Goal: Task Accomplishment & Management: Manage account settings

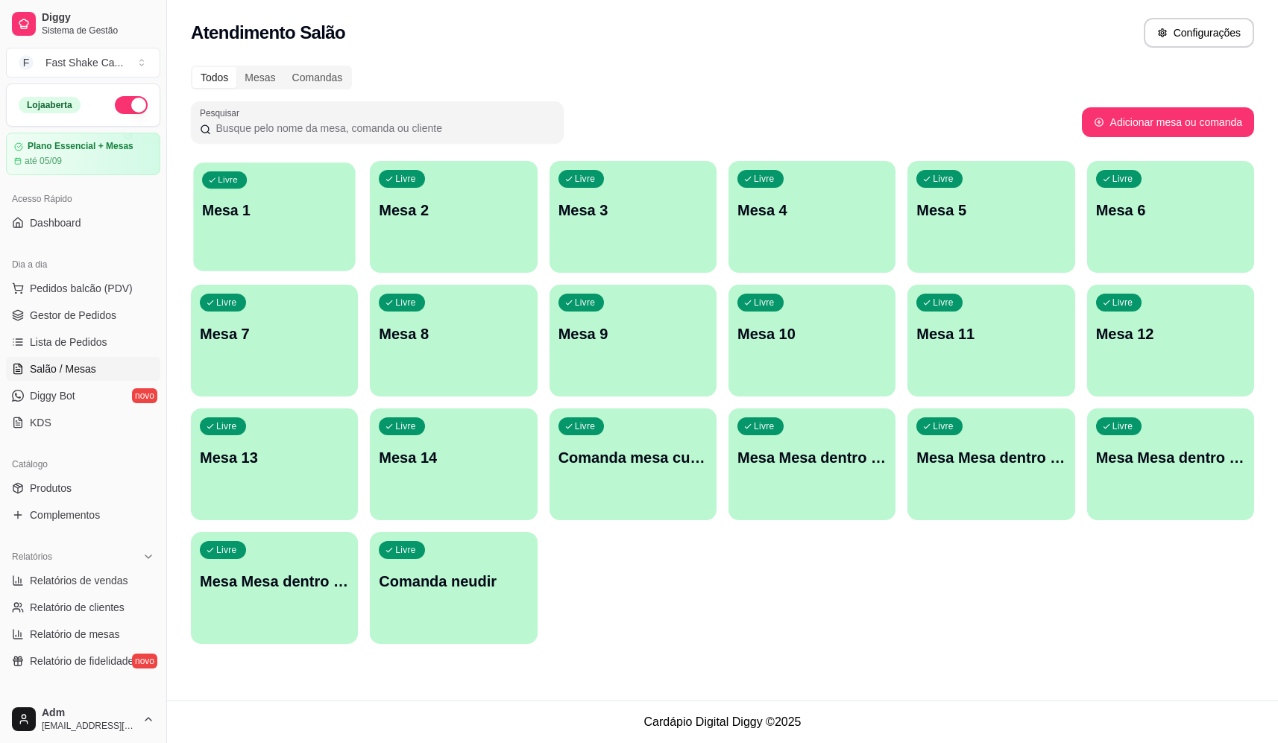
click at [286, 230] on div "Livre Mesa 1" at bounding box center [274, 208] width 163 height 91
click at [308, 226] on div "Livre Mesa 1" at bounding box center [274, 208] width 163 height 91
click at [837, 582] on div "Livre Mesa 1 Livre Mesa 2 Livre Mesa 3 Livre Mesa 4 Livre Mesa 5 Livre Mesa 6 L…" at bounding box center [722, 402] width 1063 height 483
drag, startPoint x: 830, startPoint y: 581, endPoint x: 840, endPoint y: 603, distance: 24.4
click at [840, 603] on div "Livre Mesa 1 Livre Mesa 2 Livre Mesa 3 Livre Mesa 4 Livre Mesa 5 Livre Mesa 6 L…" at bounding box center [722, 402] width 1063 height 483
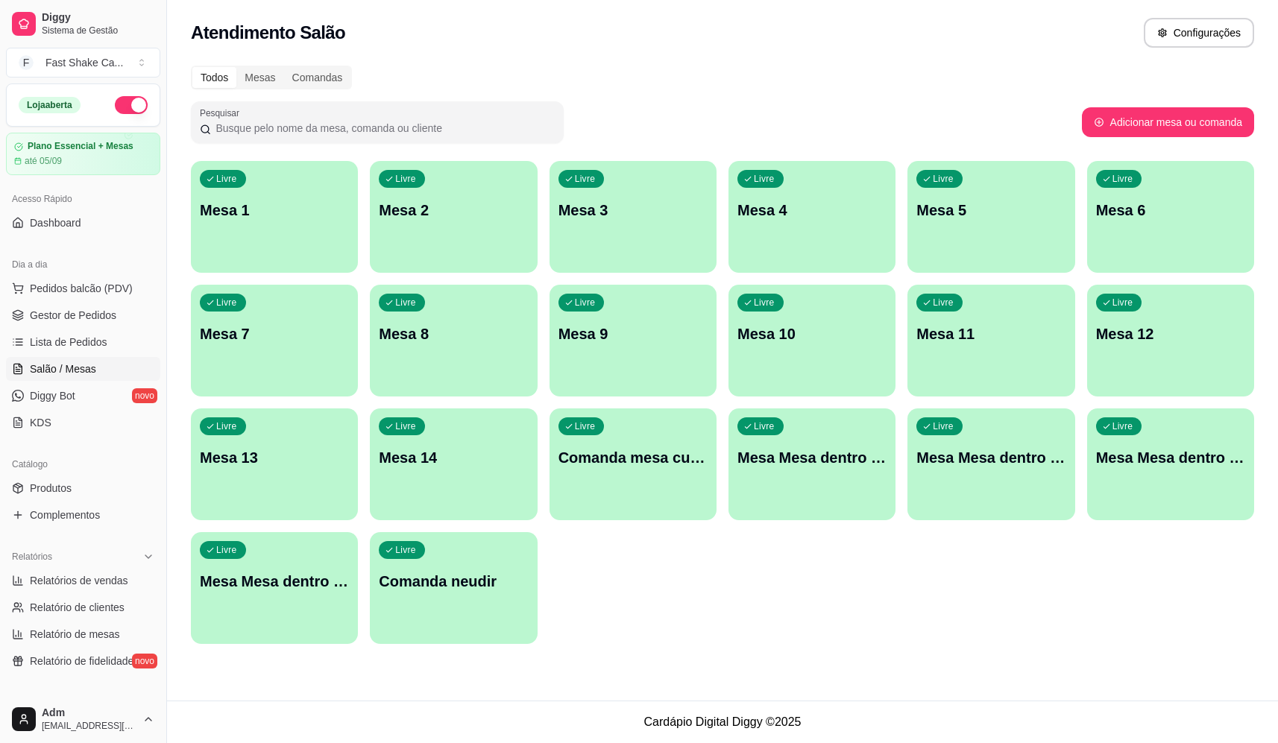
click at [780, 652] on div "Todos Mesas Comandas Pesquisar Adicionar mesa ou comanda Livre Mesa 1 Livre Mes…" at bounding box center [722, 359] width 1111 height 605
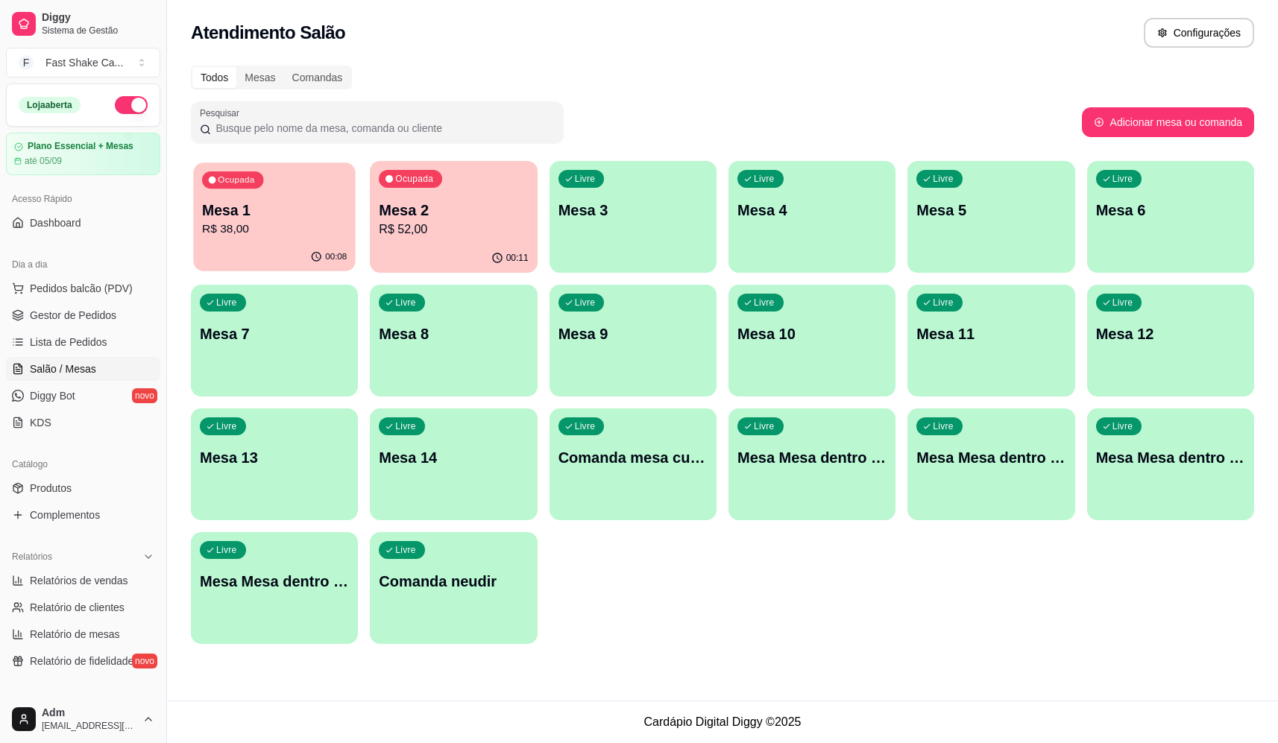
click at [211, 210] on p "Mesa 1" at bounding box center [274, 211] width 145 height 20
click at [406, 201] on p "Mesa 2" at bounding box center [453, 211] width 145 height 20
click at [476, 201] on p "Mesa 2" at bounding box center [453, 211] width 145 height 20
click at [330, 233] on p "R$ 38,00" at bounding box center [274, 229] width 145 height 17
click at [498, 201] on p "Mesa 2" at bounding box center [453, 211] width 145 height 20
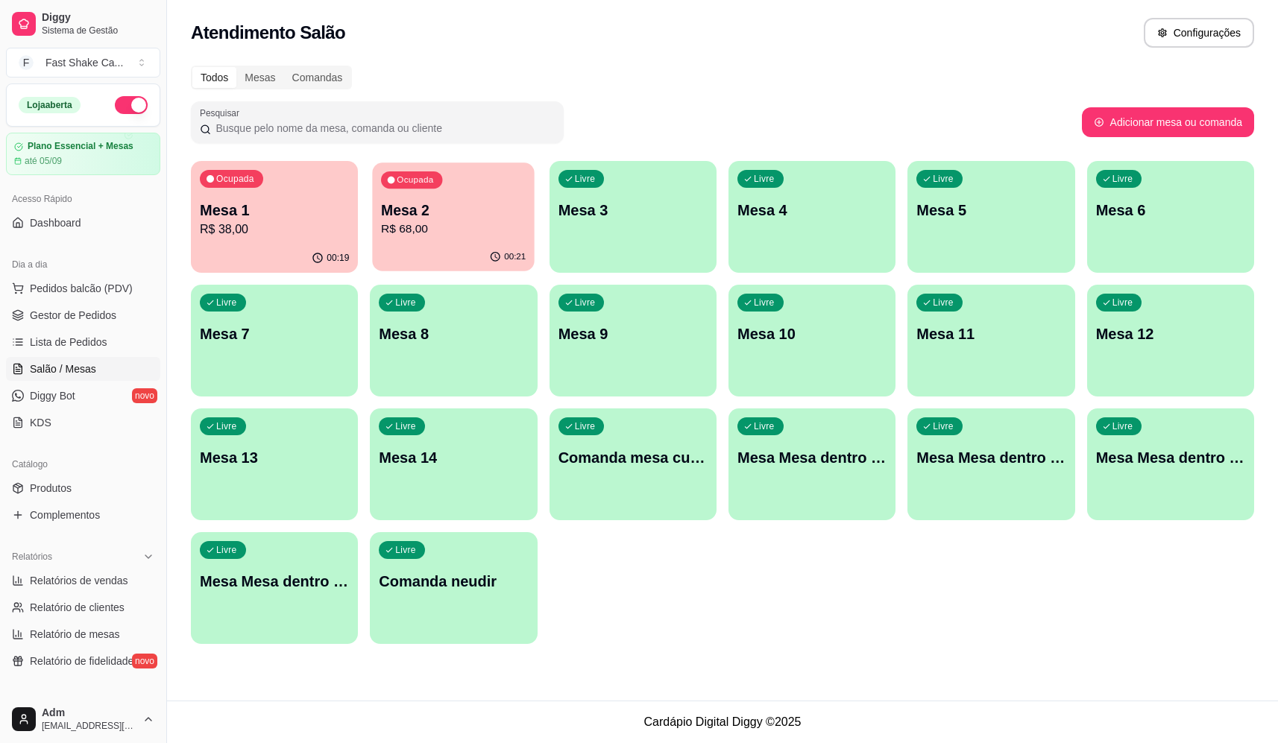
click at [507, 204] on p "Mesa 2" at bounding box center [453, 211] width 145 height 20
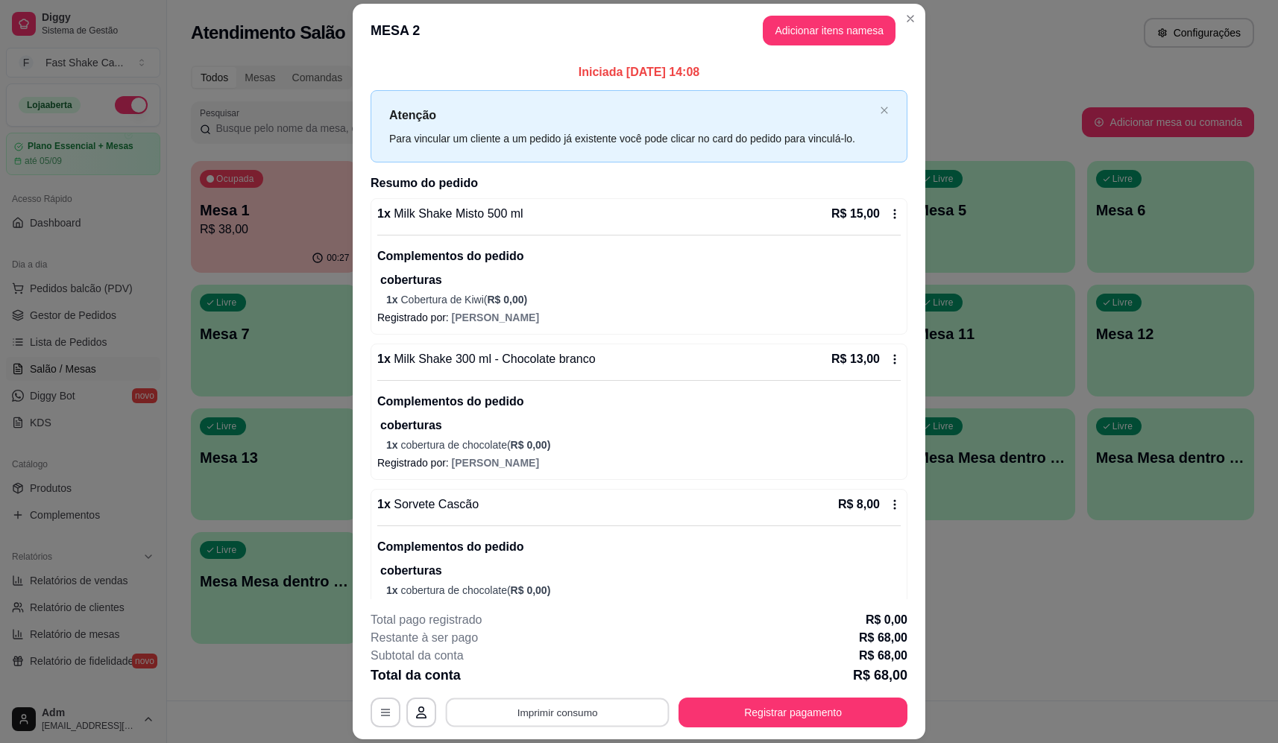
click at [609, 706] on button "Imprimir consumo" at bounding box center [558, 713] width 224 height 29
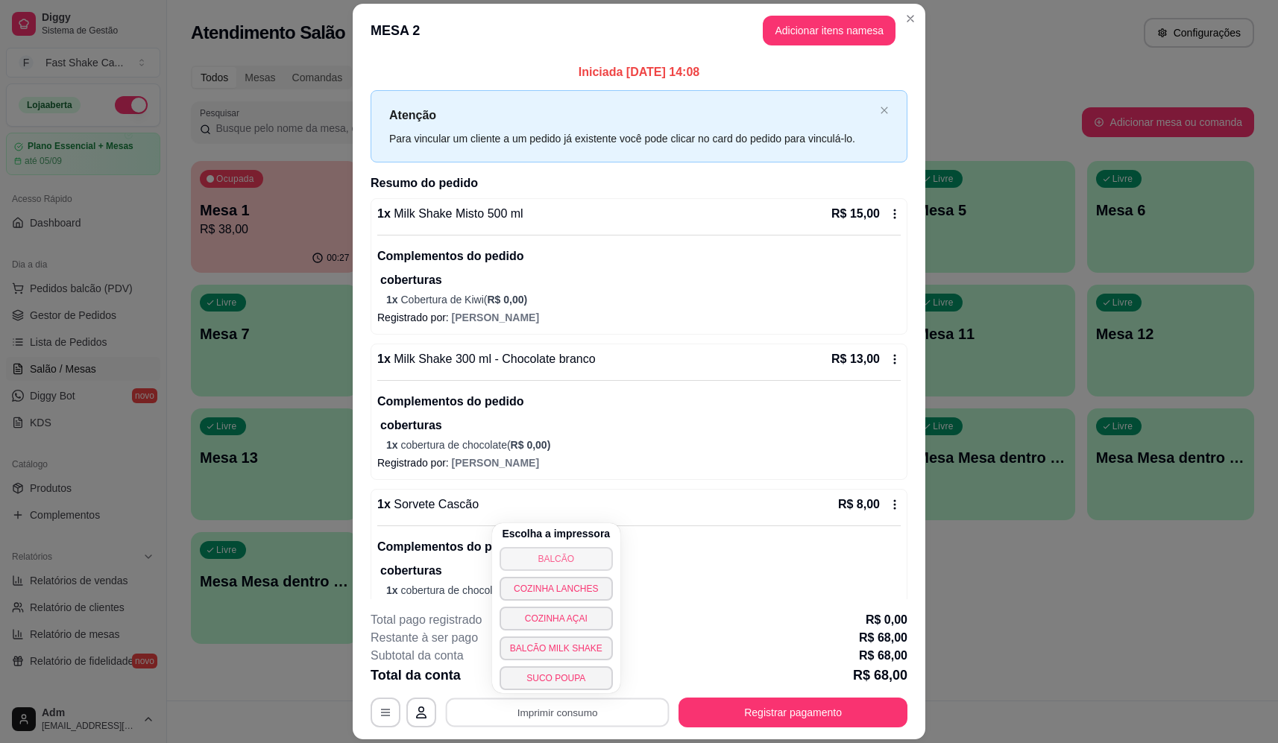
click at [585, 561] on button "BALCÃO" at bounding box center [555, 559] width 113 height 24
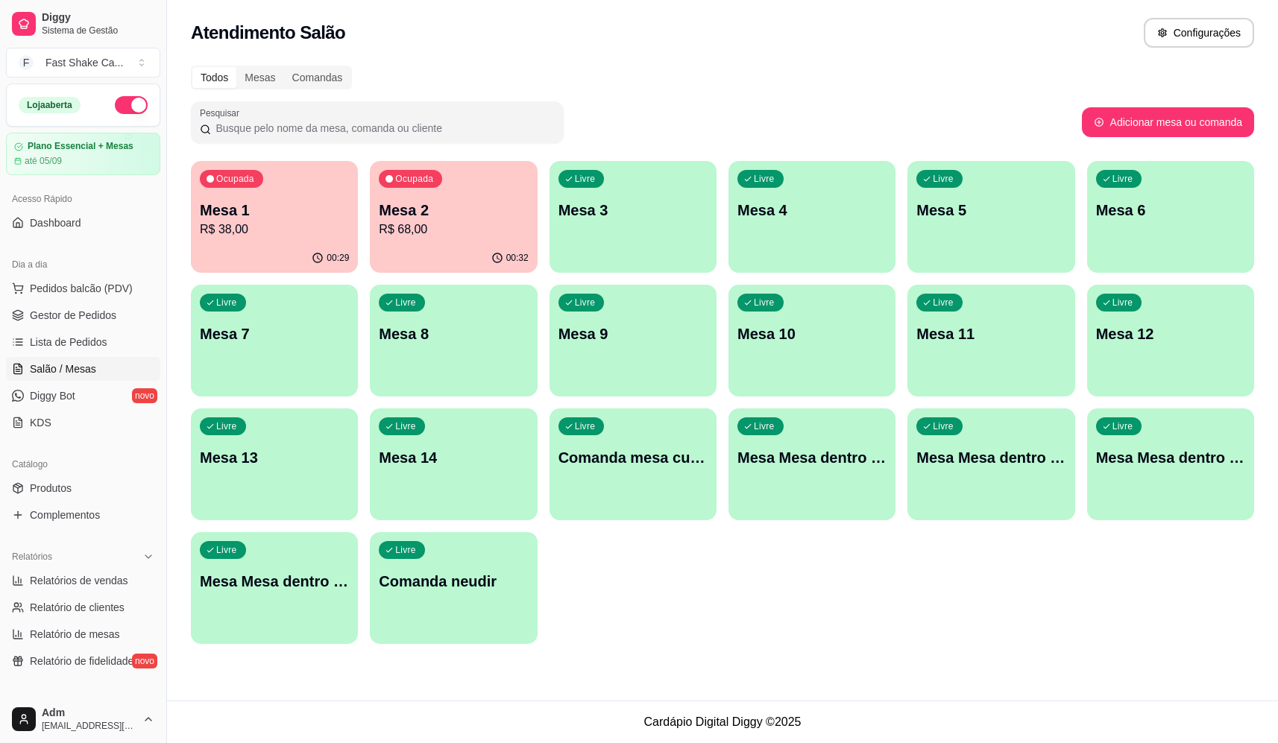
click at [507, 211] on p "Mesa 2" at bounding box center [453, 210] width 149 height 21
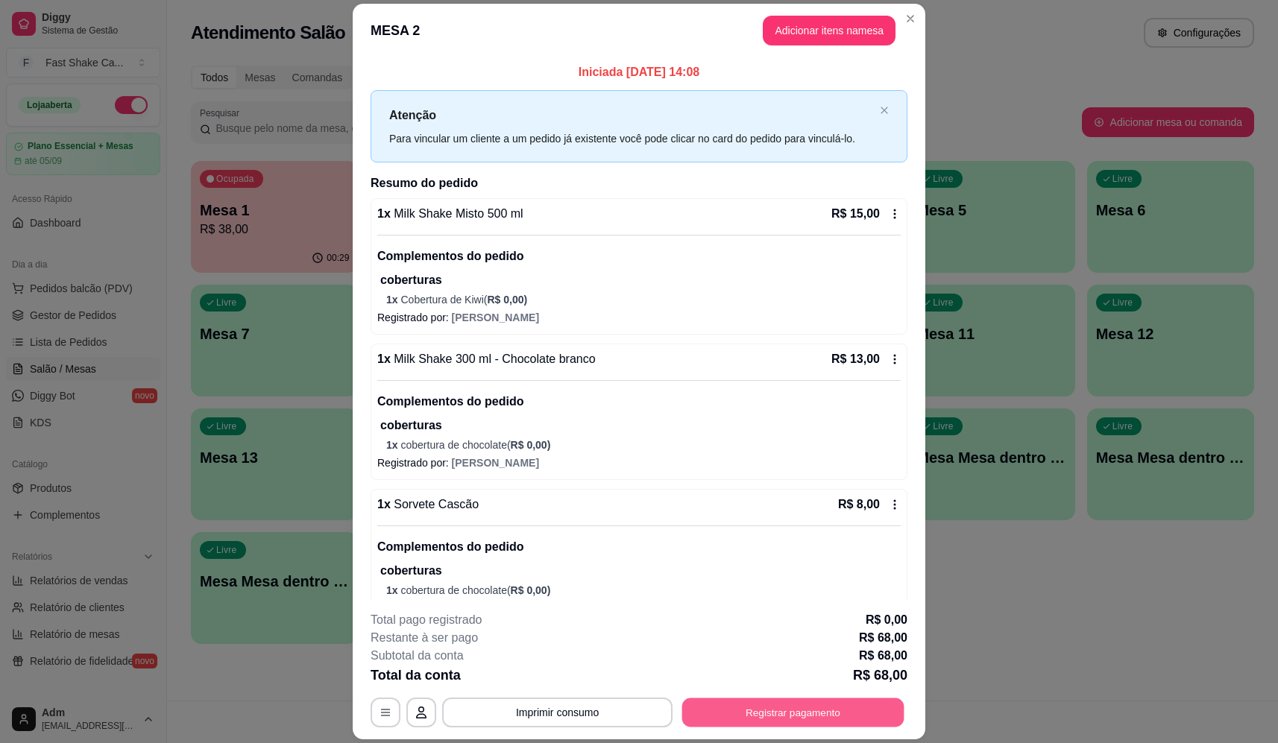
click at [776, 721] on button "Registrar pagamento" at bounding box center [793, 713] width 222 height 29
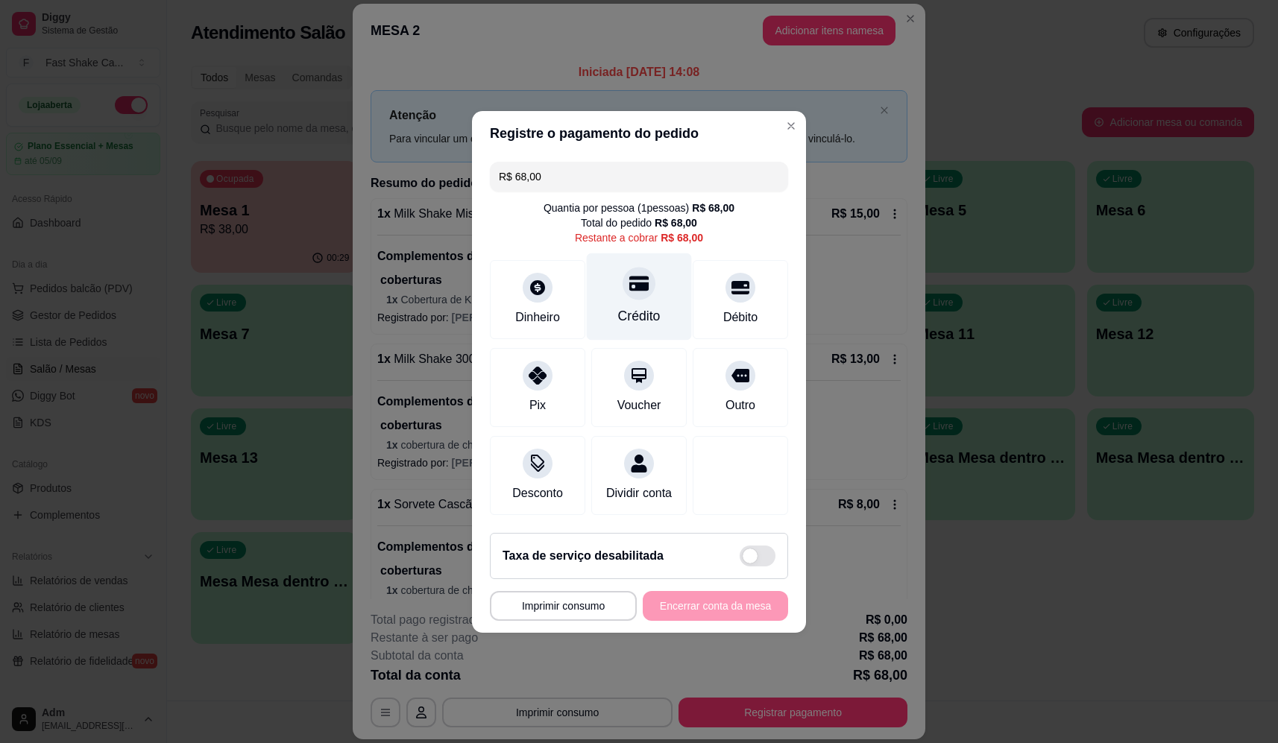
click at [661, 304] on div "Crédito" at bounding box center [639, 296] width 105 height 87
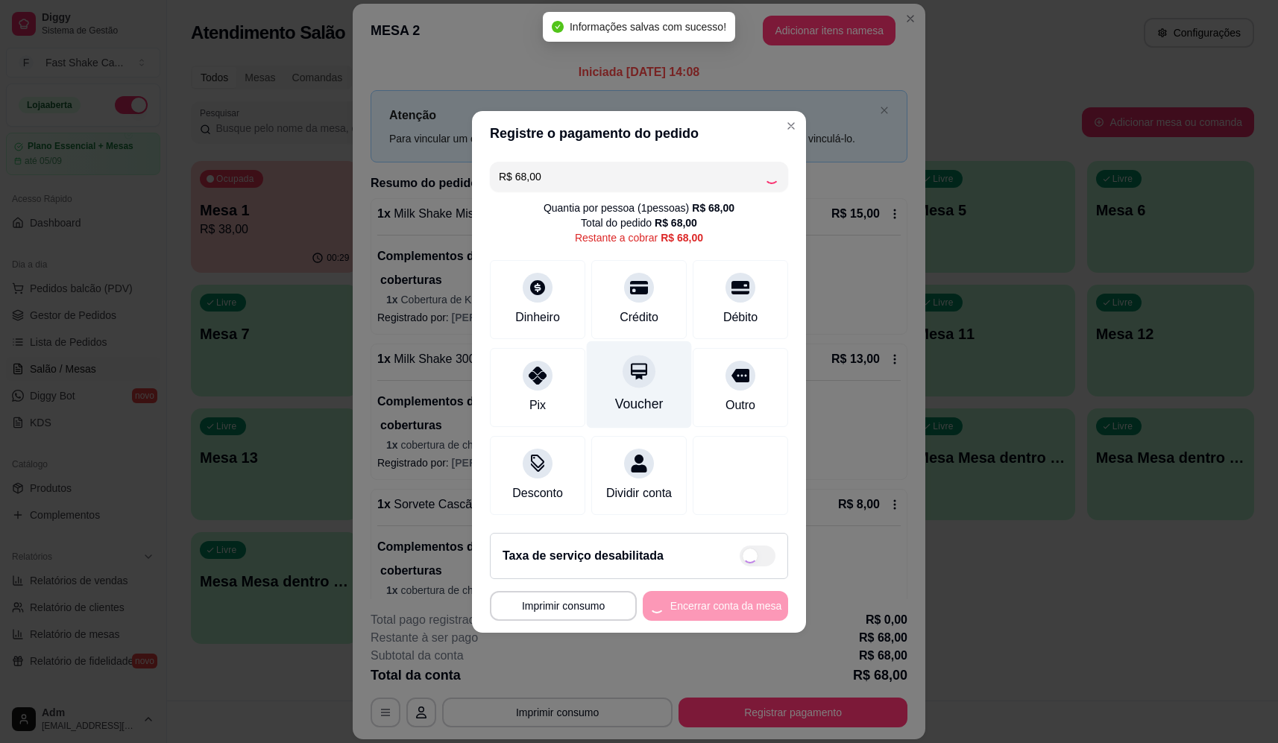
type input "R$ 0,00"
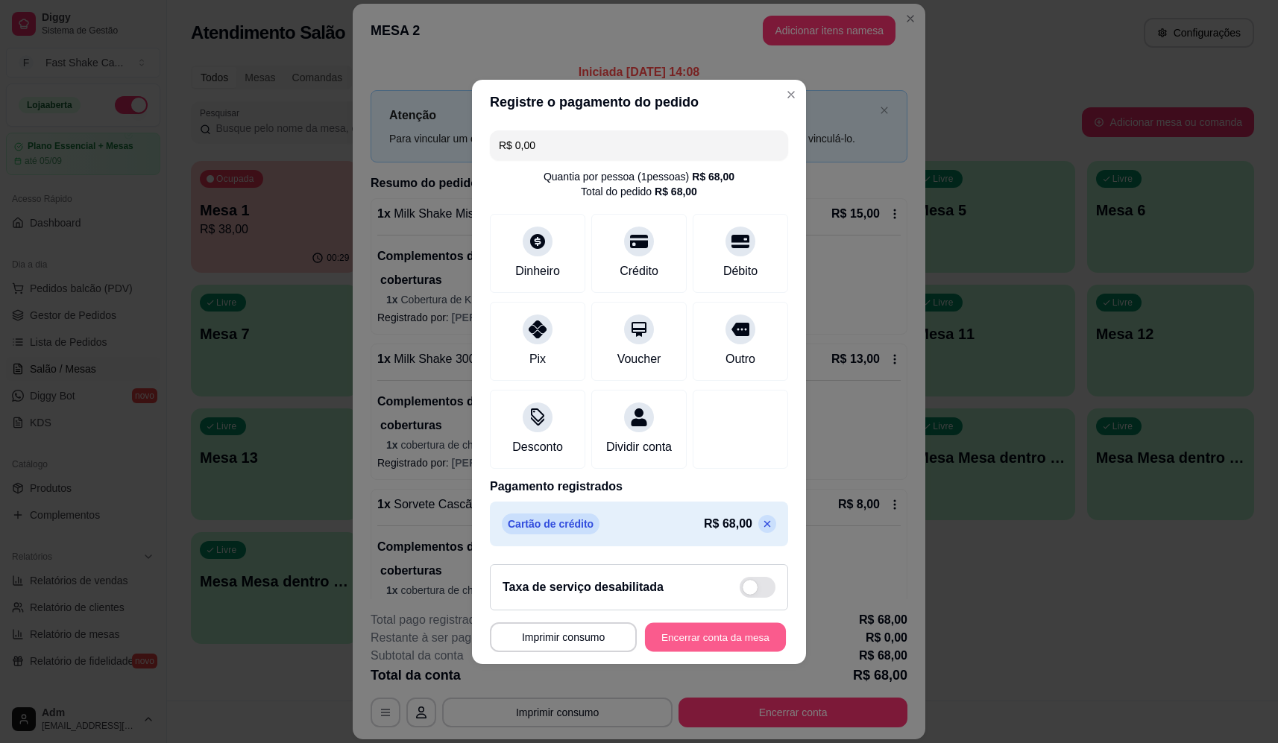
click at [762, 649] on button "Encerrar conta da mesa" at bounding box center [715, 636] width 141 height 29
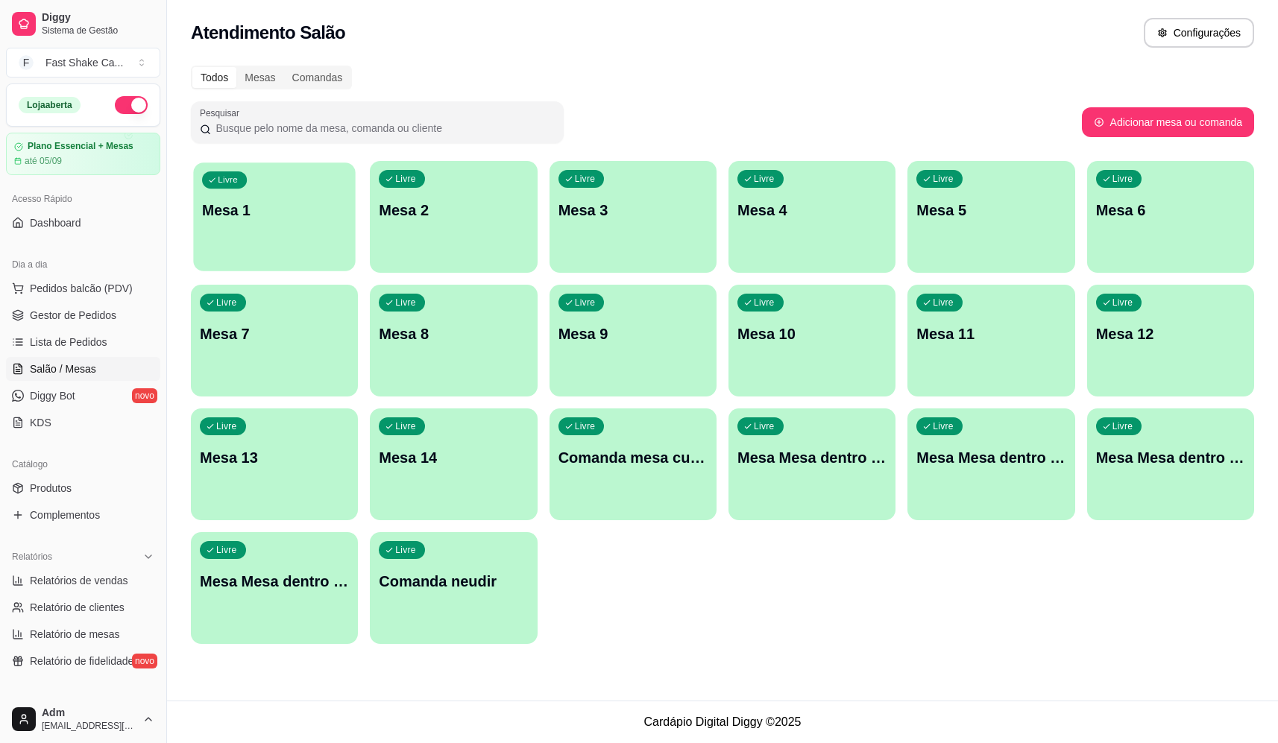
click at [337, 237] on div "Livre Mesa 1" at bounding box center [274, 208] width 163 height 91
click at [1138, 478] on div "Livre Mesa Mesa dentro verde" at bounding box center [1170, 455] width 163 height 91
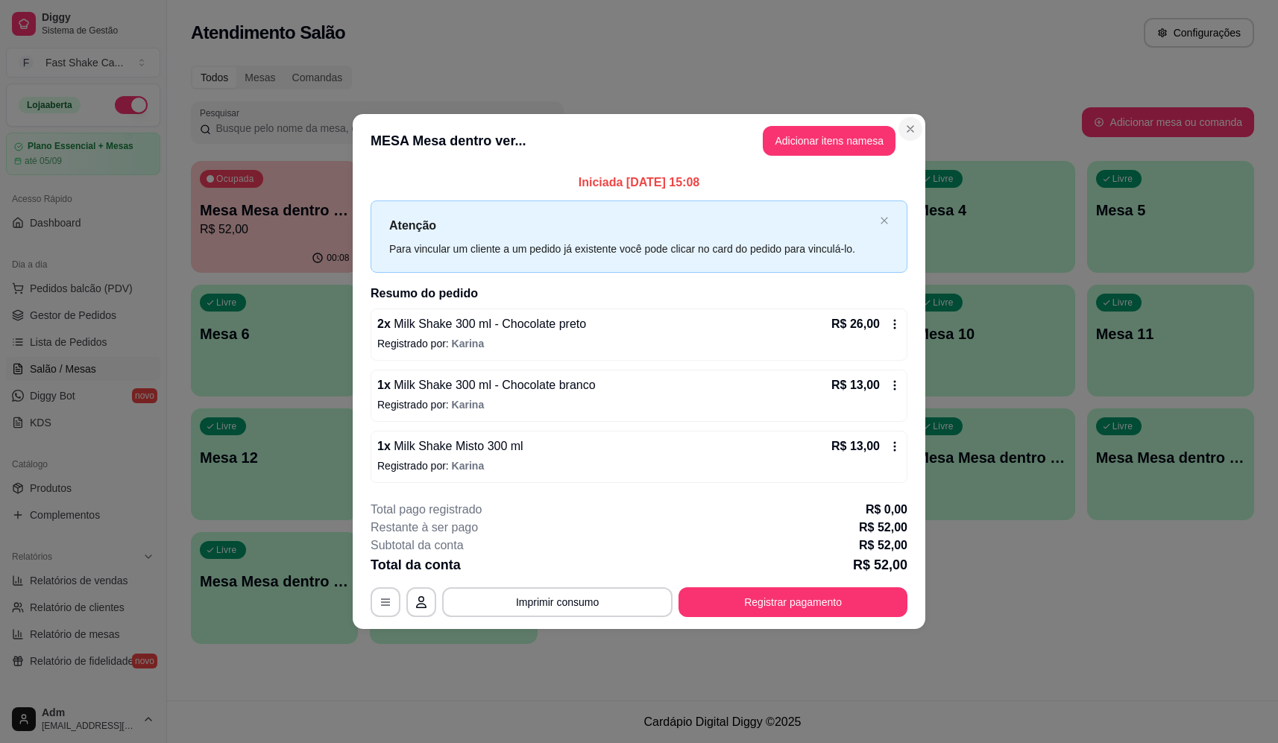
drag, startPoint x: 912, startPoint y: 122, endPoint x: 908, endPoint y: 132, distance: 11.1
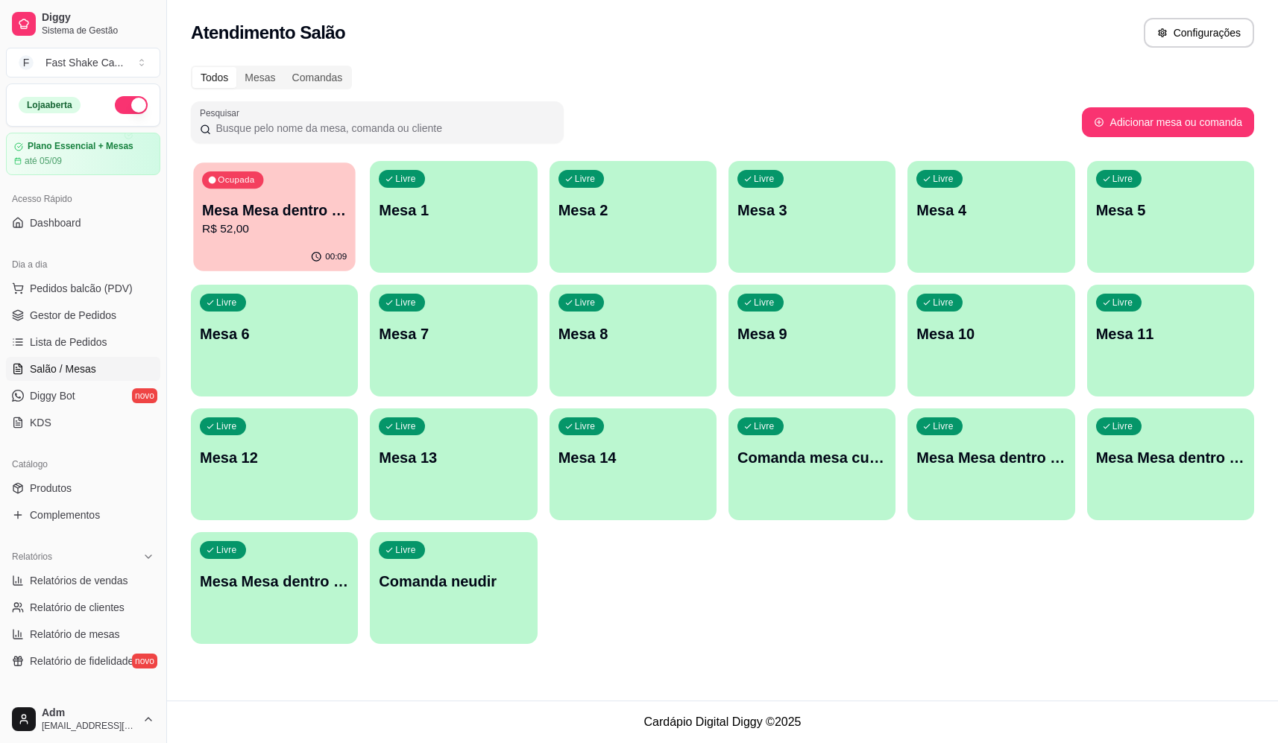
click at [289, 237] on p "R$ 52,00" at bounding box center [274, 229] width 145 height 17
click at [321, 241] on div "Ocupada Mesa Mesa dentro verde R$ 52,00" at bounding box center [274, 203] width 163 height 81
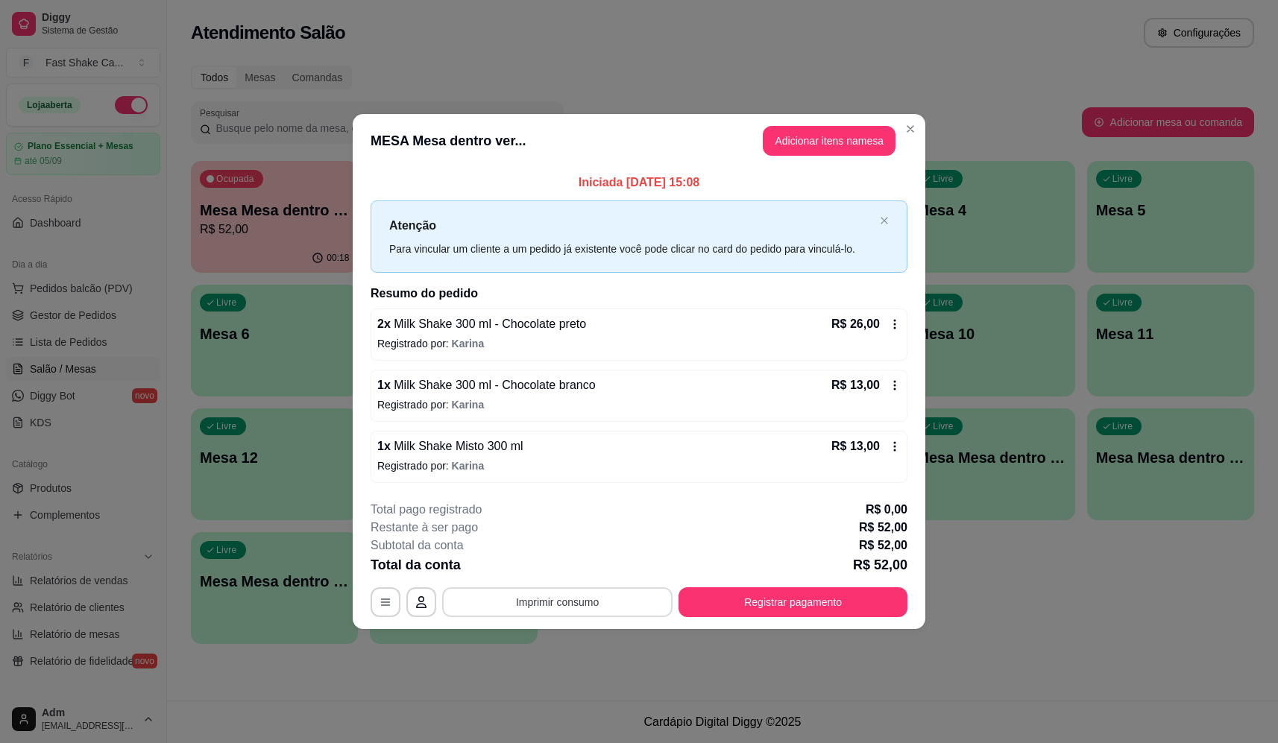
click at [555, 611] on button "Imprimir consumo" at bounding box center [557, 602] width 230 height 30
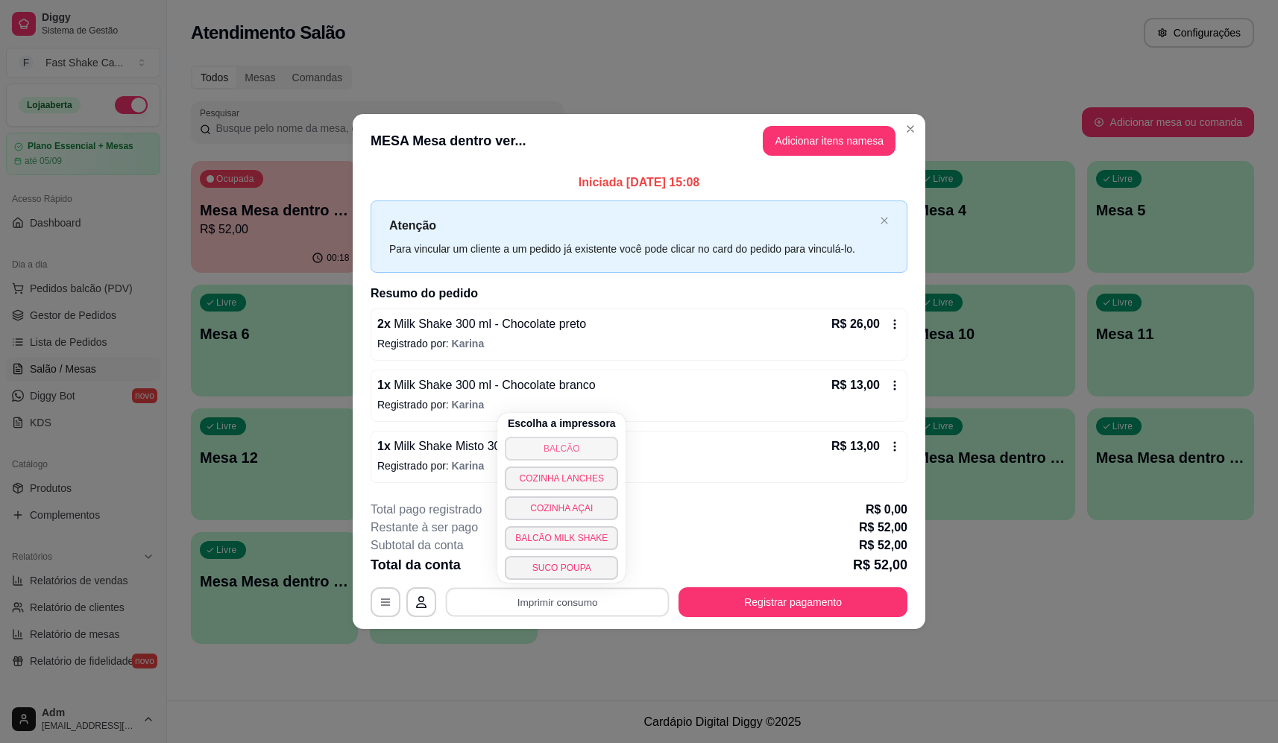
click at [589, 451] on button "BALCÃO" at bounding box center [561, 449] width 113 height 24
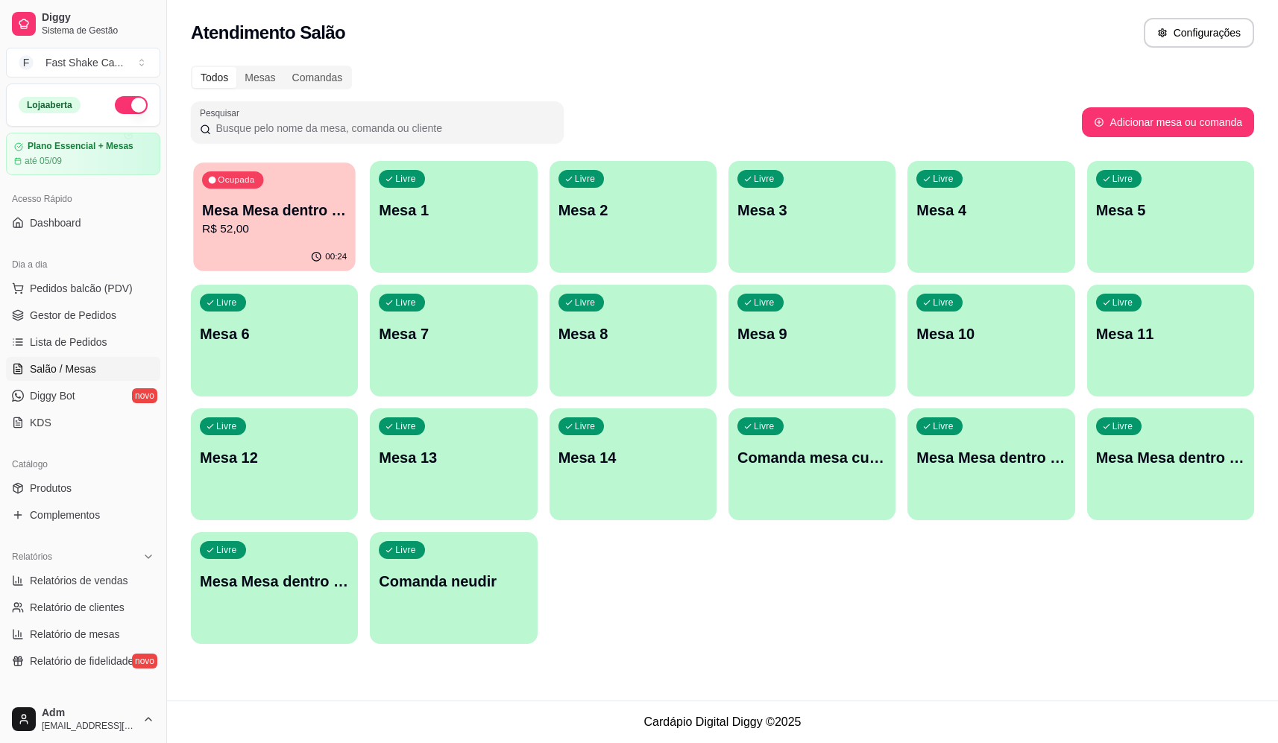
click at [252, 222] on div "Mesa Mesa dentro verde R$ 52,00" at bounding box center [274, 219] width 145 height 37
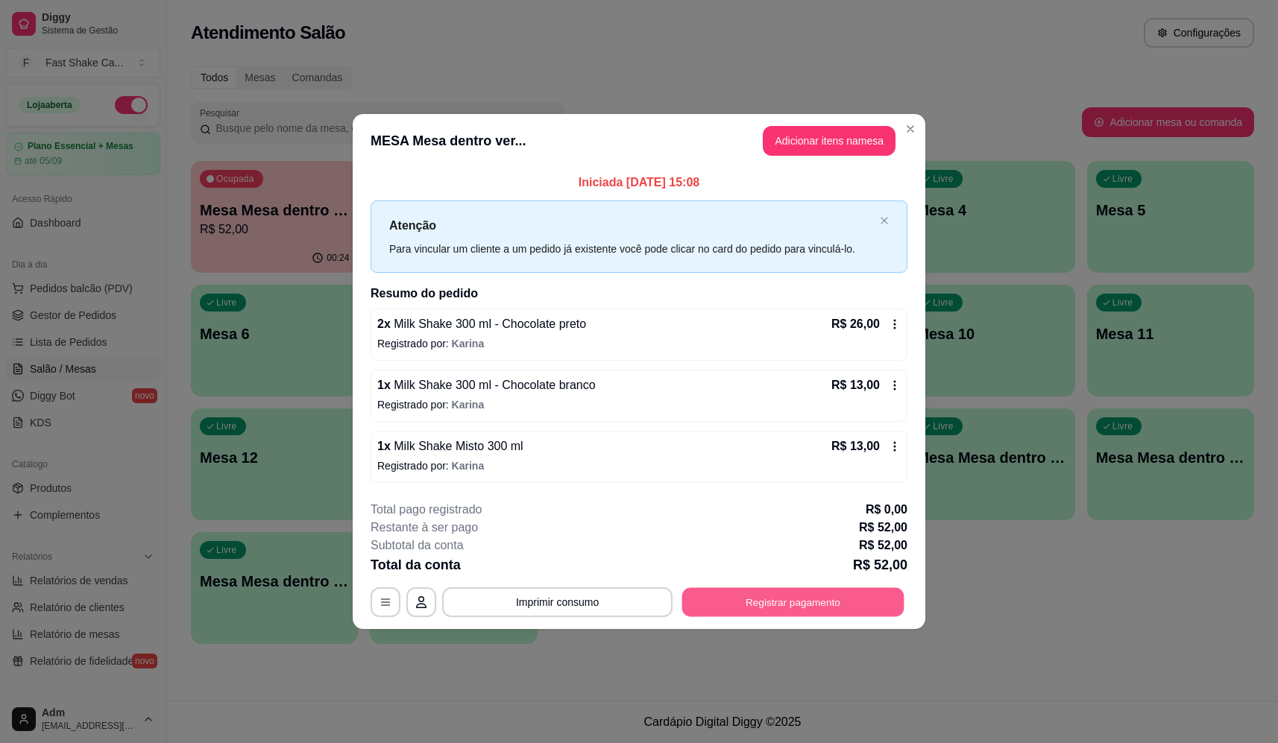
click at [740, 607] on button "Registrar pagamento" at bounding box center [793, 602] width 222 height 29
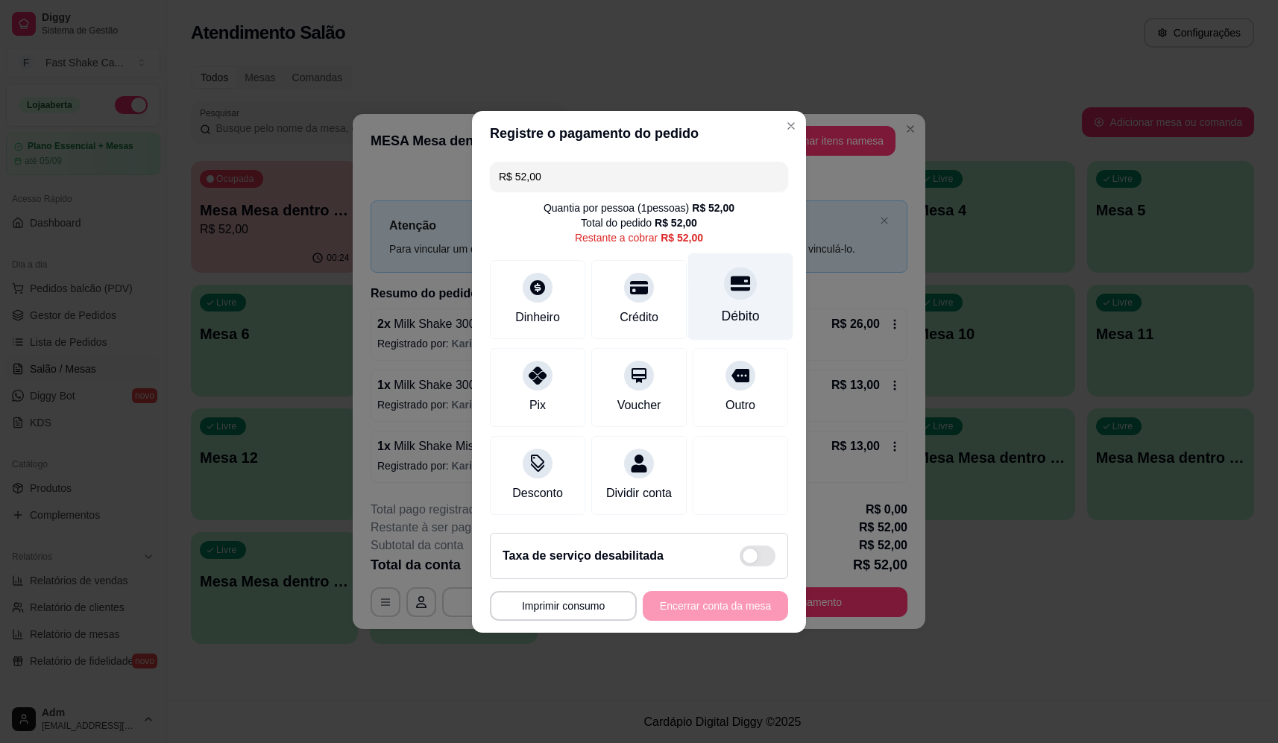
click at [733, 326] on div "Débito" at bounding box center [740, 296] width 105 height 87
type input "R$ 0,00"
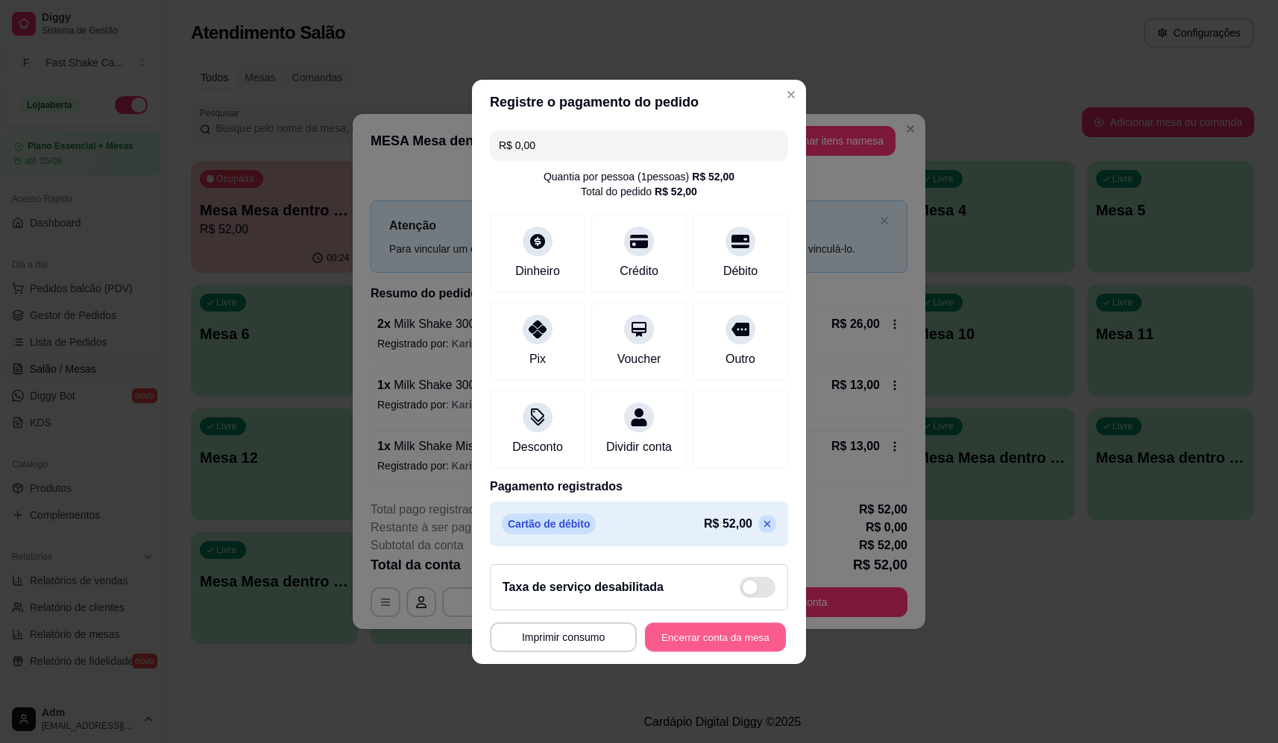
click at [672, 650] on button "Encerrar conta da mesa" at bounding box center [715, 636] width 141 height 29
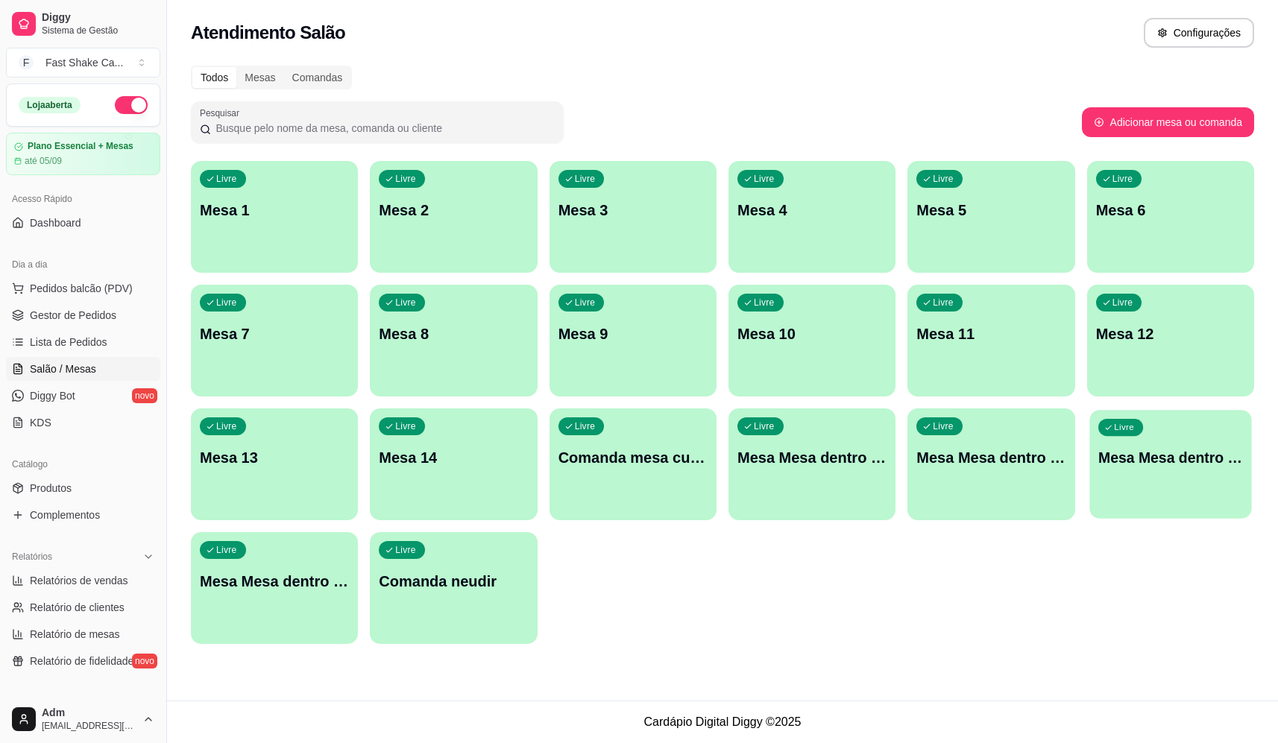
click at [1211, 486] on div "Livre Mesa Mesa dentro verde" at bounding box center [1170, 455] width 163 height 91
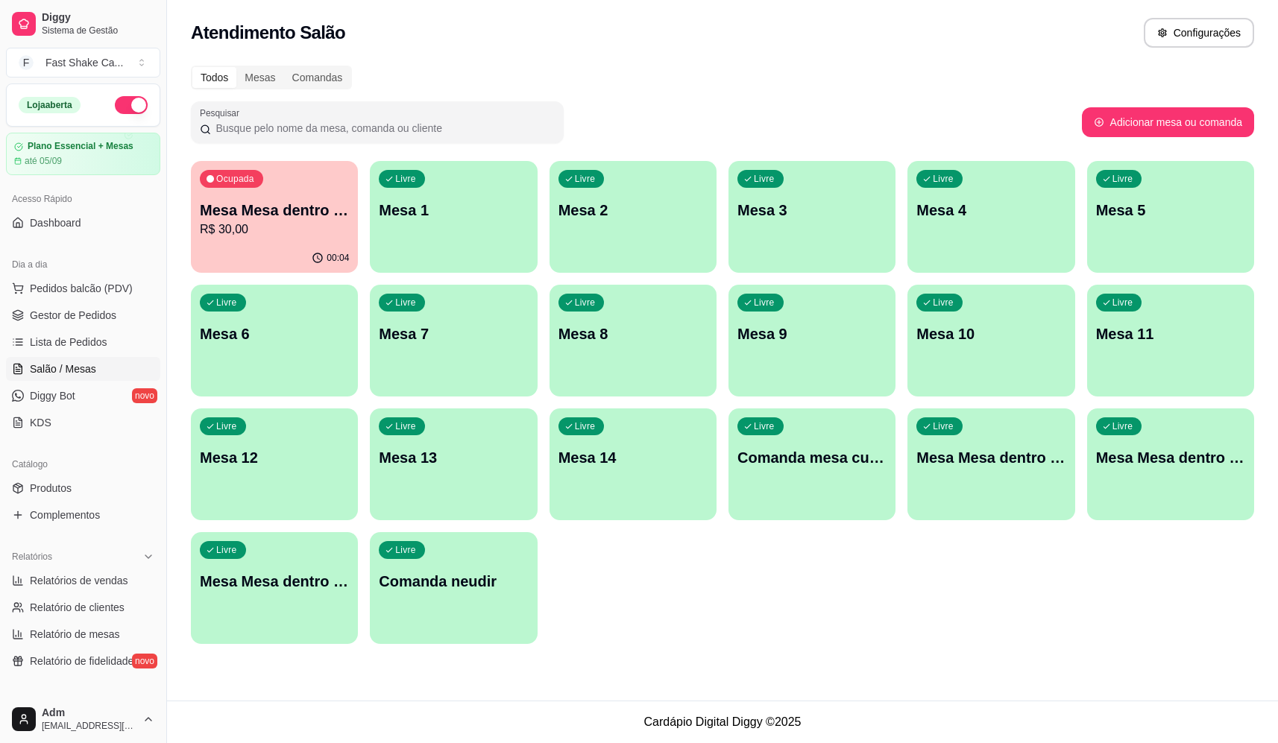
click at [311, 242] on div "Ocupada Mesa Mesa dentro verde R$ 30,00" at bounding box center [274, 202] width 167 height 83
click at [1135, 263] on button "Livre Mesa 5" at bounding box center [1170, 217] width 163 height 109
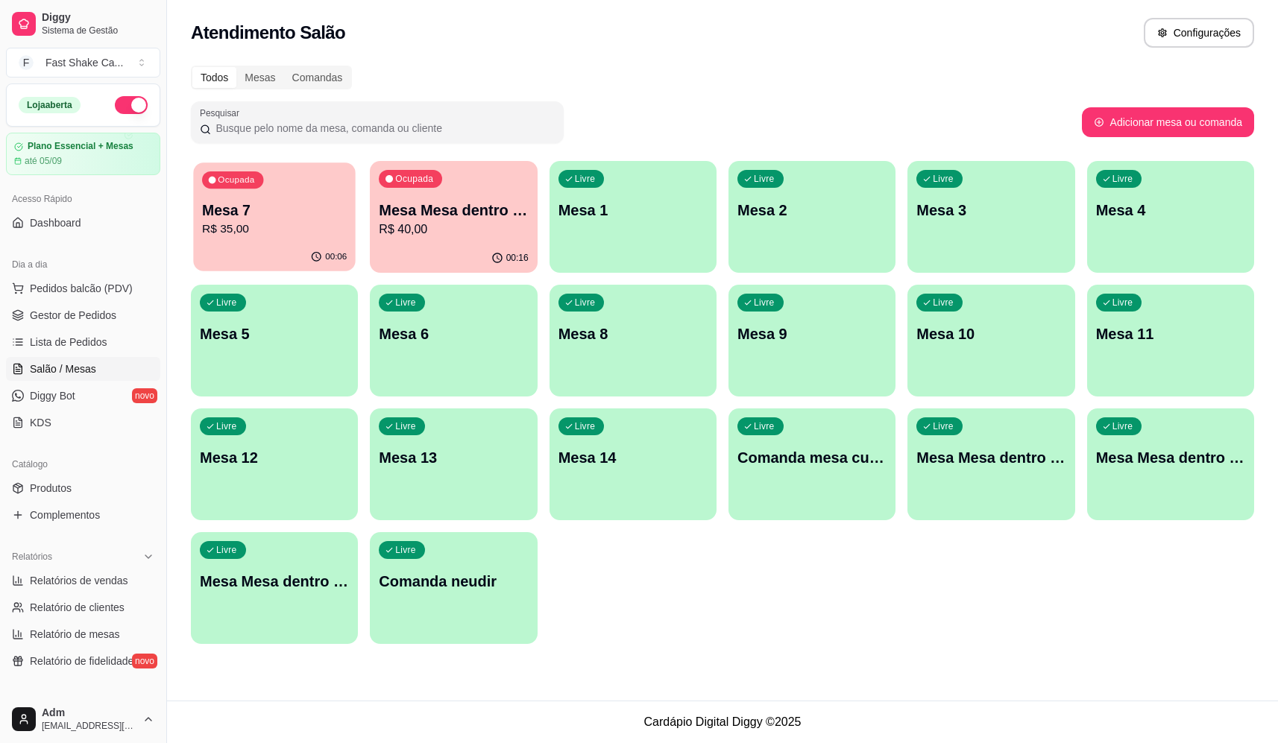
click at [277, 235] on p "R$ 35,00" at bounding box center [274, 229] width 145 height 17
click at [459, 248] on div "00:22" at bounding box center [454, 257] width 163 height 28
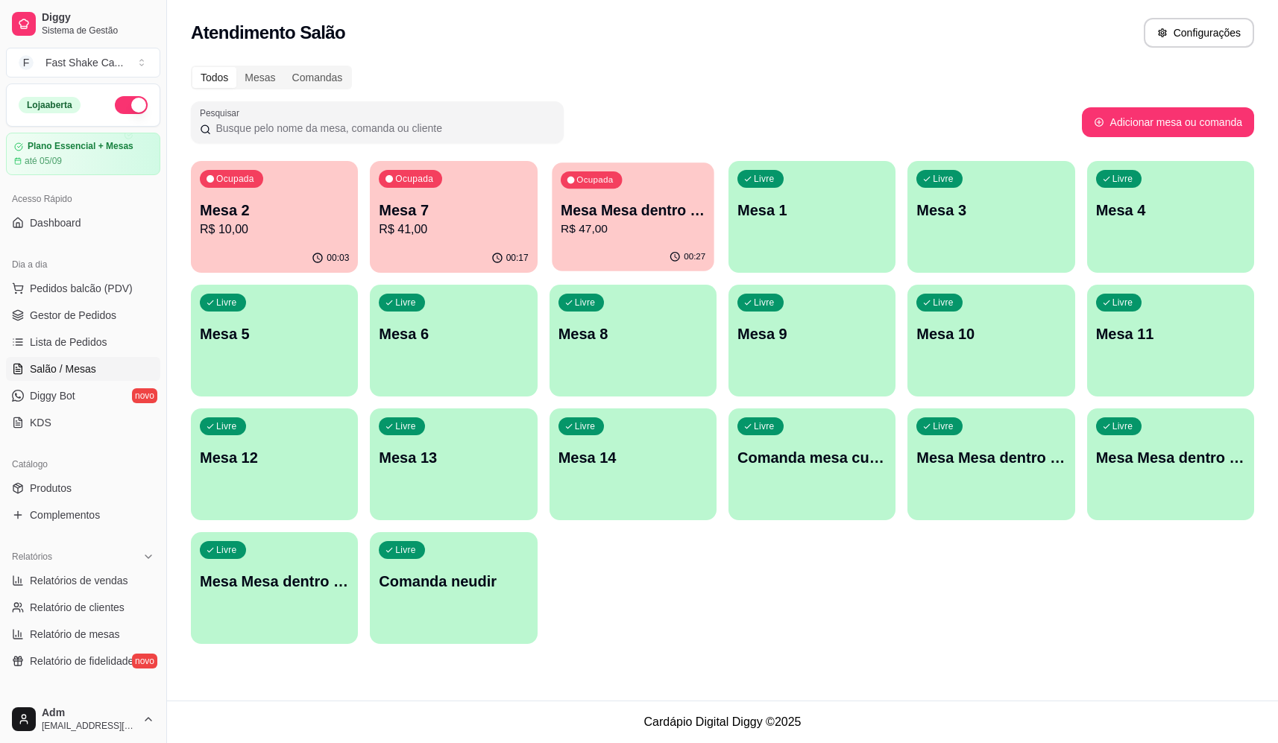
click at [643, 255] on div "00:27" at bounding box center [633, 257] width 163 height 28
click at [668, 227] on p "R$ 47,00" at bounding box center [632, 230] width 149 height 18
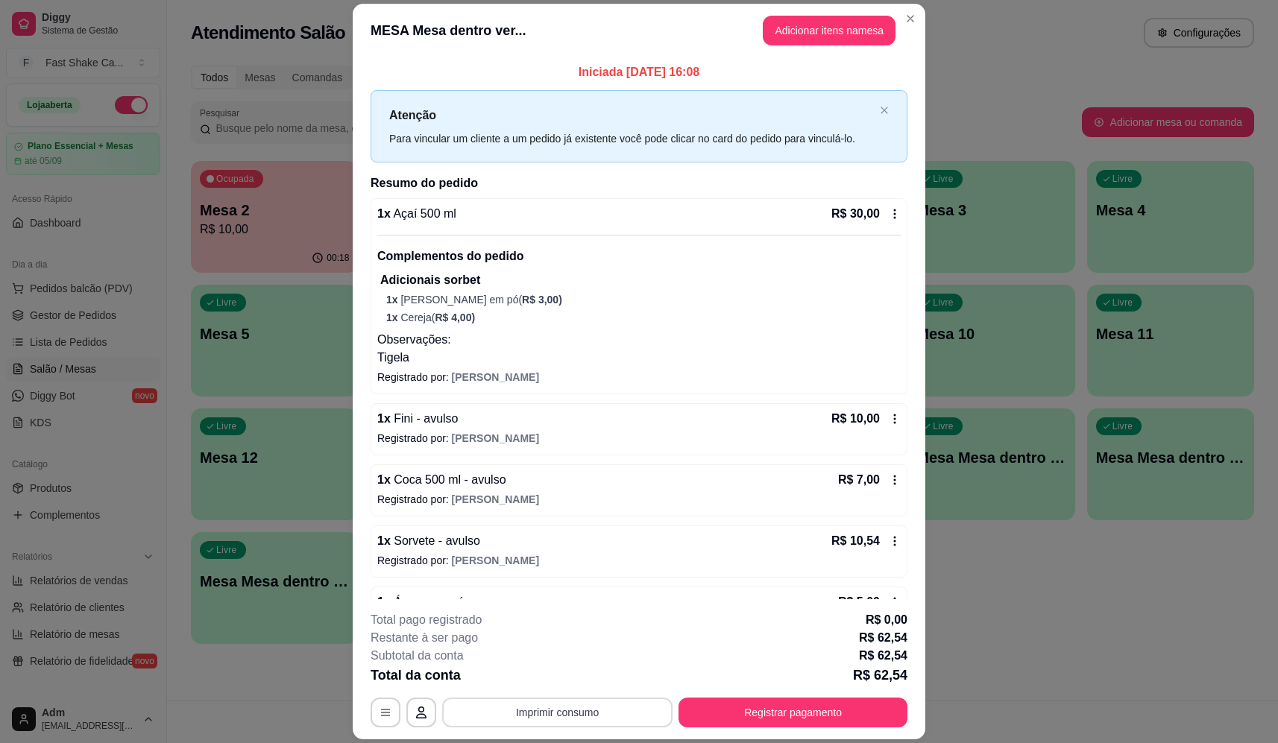
click at [576, 710] on button "Imprimir consumo" at bounding box center [557, 713] width 230 height 30
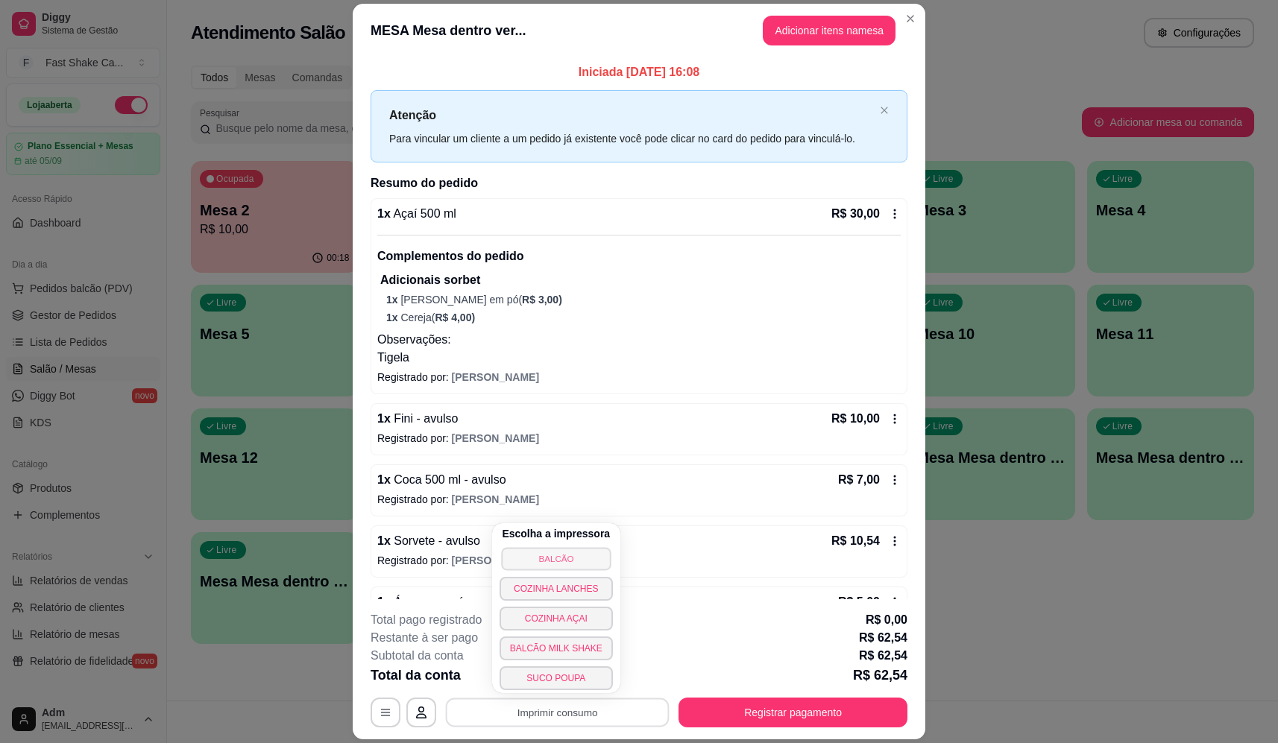
click at [576, 557] on button "BALCÃO" at bounding box center [556, 558] width 110 height 23
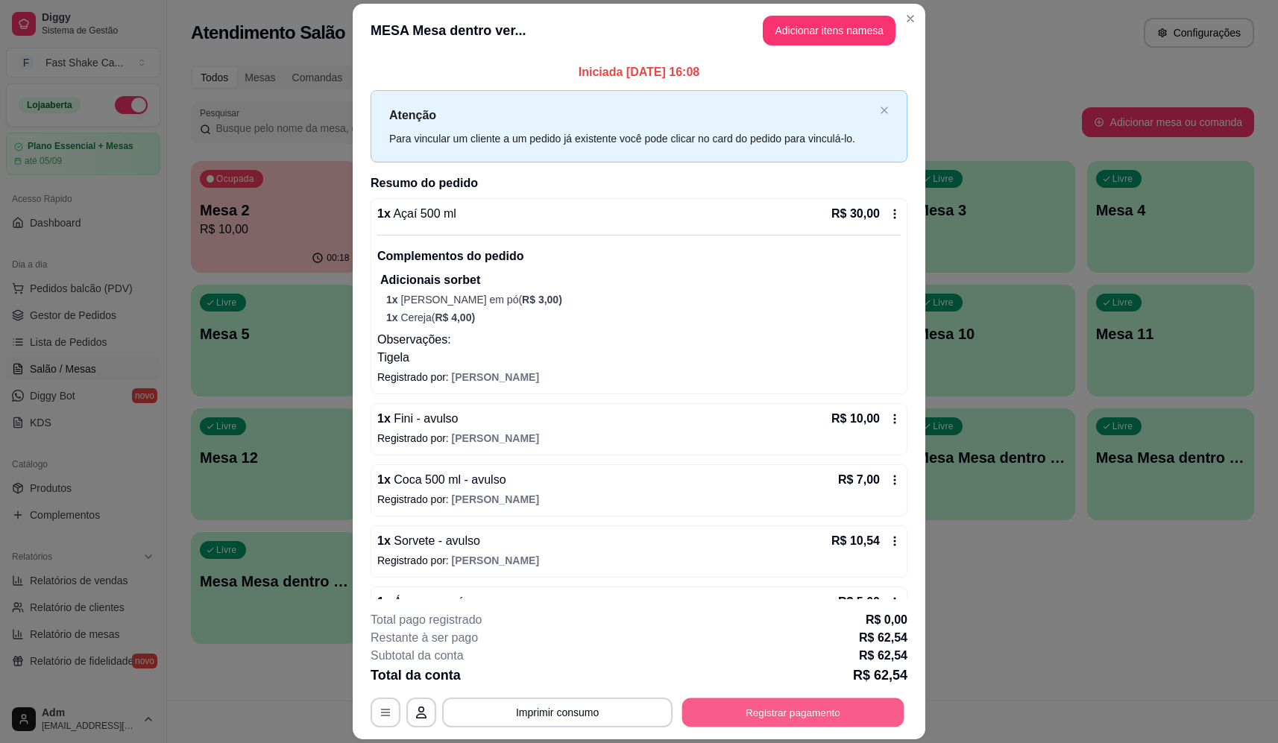
click at [765, 712] on button "Registrar pagamento" at bounding box center [793, 713] width 222 height 29
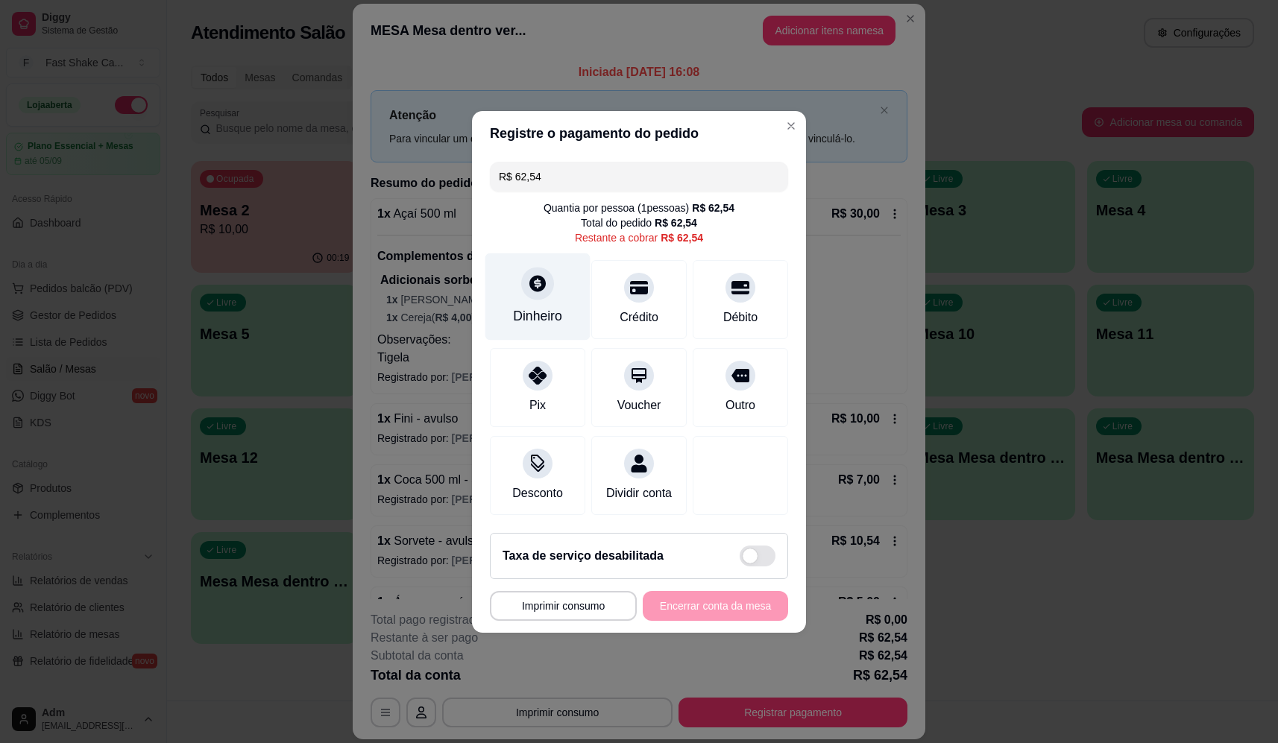
click at [558, 296] on div "Dinheiro" at bounding box center [537, 296] width 105 height 87
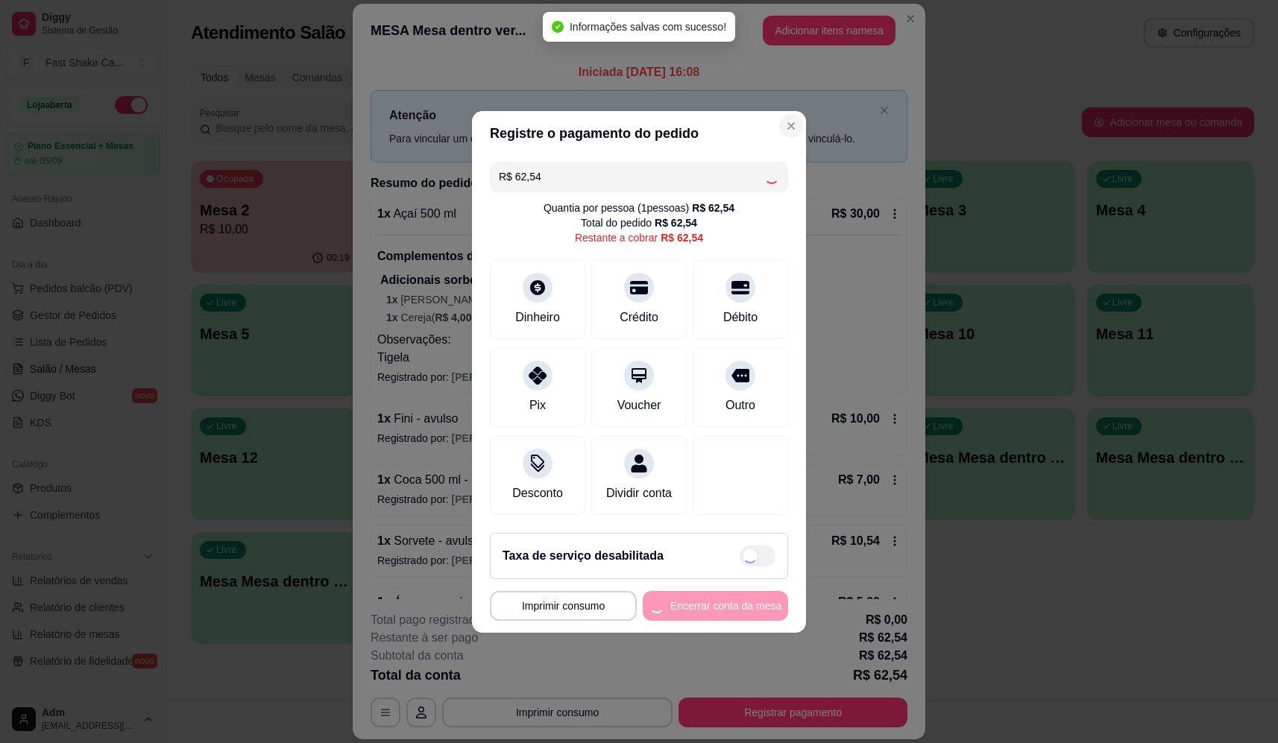
type input "R$ 0,00"
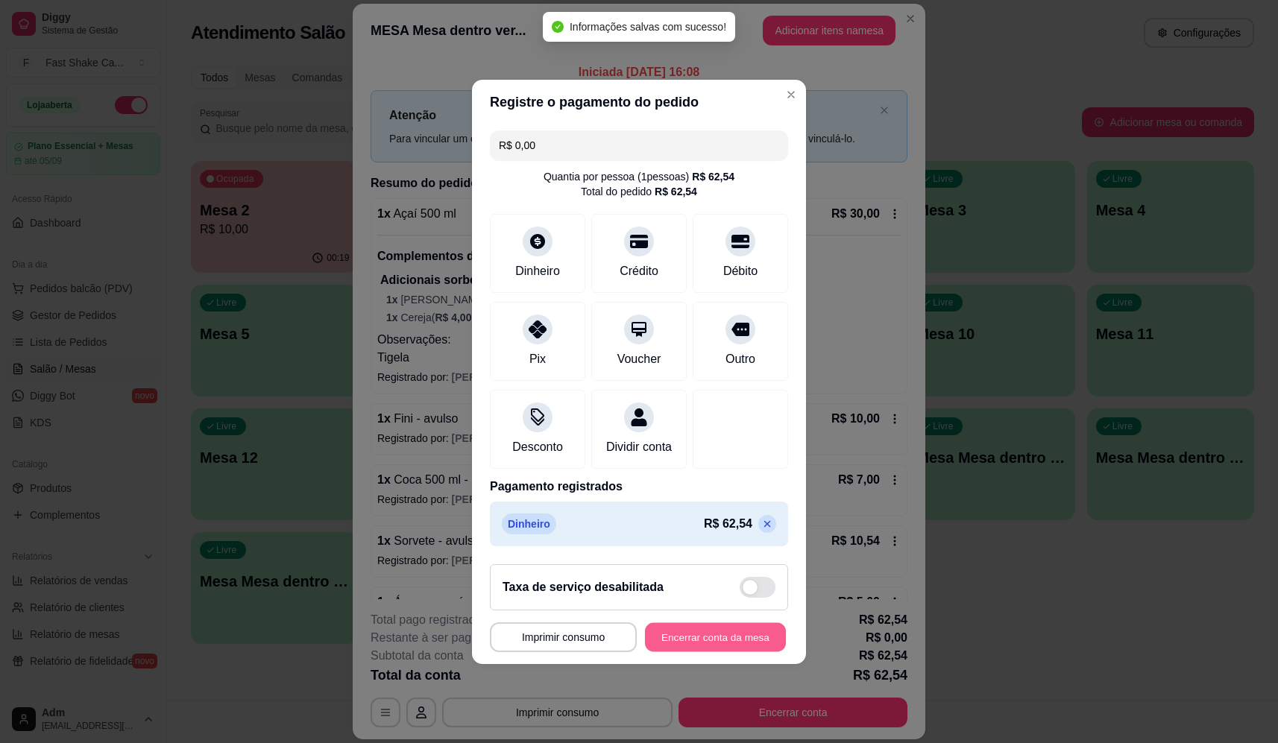
click at [663, 646] on button "Encerrar conta da mesa" at bounding box center [715, 636] width 141 height 29
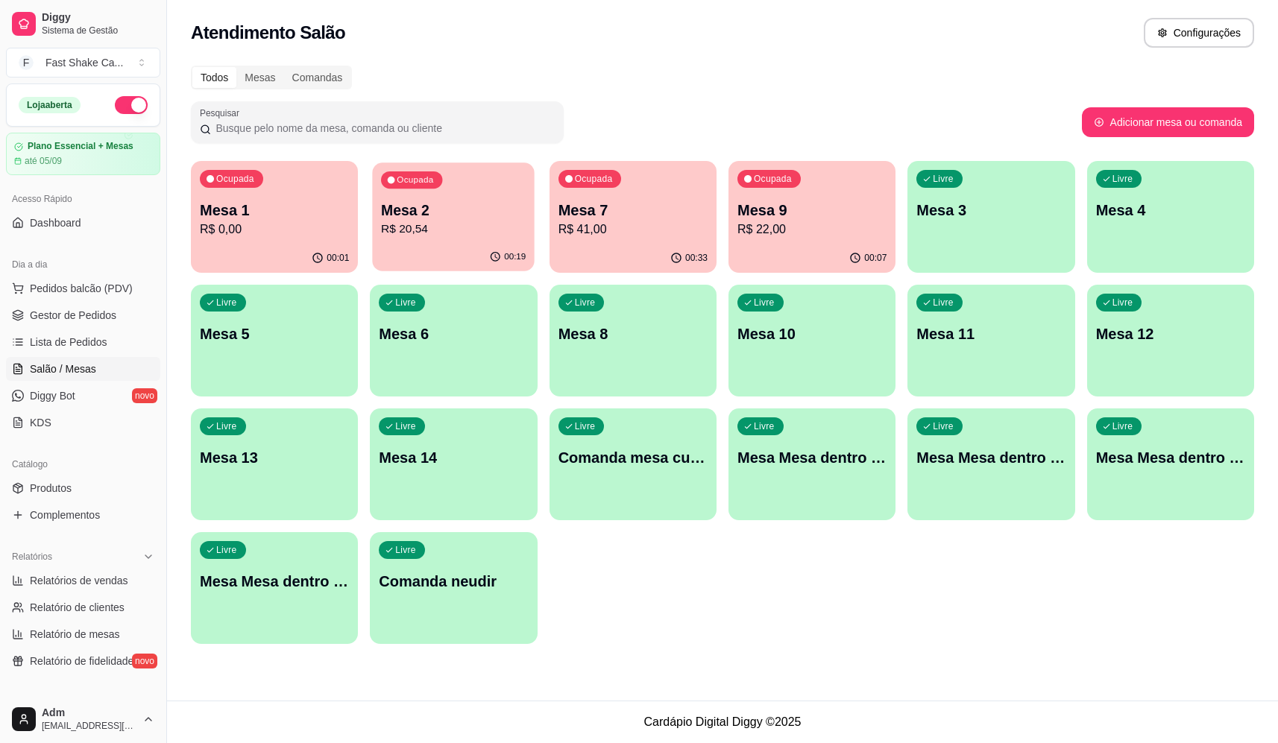
click at [441, 255] on div "00:19" at bounding box center [454, 257] width 163 height 28
click at [853, 209] on p "Mesa 9" at bounding box center [812, 211] width 145 height 20
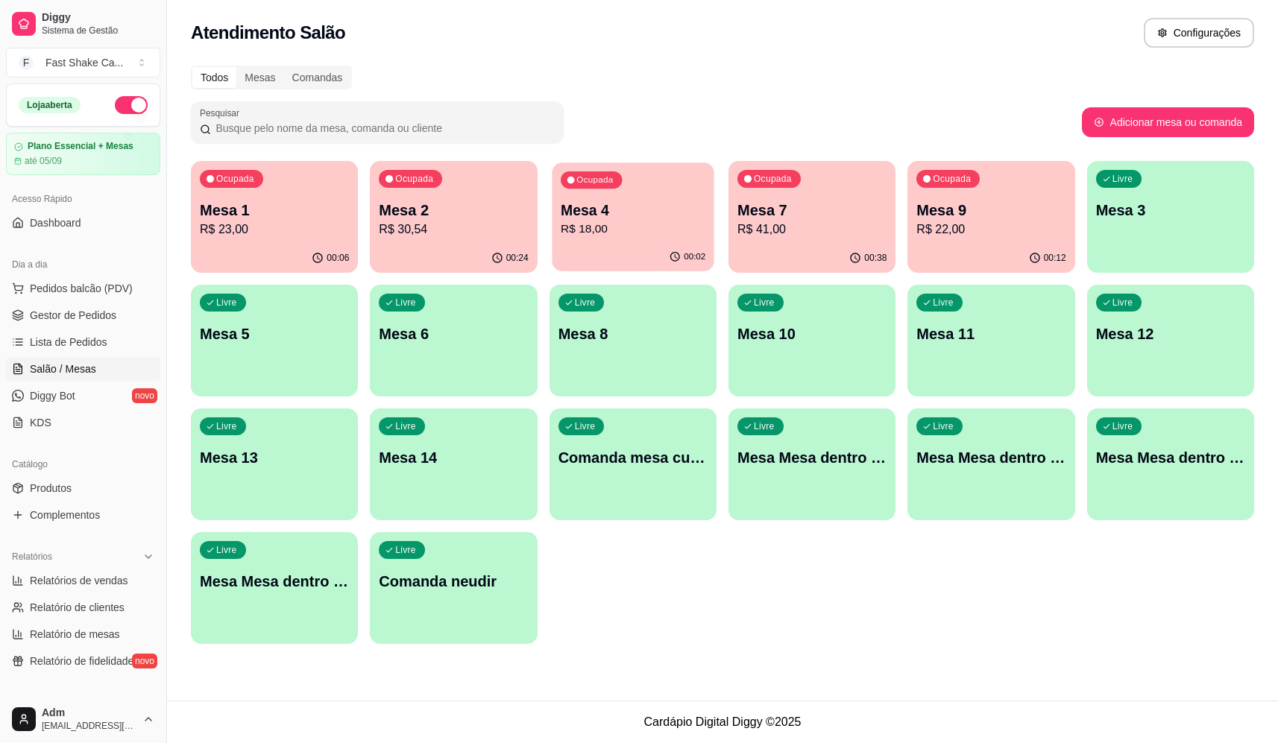
click at [641, 225] on p "R$ 18,00" at bounding box center [633, 229] width 145 height 17
click at [280, 239] on div "Ocupada Mesa 1 R$ 23,00" at bounding box center [274, 203] width 163 height 81
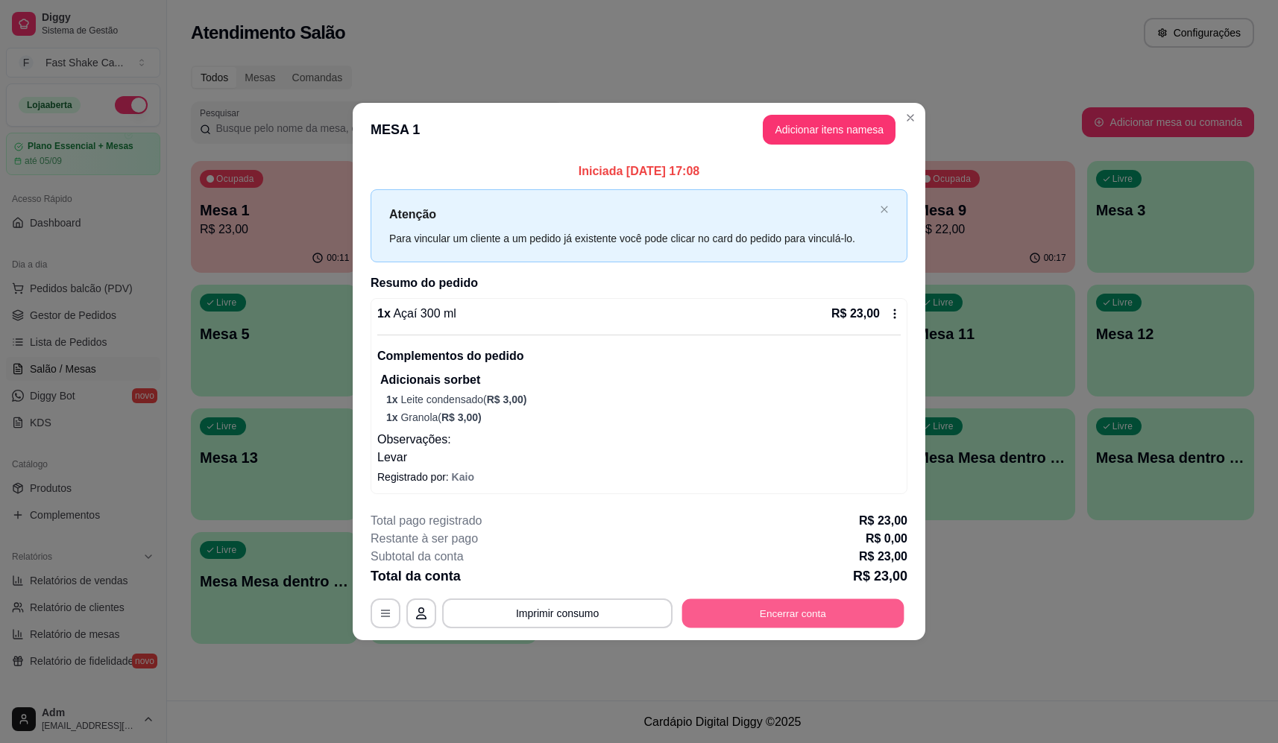
click at [766, 619] on button "Encerrar conta" at bounding box center [793, 613] width 222 height 29
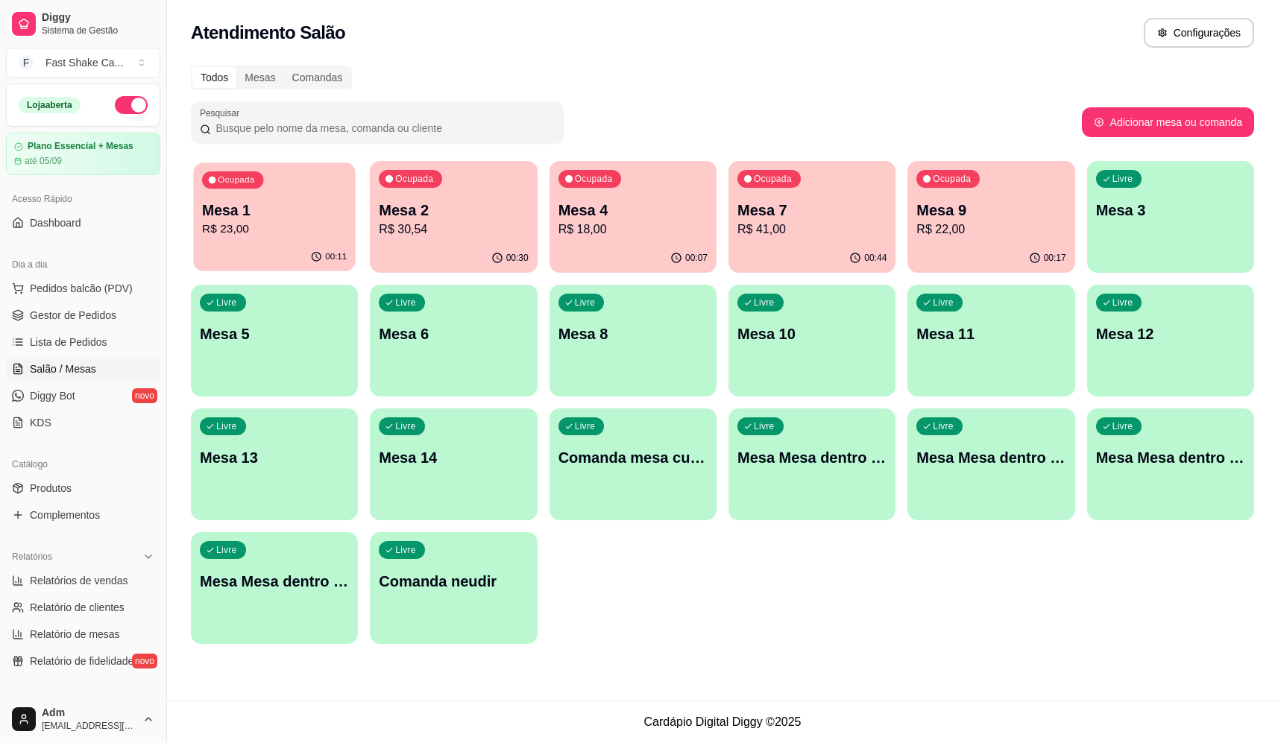
click at [320, 224] on p "R$ 23,00" at bounding box center [274, 229] width 145 height 17
click at [642, 224] on p "R$ 18,00" at bounding box center [632, 230] width 149 height 18
click at [795, 205] on p "Mesa 7" at bounding box center [812, 211] width 145 height 20
click at [727, 572] on div "Ocupada Mesa 1 R$ 23,00 00:14 Ocupada Mesa 2 R$ 30,54 00:33 Ocupada Mesa 4 R$ 1…" at bounding box center [722, 402] width 1063 height 483
click at [667, 233] on p "R$ 42,00" at bounding box center [632, 230] width 149 height 18
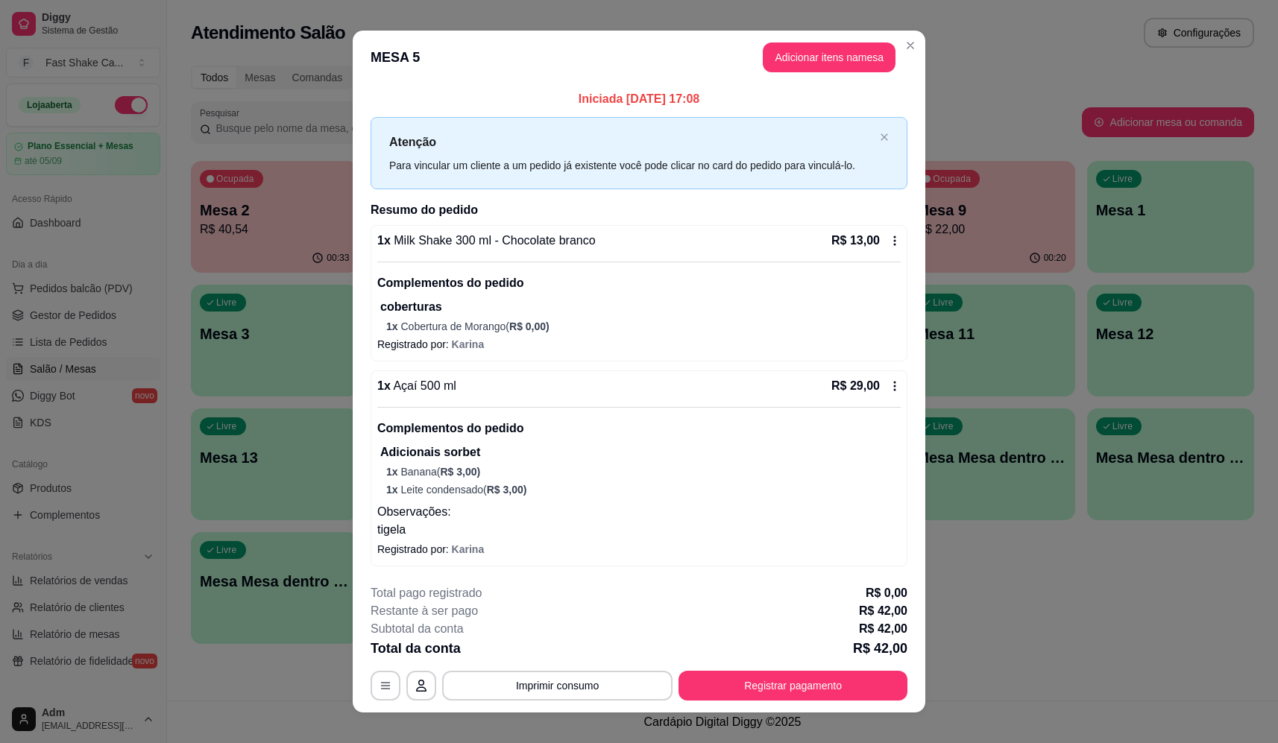
click at [894, 238] on icon at bounding box center [895, 241] width 2 height 10
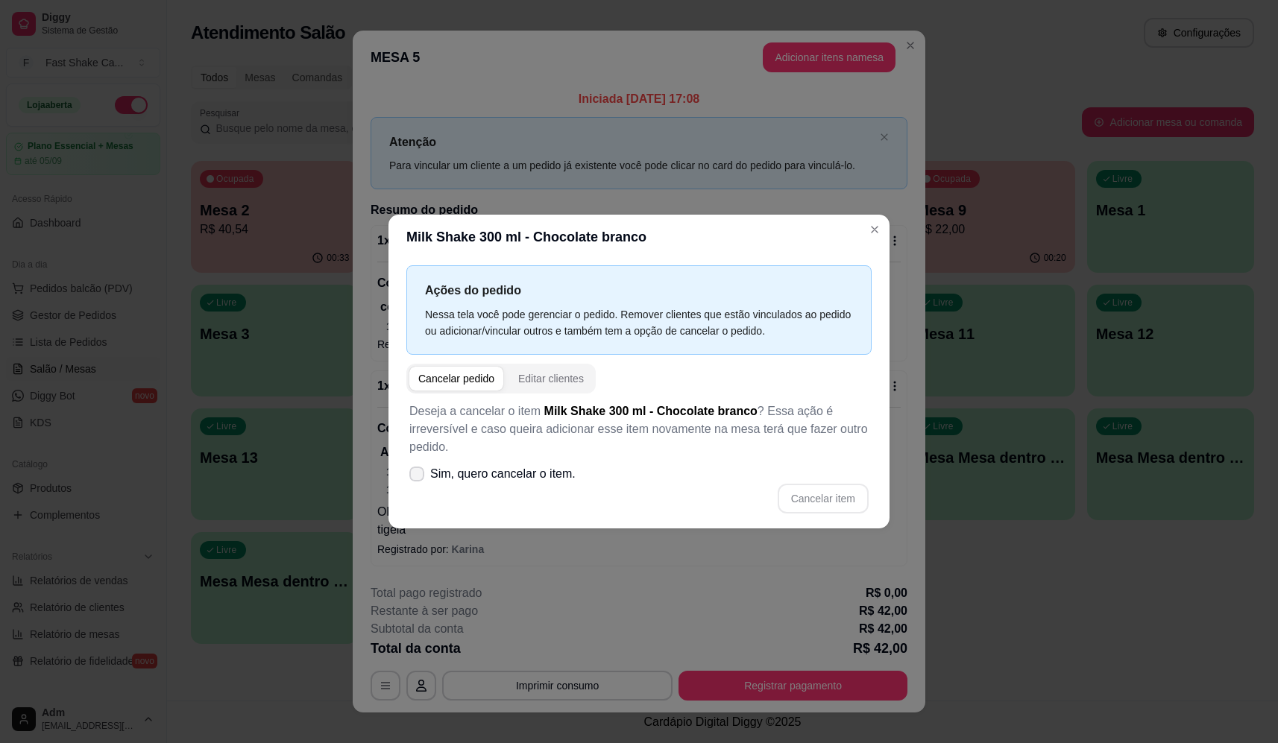
click at [422, 477] on span at bounding box center [416, 474] width 15 height 15
click at [418, 477] on input "Sim, quero cancelar o item." at bounding box center [414, 481] width 10 height 10
checkbox input "true"
click at [831, 494] on button "Cancelar item" at bounding box center [823, 499] width 91 height 30
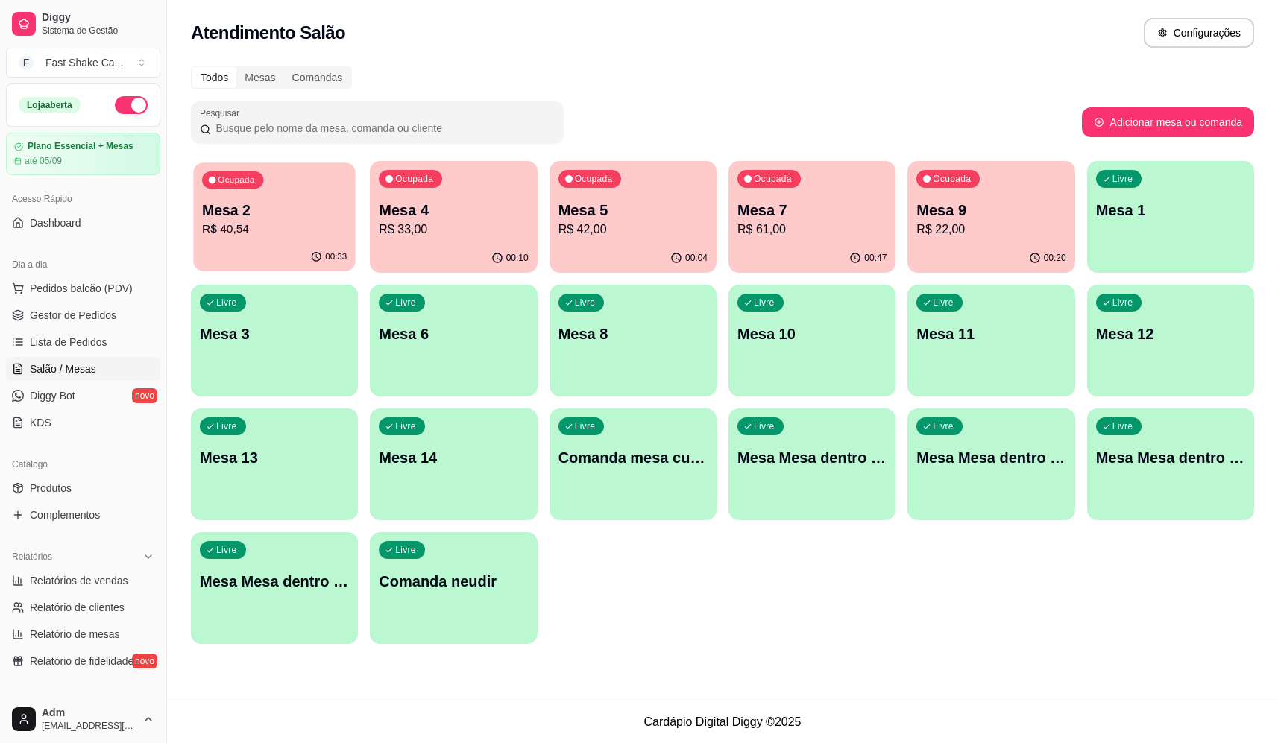
click at [321, 213] on p "Mesa 2" at bounding box center [274, 211] width 145 height 20
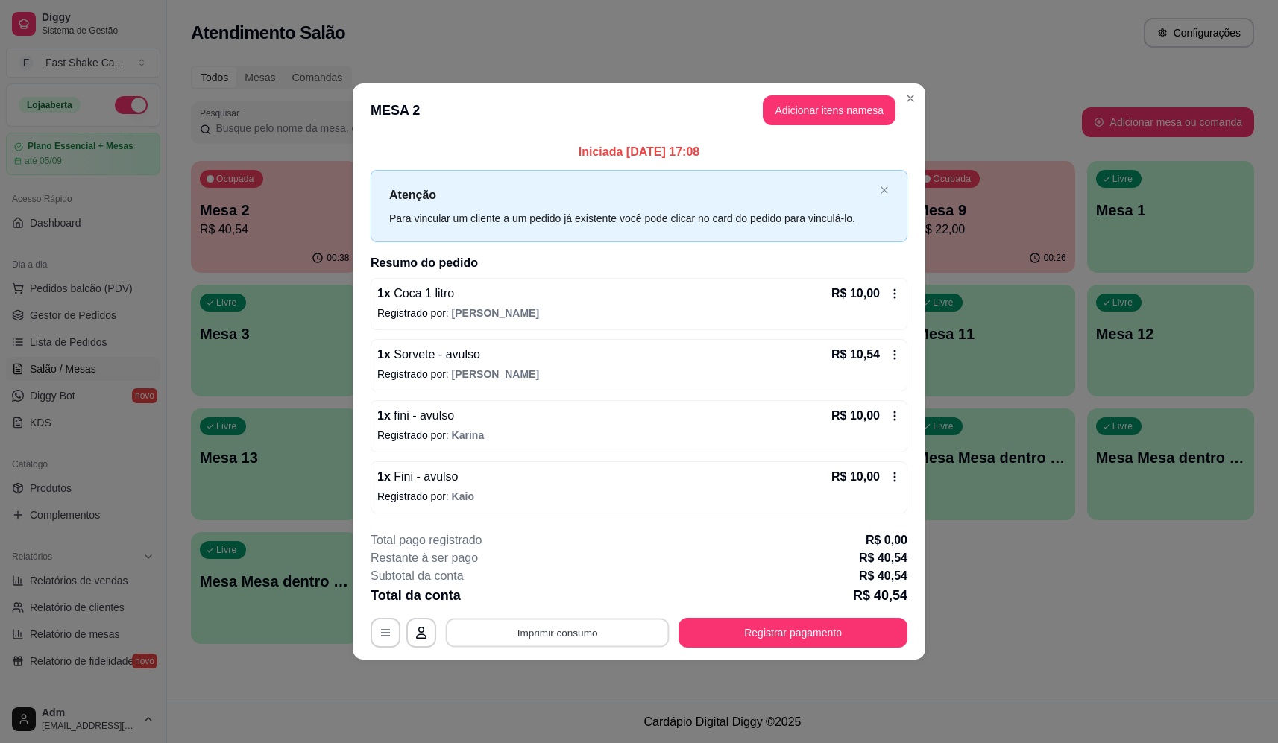
click at [617, 641] on button "Imprimir consumo" at bounding box center [558, 633] width 224 height 29
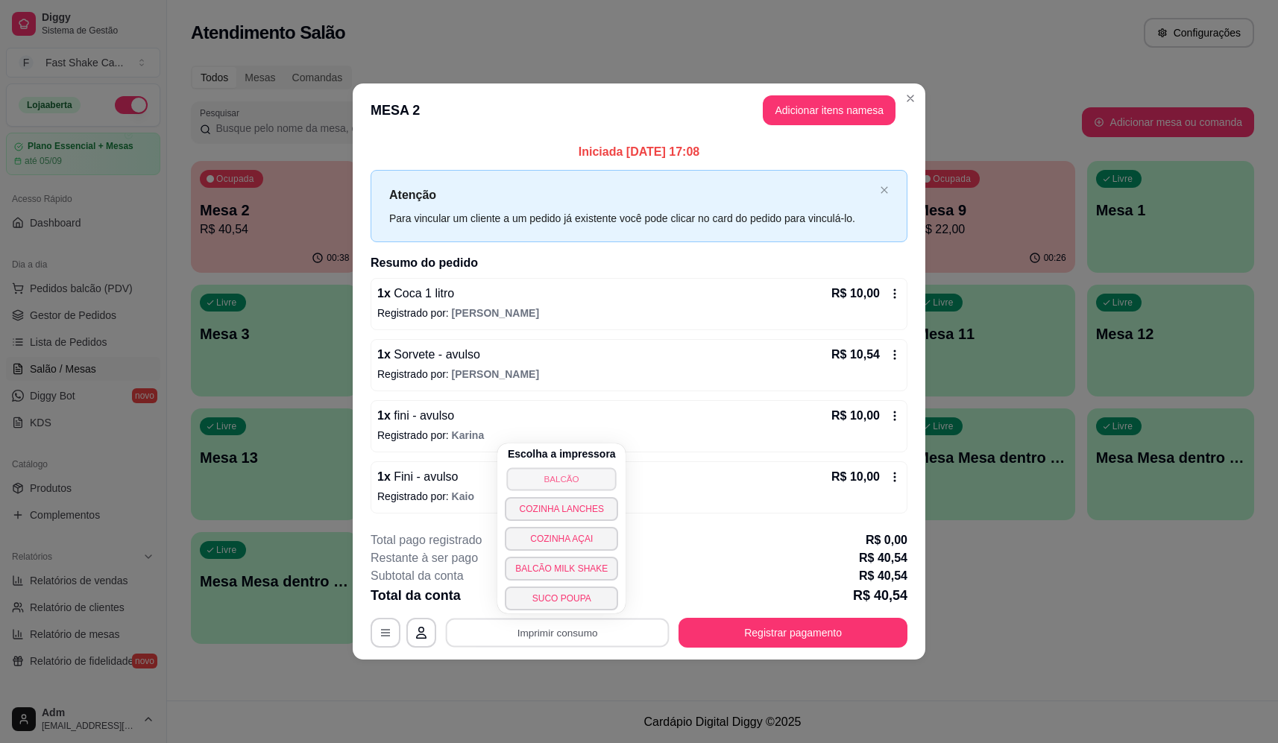
click at [559, 485] on button "BALCÃO" at bounding box center [562, 478] width 110 height 23
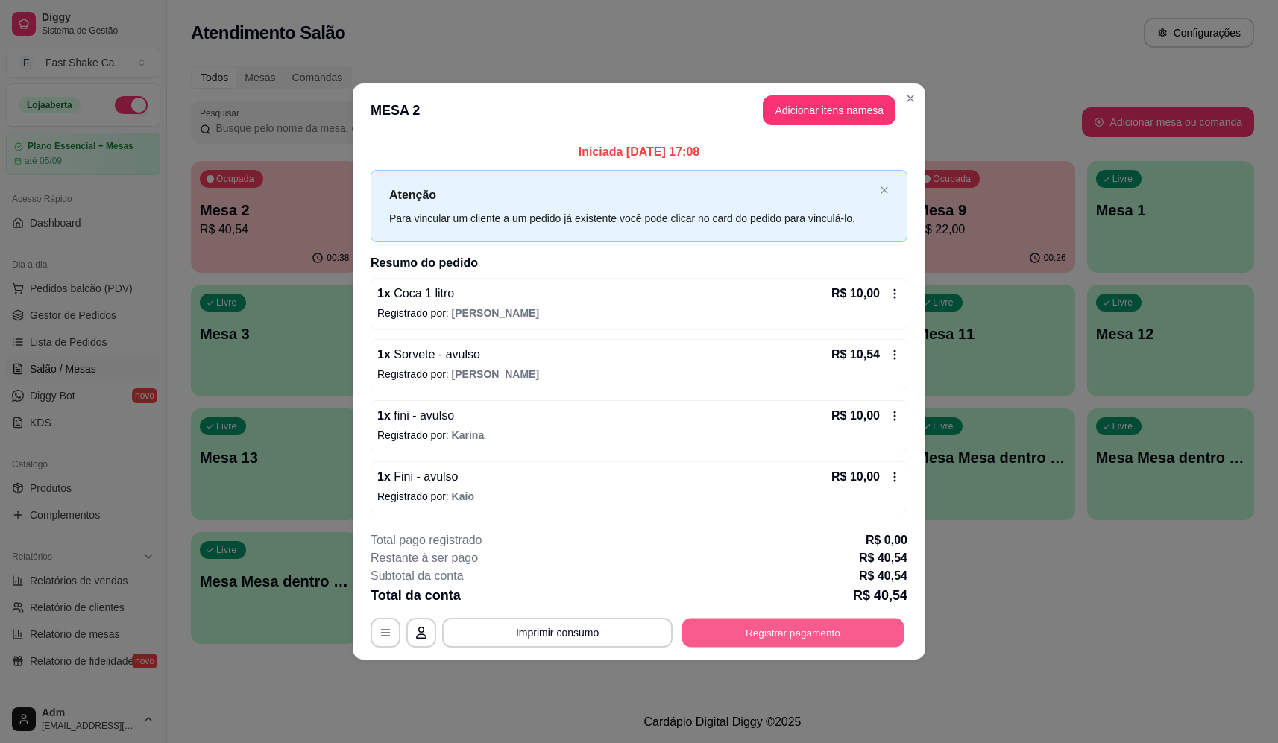
click at [861, 627] on button "Registrar pagamento" at bounding box center [793, 633] width 222 height 29
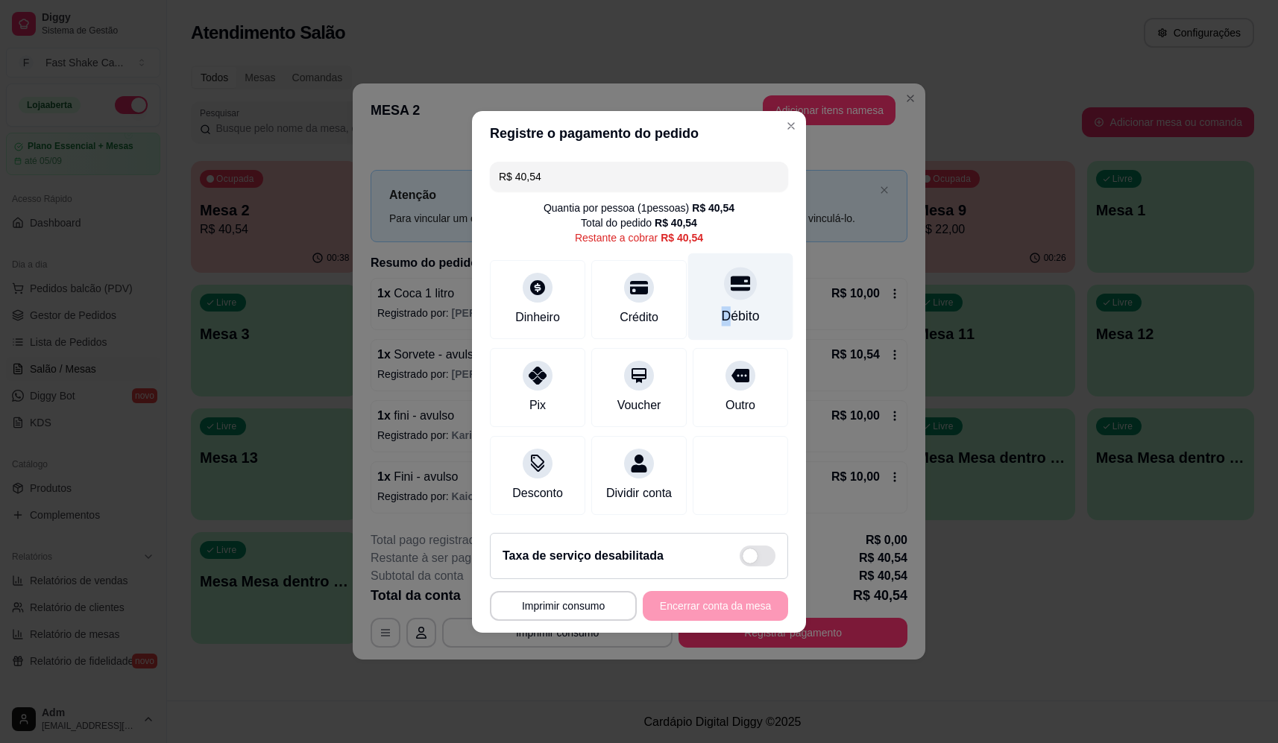
drag, startPoint x: 711, startPoint y: 303, endPoint x: 722, endPoint y: 299, distance: 11.8
click at [722, 306] on div "Débito" at bounding box center [741, 315] width 38 height 19
type input "R$ 0,00"
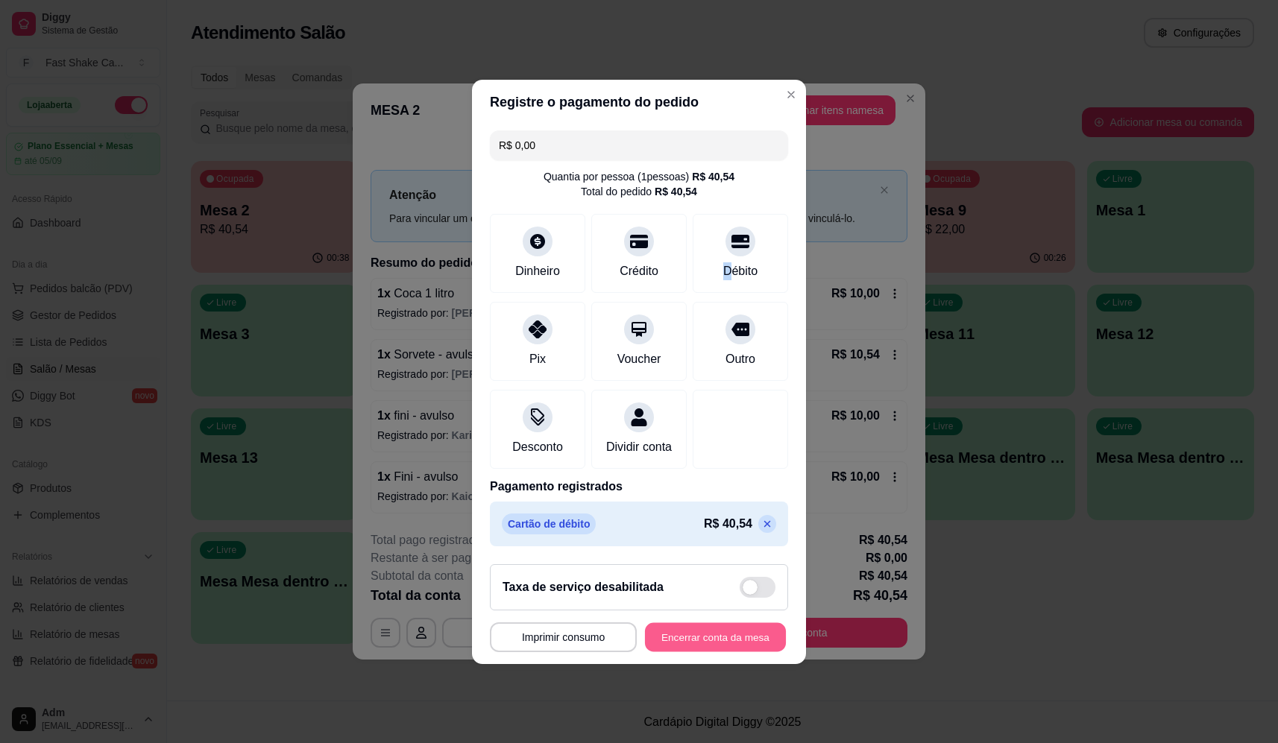
click at [751, 649] on button "Encerrar conta da mesa" at bounding box center [715, 636] width 141 height 29
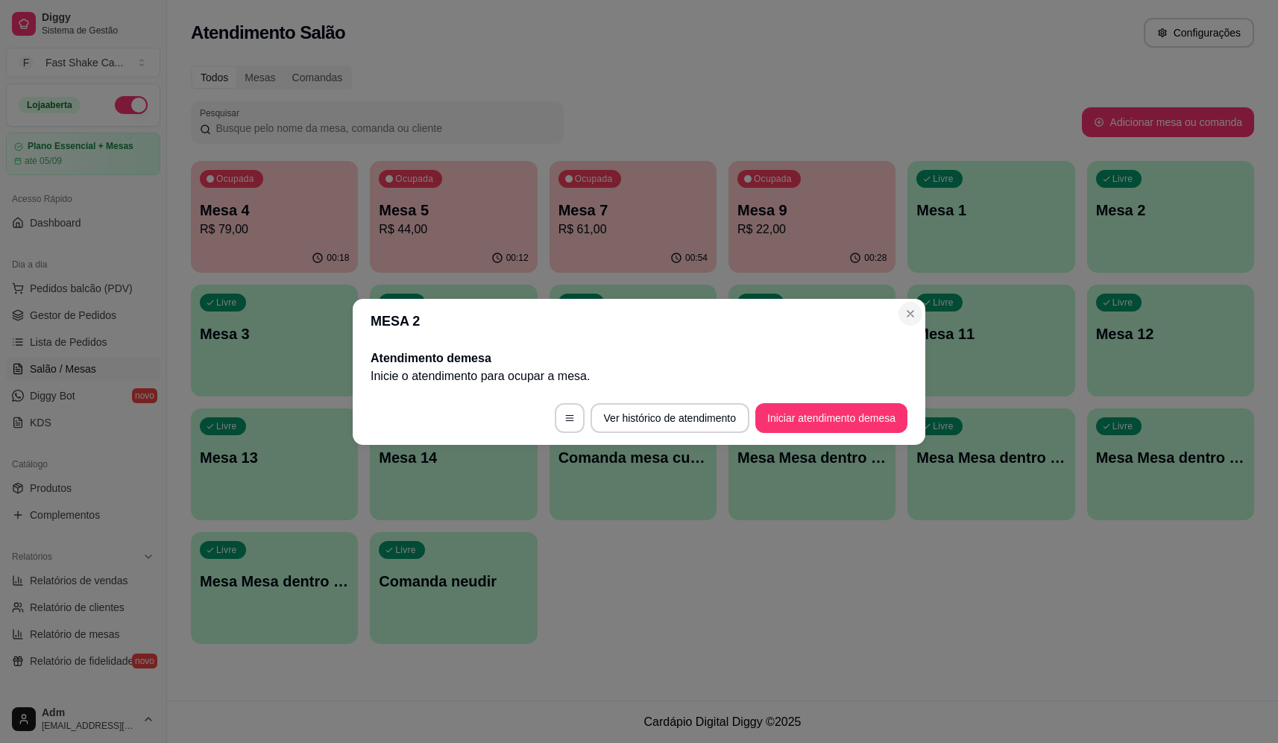
click at [923, 315] on section "MESA 2 Atendimento de mesa Inicie o atendimento para ocupar a mesa . Ver histór…" at bounding box center [639, 372] width 573 height 146
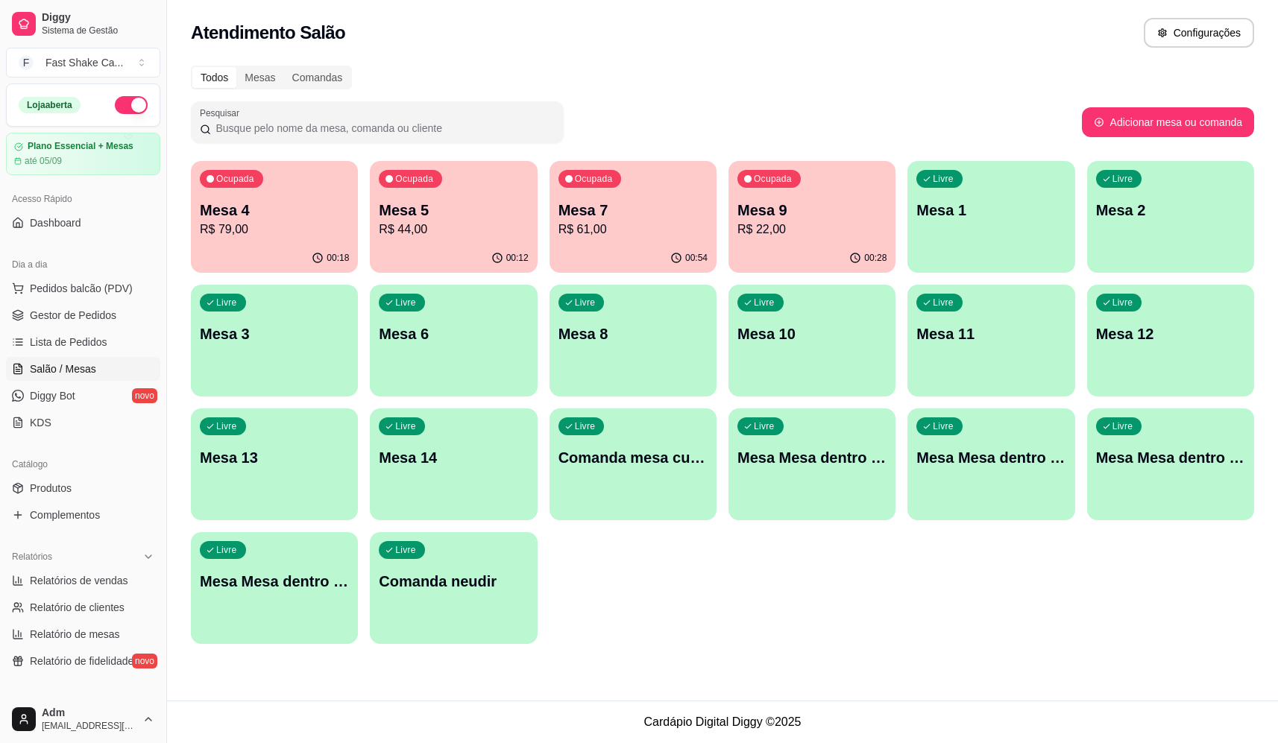
click at [319, 227] on p "R$ 79,00" at bounding box center [274, 230] width 149 height 18
click at [629, 245] on div "00:55" at bounding box center [633, 257] width 163 height 28
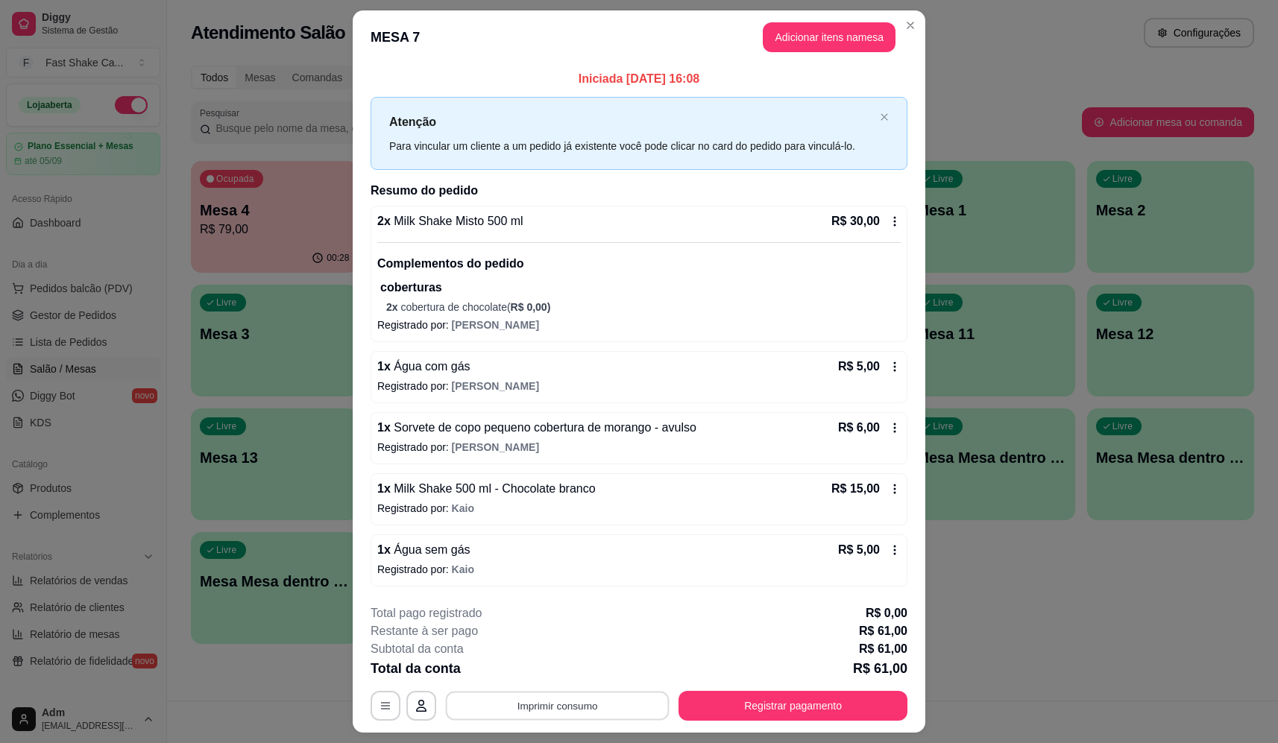
click at [573, 704] on button "Imprimir consumo" at bounding box center [558, 705] width 224 height 29
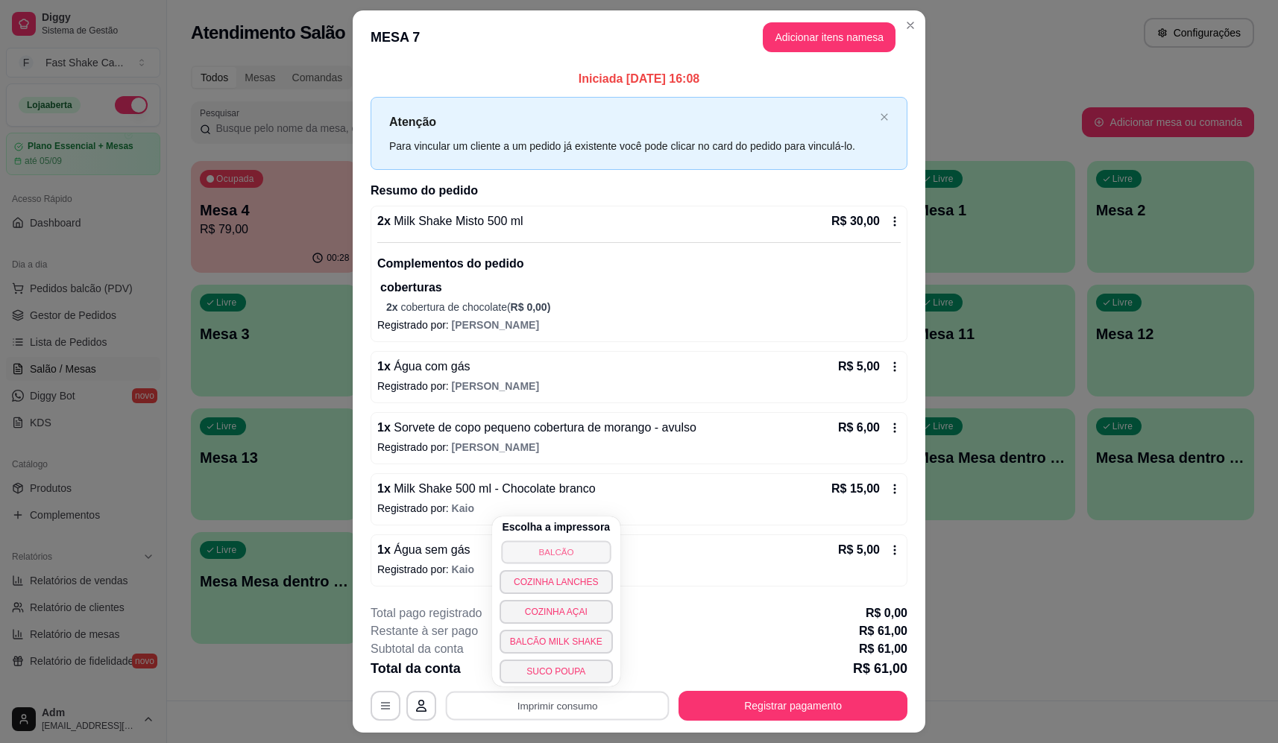
click at [567, 552] on button "BALCÃO" at bounding box center [556, 551] width 110 height 23
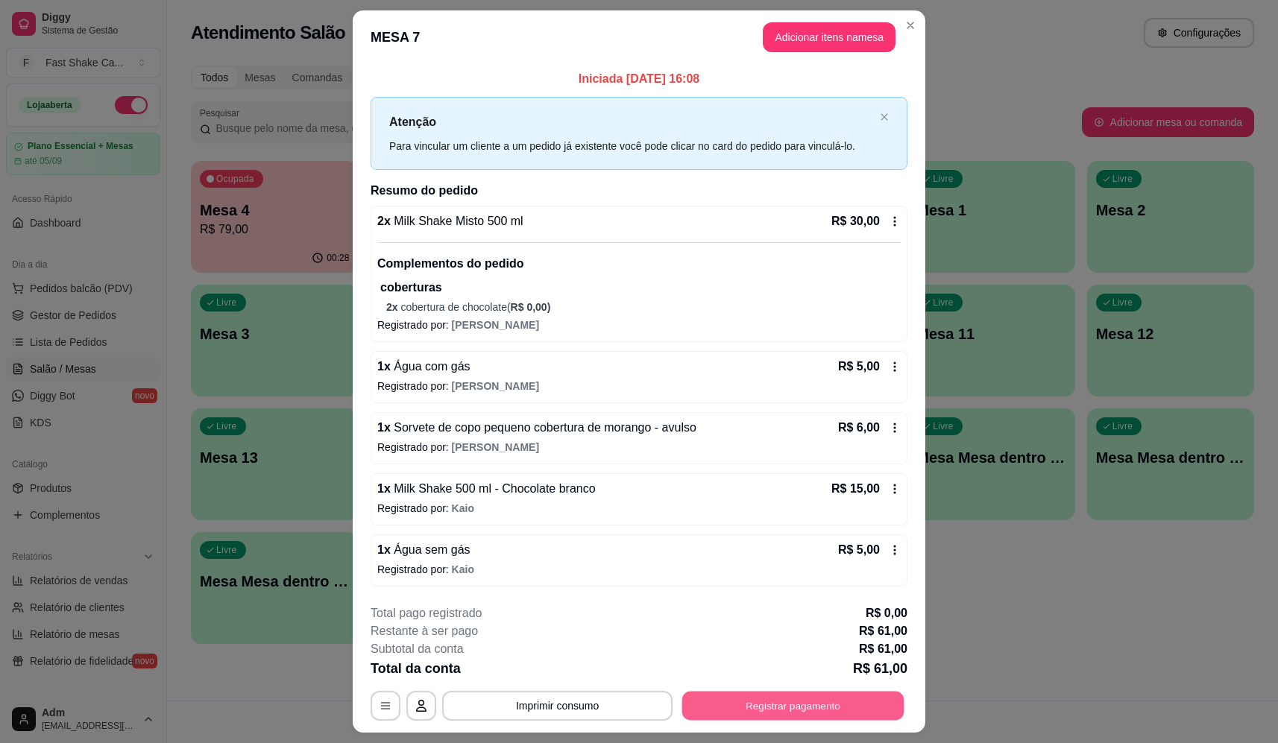
click at [816, 704] on button "Registrar pagamento" at bounding box center [793, 705] width 222 height 29
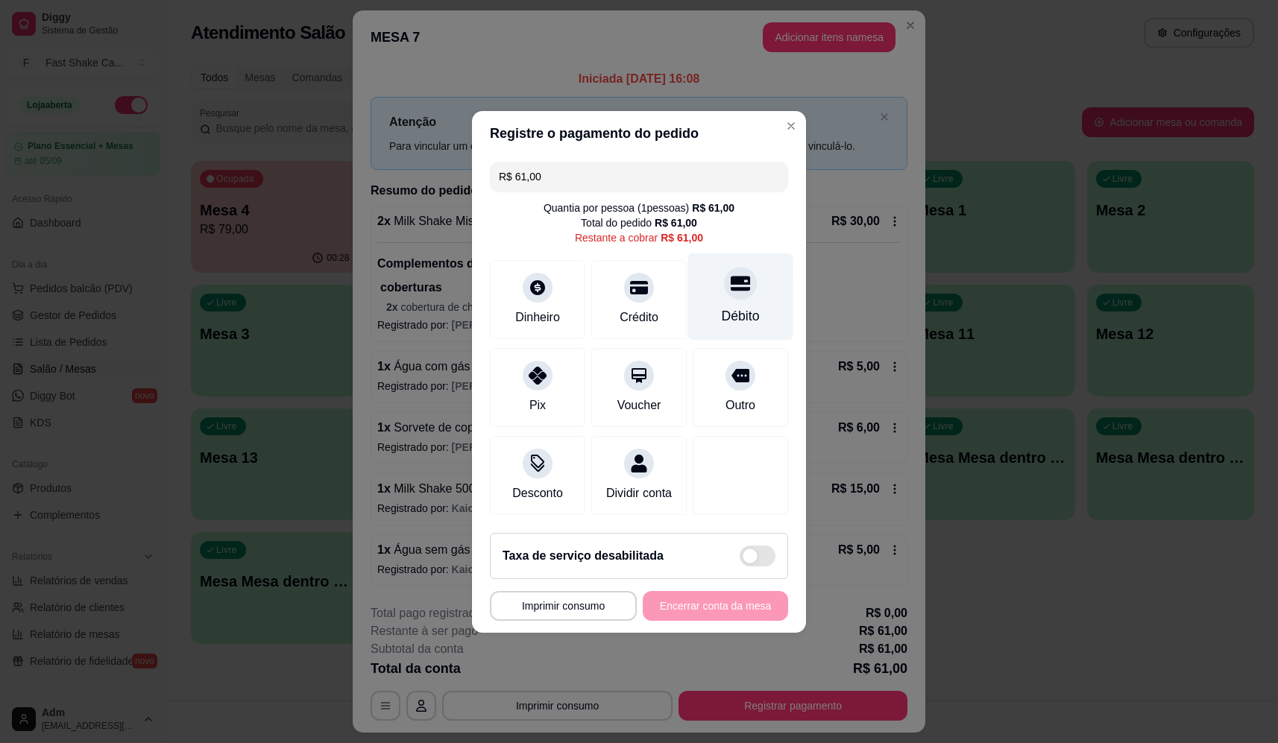
click at [741, 297] on div "Débito" at bounding box center [740, 296] width 105 height 87
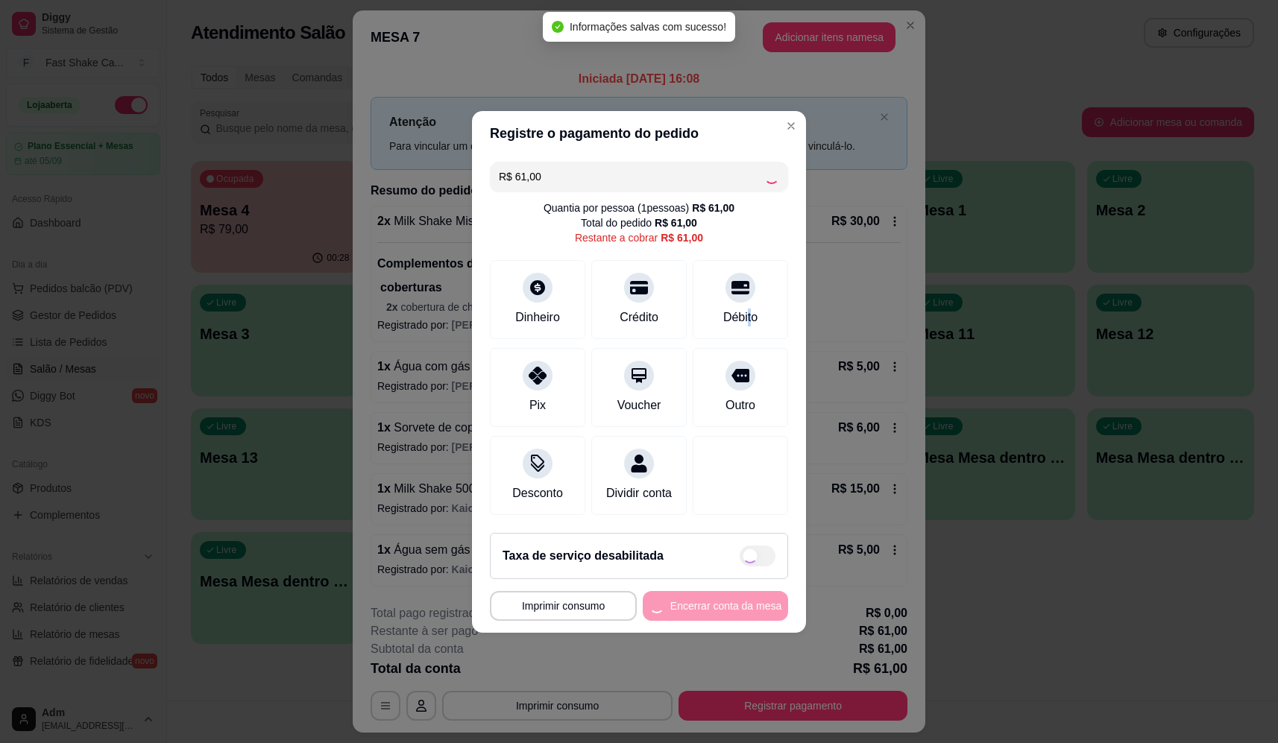
type input "R$ 0,00"
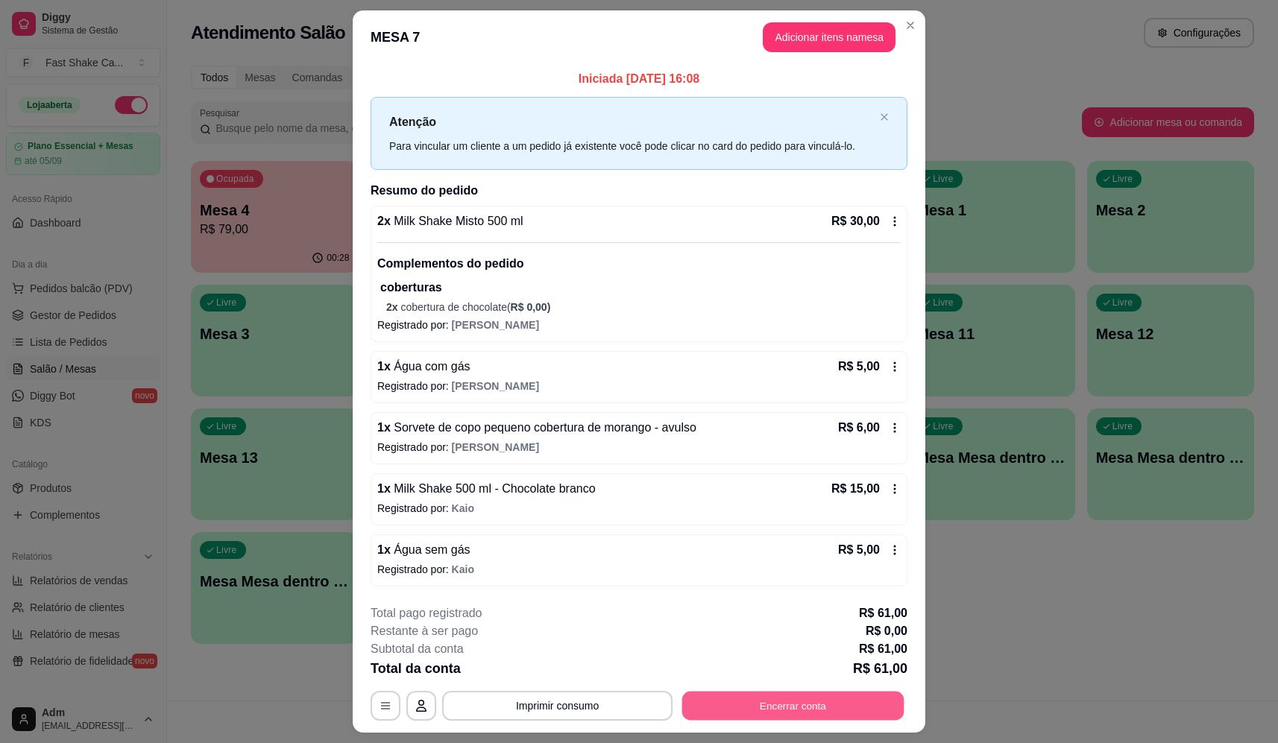
click at [833, 699] on button "Encerrar conta" at bounding box center [793, 705] width 222 height 29
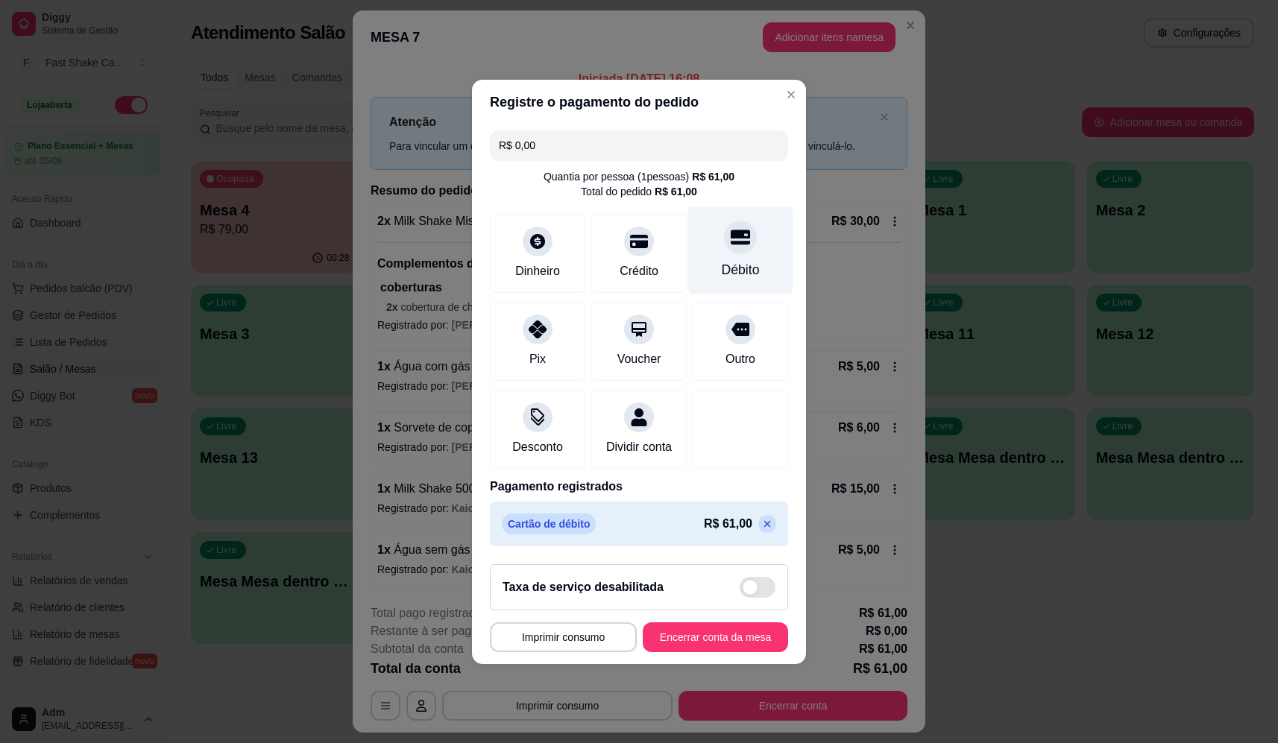
click at [754, 233] on div "Débito" at bounding box center [740, 250] width 105 height 87
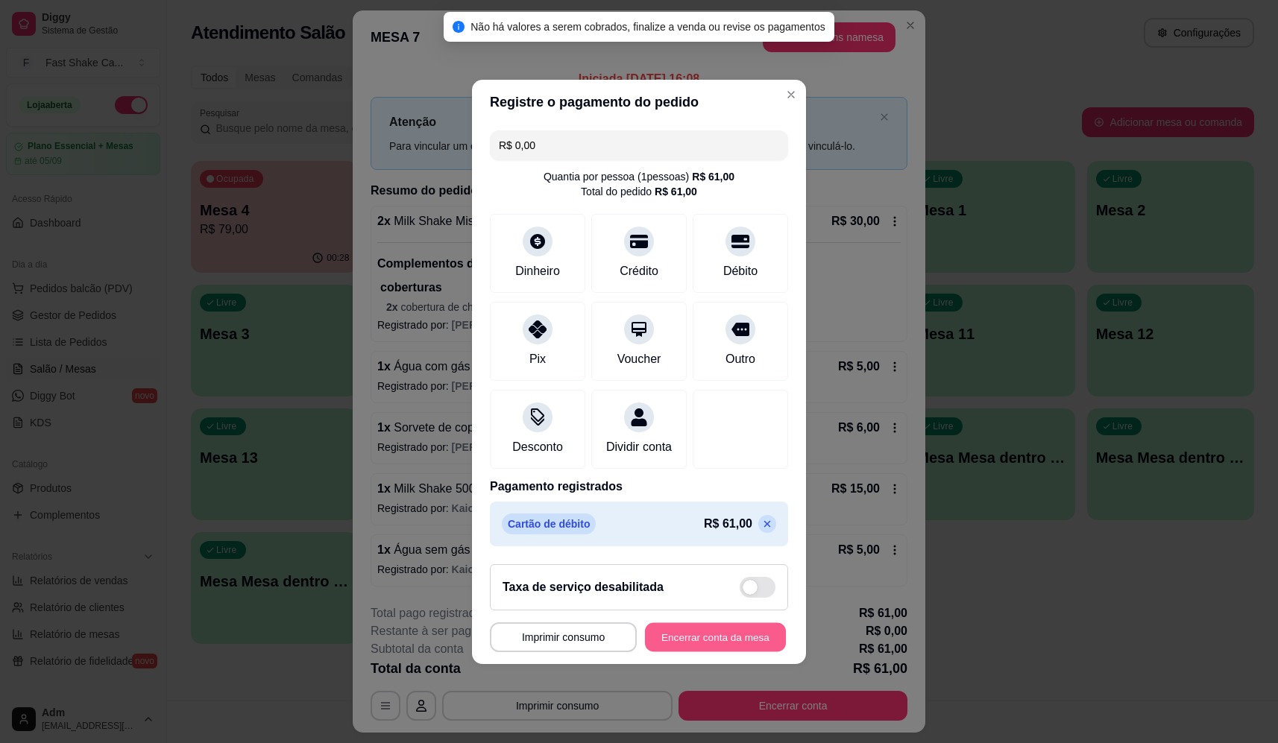
click at [716, 646] on button "Encerrar conta da mesa" at bounding box center [715, 636] width 141 height 29
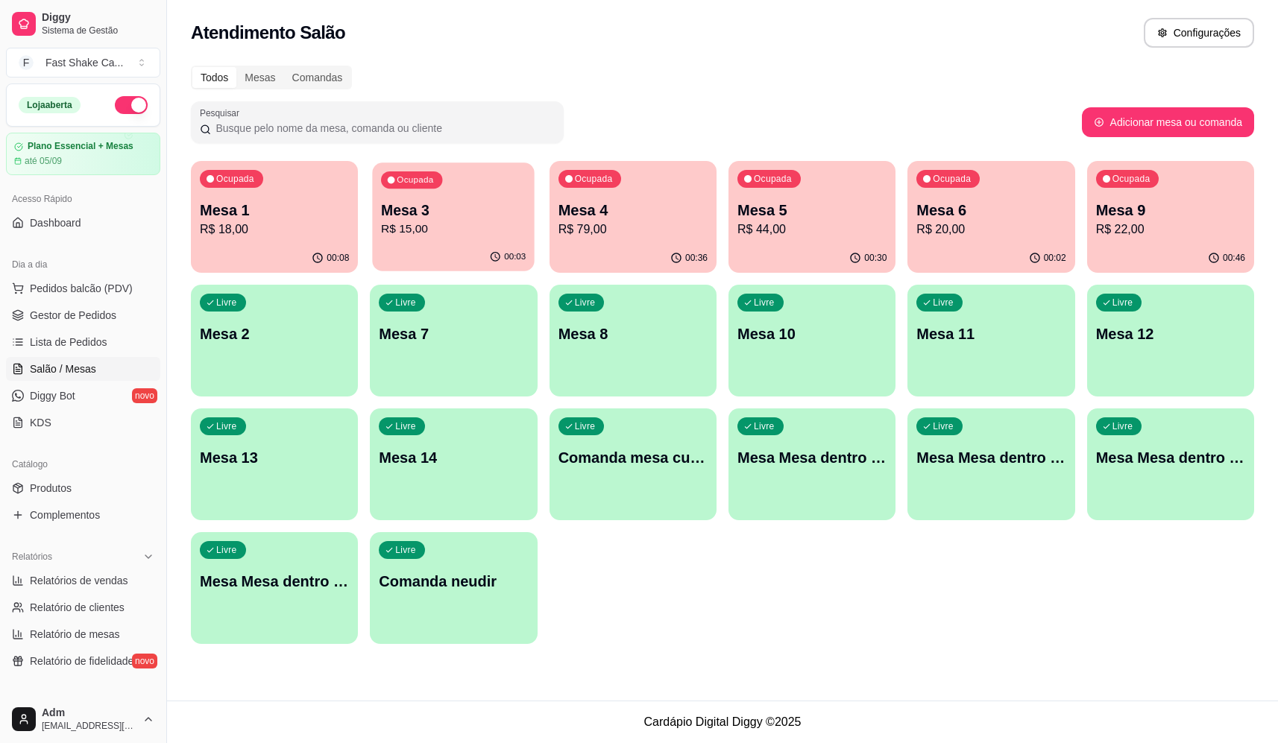
click at [446, 246] on div "00:03" at bounding box center [454, 257] width 163 height 28
click at [1047, 216] on p "Mesa 6" at bounding box center [990, 211] width 145 height 20
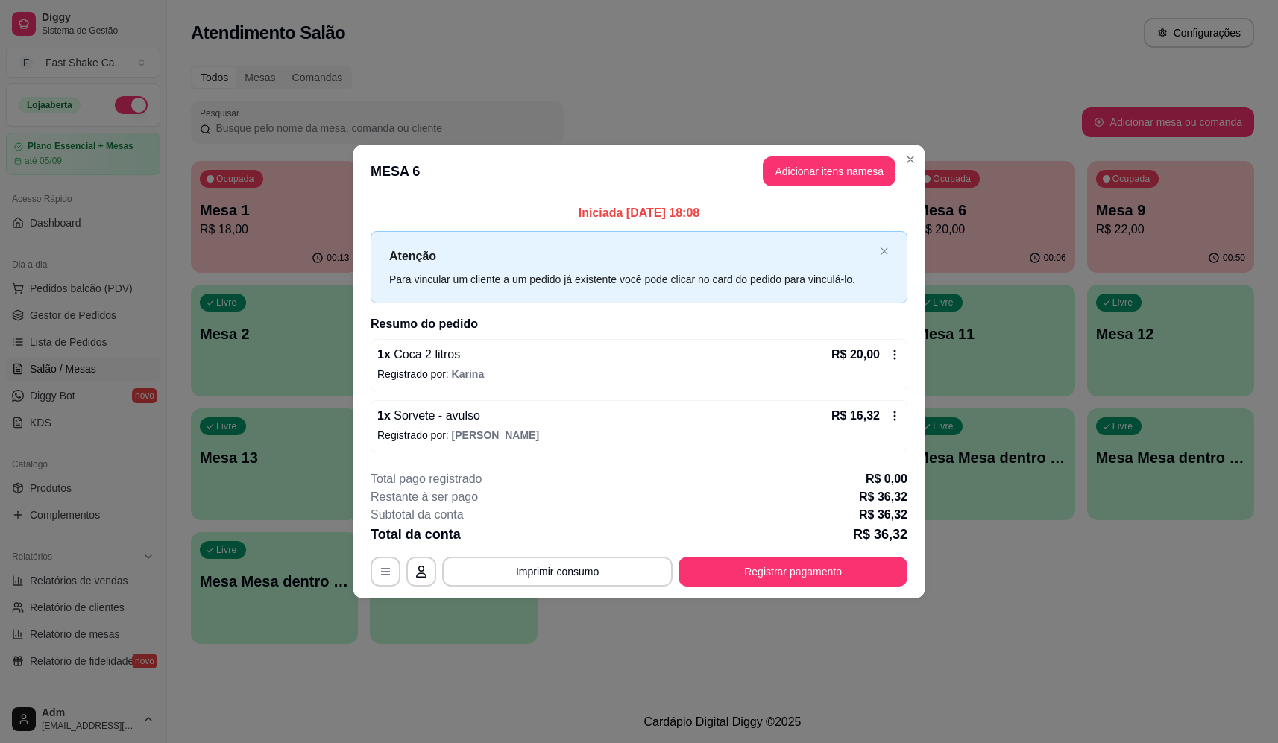
click at [857, 436] on p "Registrado por: samuel" at bounding box center [638, 435] width 523 height 15
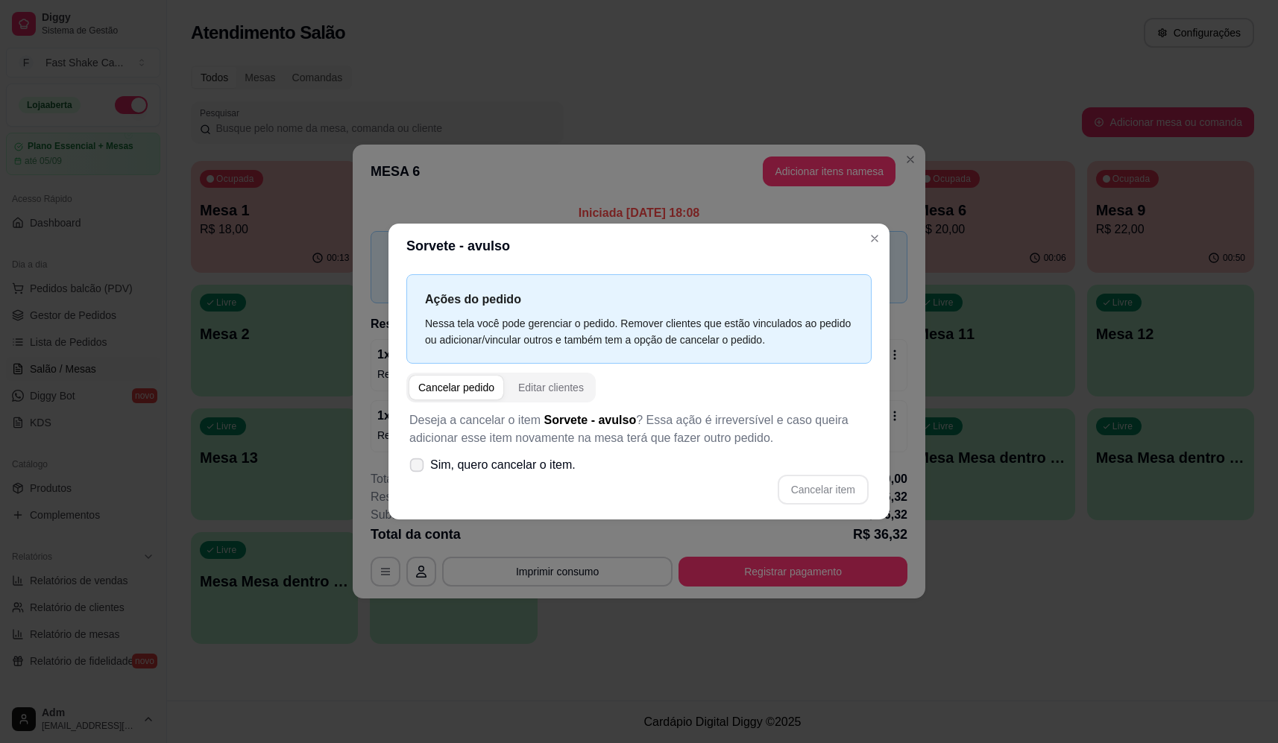
click at [417, 462] on icon at bounding box center [416, 465] width 11 height 8
click at [417, 467] on input "Sim, quero cancelar o item." at bounding box center [414, 472] width 10 height 10
checkbox input "true"
click at [854, 490] on button "Cancelar item" at bounding box center [822, 489] width 89 height 29
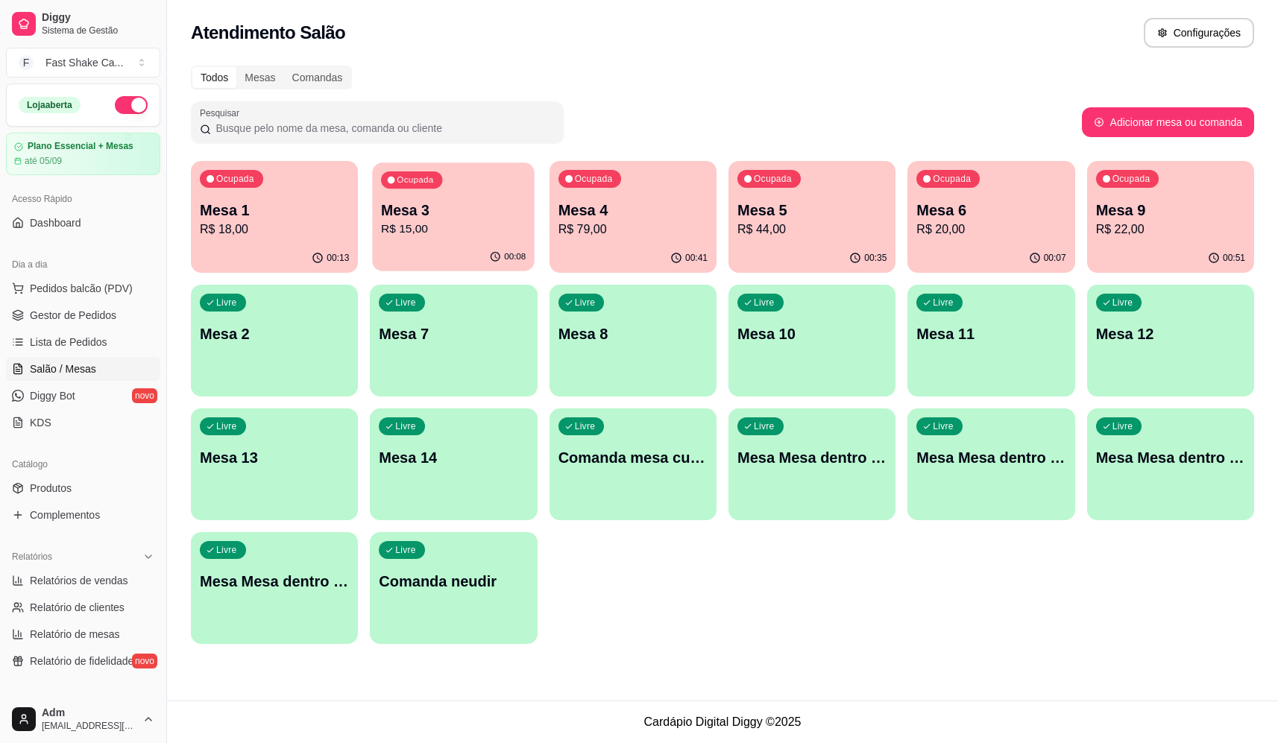
click at [453, 237] on p "R$ 15,00" at bounding box center [453, 229] width 145 height 17
click at [639, 239] on div "Ocupada Mesa 4 R$ 79,00" at bounding box center [633, 203] width 163 height 81
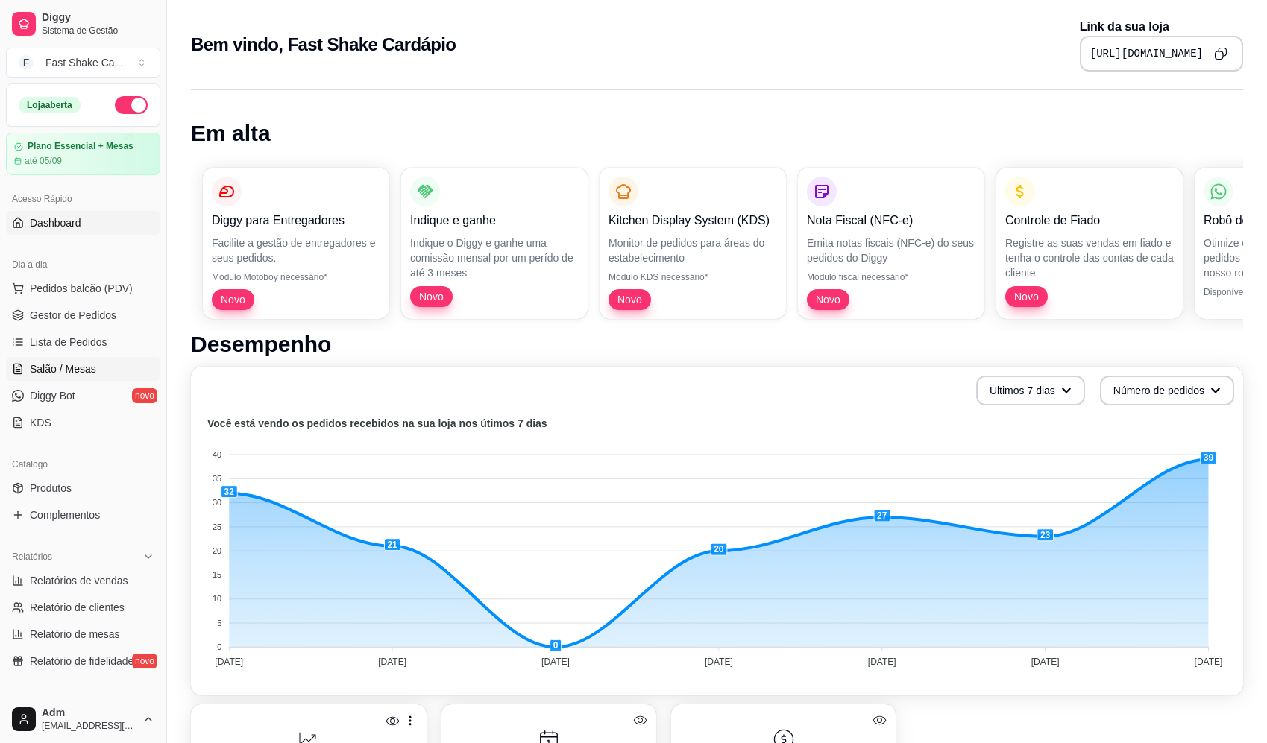
click at [61, 369] on span "Salão / Mesas" at bounding box center [63, 369] width 66 height 15
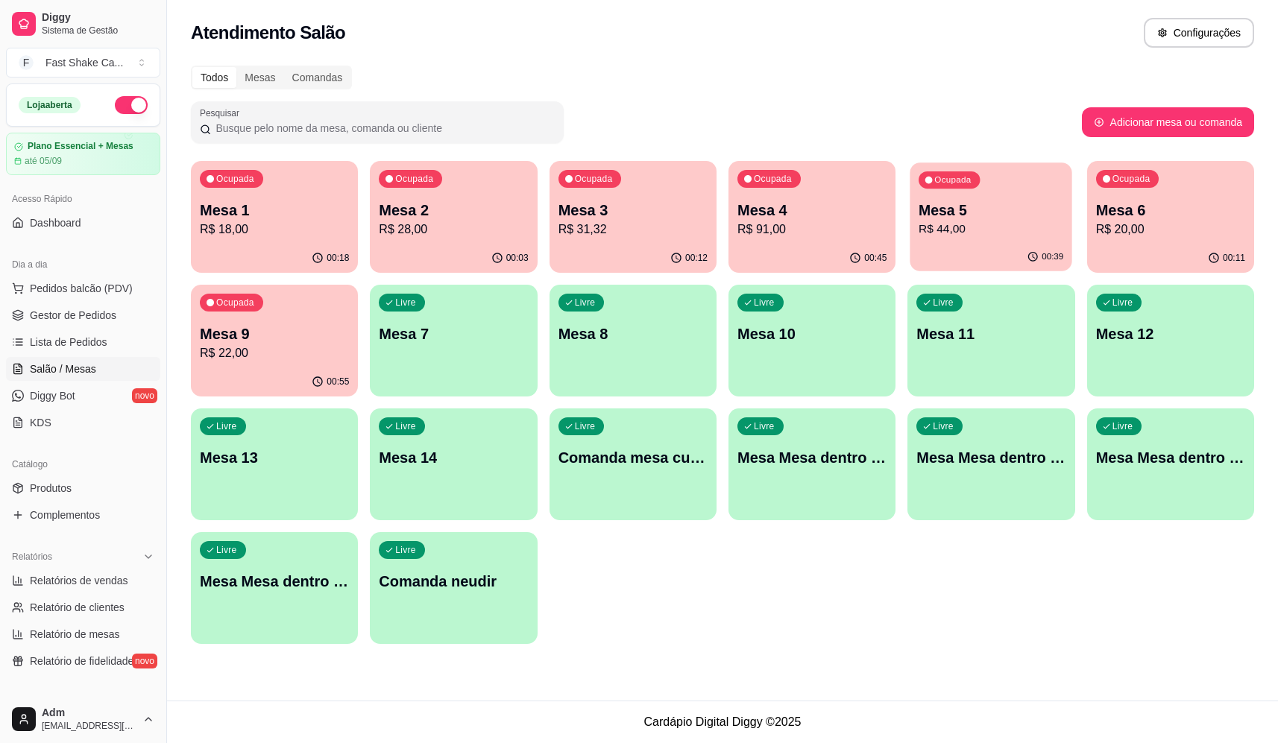
click at [990, 232] on p "R$ 44,00" at bounding box center [990, 229] width 145 height 17
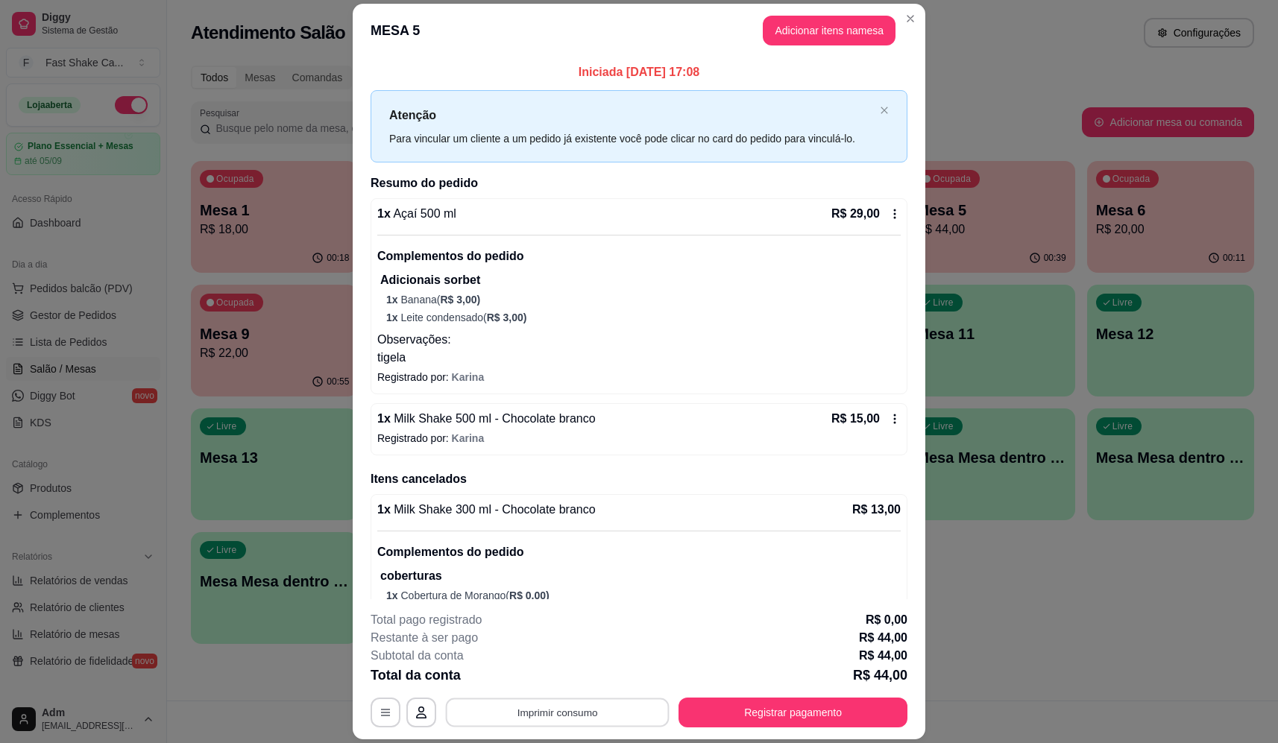
click at [615, 713] on button "Imprimir consumo" at bounding box center [558, 713] width 224 height 29
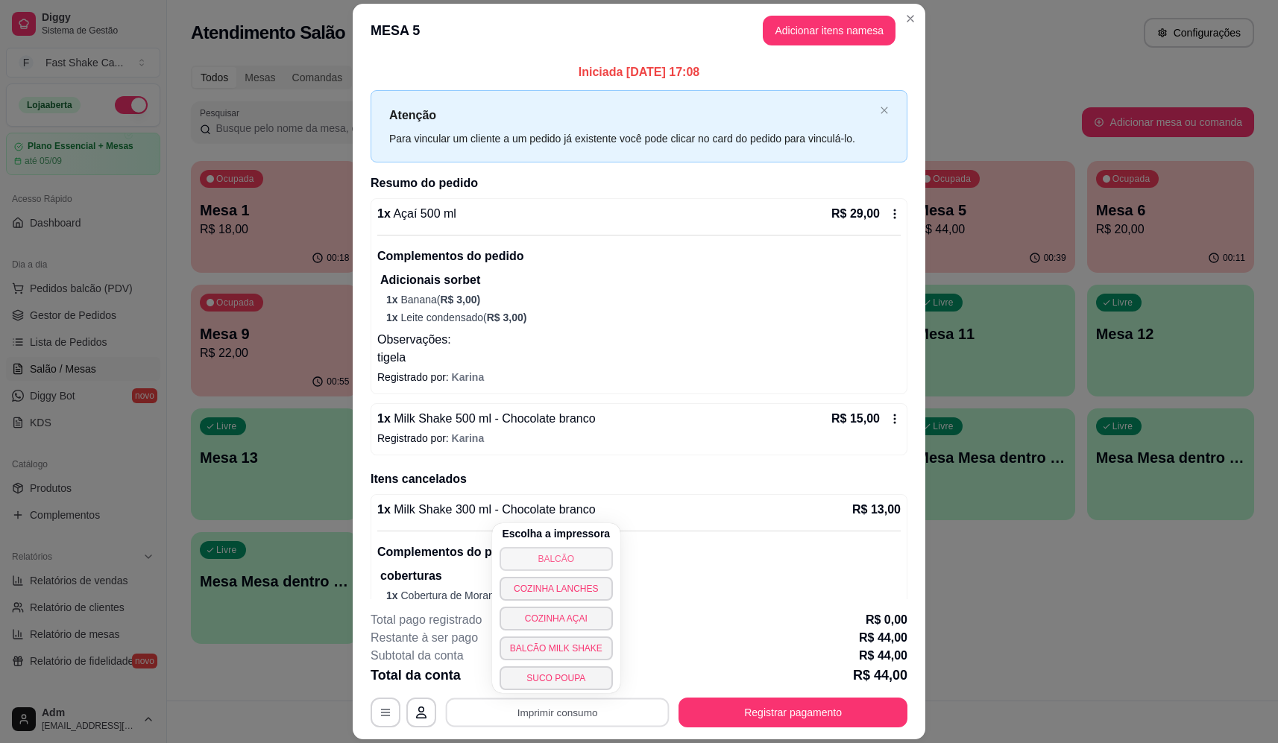
click at [578, 552] on button "BALCÃO" at bounding box center [555, 559] width 113 height 24
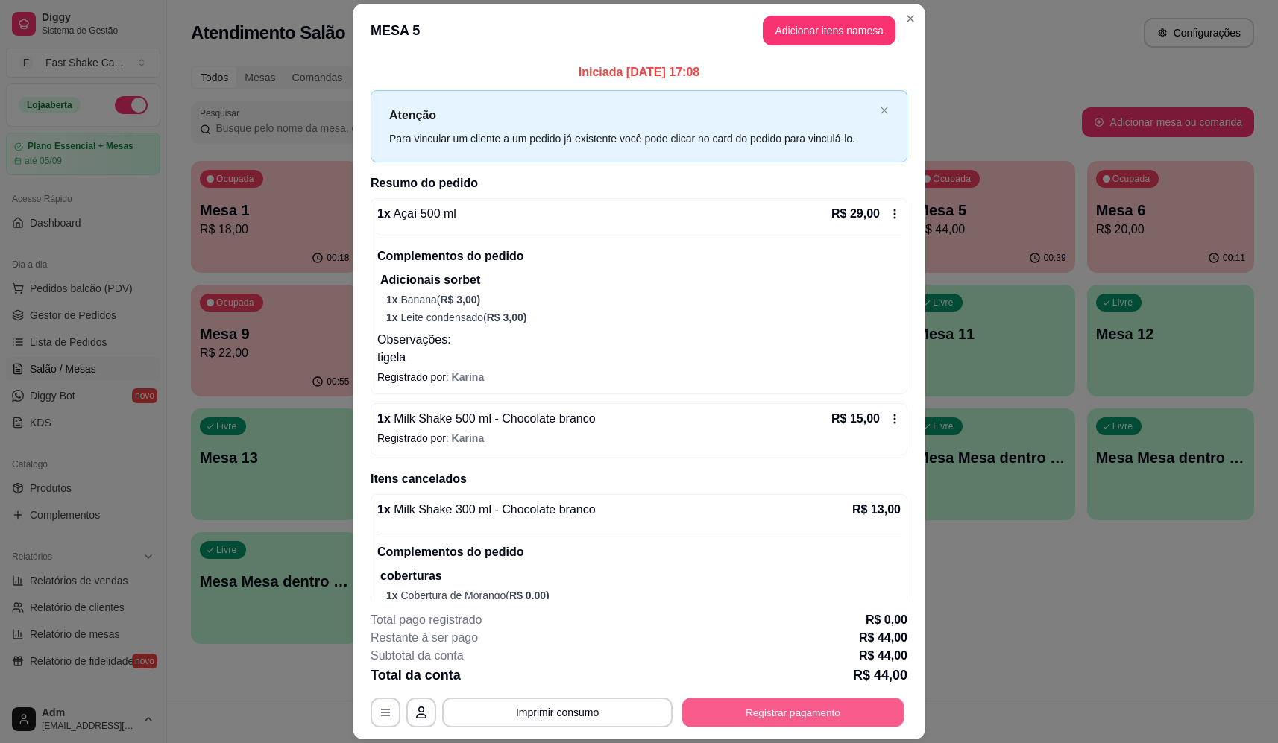
click at [788, 719] on button "Registrar pagamento" at bounding box center [793, 713] width 222 height 29
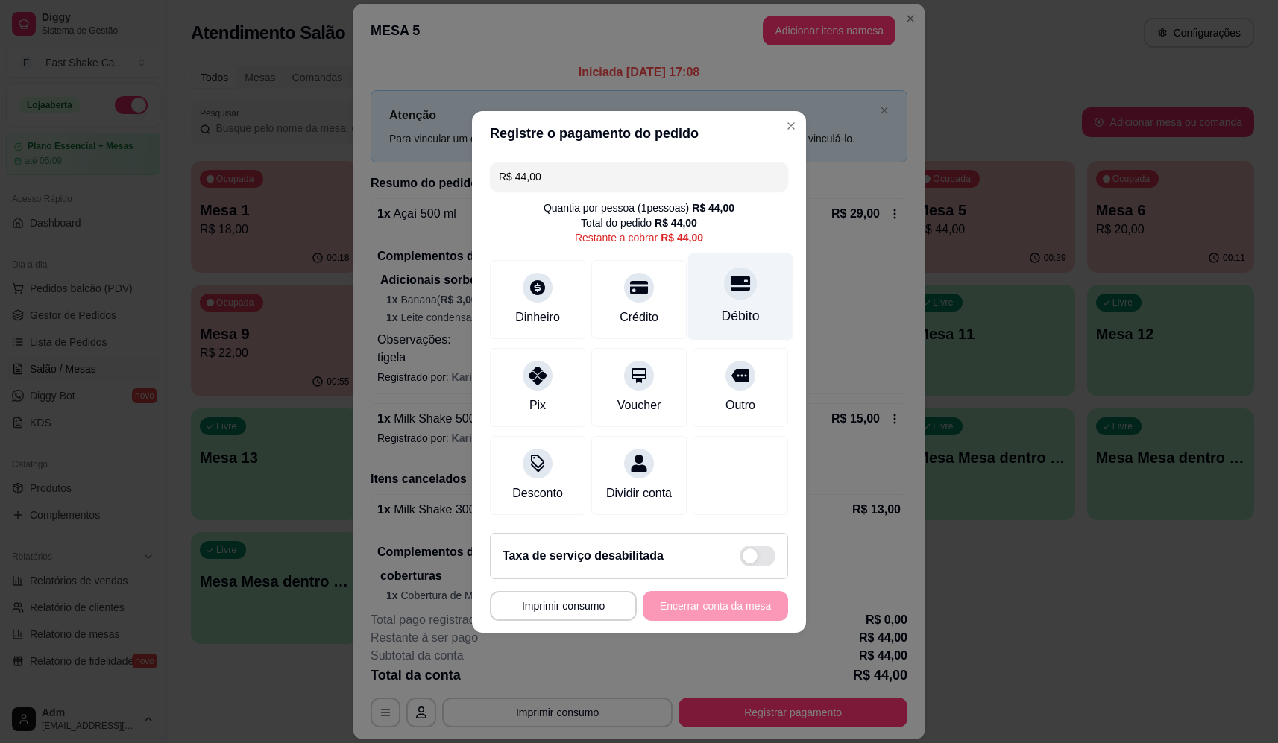
click at [760, 285] on div "Débito" at bounding box center [740, 296] width 105 height 87
type input "R$ 0,00"
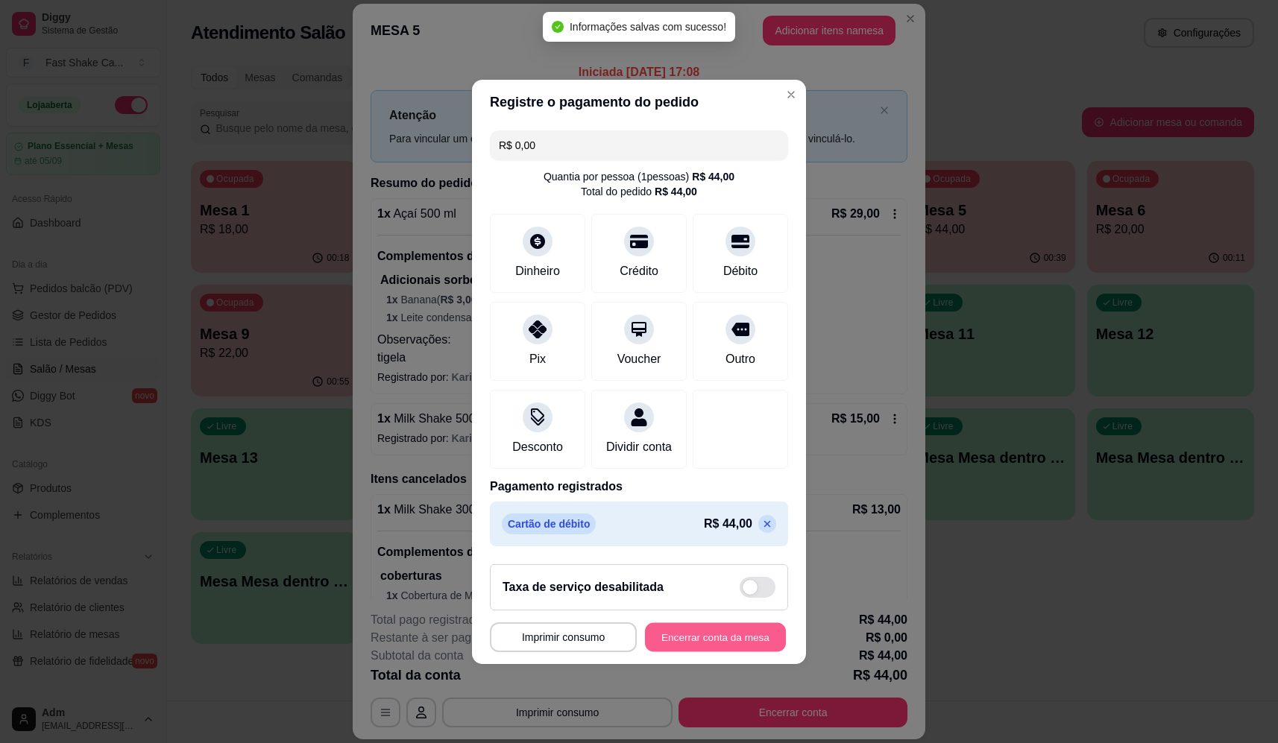
click at [746, 642] on button "Encerrar conta da mesa" at bounding box center [715, 636] width 141 height 29
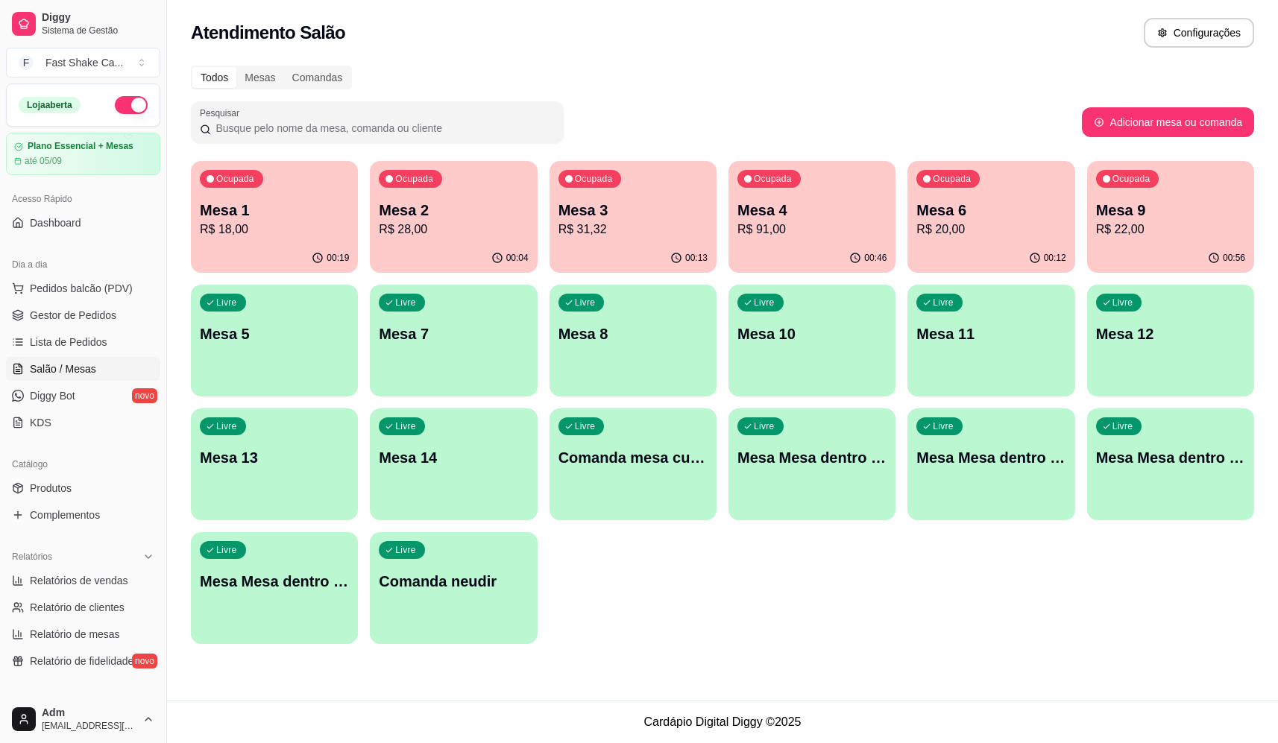
click at [814, 255] on div "00:46" at bounding box center [811, 258] width 167 height 29
click at [923, 217] on p "Mesa 6" at bounding box center [990, 210] width 149 height 21
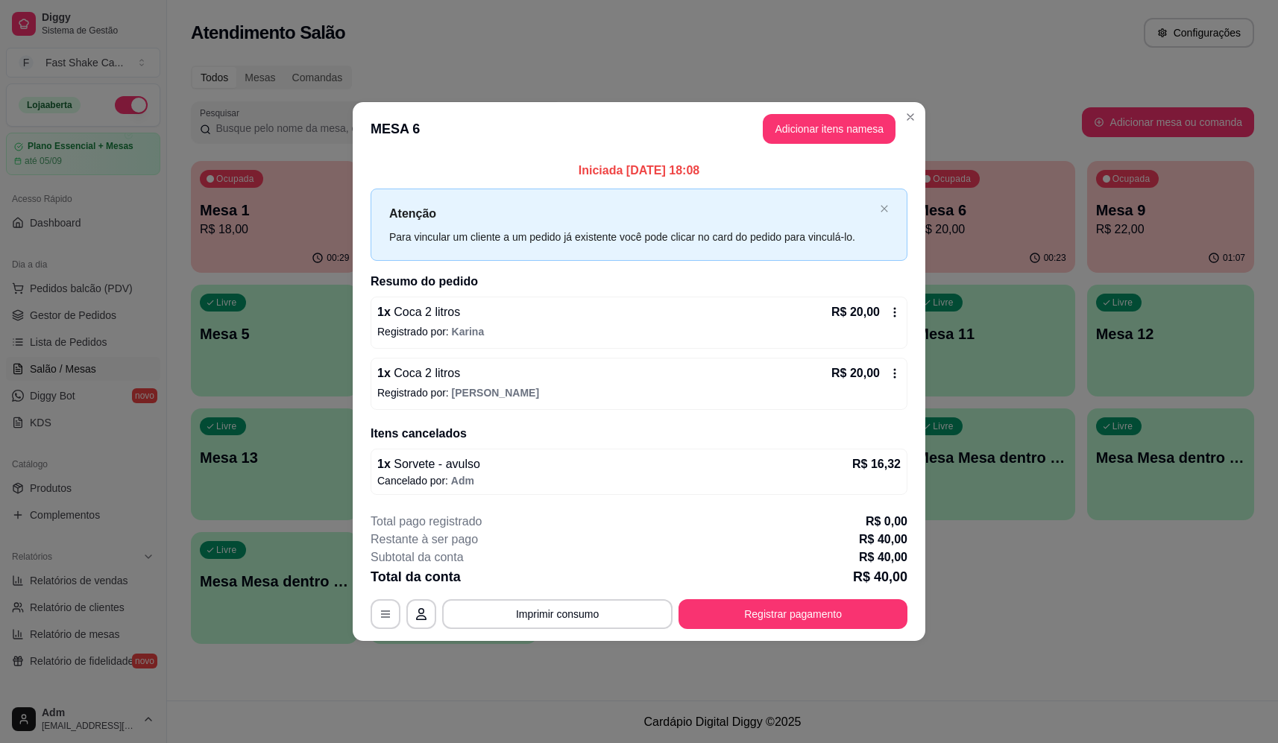
click at [895, 309] on icon at bounding box center [895, 313] width 2 height 10
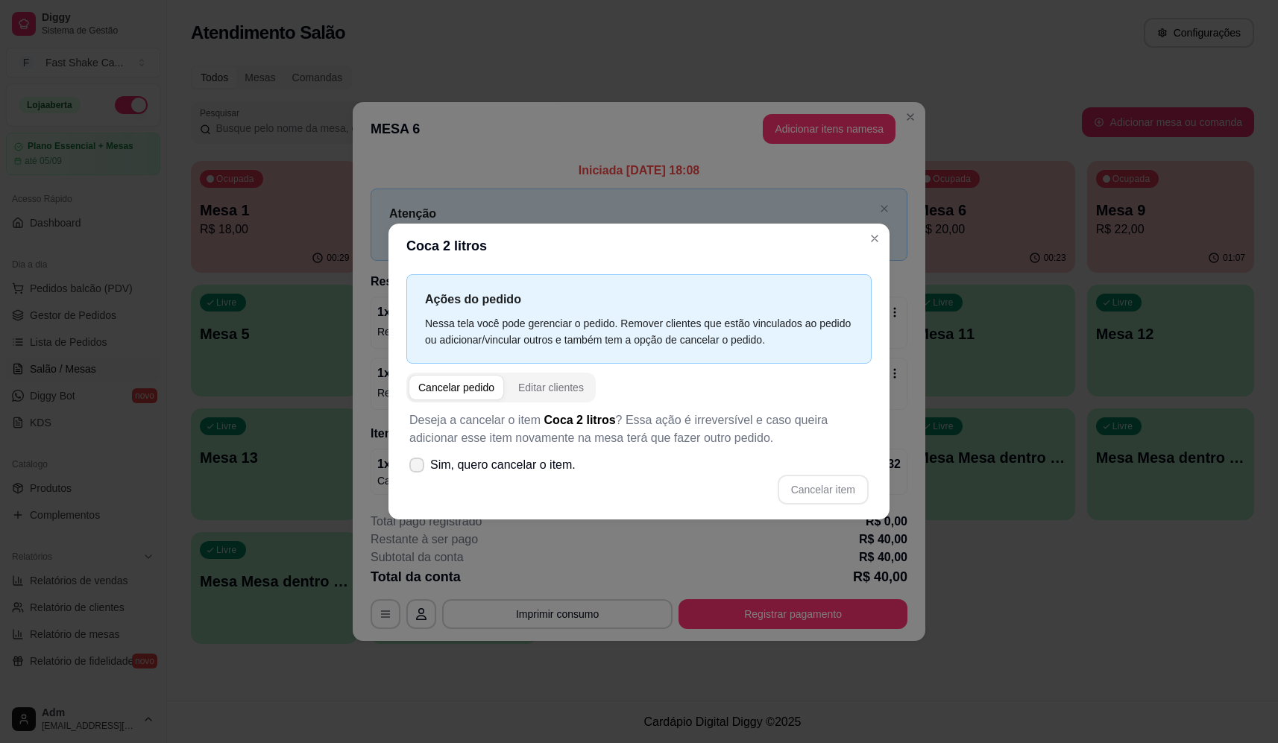
click at [417, 458] on span at bounding box center [416, 465] width 15 height 15
click at [417, 467] on input "Sim, quero cancelar o item." at bounding box center [414, 472] width 10 height 10
checkbox input "true"
click at [811, 491] on button "Cancelar item" at bounding box center [823, 490] width 91 height 30
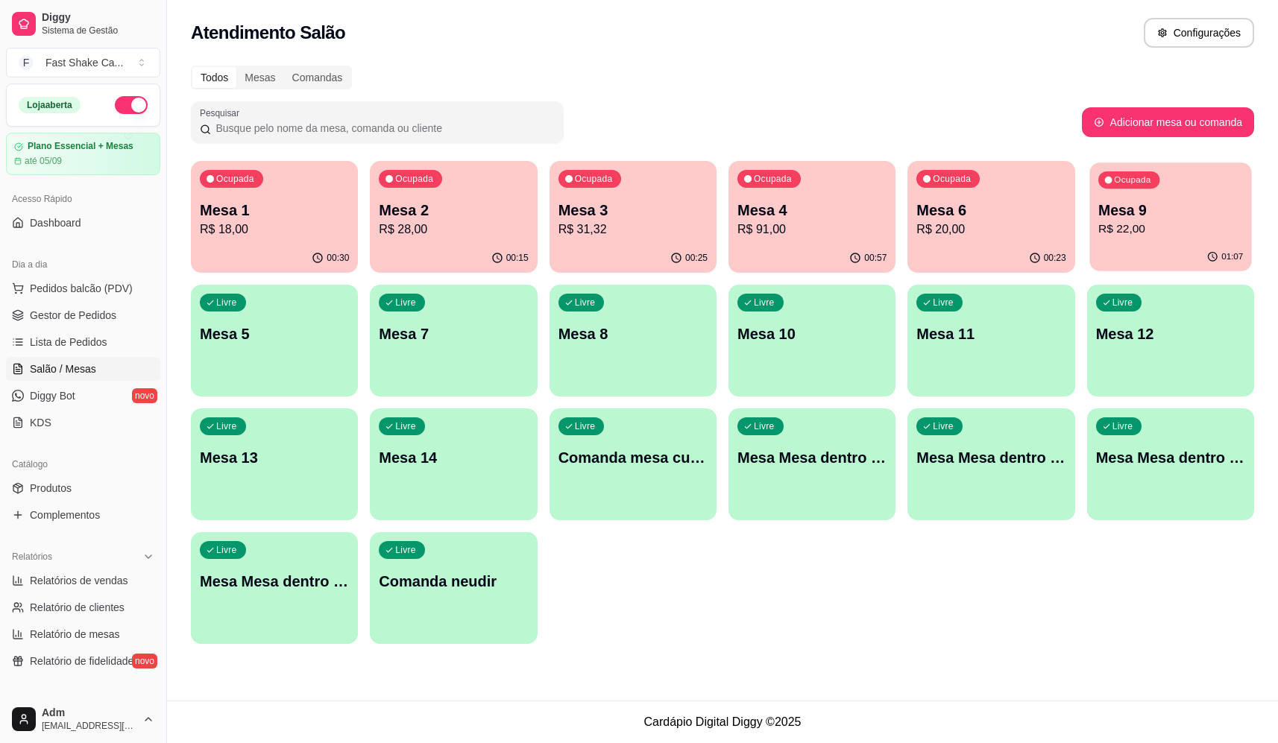
click at [1152, 223] on p "R$ 22,00" at bounding box center [1170, 229] width 145 height 17
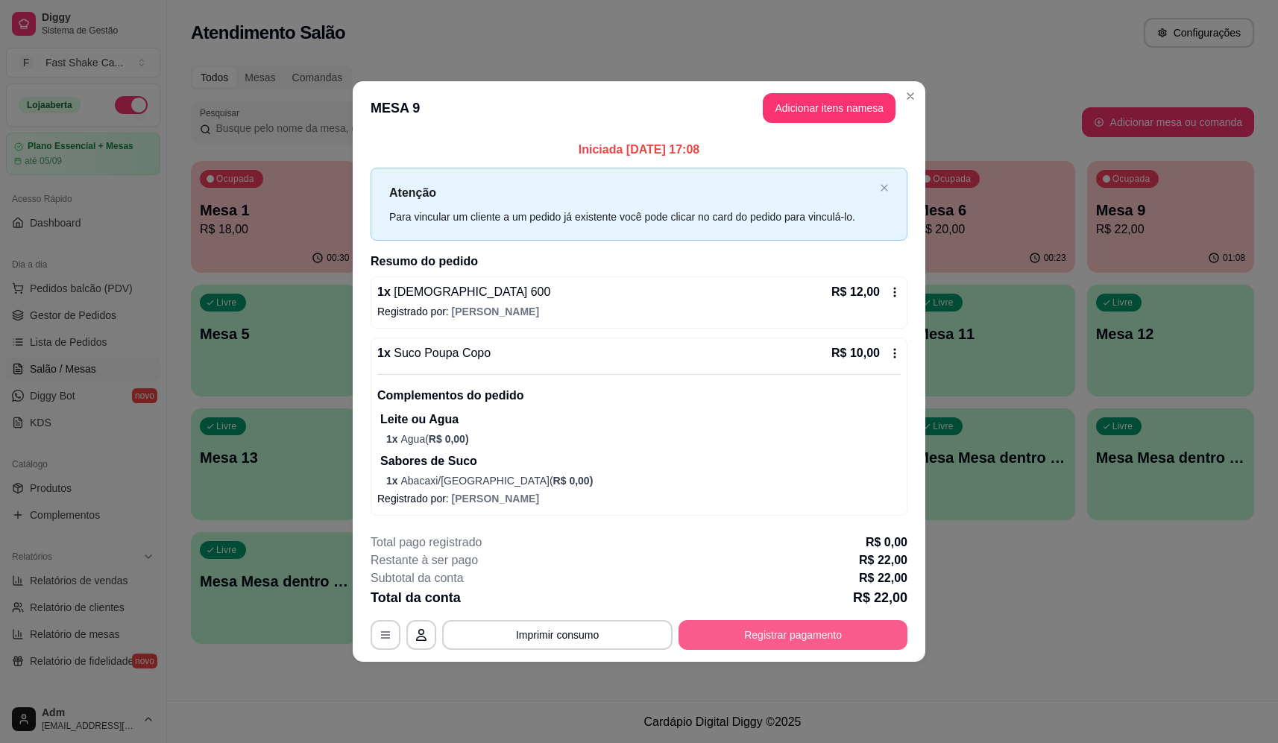
click at [755, 637] on button "Registrar pagamento" at bounding box center [792, 635] width 229 height 30
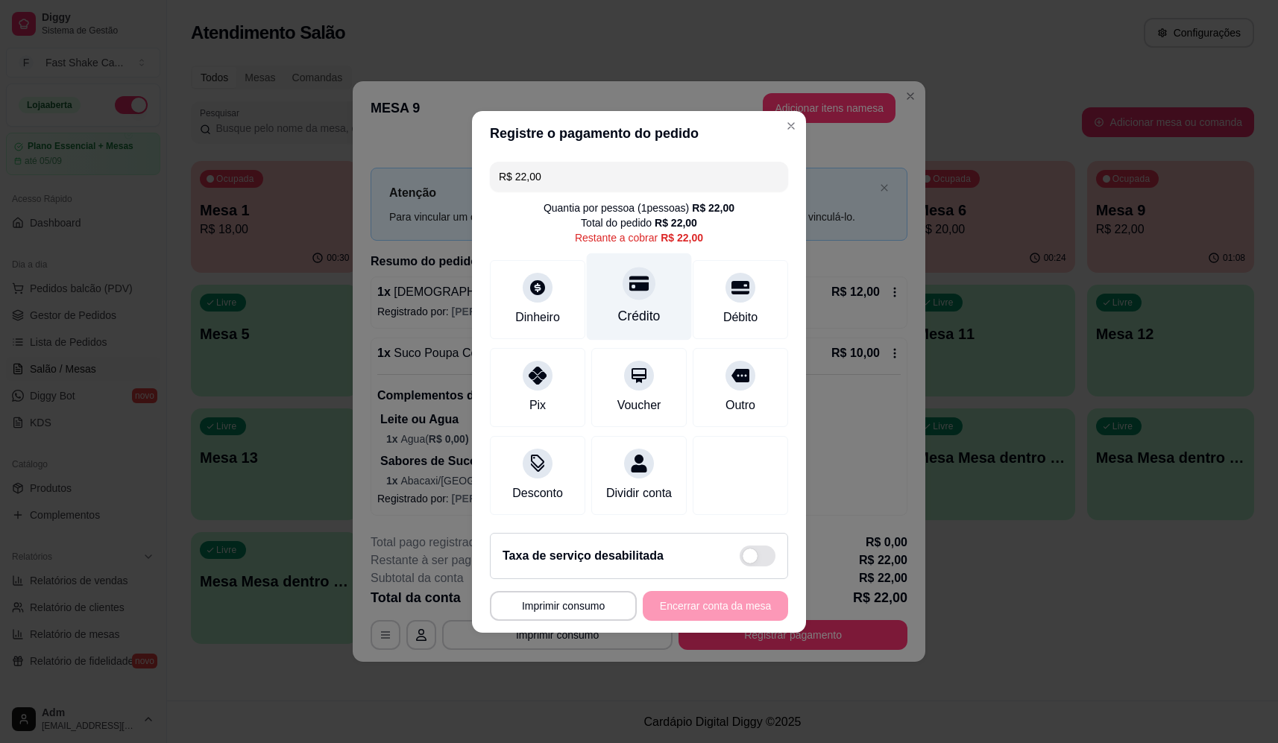
click at [637, 284] on icon at bounding box center [638, 283] width 19 height 19
type input "R$ 0,00"
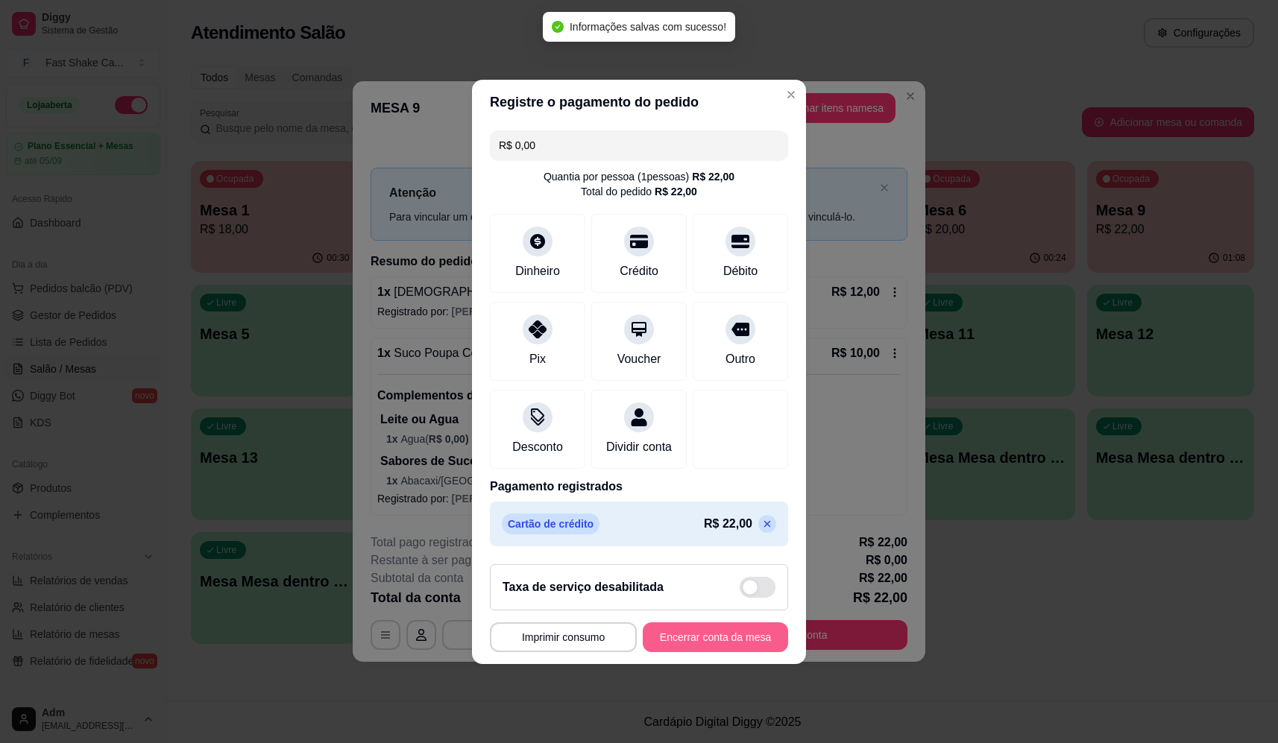
click at [698, 649] on button "Encerrar conta da mesa" at bounding box center [715, 637] width 145 height 30
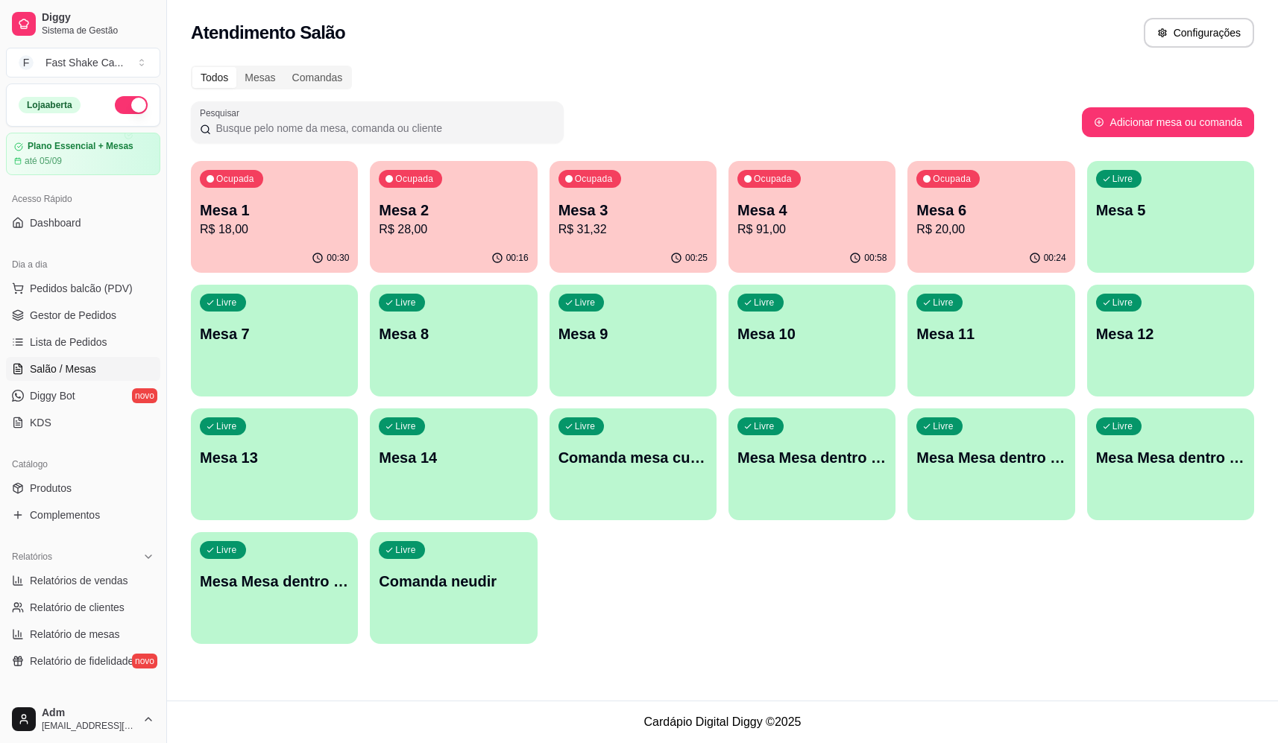
click at [977, 239] on div "Ocupada Mesa 6 R$ 20,00" at bounding box center [990, 202] width 167 height 83
click at [660, 215] on p "Mesa 3" at bounding box center [633, 211] width 145 height 20
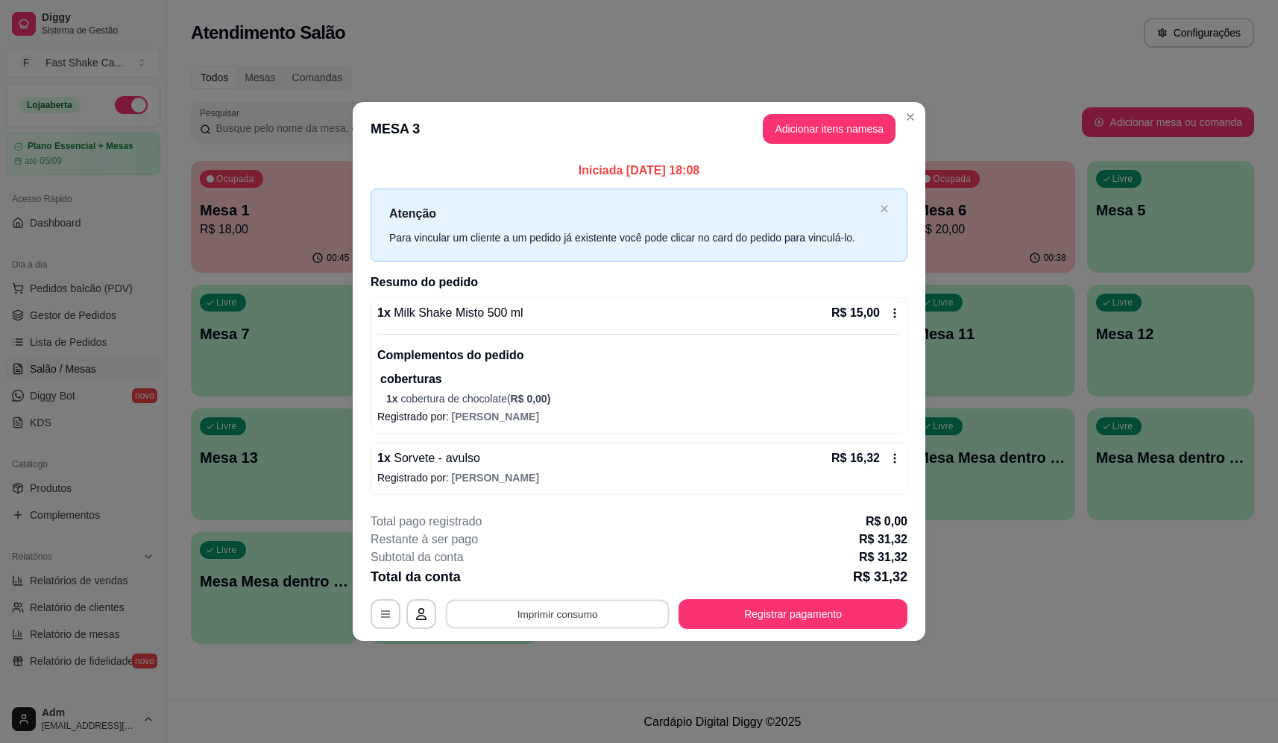
click at [578, 619] on button "Imprimir consumo" at bounding box center [558, 613] width 224 height 29
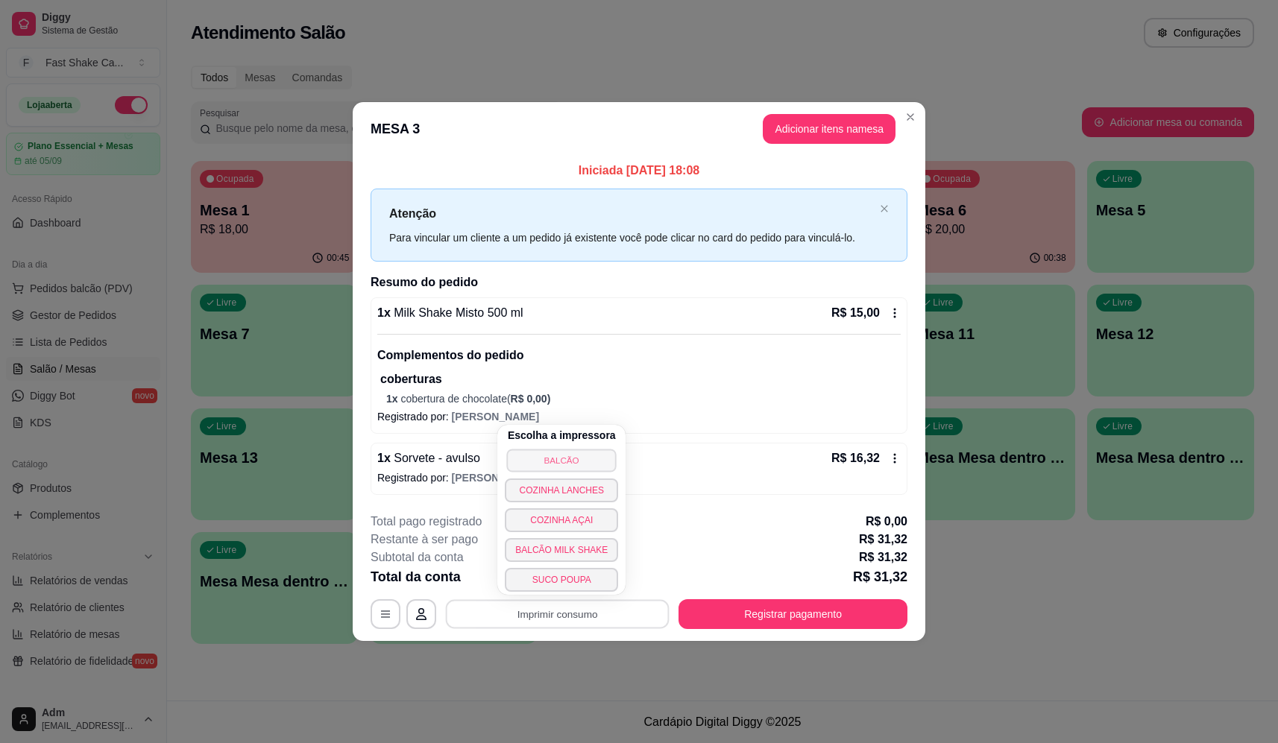
click at [586, 454] on button "BALCÃO" at bounding box center [562, 460] width 110 height 23
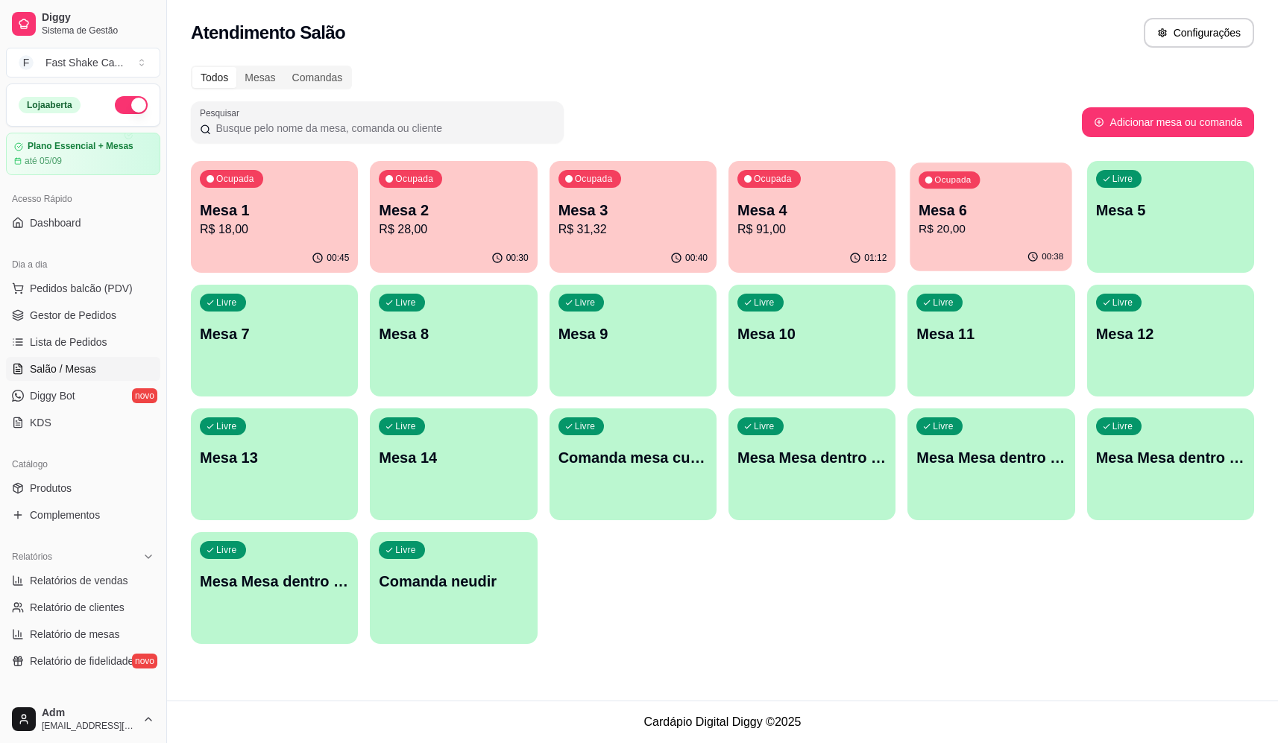
click at [962, 232] on p "R$ 20,00" at bounding box center [990, 229] width 145 height 17
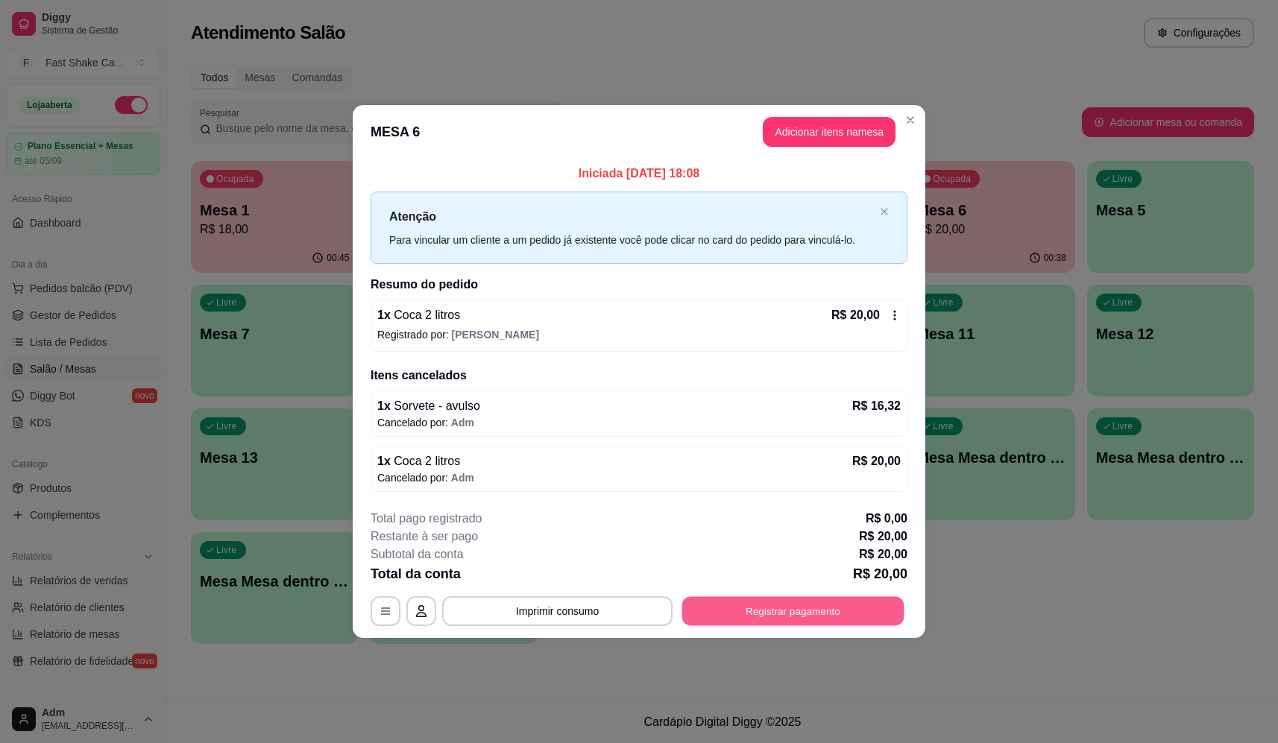
click at [708, 605] on button "Registrar pagamento" at bounding box center [793, 611] width 222 height 29
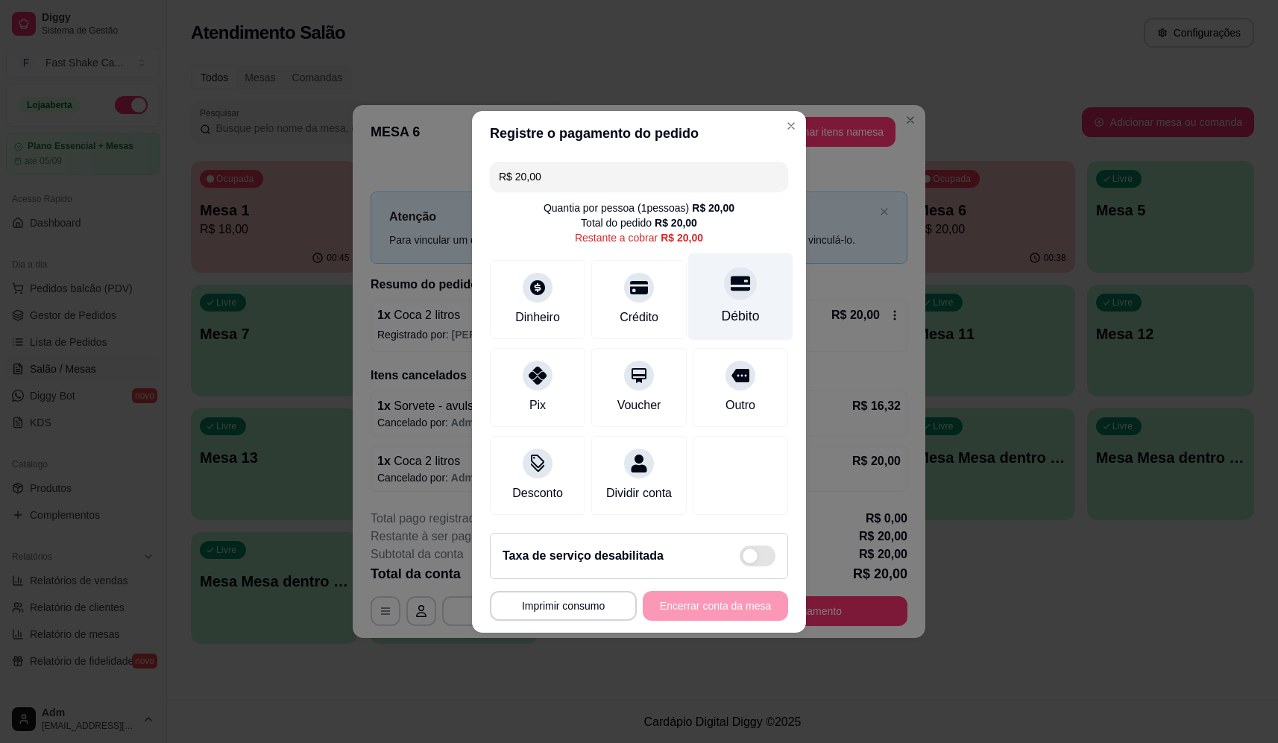
click at [706, 294] on div "Débito" at bounding box center [740, 296] width 105 height 87
type input "R$ 0,00"
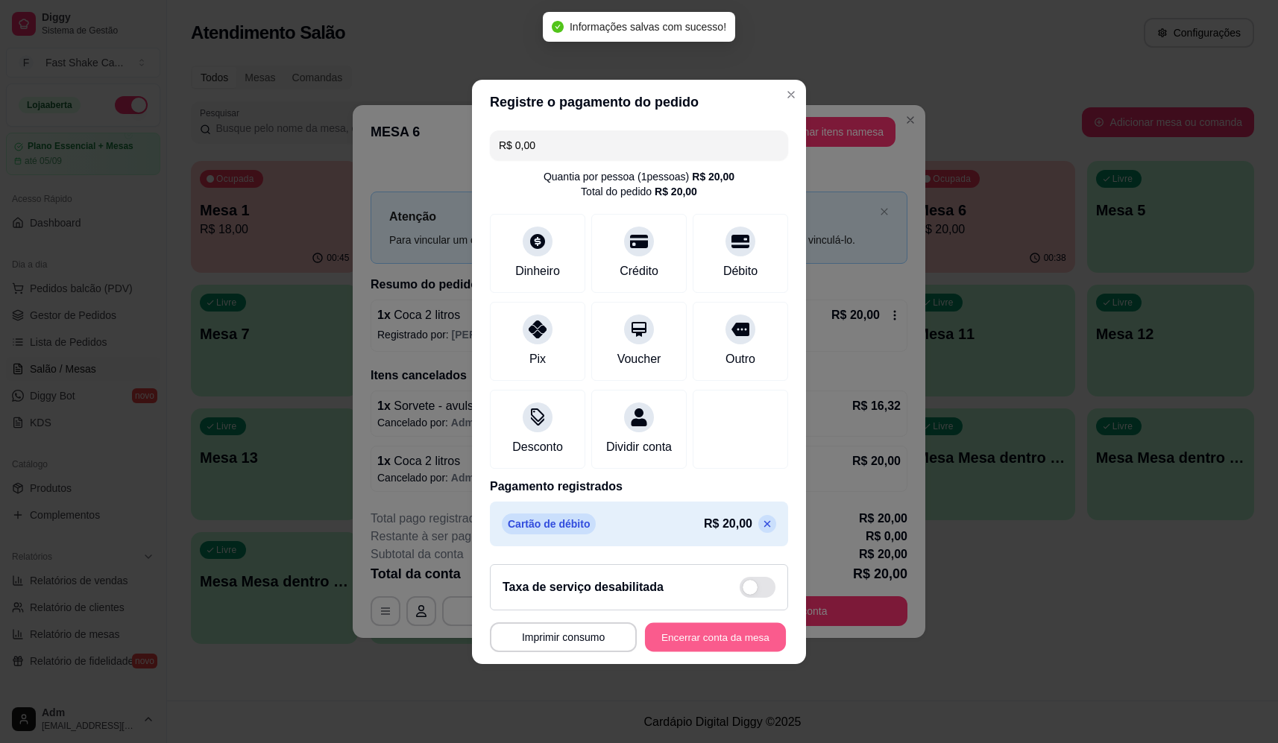
click at [684, 637] on button "Encerrar conta da mesa" at bounding box center [715, 636] width 141 height 29
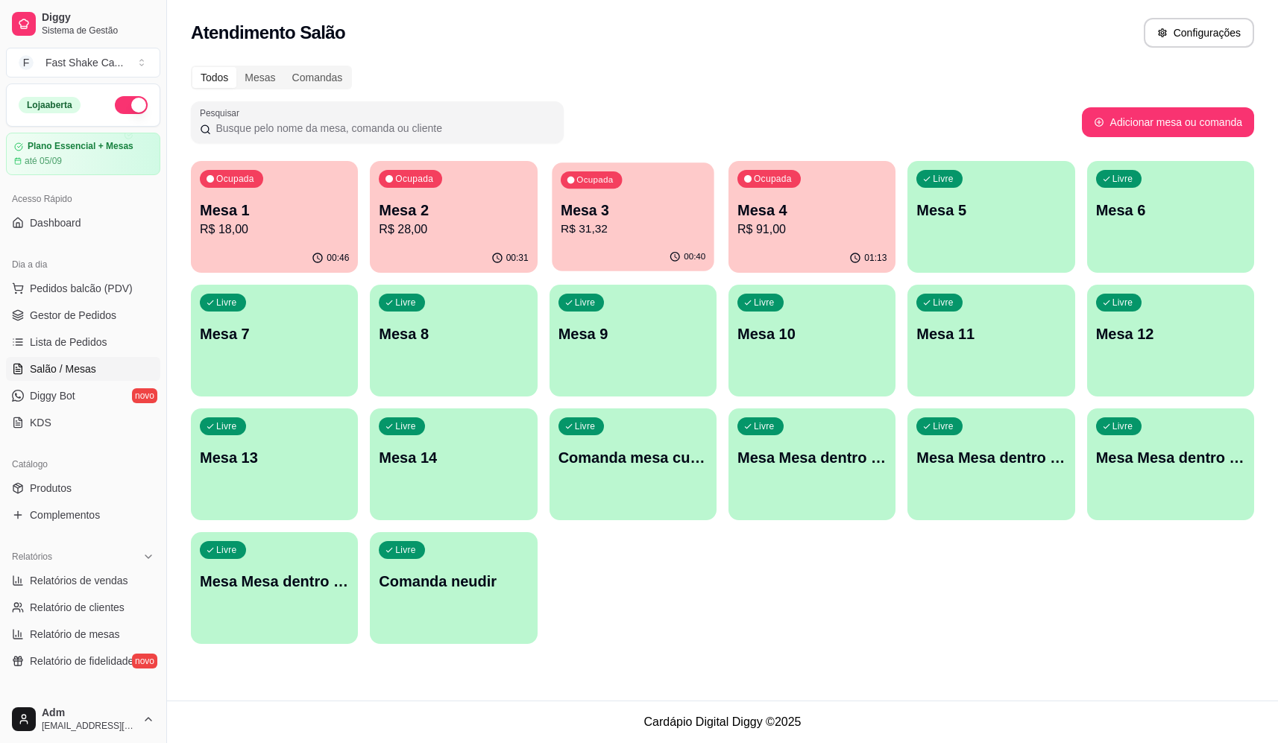
click at [610, 222] on p "R$ 31,32" at bounding box center [633, 229] width 145 height 17
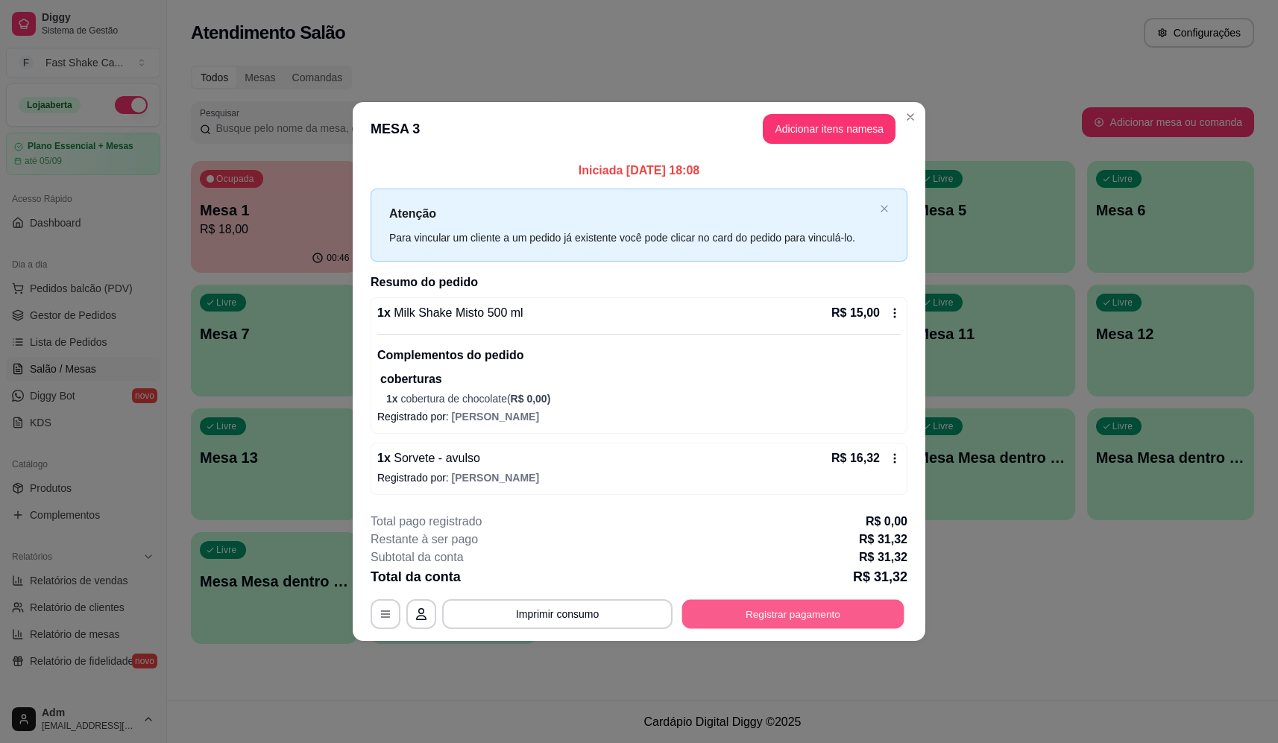
click at [830, 612] on button "Registrar pagamento" at bounding box center [793, 613] width 222 height 29
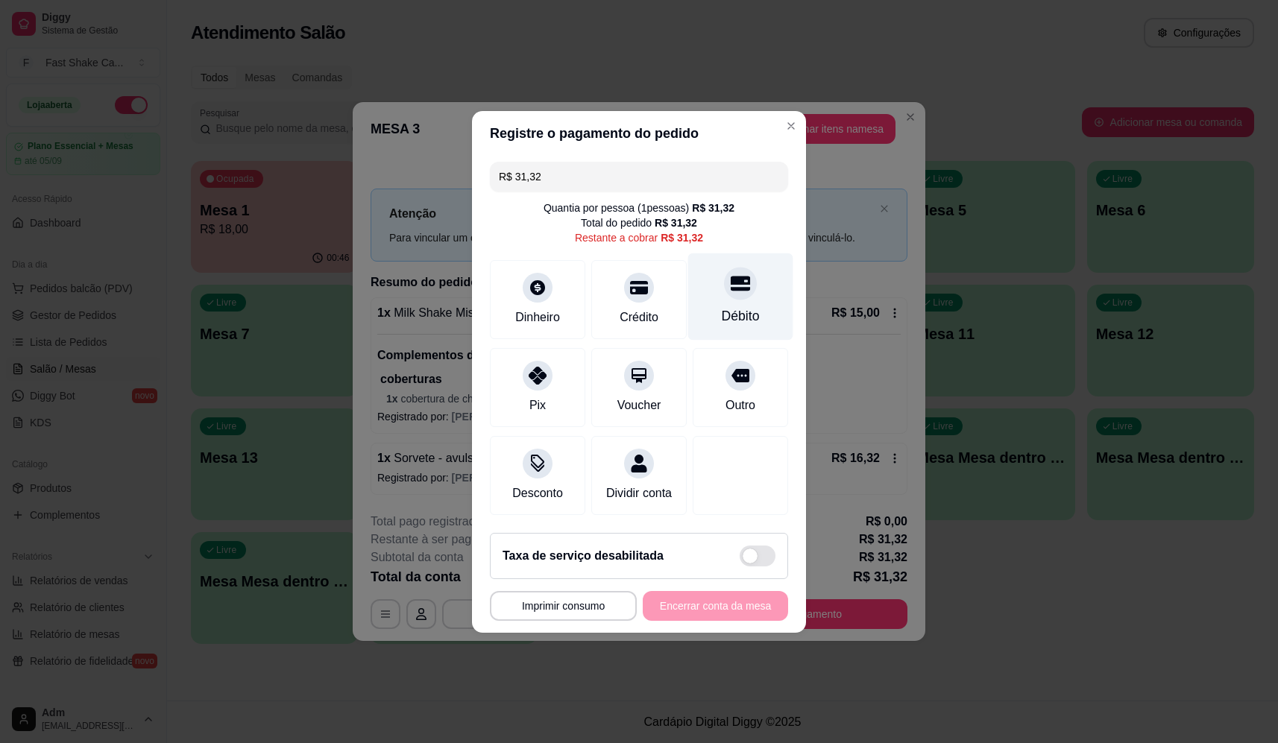
click at [740, 306] on div "Débito" at bounding box center [741, 315] width 38 height 19
type input "R$ 0,00"
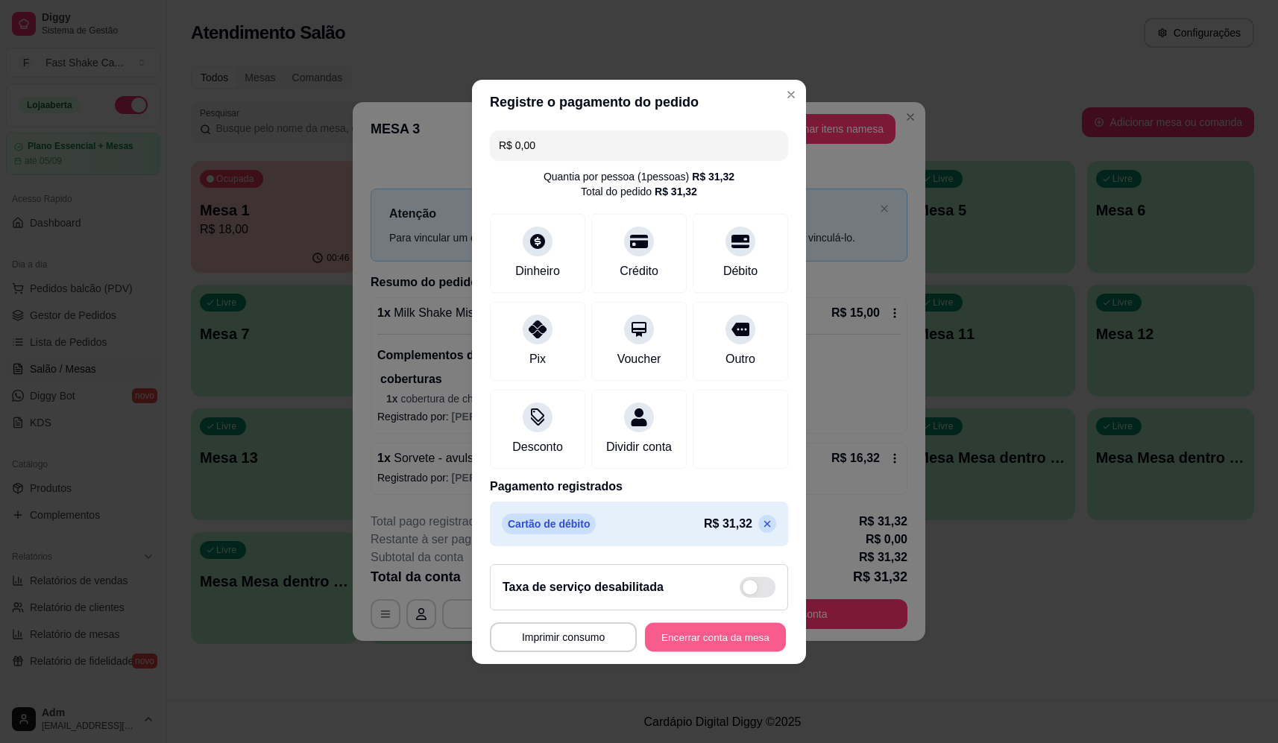
click at [718, 649] on button "Encerrar conta da mesa" at bounding box center [715, 636] width 141 height 29
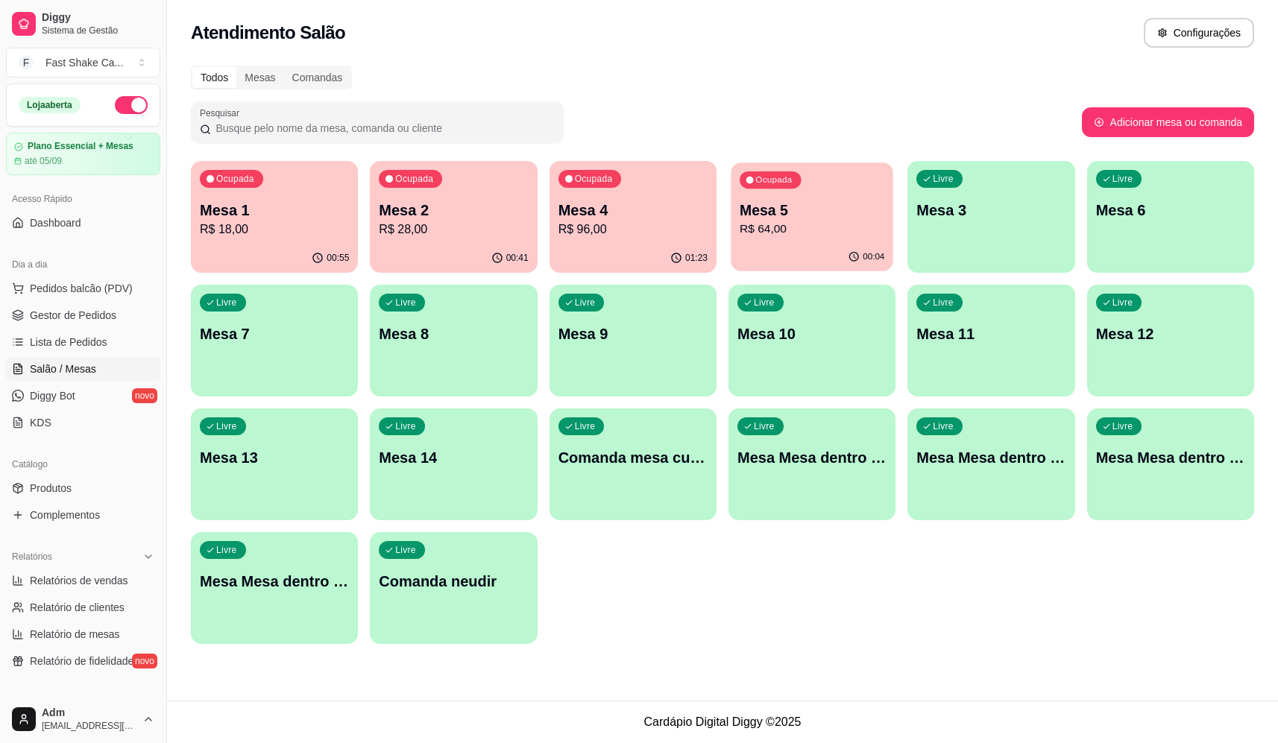
click at [830, 225] on p "R$ 64,00" at bounding box center [812, 229] width 145 height 17
click at [636, 229] on p "R$ 96,00" at bounding box center [633, 229] width 145 height 17
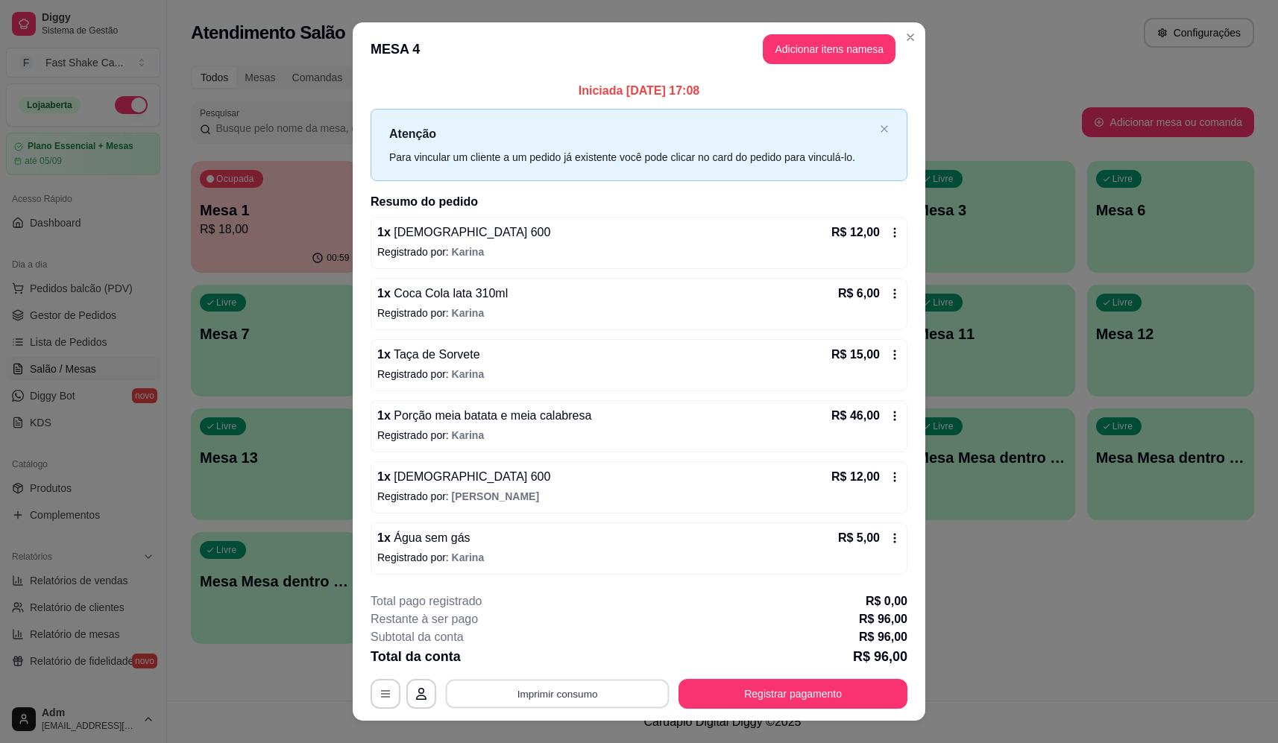
click at [584, 696] on button "Imprimir consumo" at bounding box center [558, 694] width 224 height 29
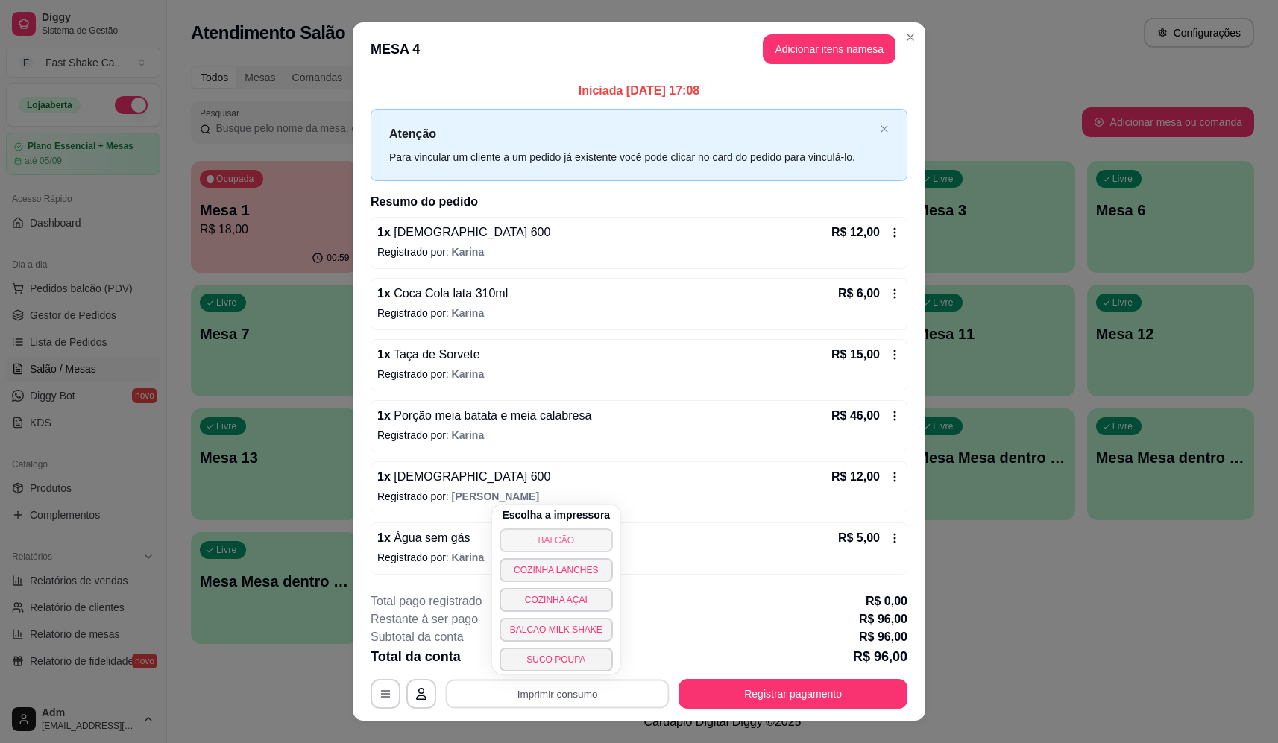
click at [518, 548] on button "BALCÃO" at bounding box center [555, 541] width 113 height 24
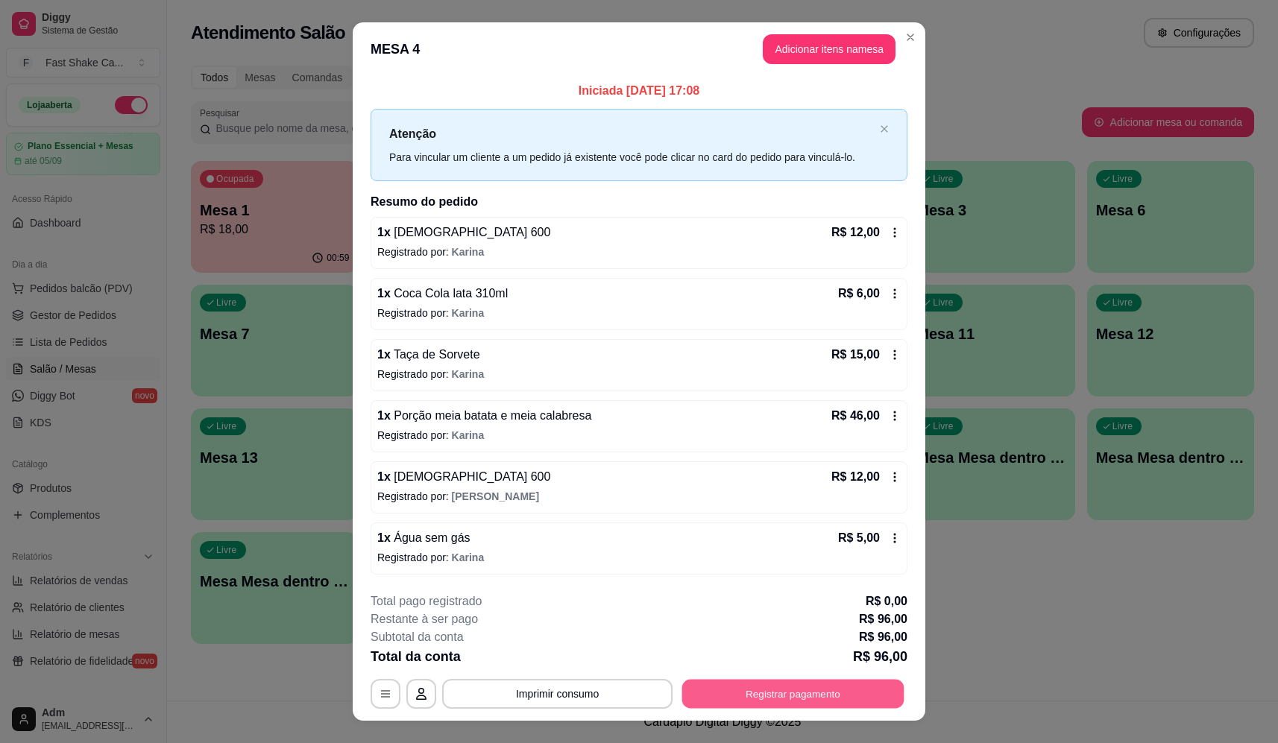
click at [795, 702] on button "Registrar pagamento" at bounding box center [793, 694] width 222 height 29
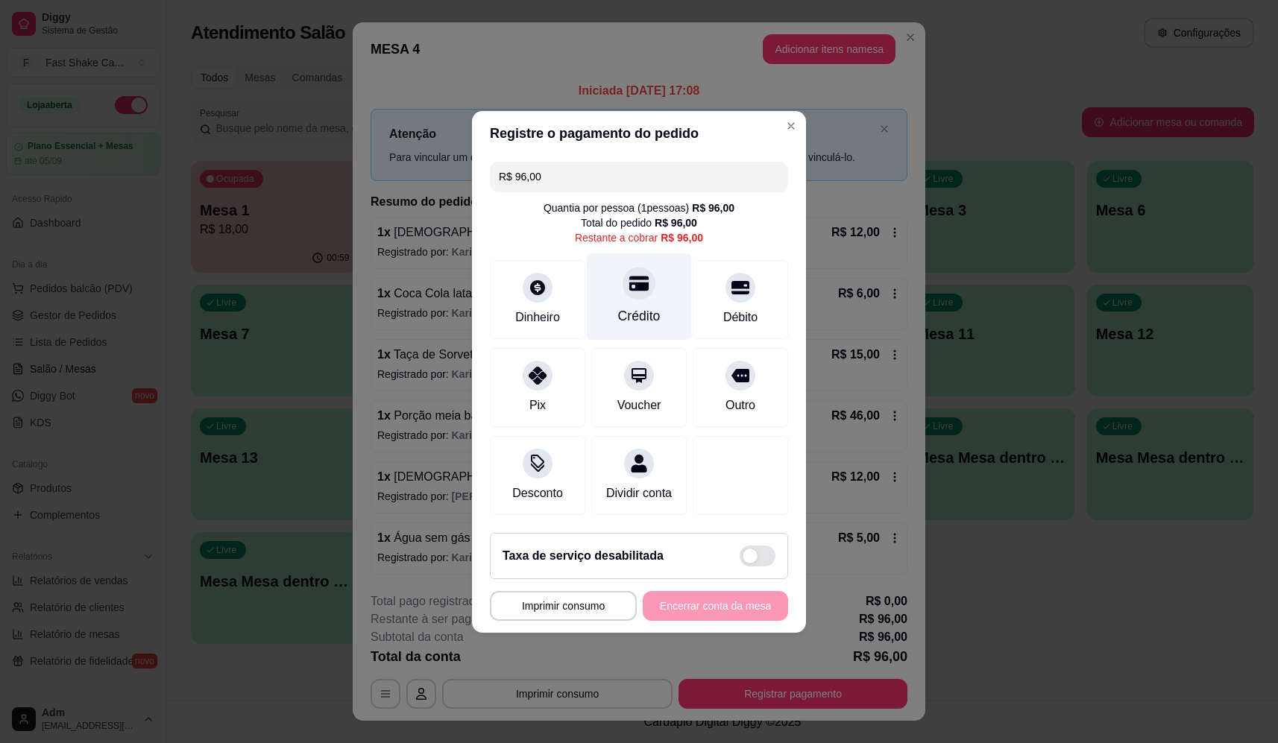
click at [662, 305] on div "Crédito" at bounding box center [639, 296] width 105 height 87
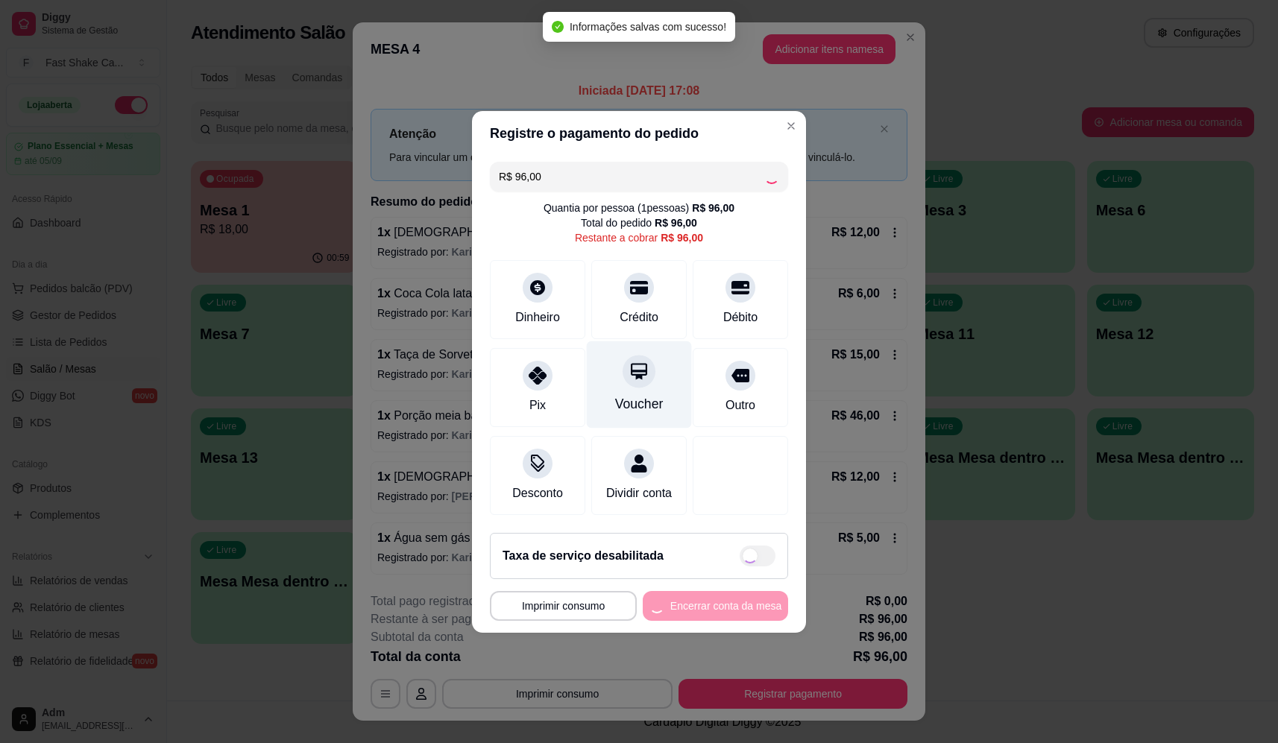
type input "R$ 0,00"
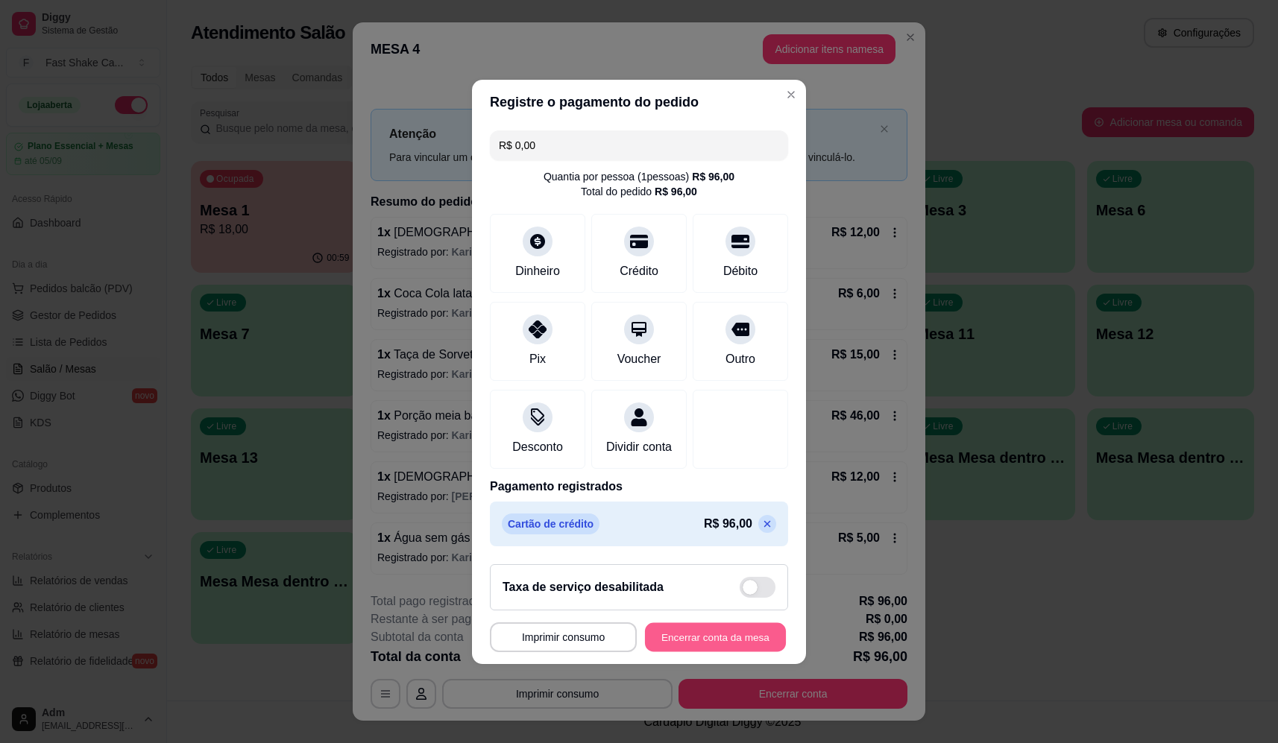
click at [750, 650] on button "Encerrar conta da mesa" at bounding box center [715, 636] width 141 height 29
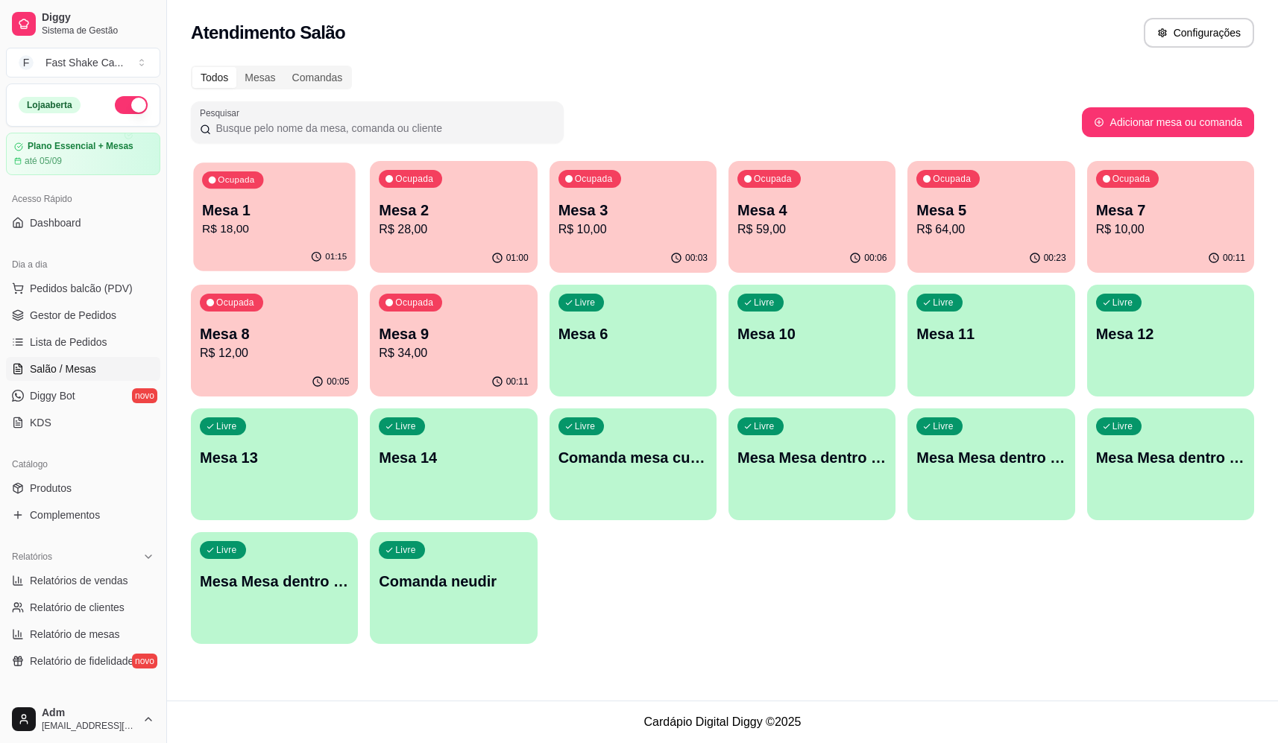
click at [278, 225] on p "R$ 18,00" at bounding box center [274, 229] width 145 height 17
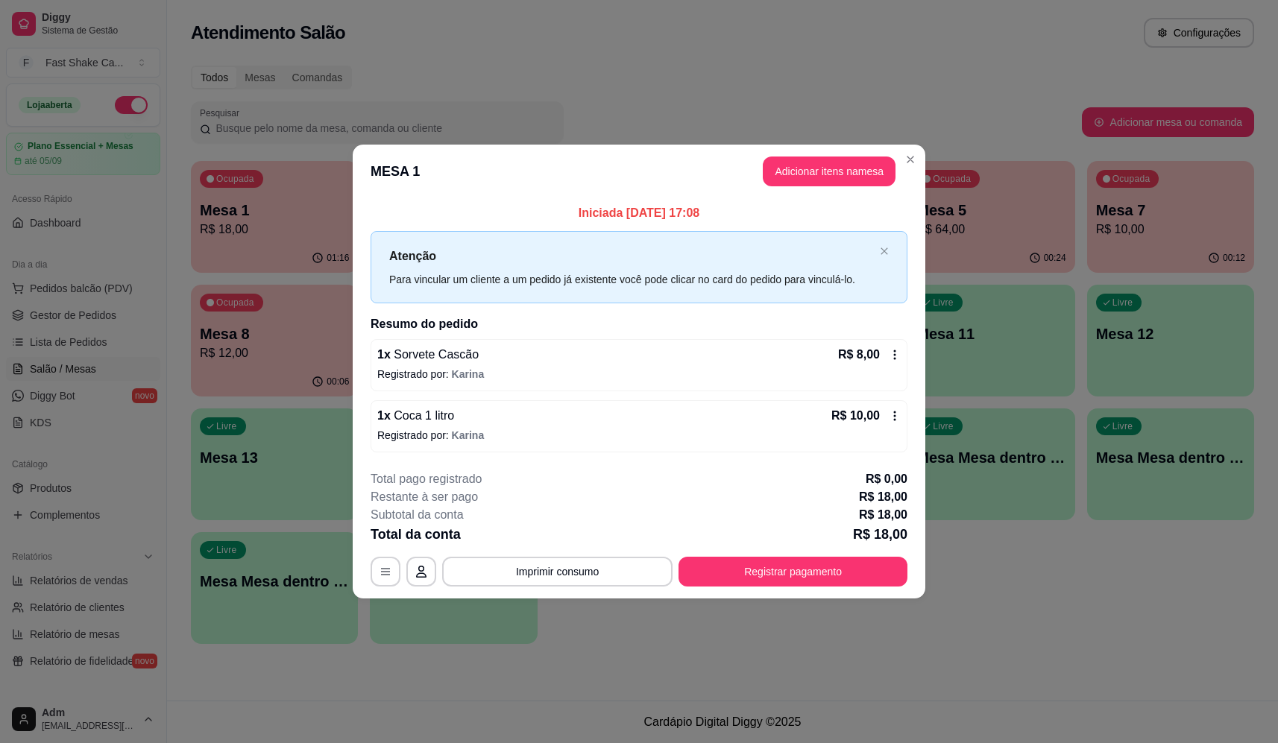
click at [782, 596] on footer "**********" at bounding box center [639, 528] width 573 height 140
click at [777, 587] on div "**********" at bounding box center [639, 572] width 537 height 30
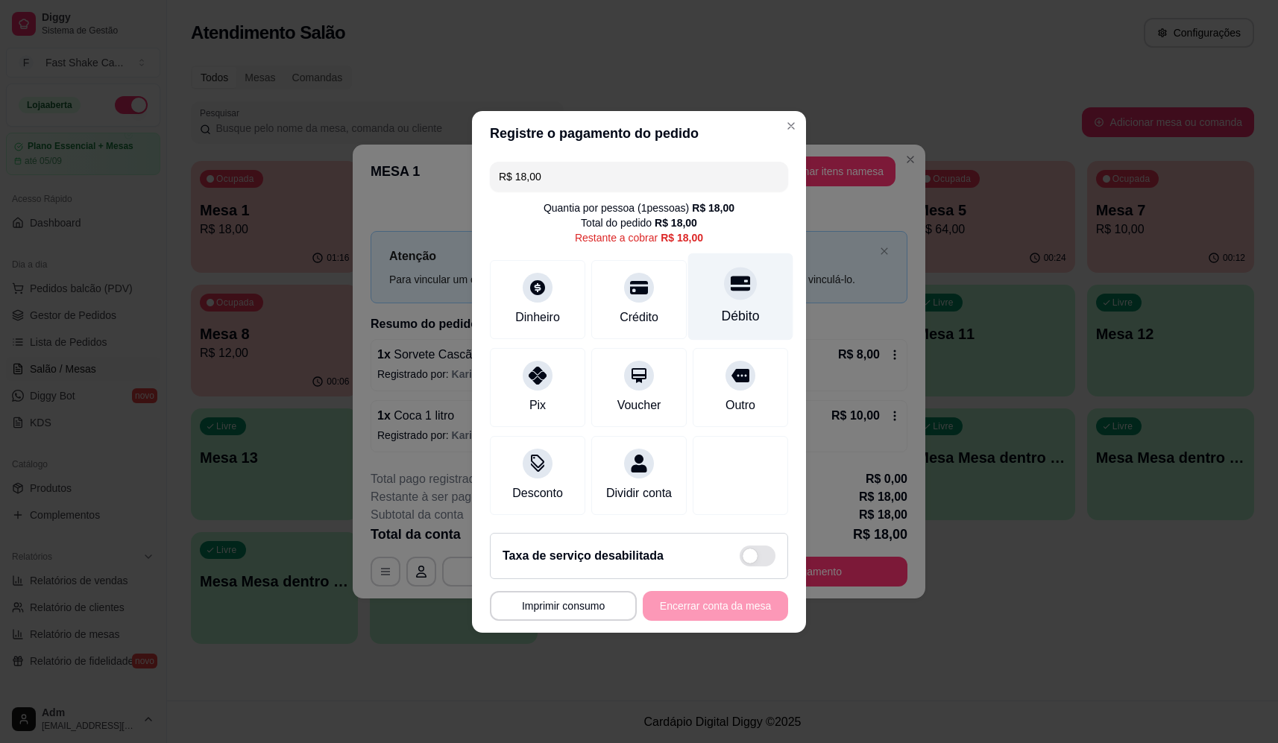
click at [727, 269] on div at bounding box center [740, 283] width 33 height 33
type input "R$ 0,00"
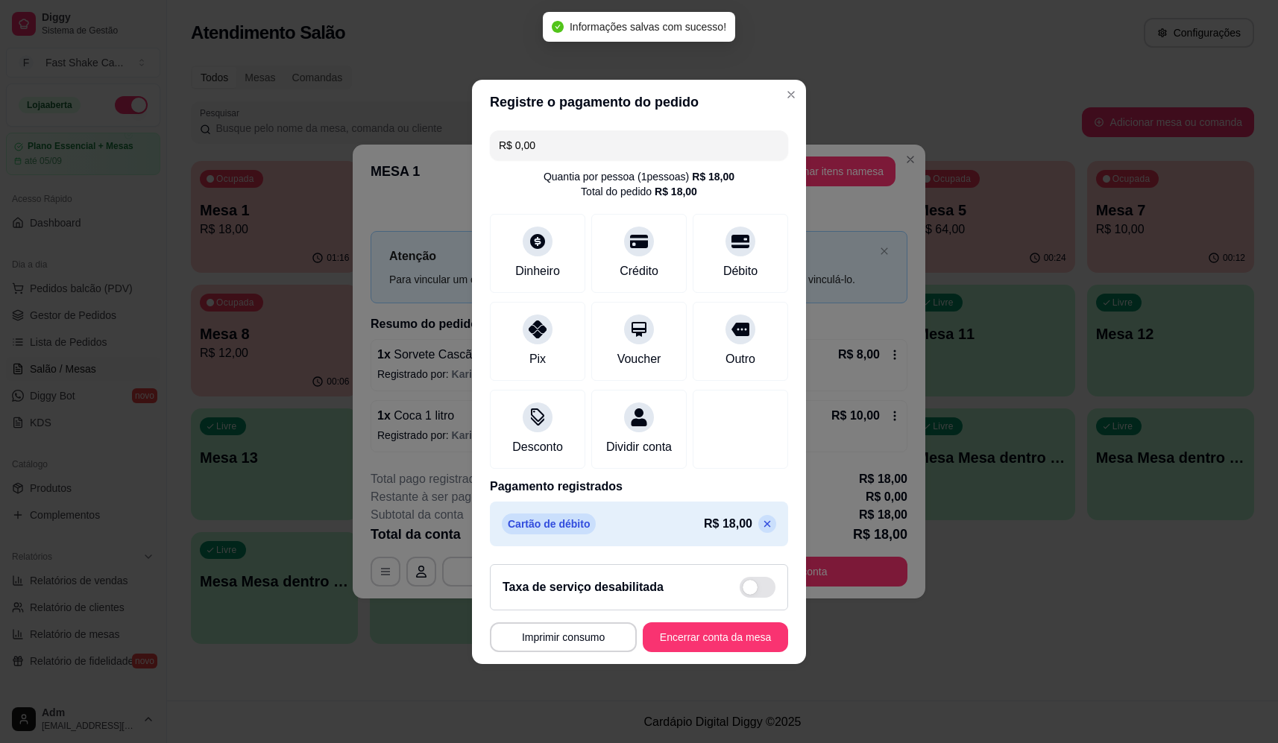
click at [721, 641] on button "Encerrar conta da mesa" at bounding box center [715, 637] width 145 height 30
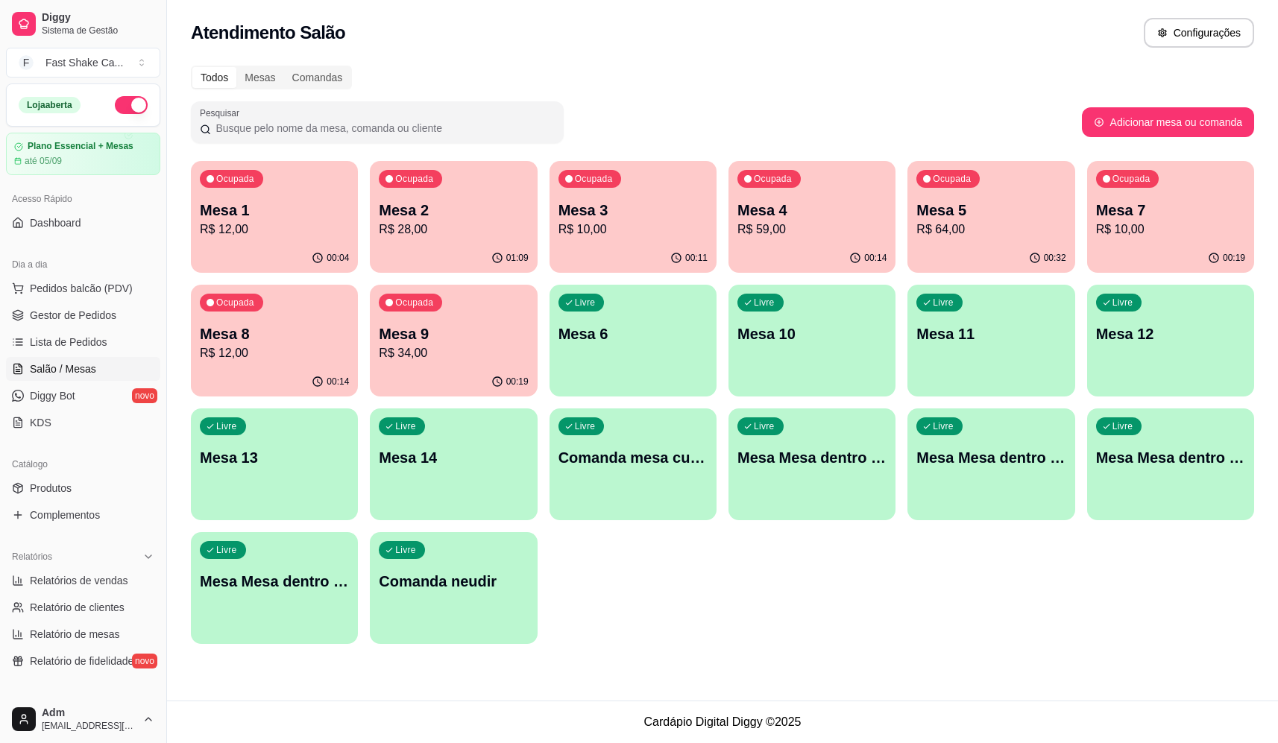
click at [622, 221] on p "R$ 10,00" at bounding box center [632, 230] width 149 height 18
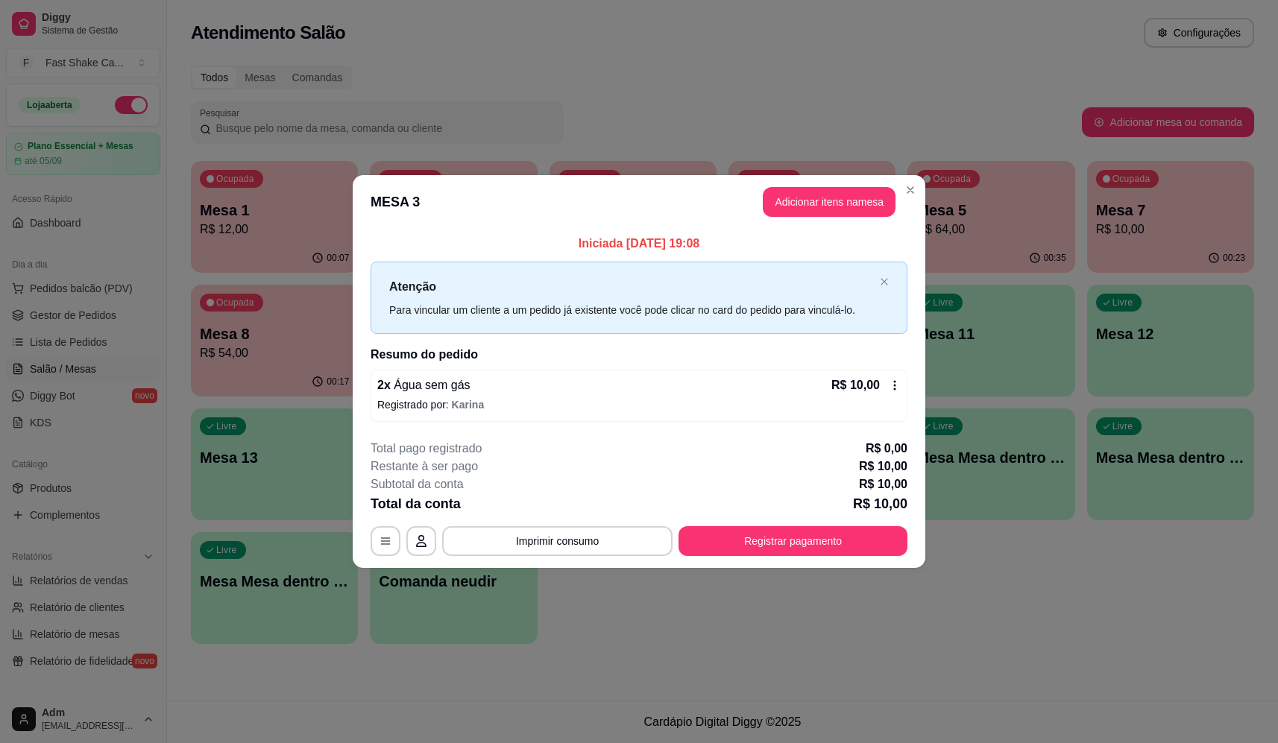
click at [816, 382] on div "2 x Água sem gás R$ 10,00" at bounding box center [638, 385] width 523 height 18
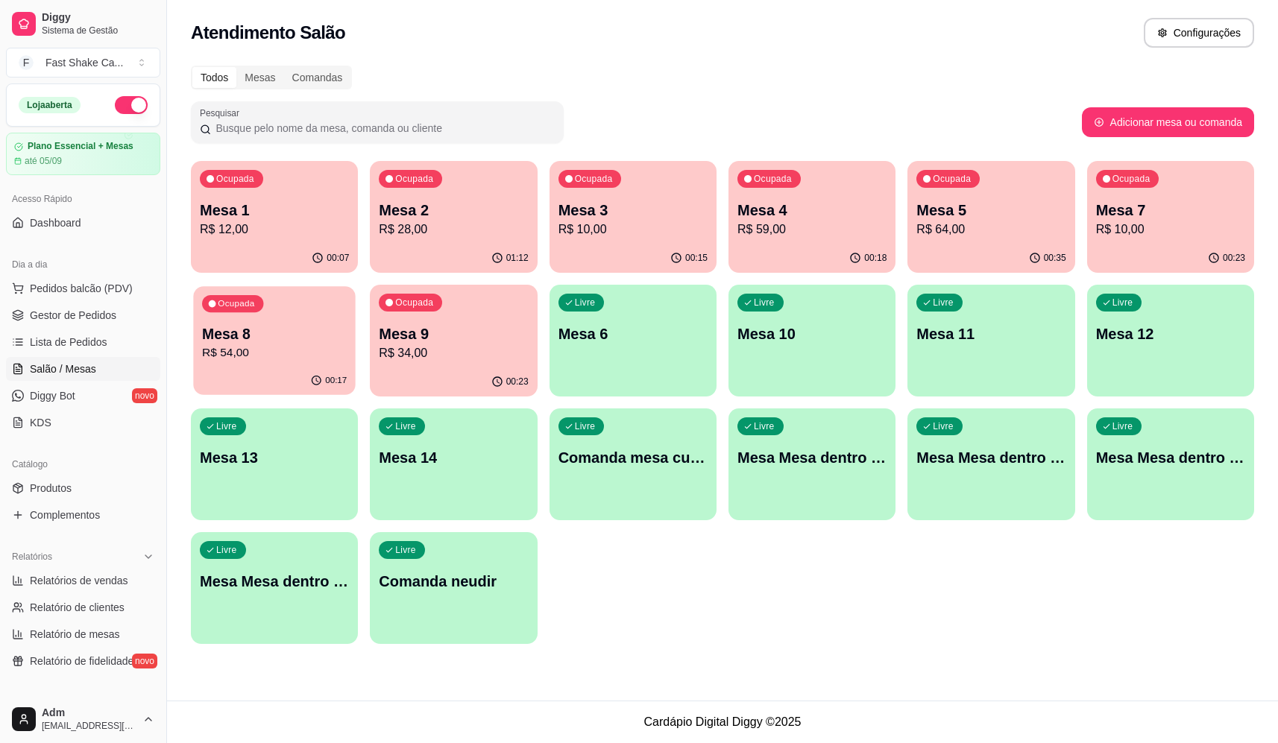
click at [295, 339] on p "Mesa 8" at bounding box center [274, 334] width 145 height 20
click at [427, 353] on p "R$ 34,00" at bounding box center [453, 353] width 149 height 18
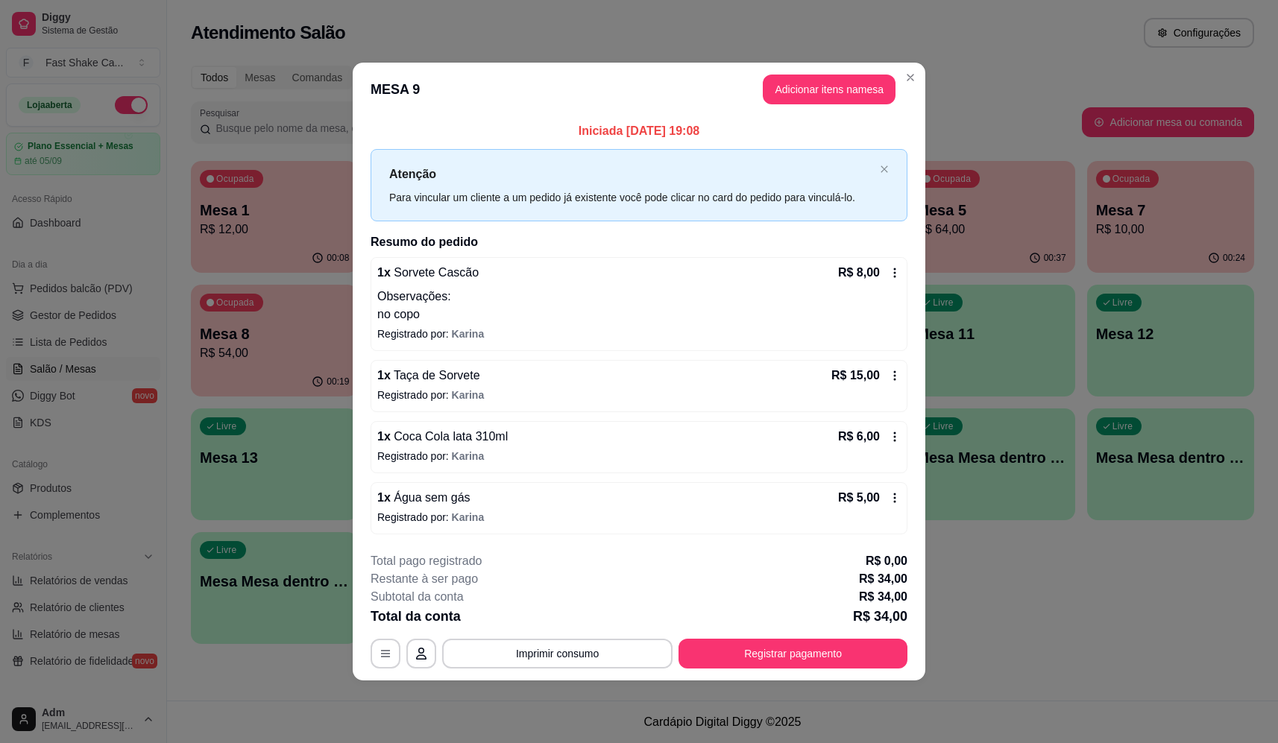
click at [615, 654] on button "Imprimir consumo" at bounding box center [557, 654] width 230 height 30
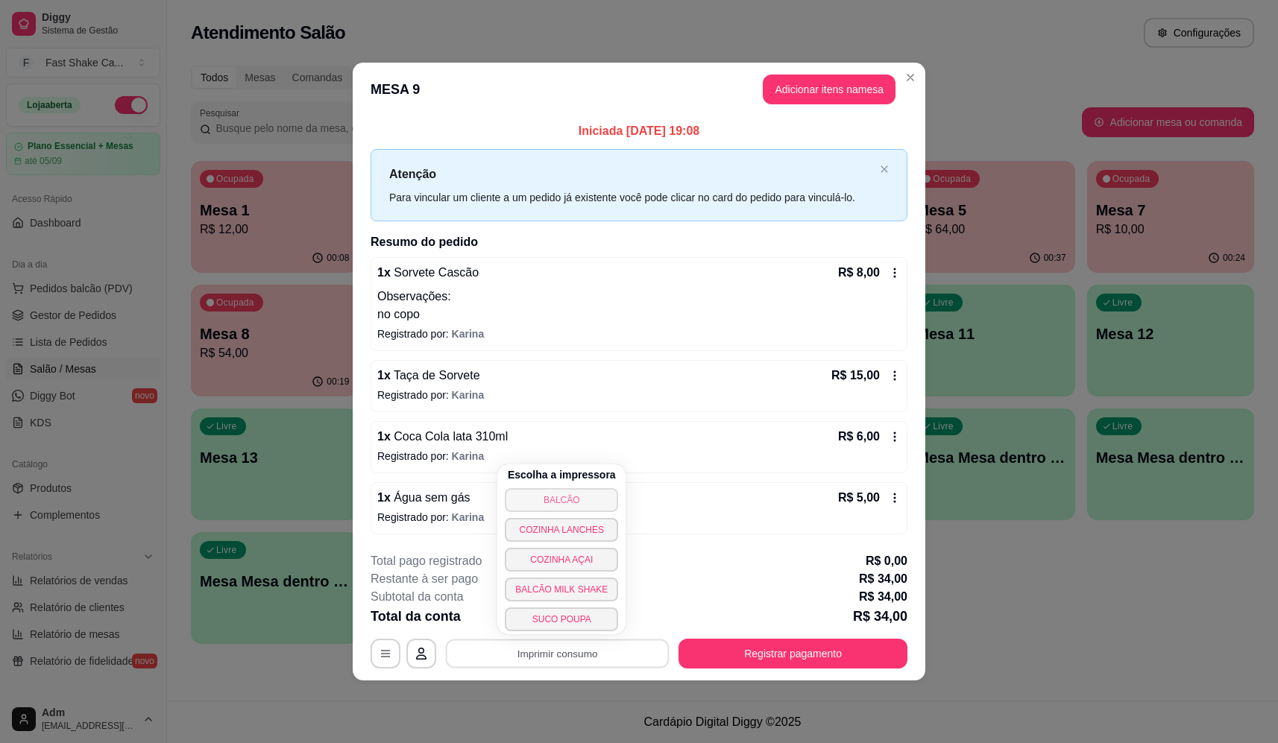
click at [579, 502] on button "BALCÃO" at bounding box center [561, 500] width 113 height 24
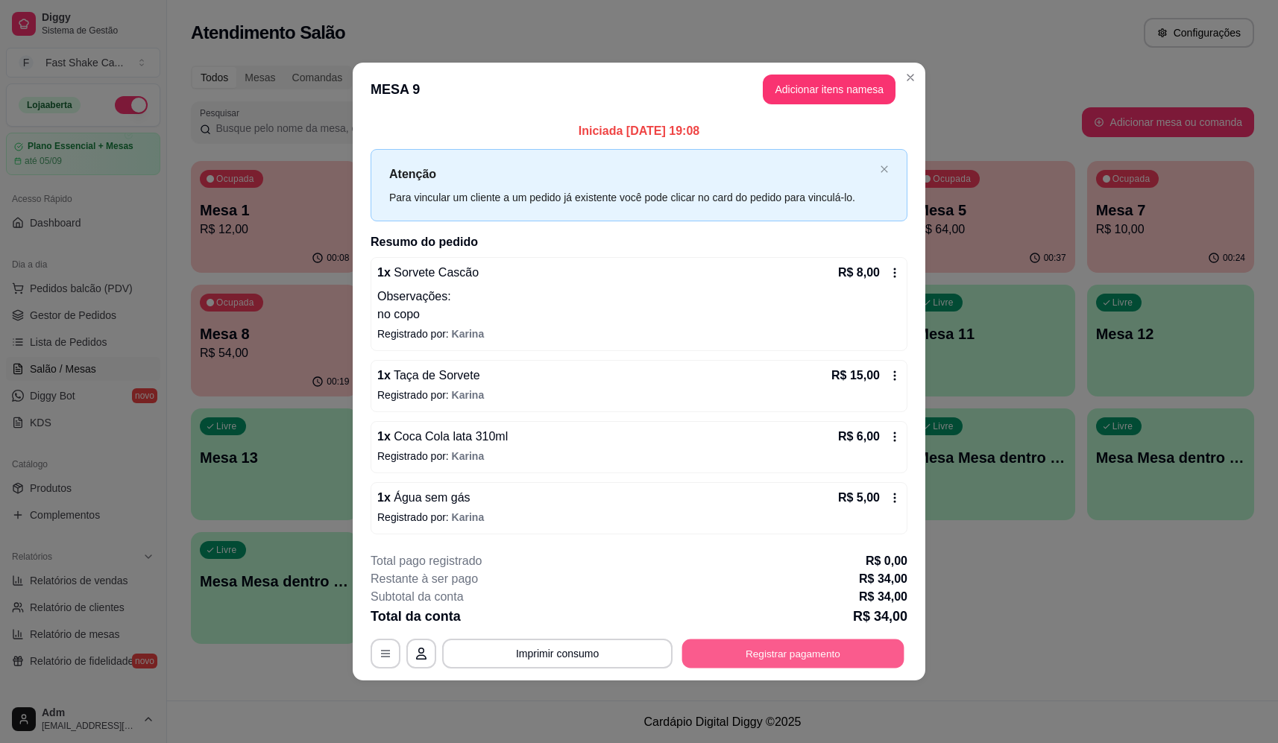
click at [792, 643] on button "Registrar pagamento" at bounding box center [793, 654] width 222 height 29
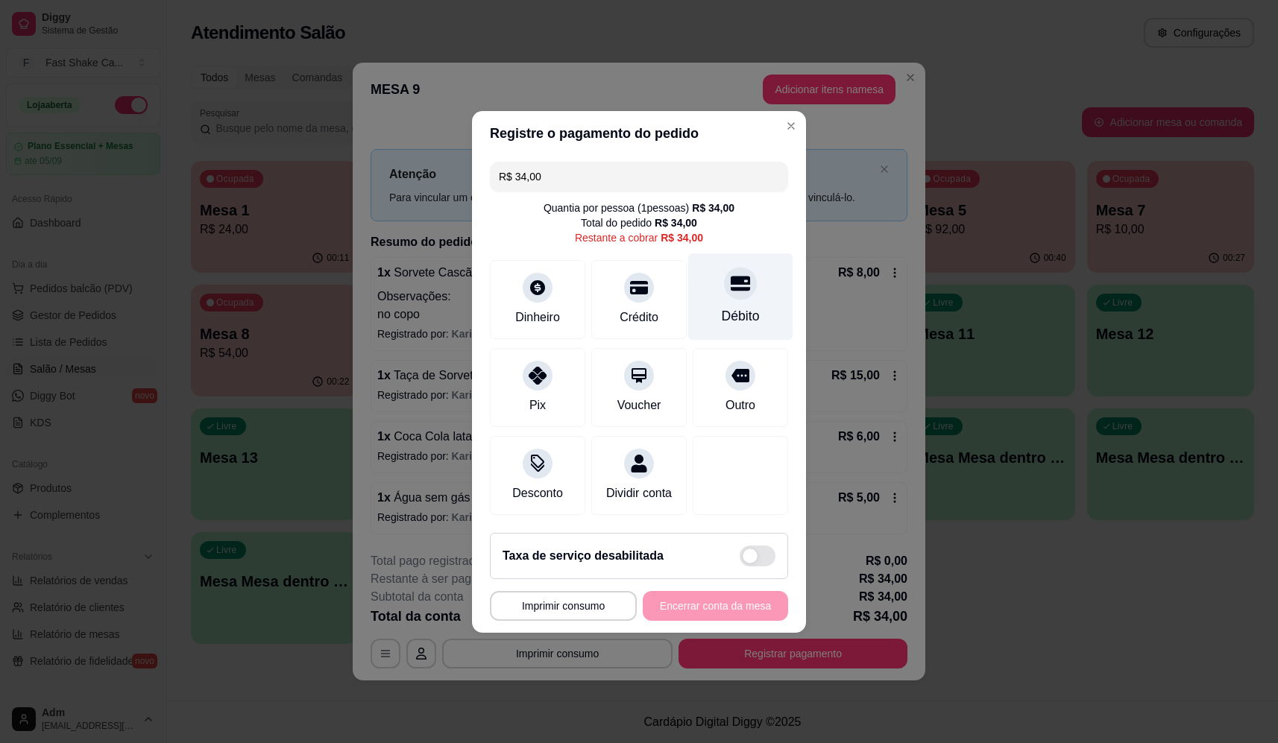
click at [737, 284] on icon at bounding box center [740, 283] width 19 height 19
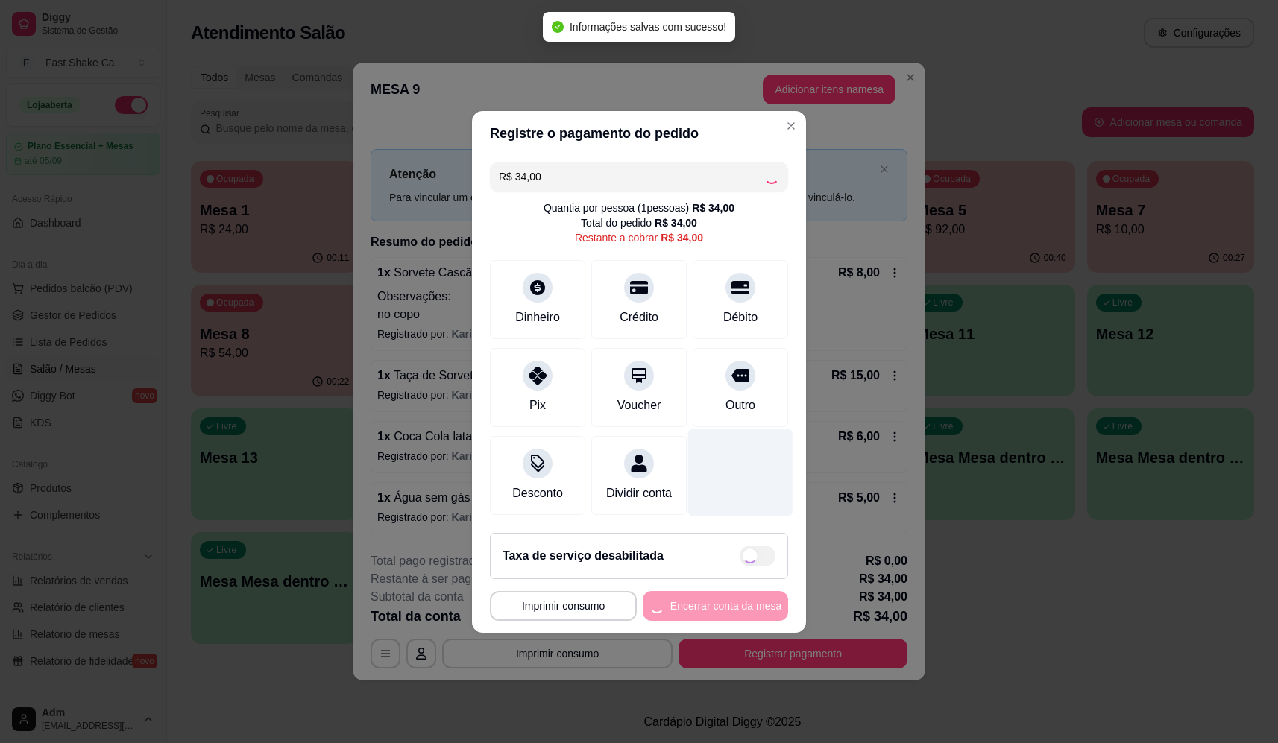
type input "R$ 0,00"
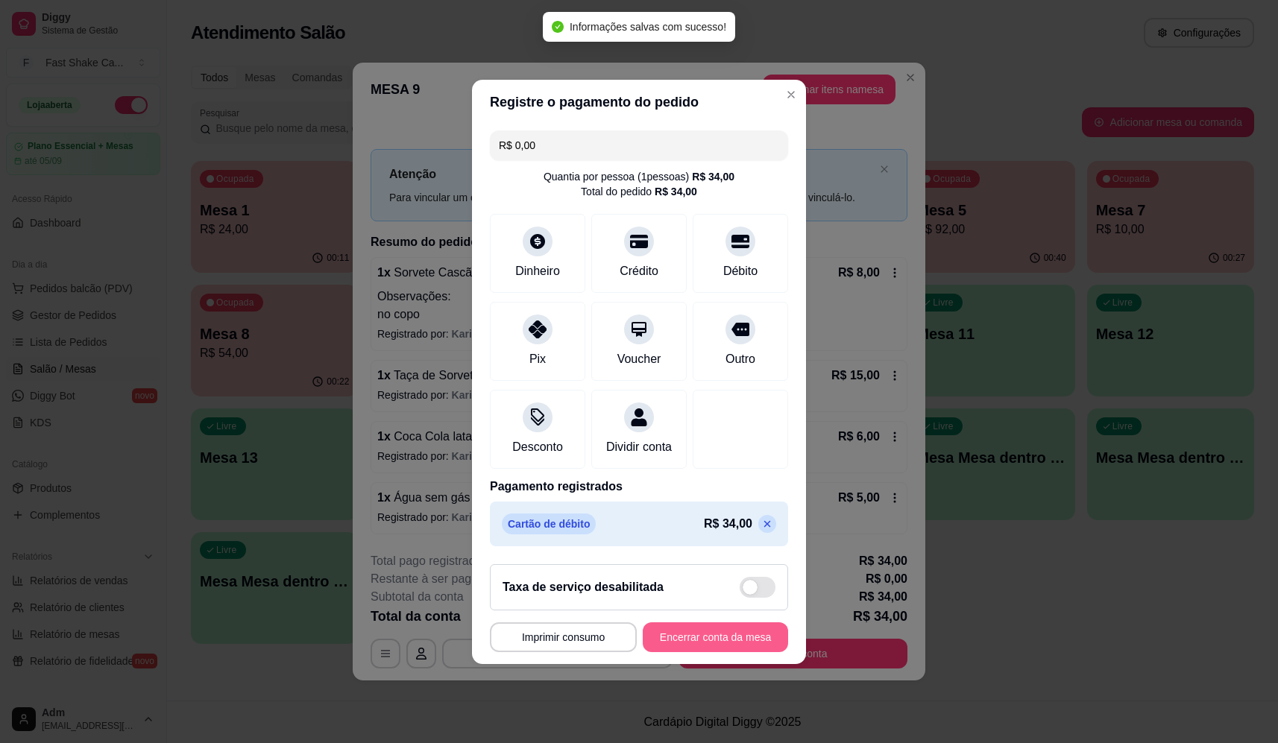
click at [733, 652] on button "Encerrar conta da mesa" at bounding box center [715, 637] width 145 height 30
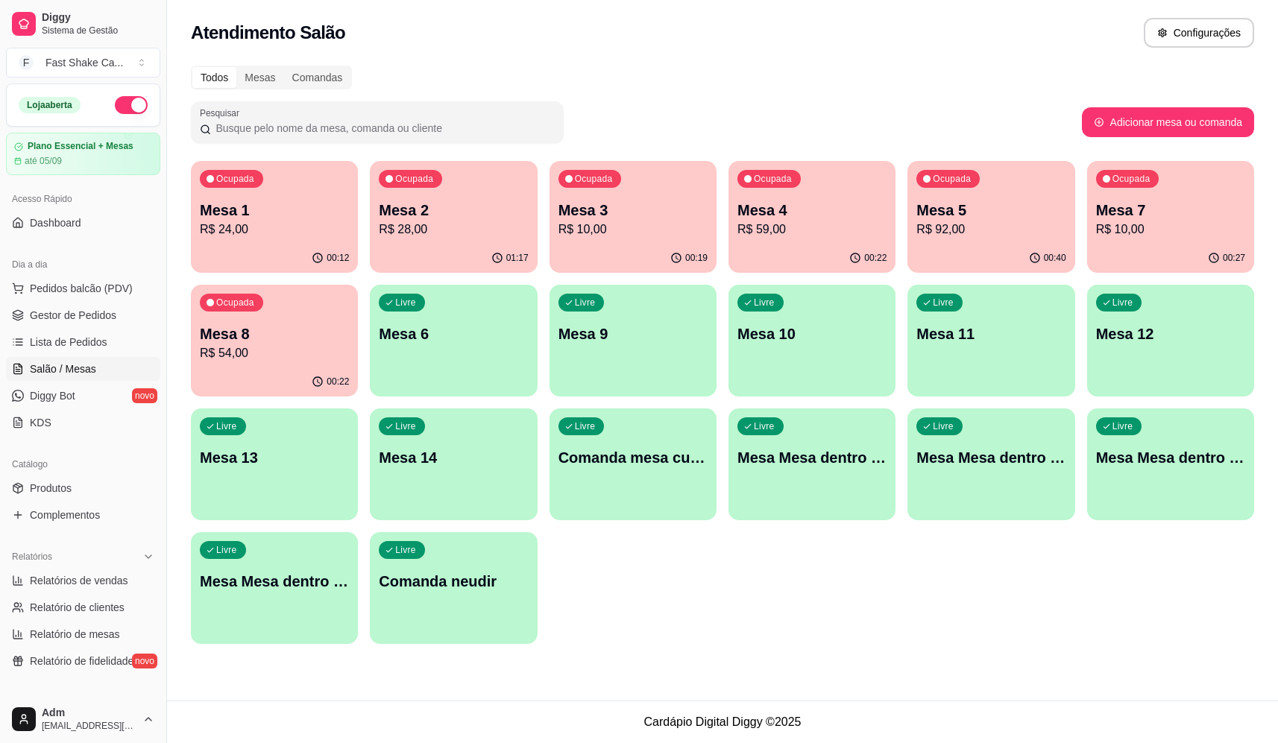
click at [467, 224] on p "R$ 28,00" at bounding box center [453, 230] width 149 height 18
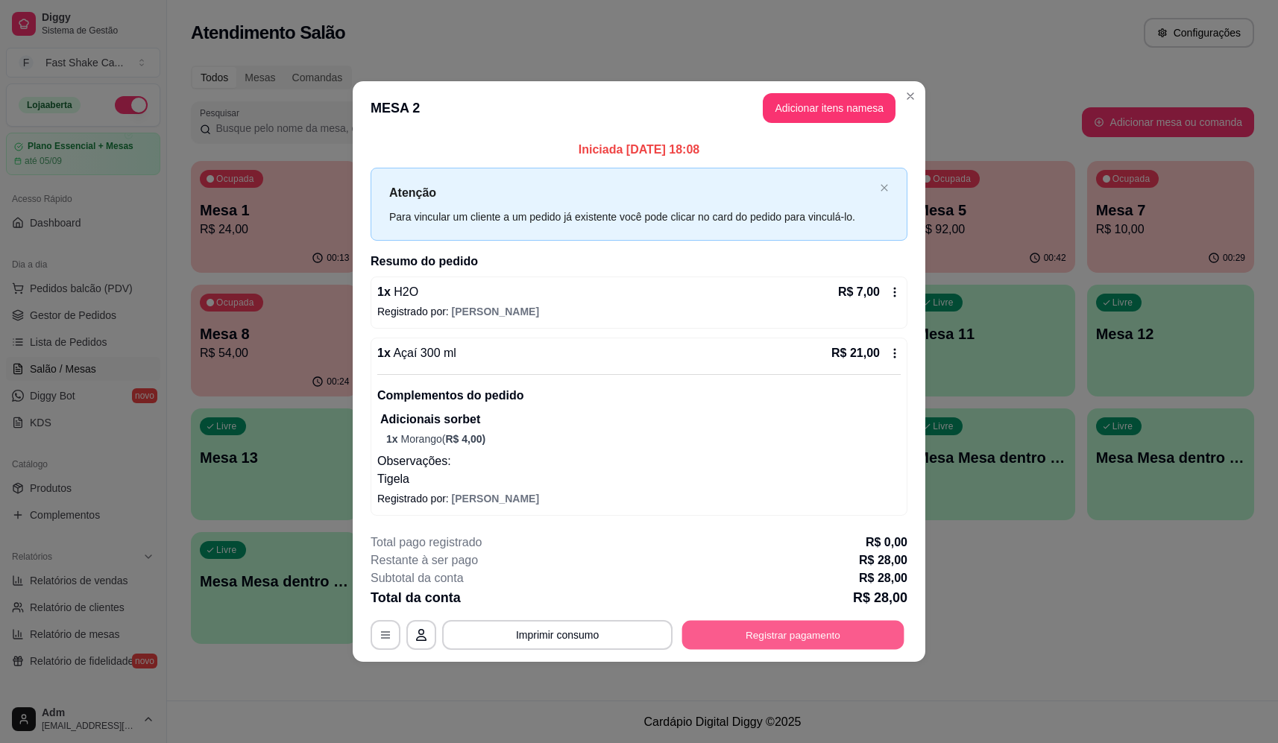
click at [822, 643] on button "Registrar pagamento" at bounding box center [793, 634] width 222 height 29
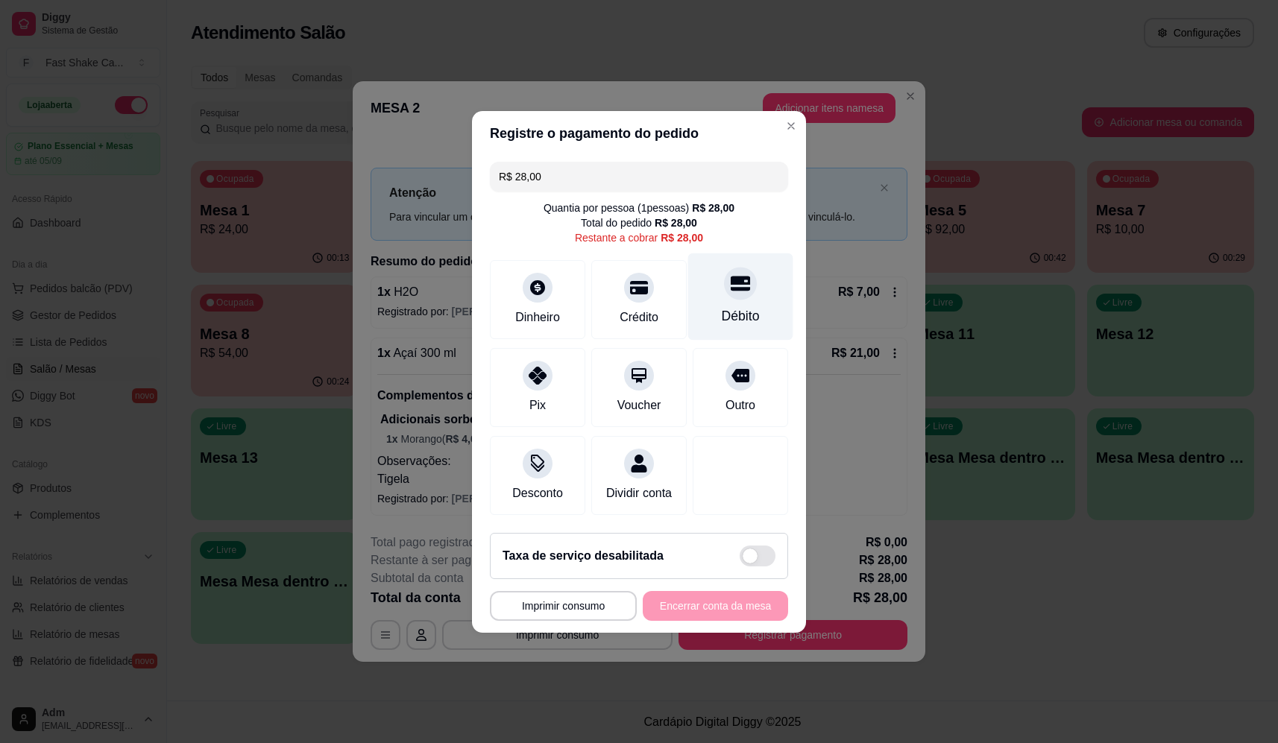
click at [724, 259] on div "Débito" at bounding box center [740, 296] width 105 height 87
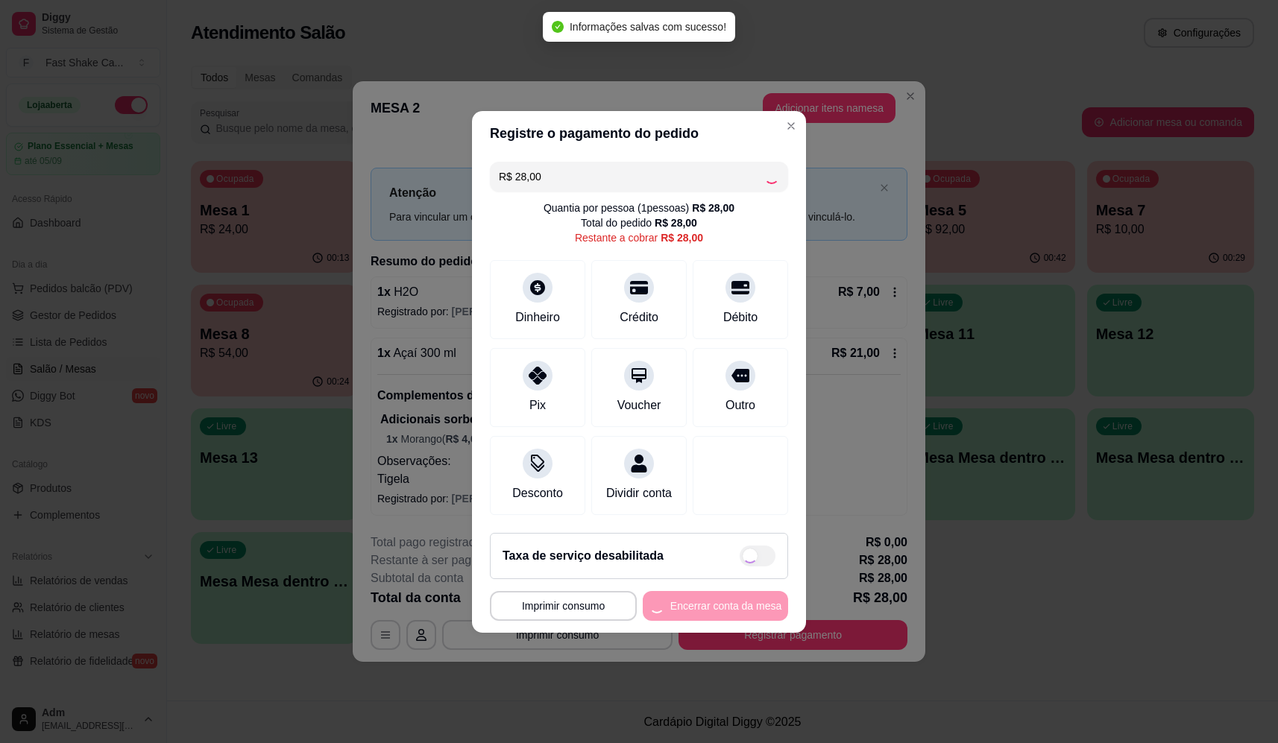
type input "R$ 0,00"
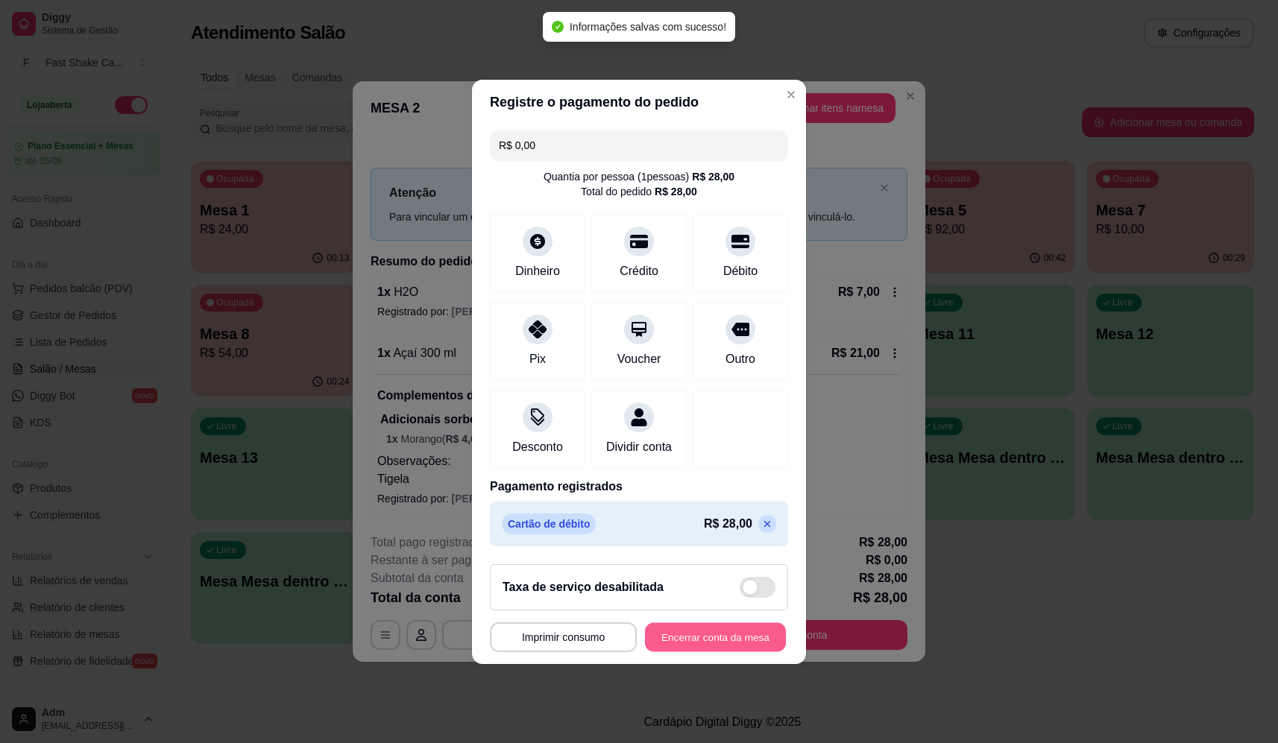
click at [694, 652] on button "Encerrar conta da mesa" at bounding box center [715, 636] width 141 height 29
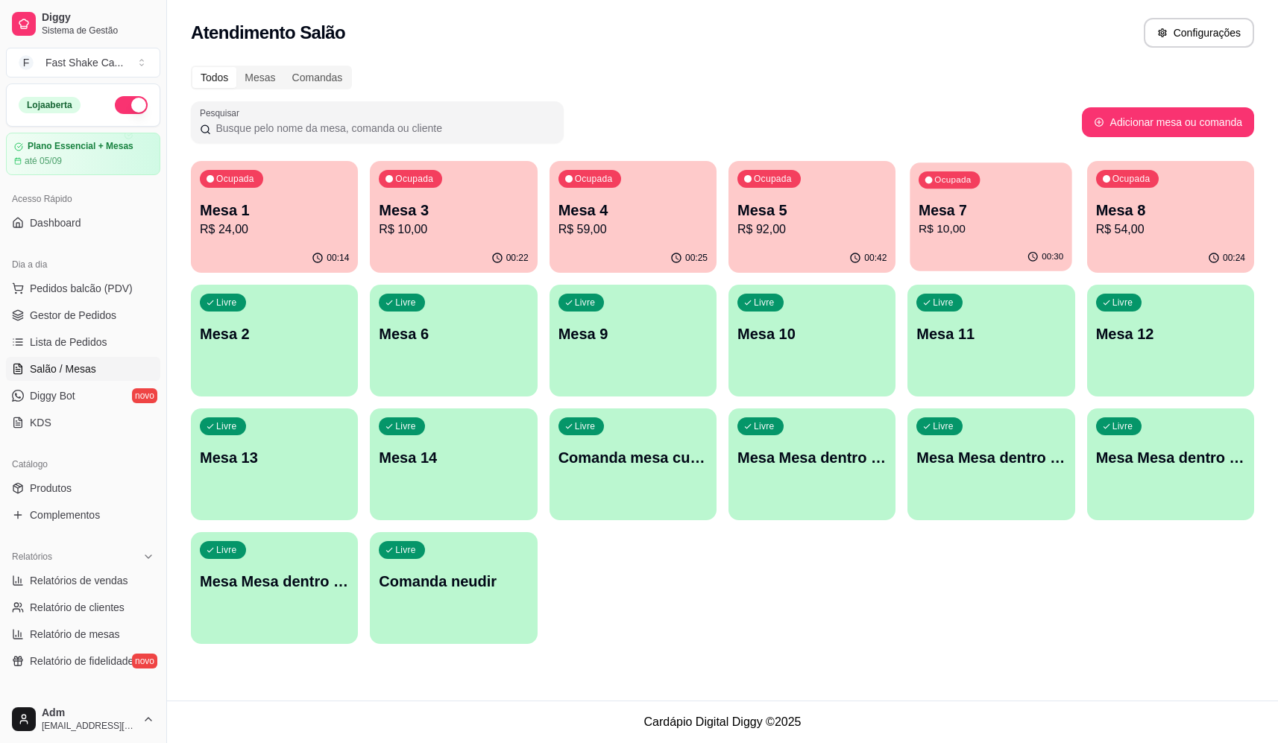
click at [1051, 211] on p "Mesa 7" at bounding box center [990, 211] width 145 height 20
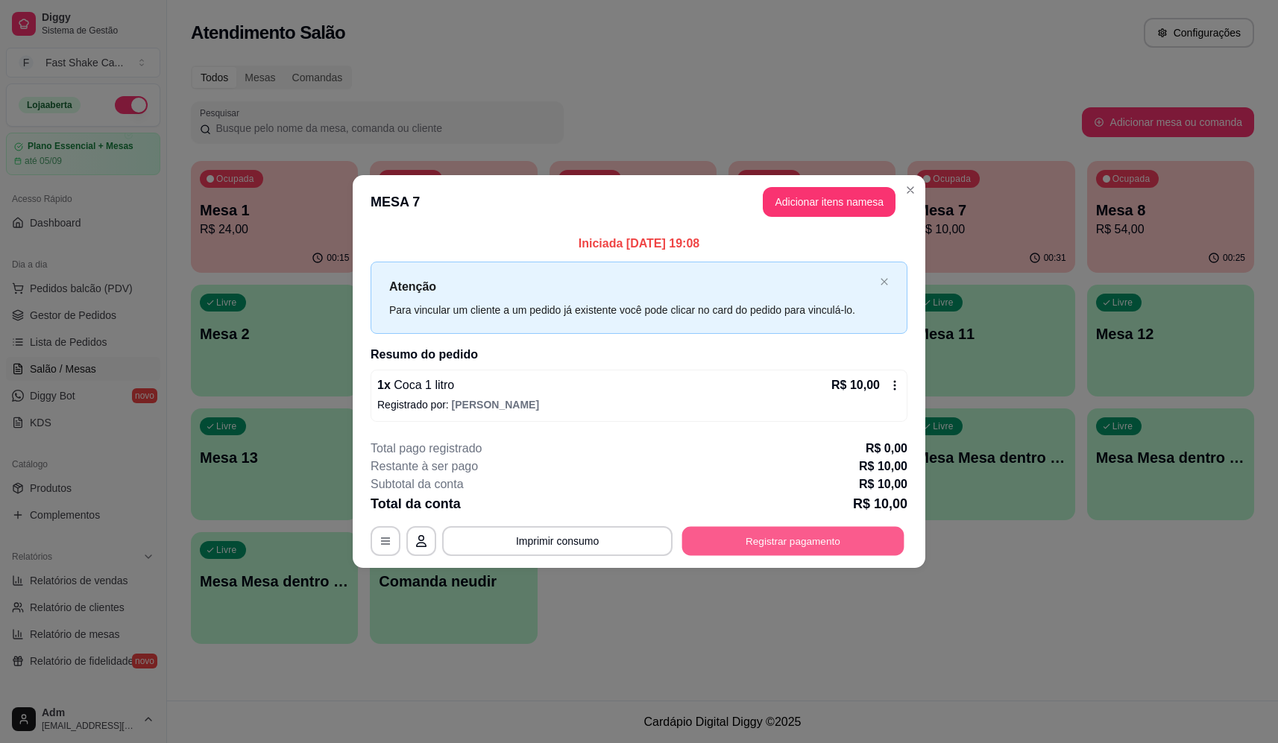
click at [816, 535] on button "Registrar pagamento" at bounding box center [793, 541] width 222 height 29
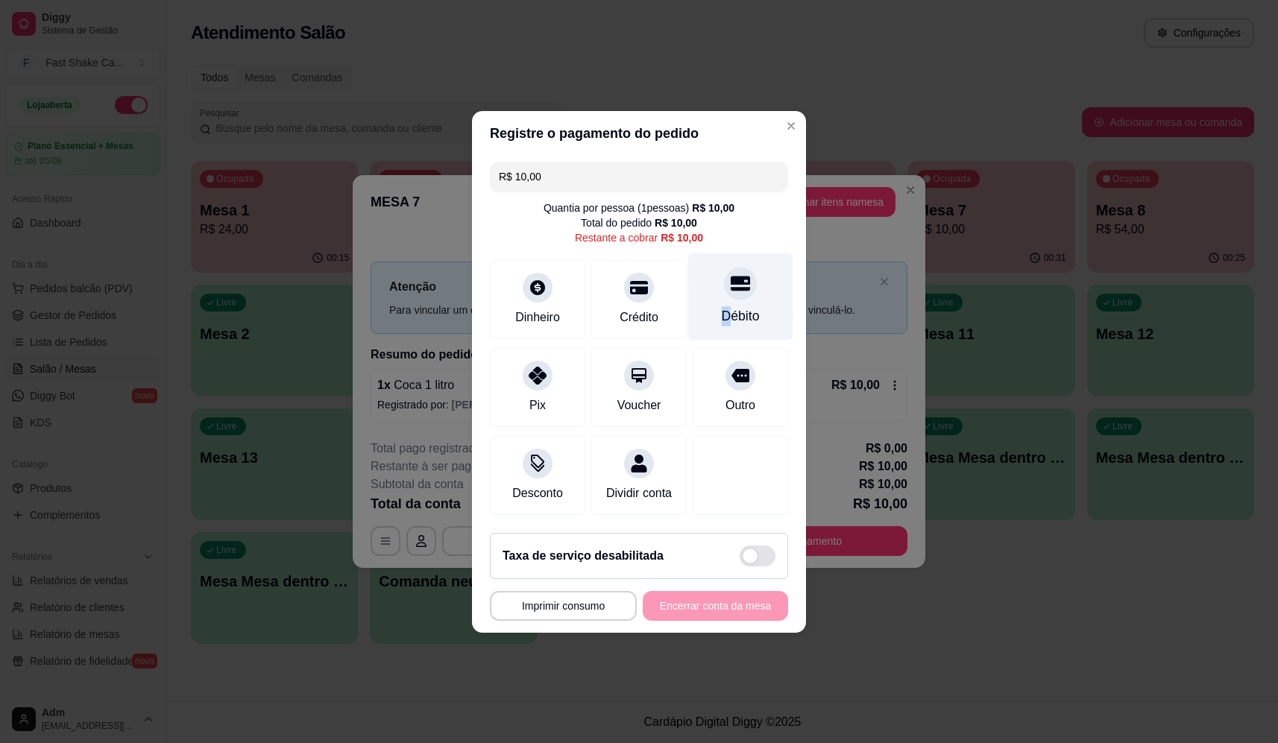
click at [716, 295] on div "Débito" at bounding box center [740, 296] width 105 height 87
type input "R$ 0,00"
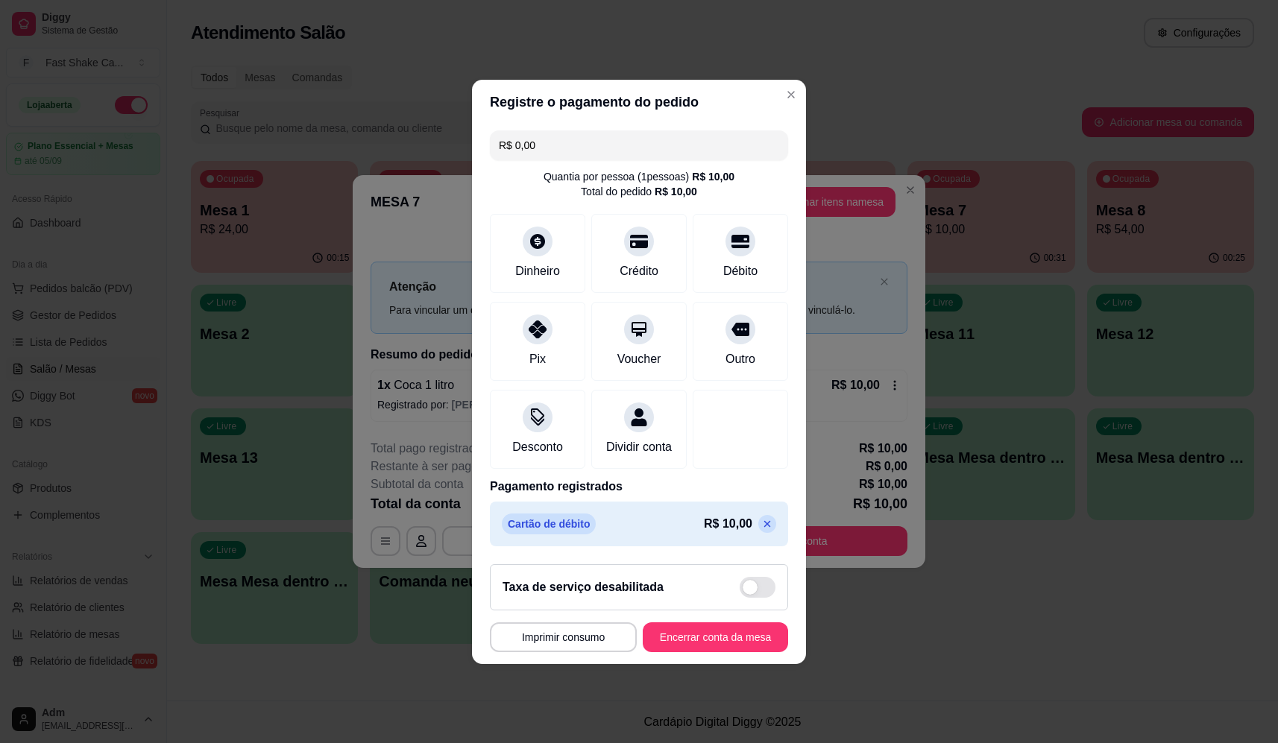
drag, startPoint x: 725, startPoint y: 663, endPoint x: 726, endPoint y: 653, distance: 10.5
click at [725, 663] on footer "**********" at bounding box center [639, 608] width 334 height 112
click at [728, 640] on button "Encerrar conta da mesa" at bounding box center [715, 637] width 145 height 30
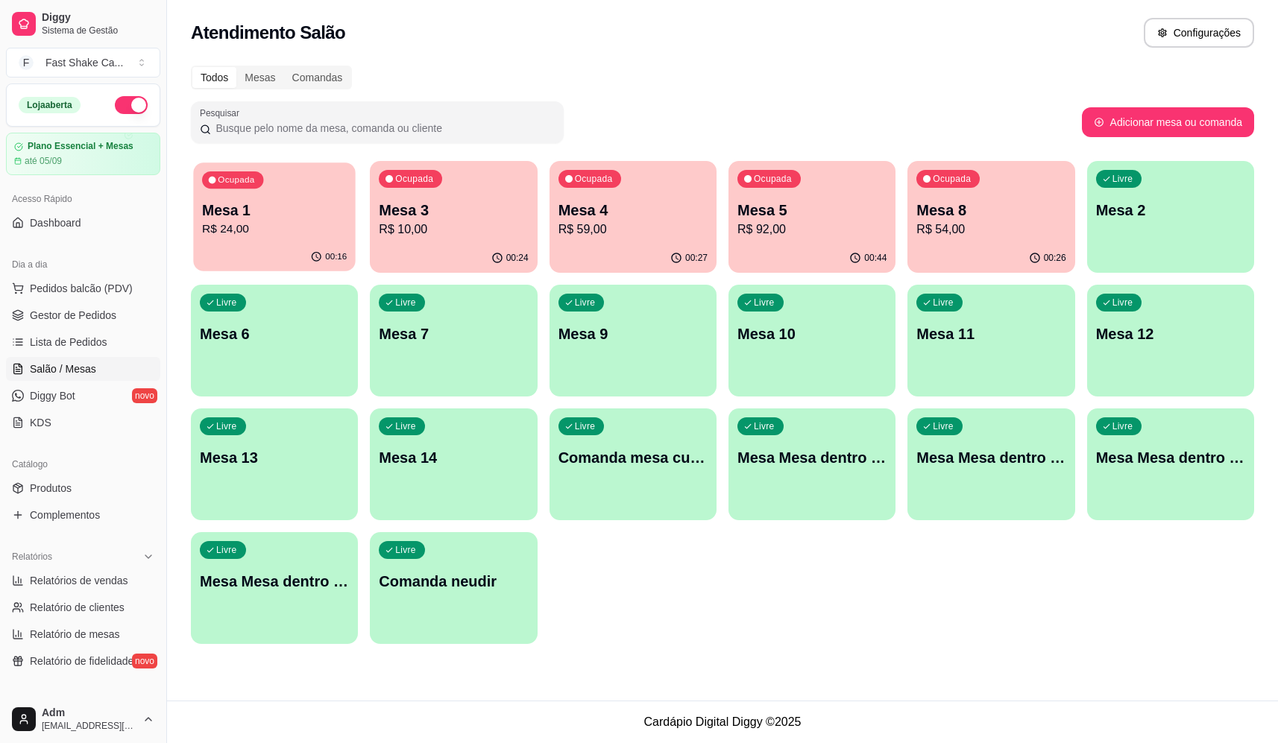
click at [258, 224] on div "Mesa 1 R$ 24,00" at bounding box center [274, 219] width 145 height 37
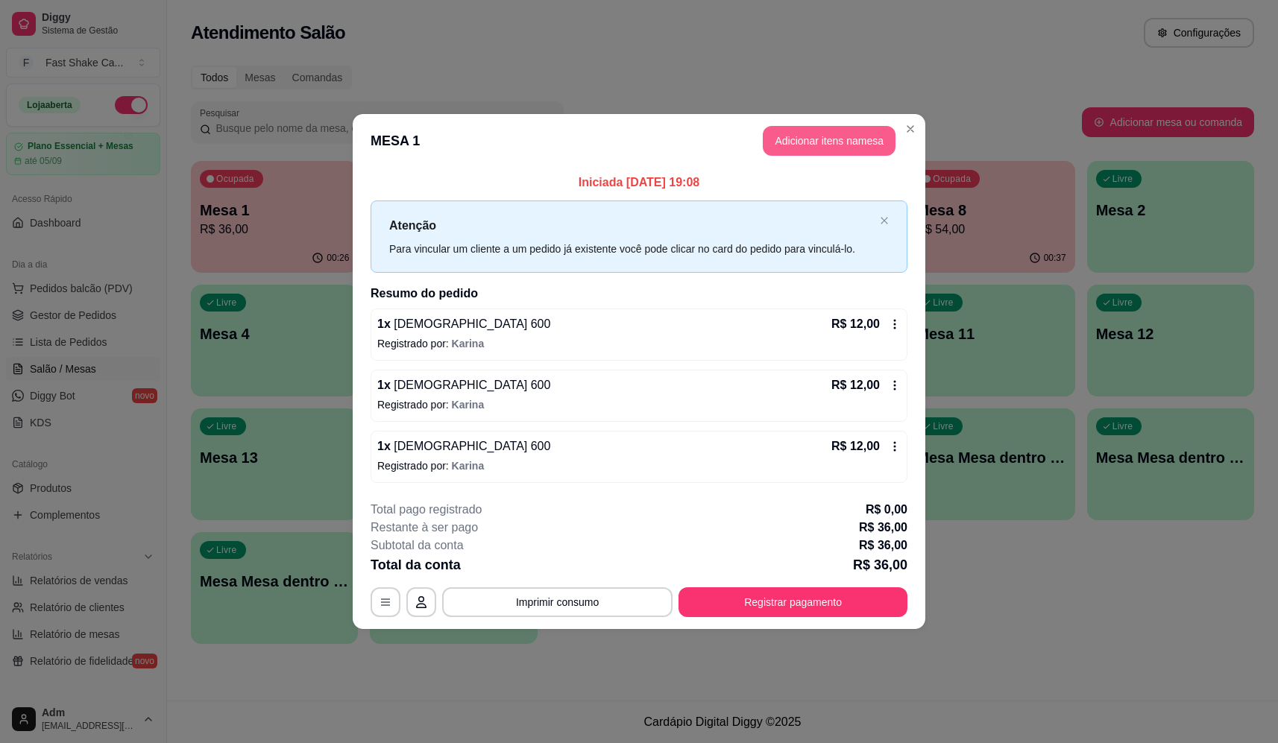
click at [801, 139] on button "Adicionar itens na mesa" at bounding box center [829, 141] width 133 height 30
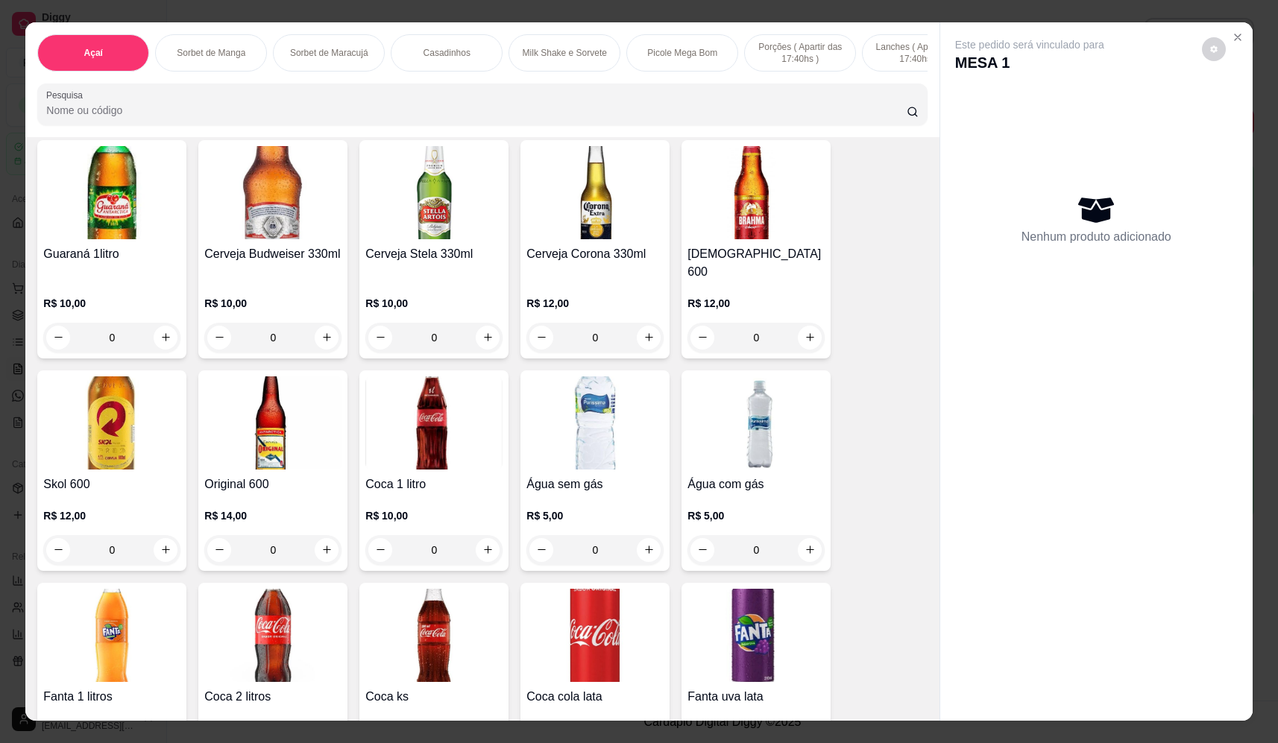
scroll to position [4175, 0]
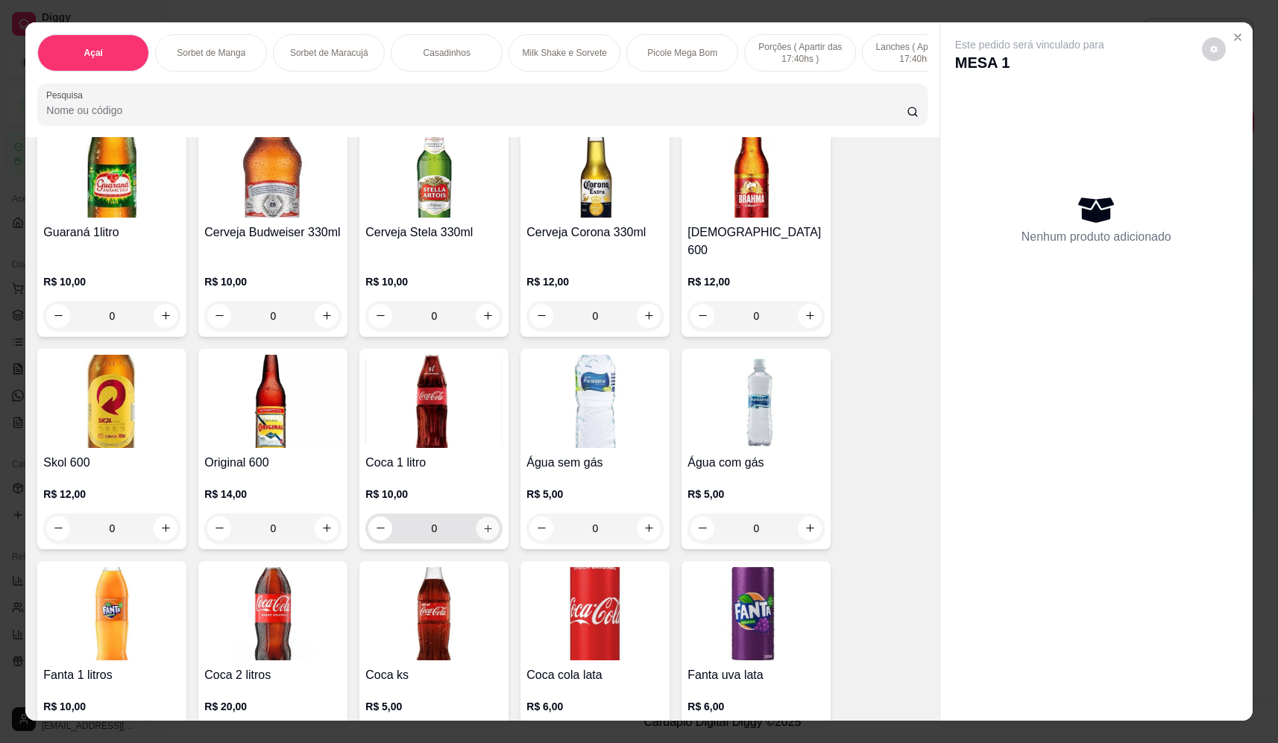
click at [482, 523] on icon "increase-product-quantity" at bounding box center [487, 528] width 11 height 11
type input "1"
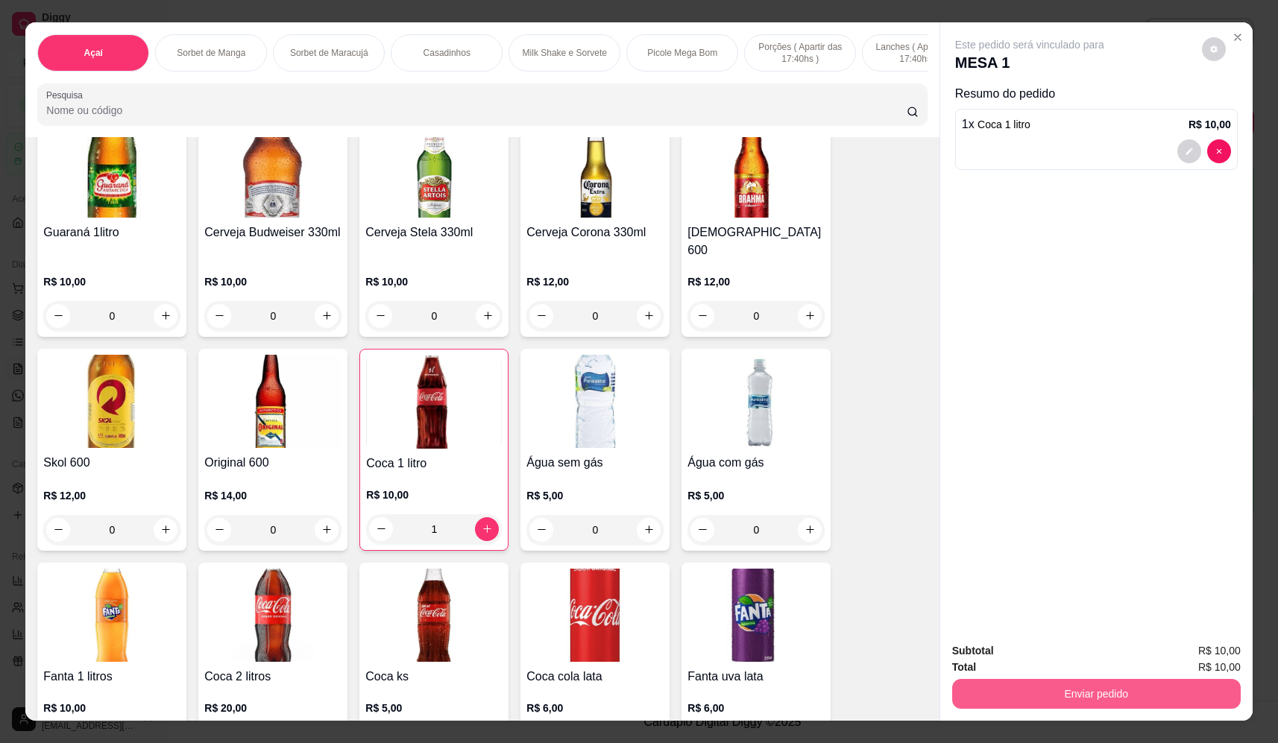
click at [1038, 699] on button "Enviar pedido" at bounding box center [1096, 694] width 289 height 30
click at [1018, 654] on button "Não registrar e enviar pedido" at bounding box center [1046, 657] width 155 height 28
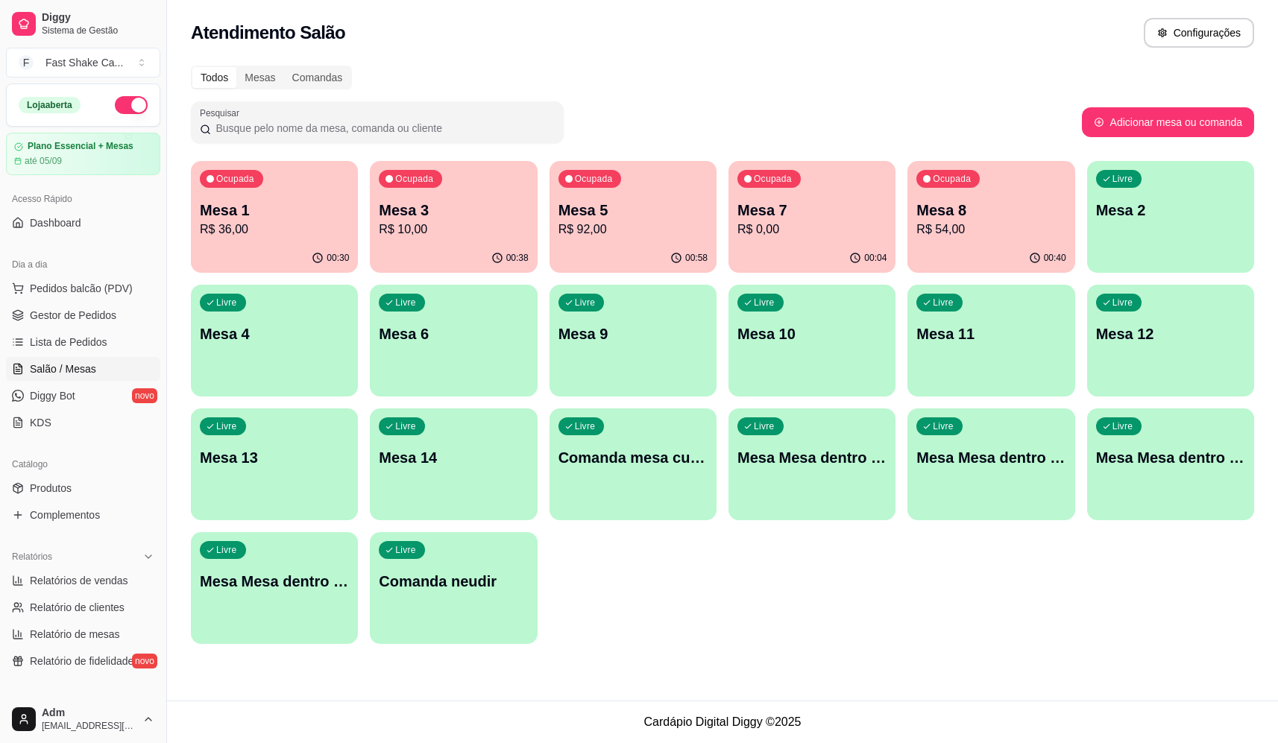
click at [1007, 465] on p "Mesa Mesa dentro laranja" at bounding box center [990, 457] width 149 height 21
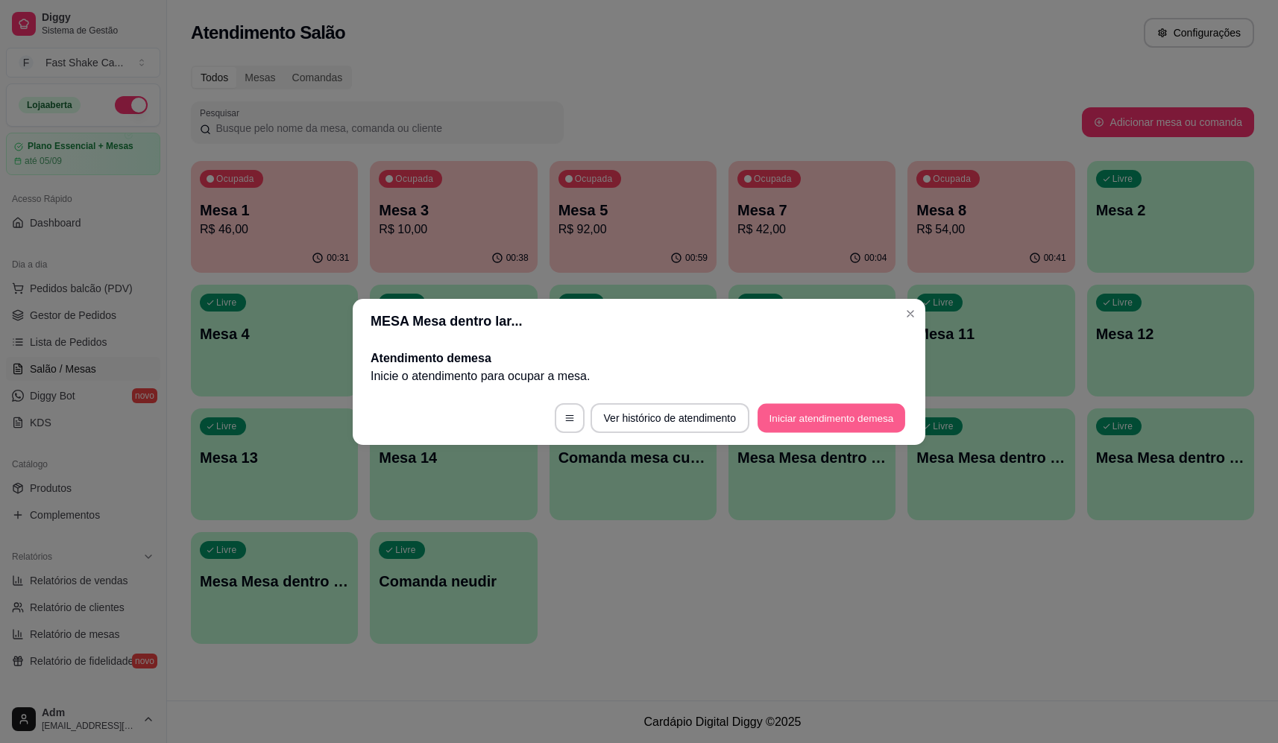
click at [867, 414] on button "Iniciar atendimento de mesa" at bounding box center [831, 417] width 148 height 29
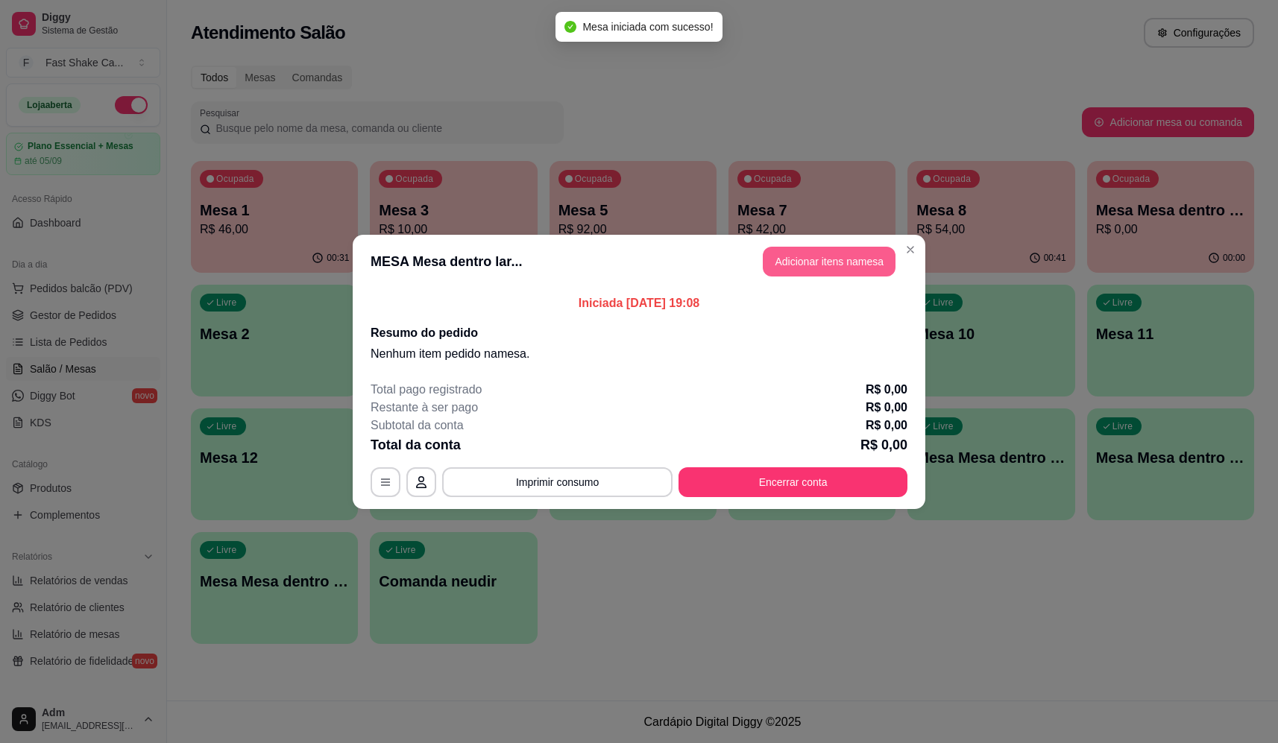
click at [858, 267] on button "Adicionar itens na mesa" at bounding box center [829, 262] width 133 height 30
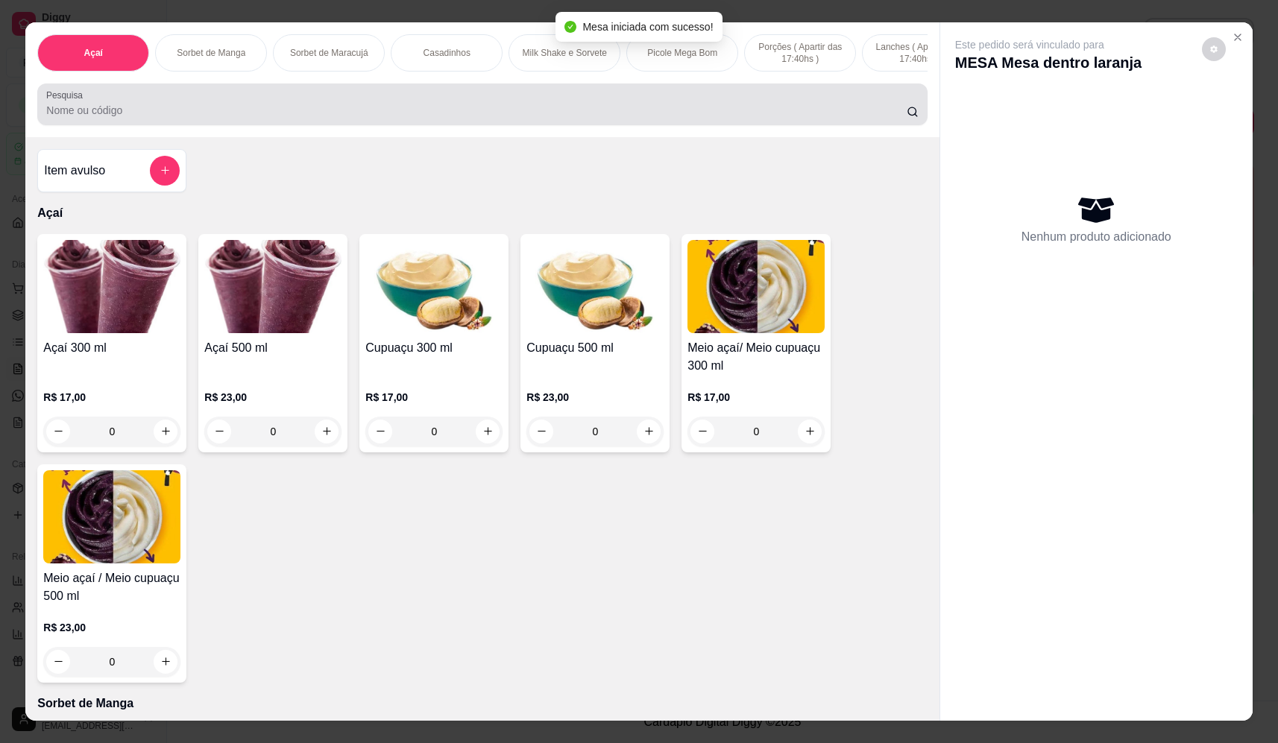
click at [332, 118] on input "Pesquisa" at bounding box center [476, 110] width 860 height 15
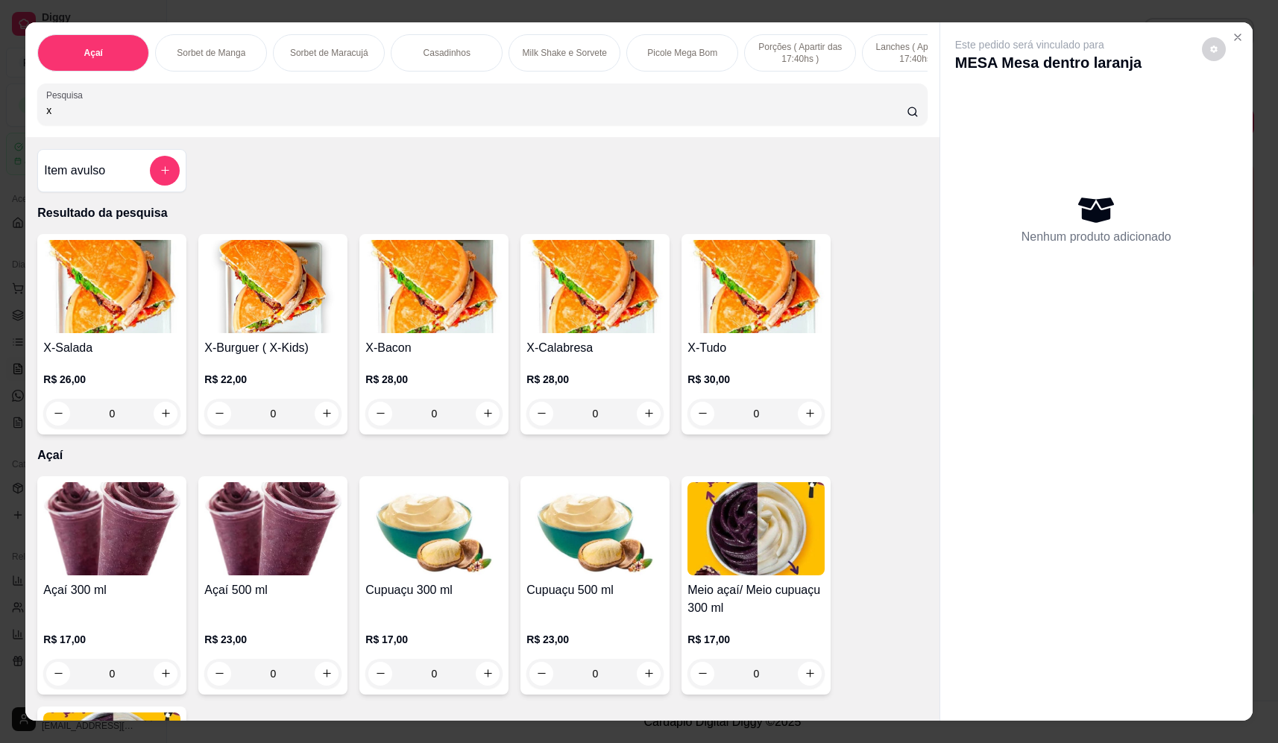
type input "x"
click at [802, 421] on div "0" at bounding box center [755, 414] width 137 height 30
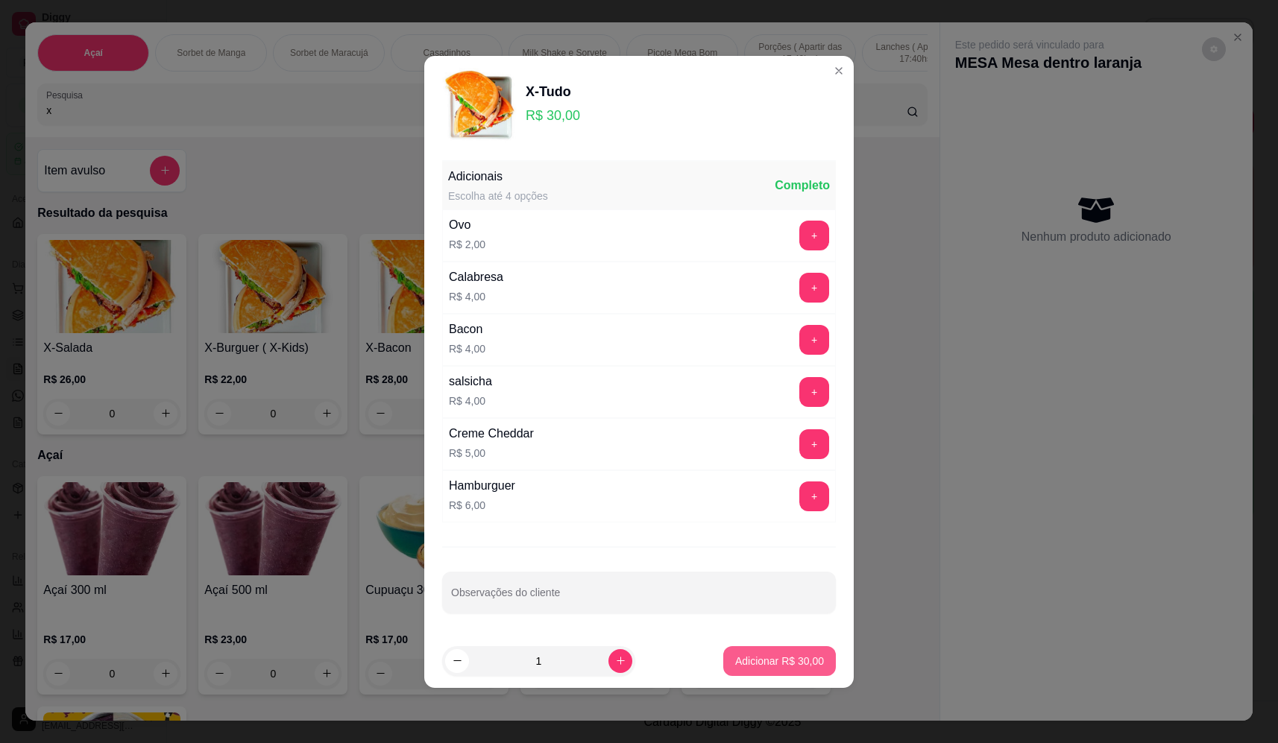
click at [813, 655] on button "Adicionar R$ 30,00" at bounding box center [779, 661] width 113 height 30
type input "1"
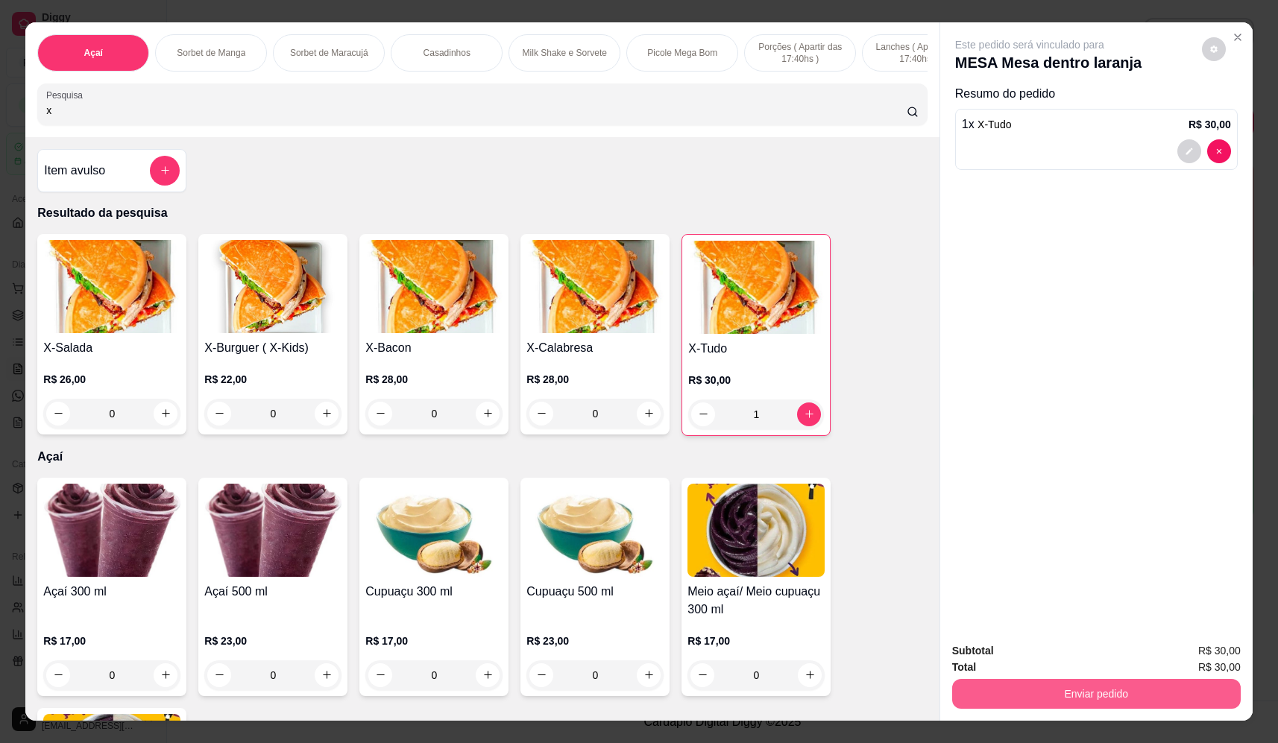
click at [1102, 687] on button "Enviar pedido" at bounding box center [1096, 694] width 289 height 30
click at [1047, 649] on button "Não registrar e enviar pedido" at bounding box center [1046, 657] width 155 height 28
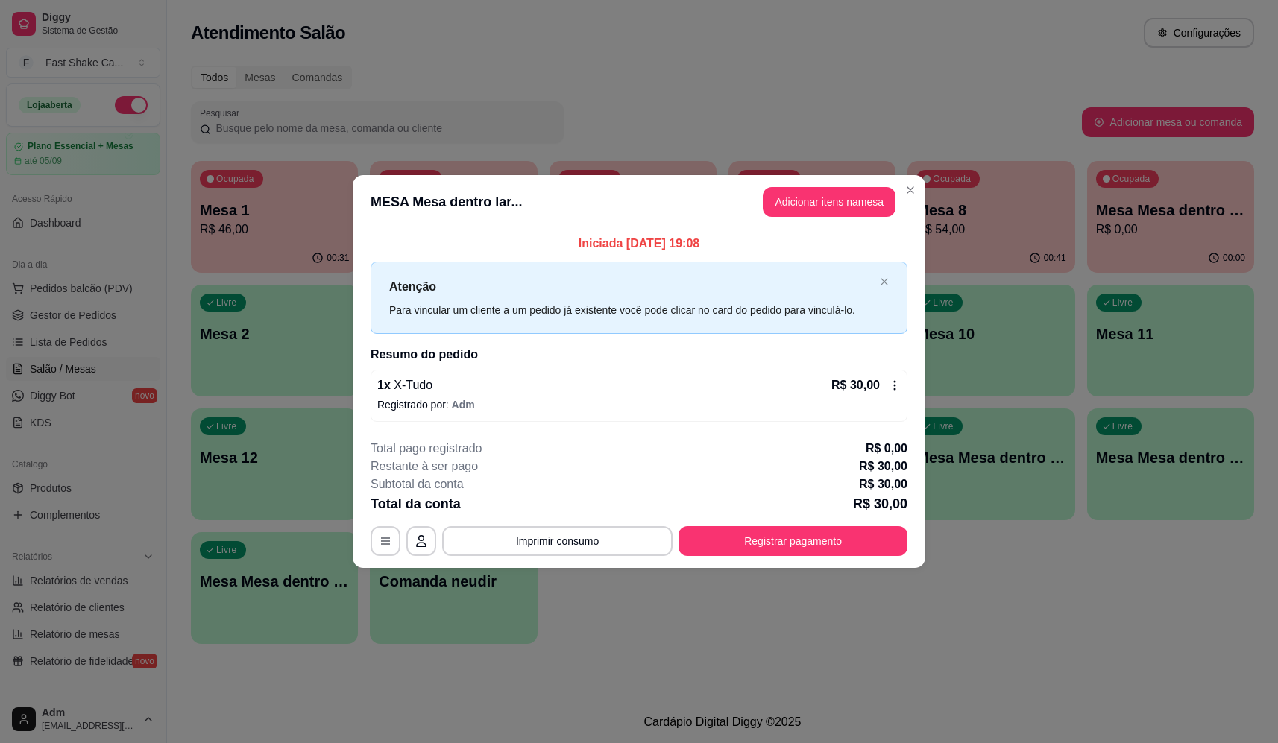
click at [823, 208] on button "Adicionar itens na mesa" at bounding box center [829, 202] width 133 height 30
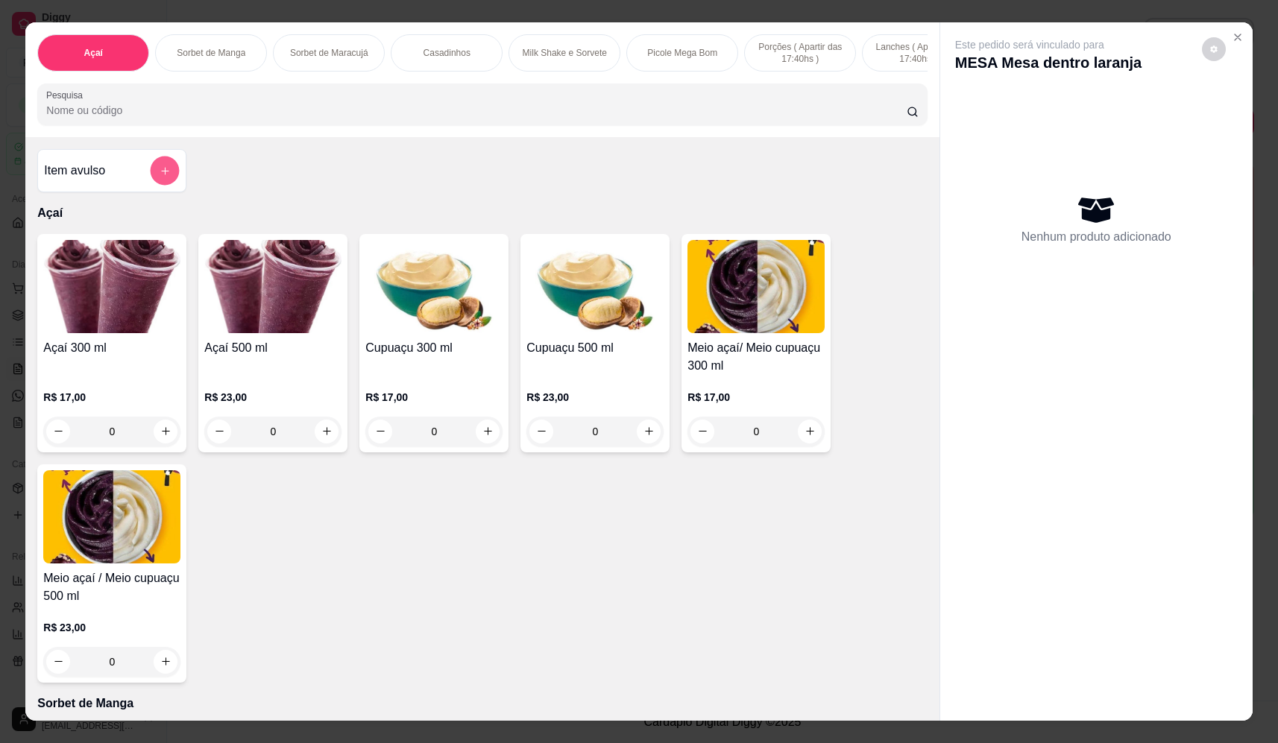
click at [165, 182] on button "add-separate-item" at bounding box center [165, 171] width 29 height 29
click at [661, 325] on input "Nome do produto" at bounding box center [639, 319] width 280 height 15
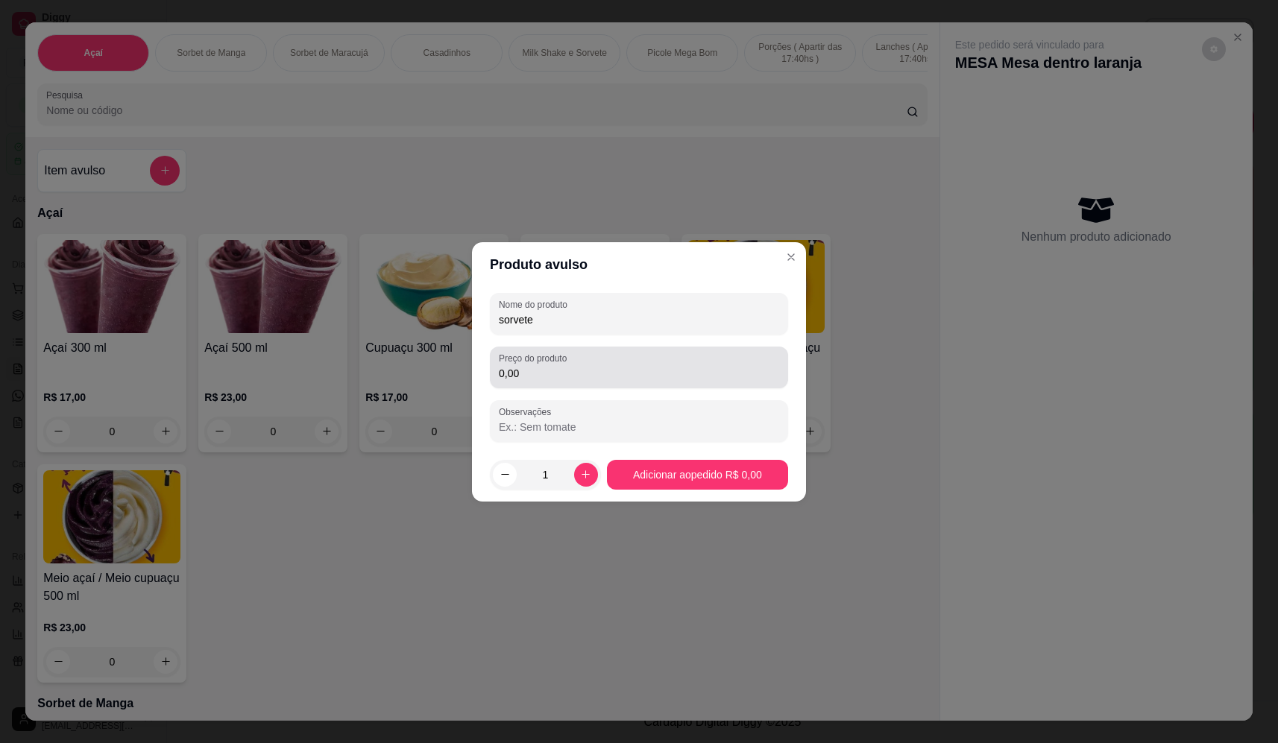
type input "sorvete"
click at [688, 367] on input "0,00" at bounding box center [639, 373] width 280 height 15
type input "13,94"
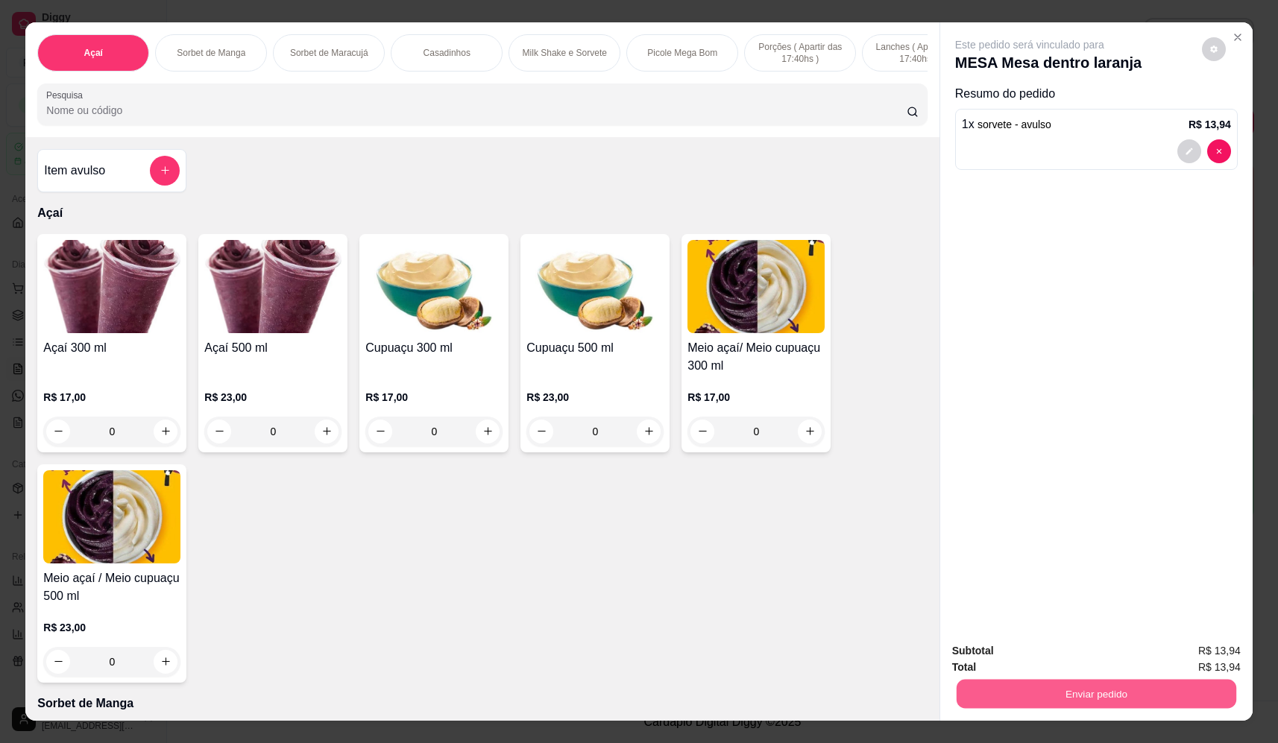
click at [1033, 692] on button "Enviar pedido" at bounding box center [1096, 694] width 280 height 29
click at [1038, 661] on button "Não registrar e enviar pedido" at bounding box center [1046, 657] width 155 height 28
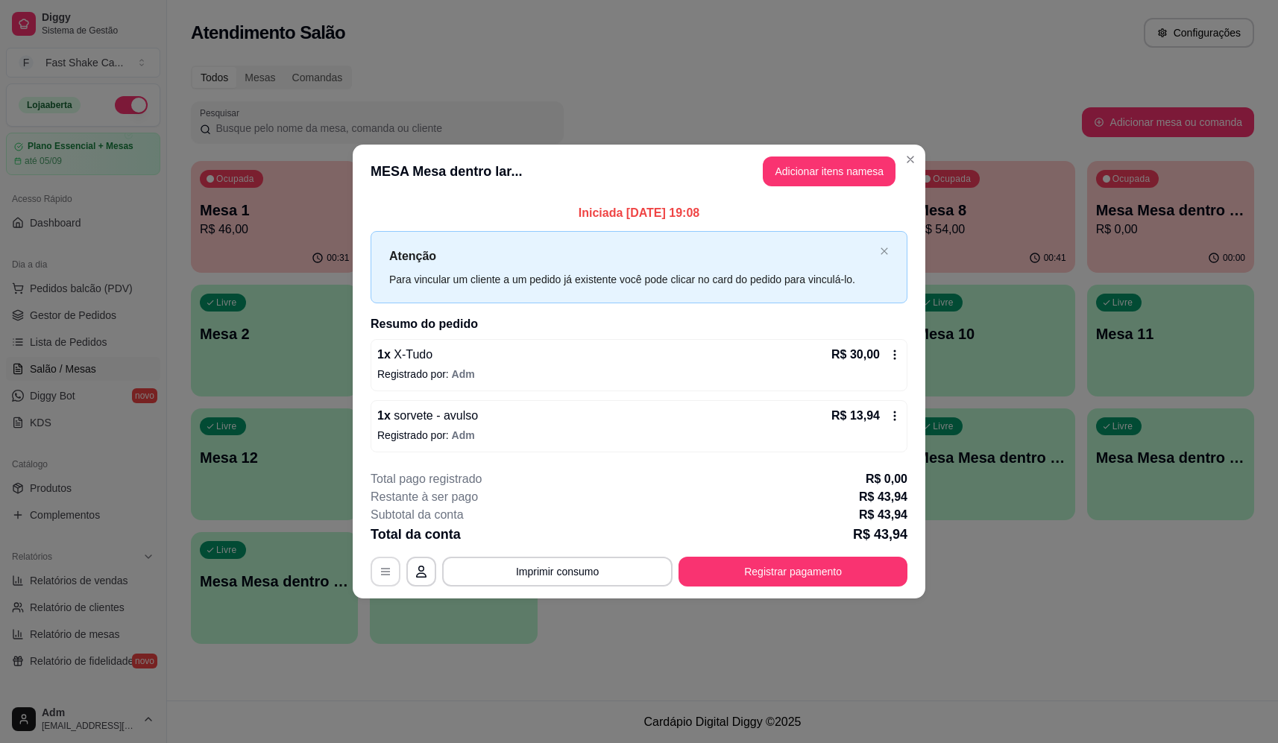
click at [374, 576] on button "button" at bounding box center [386, 572] width 30 height 30
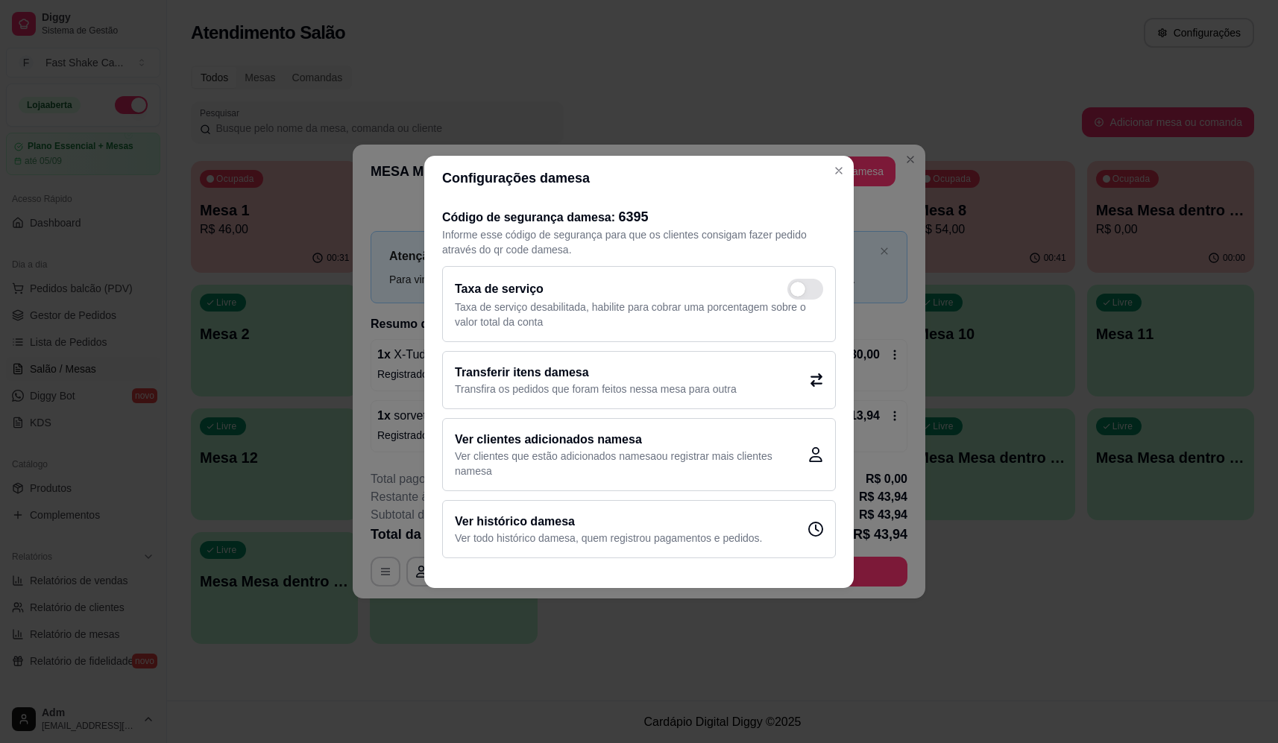
click at [562, 376] on h2 "Transferir itens da mesa" at bounding box center [596, 373] width 282 height 18
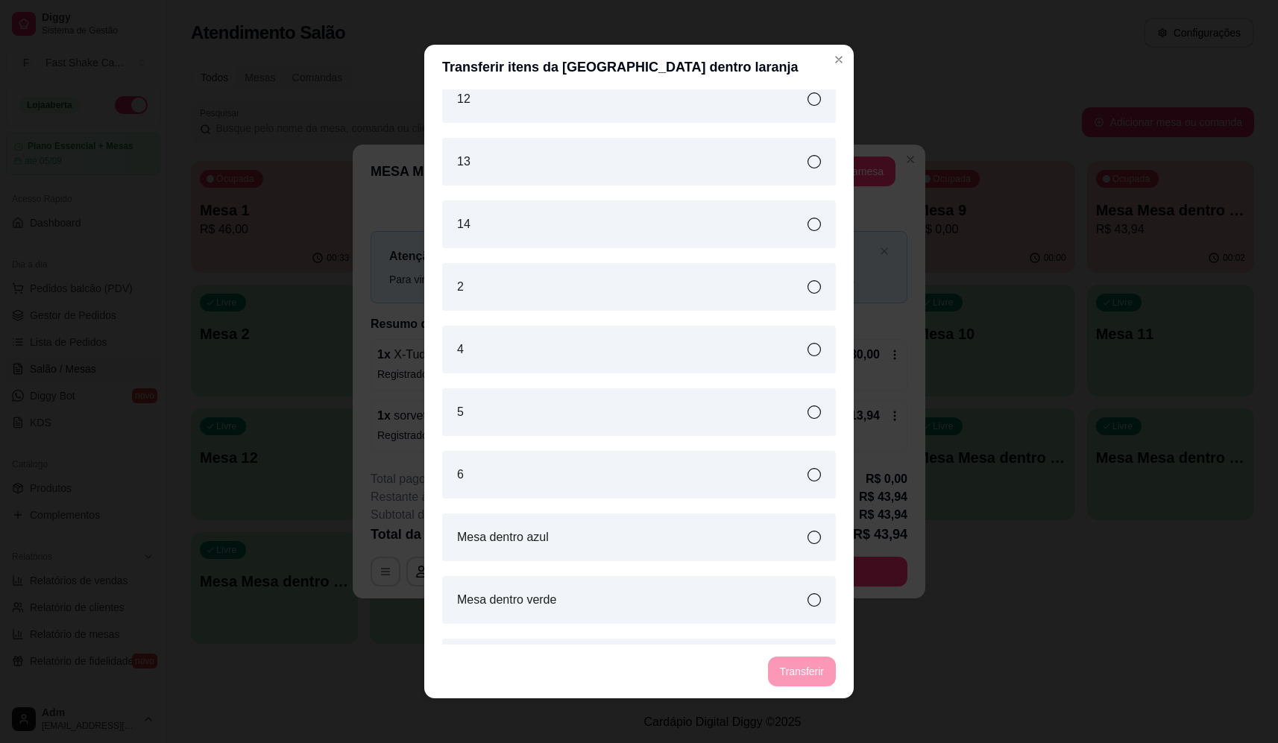
scroll to position [318, 0]
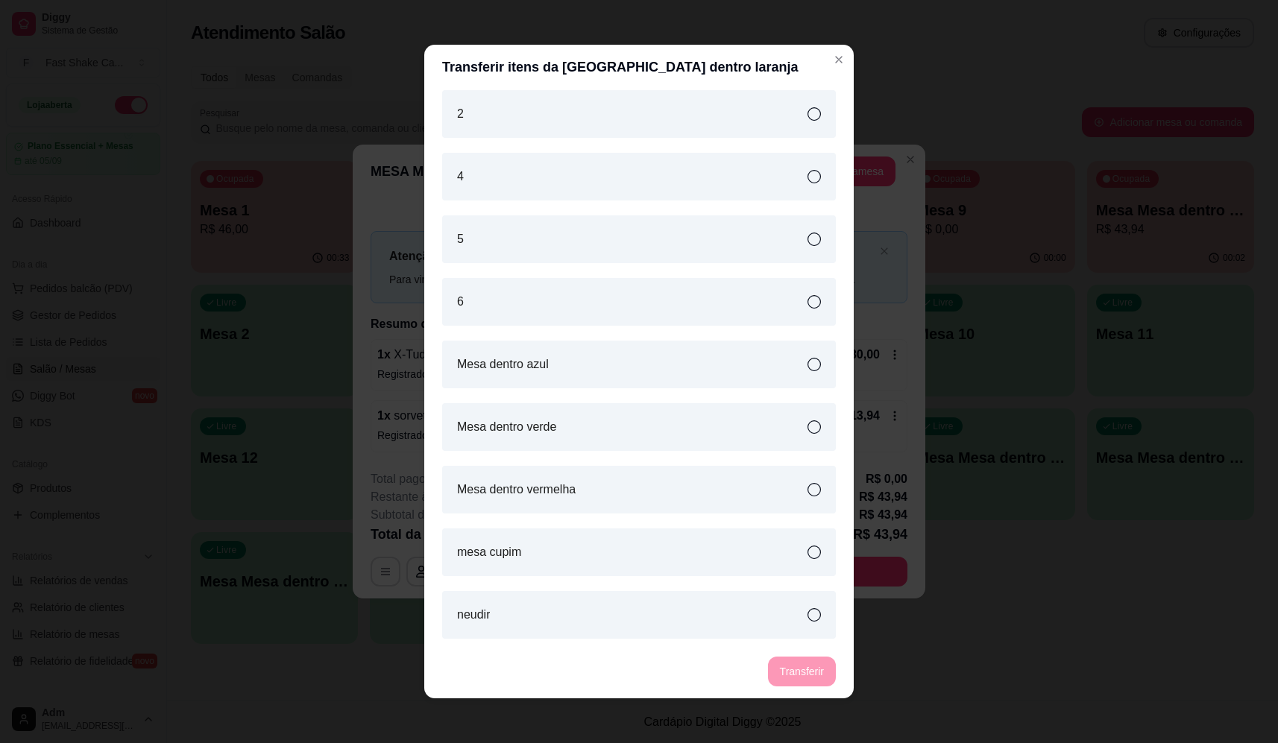
click at [637, 412] on div "Mesa dentro verde" at bounding box center [639, 427] width 394 height 48
click at [801, 675] on button "Transferir" at bounding box center [802, 672] width 68 height 30
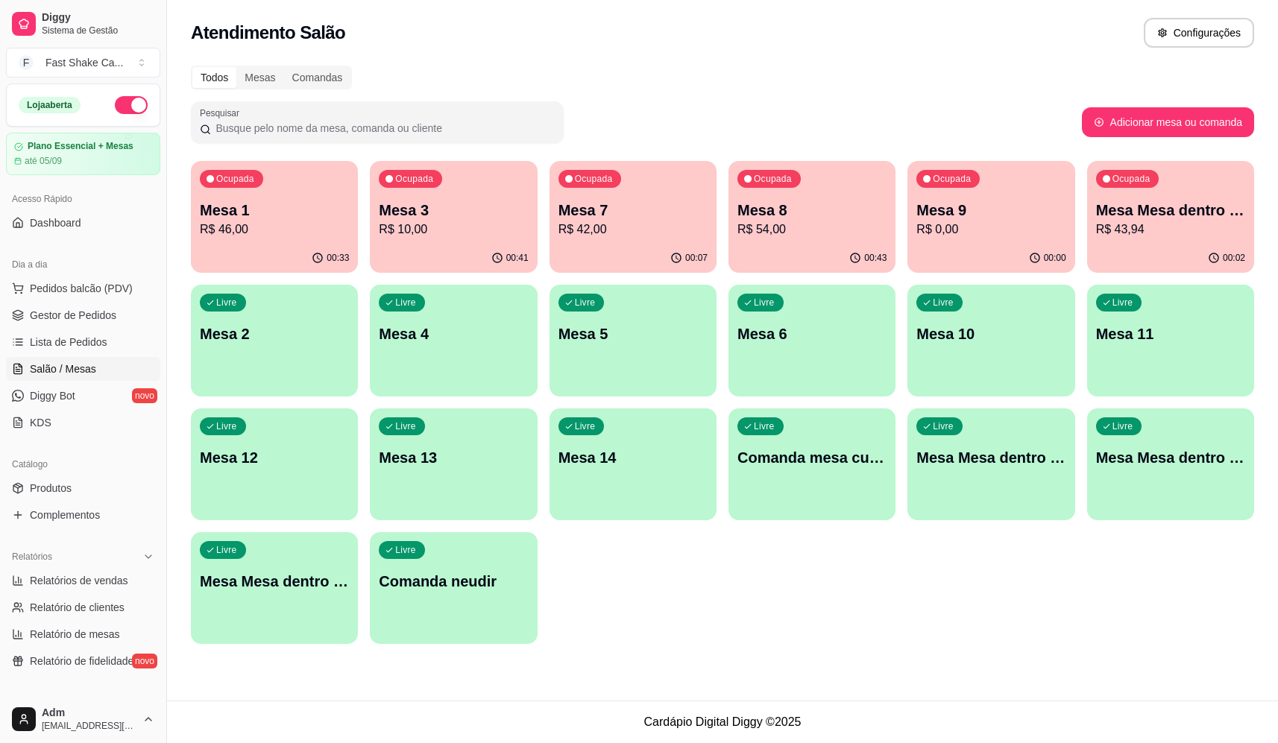
click at [1188, 225] on p "R$ 43,94" at bounding box center [1170, 230] width 149 height 18
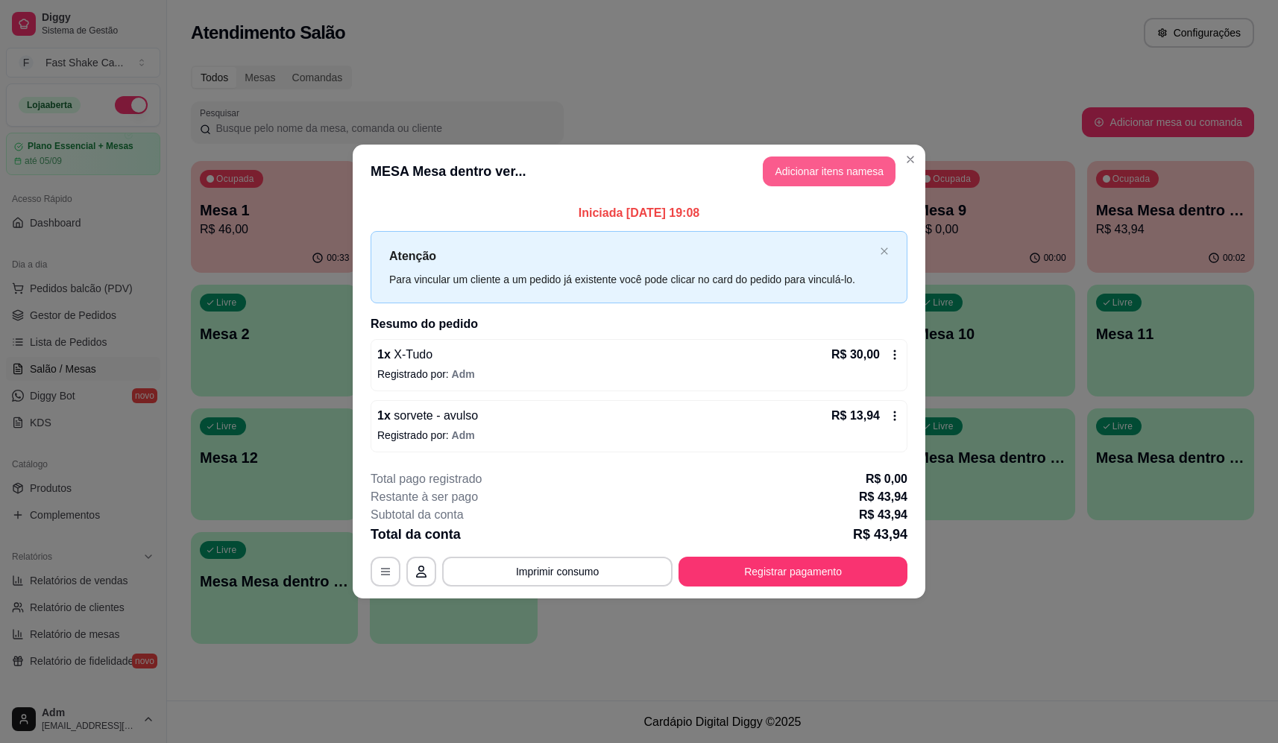
click at [786, 173] on button "Adicionar itens na mesa" at bounding box center [829, 172] width 133 height 30
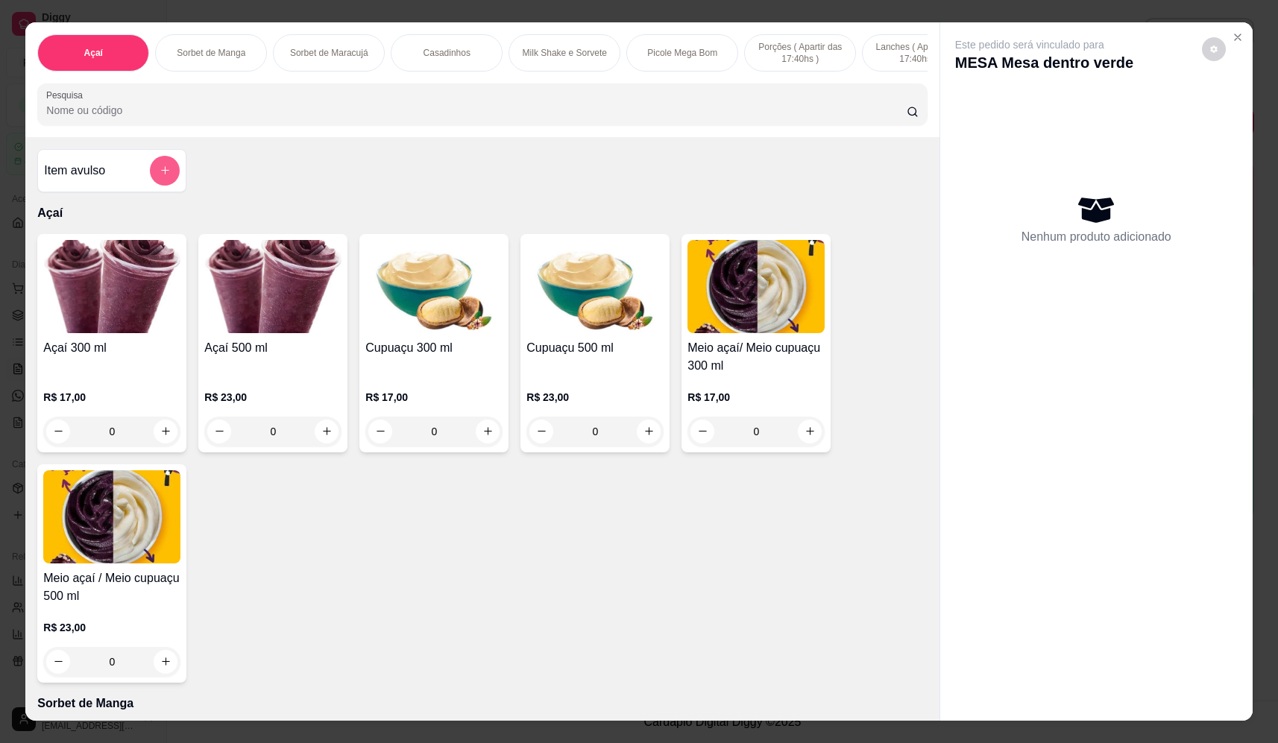
click at [160, 176] on icon "add-separate-item" at bounding box center [165, 170] width 11 height 11
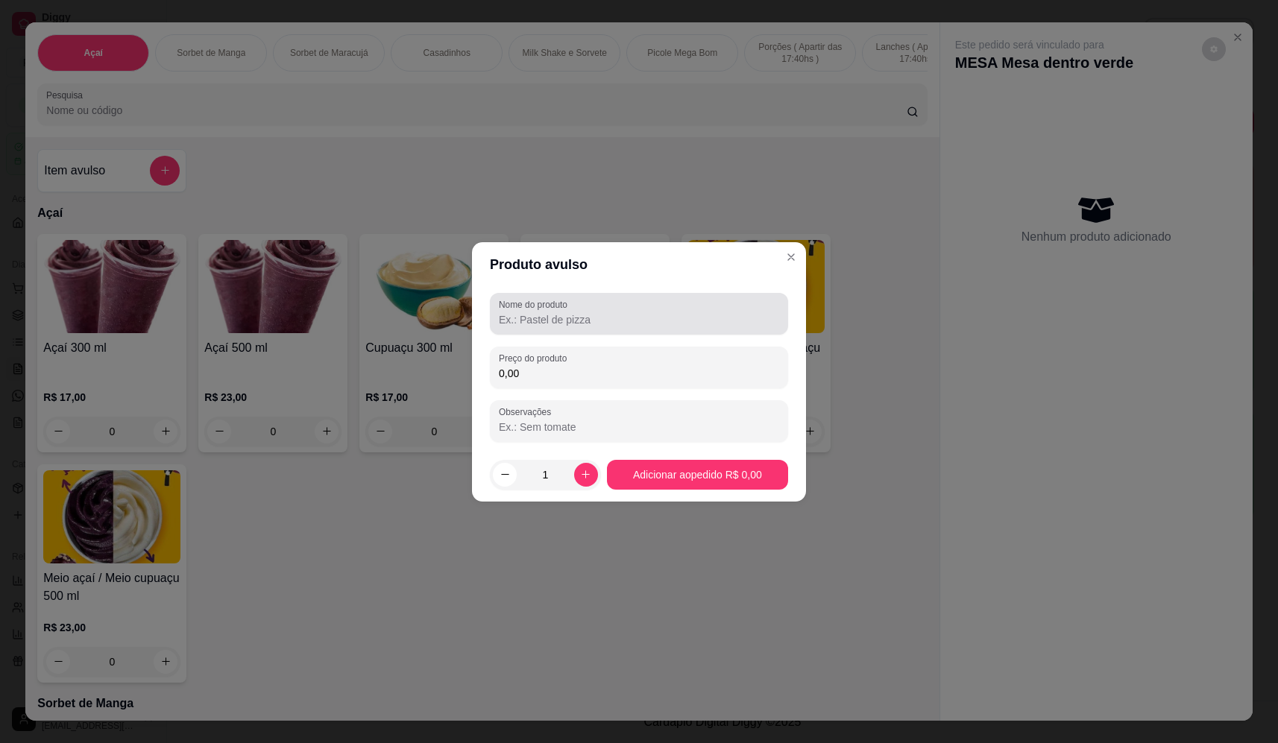
click at [590, 309] on div at bounding box center [639, 314] width 280 height 30
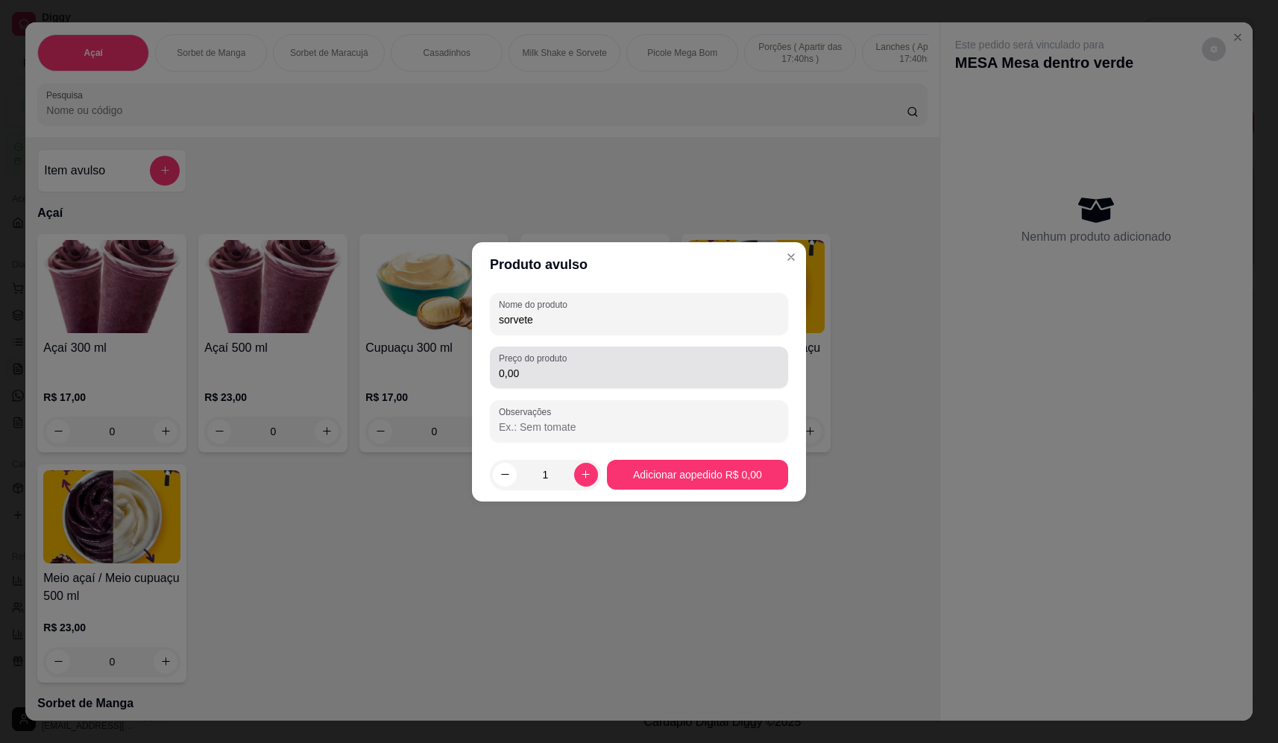
type input "sorvete"
click at [574, 368] on input "0,00" at bounding box center [639, 373] width 280 height 15
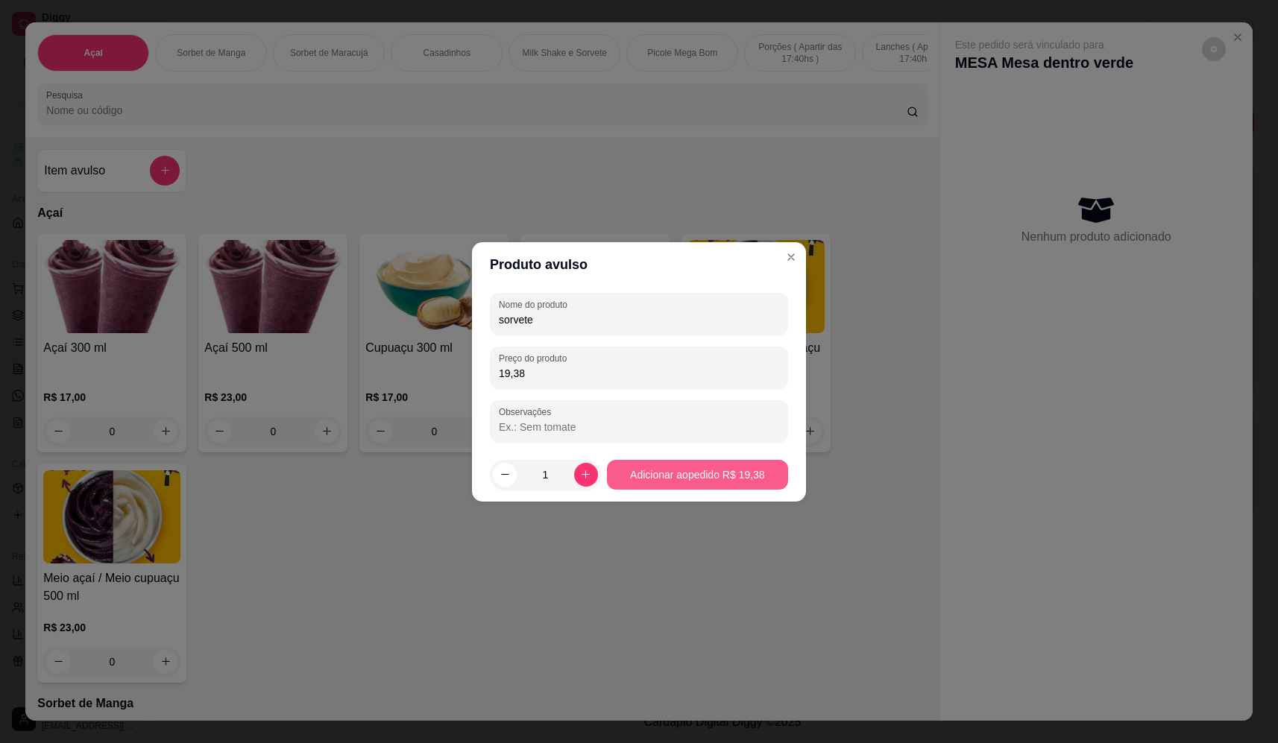
type input "19,38"
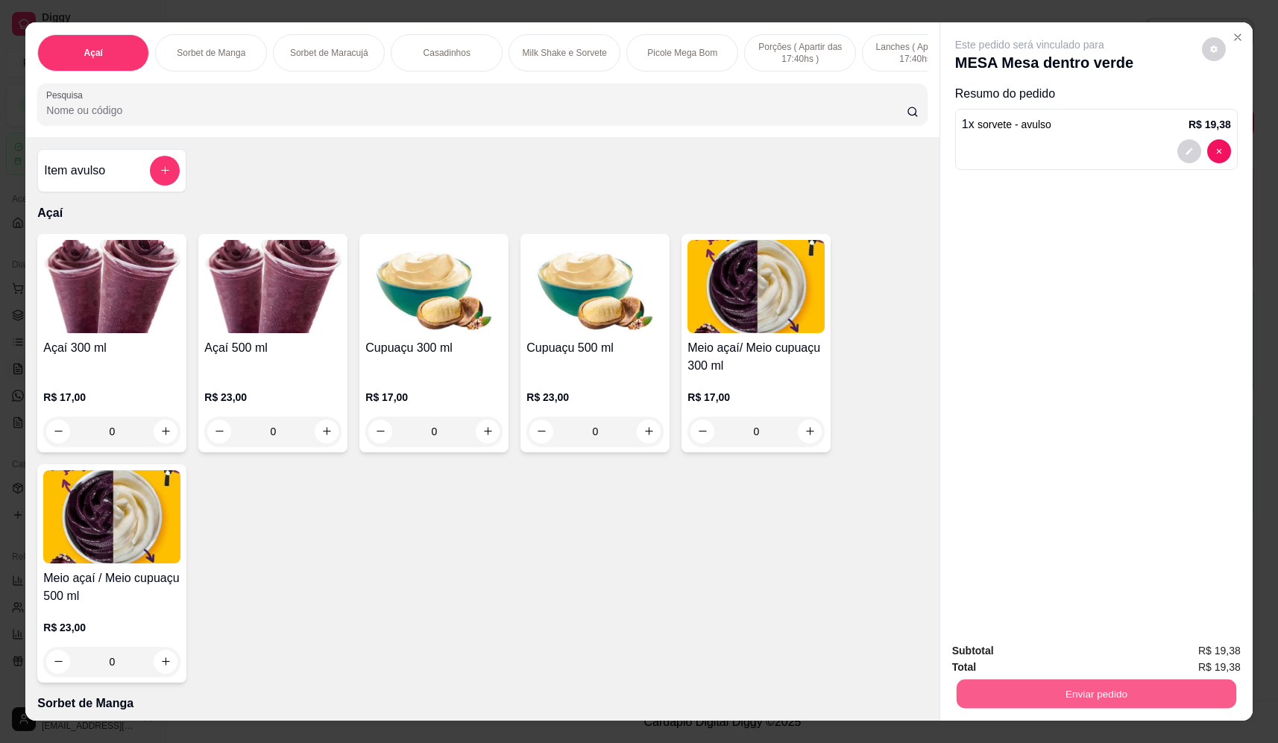
click at [1187, 698] on button "Enviar pedido" at bounding box center [1096, 694] width 280 height 29
click at [1027, 663] on button "Não registrar e enviar pedido" at bounding box center [1046, 657] width 155 height 28
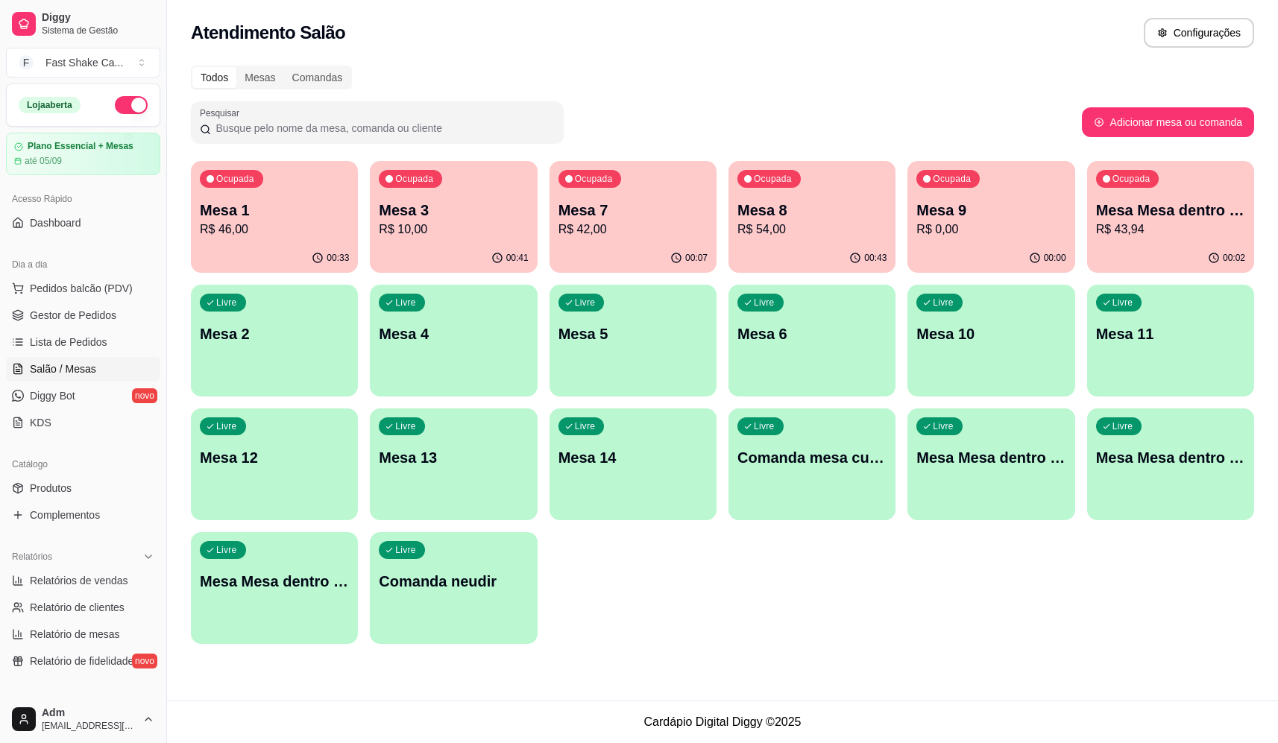
click at [463, 236] on p "R$ 10,00" at bounding box center [453, 230] width 149 height 18
click at [432, 209] on p "Mesa 3" at bounding box center [453, 211] width 145 height 20
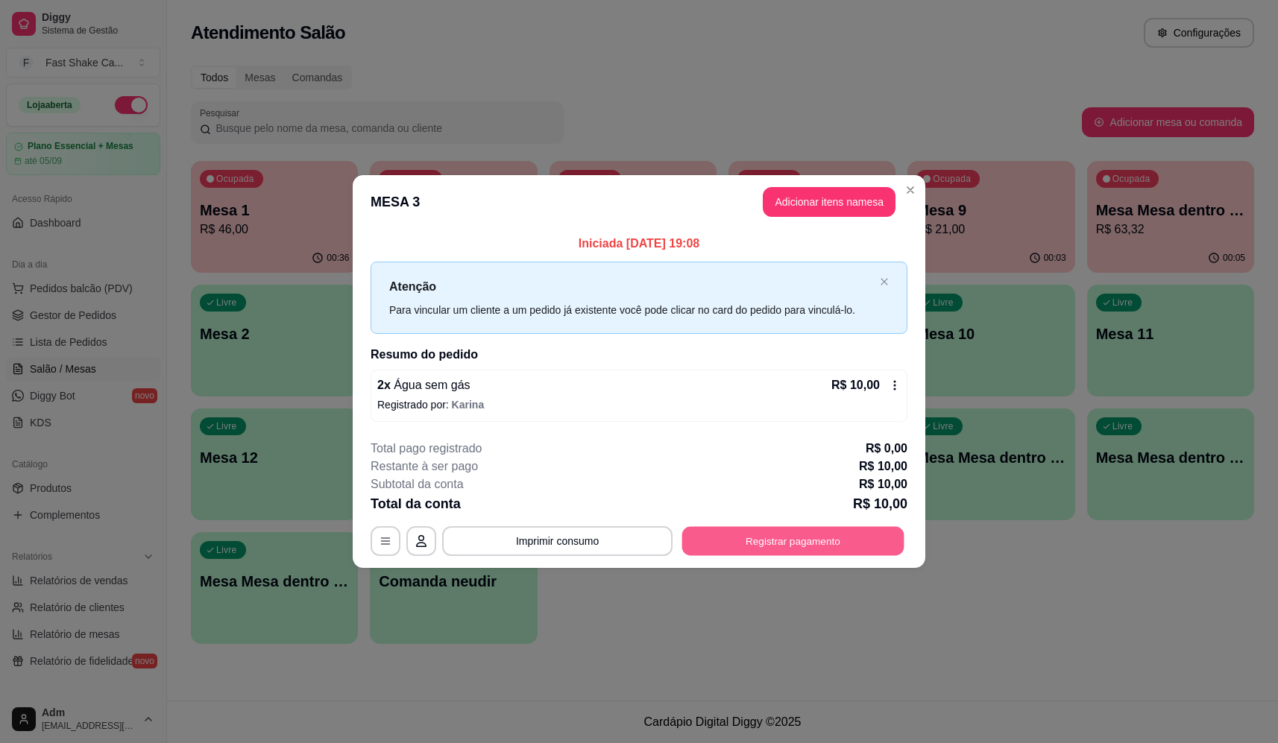
click at [772, 537] on button "Registrar pagamento" at bounding box center [793, 541] width 222 height 29
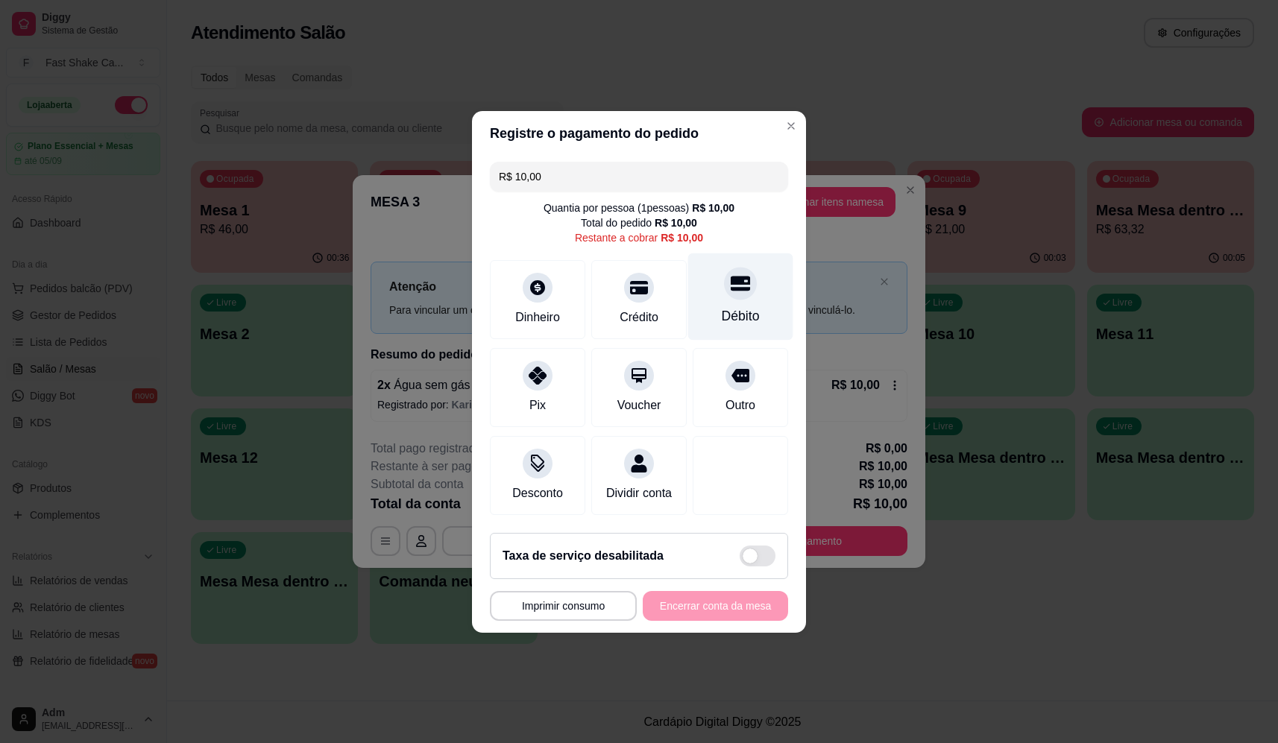
click at [730, 296] on div "Débito" at bounding box center [740, 296] width 105 height 87
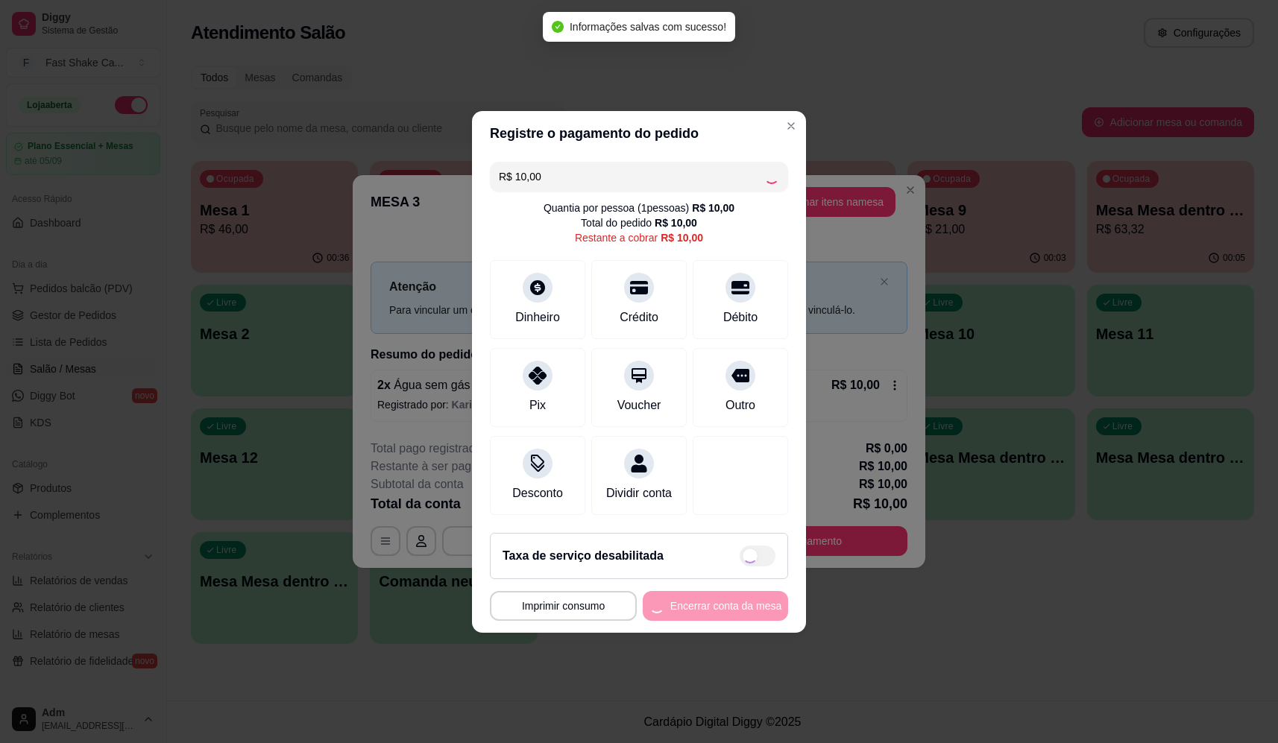
type input "R$ 0,00"
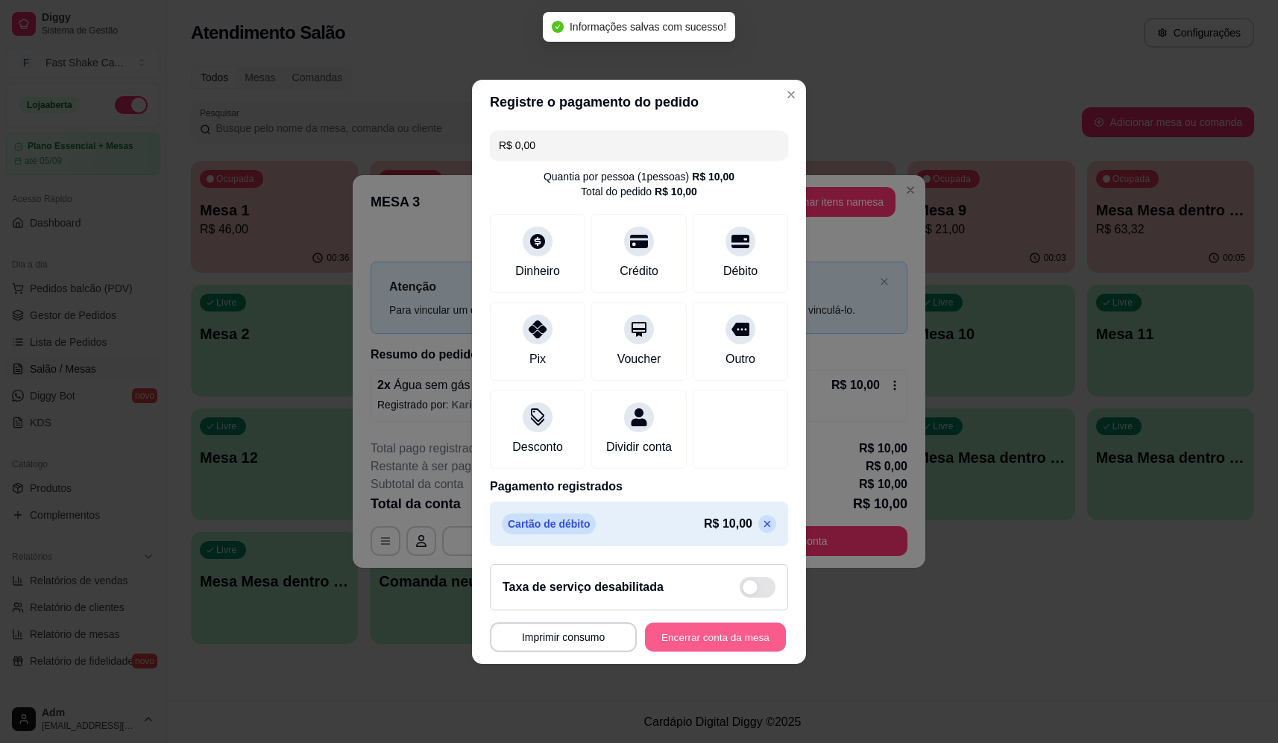
click at [717, 646] on button "Encerrar conta da mesa" at bounding box center [715, 636] width 141 height 29
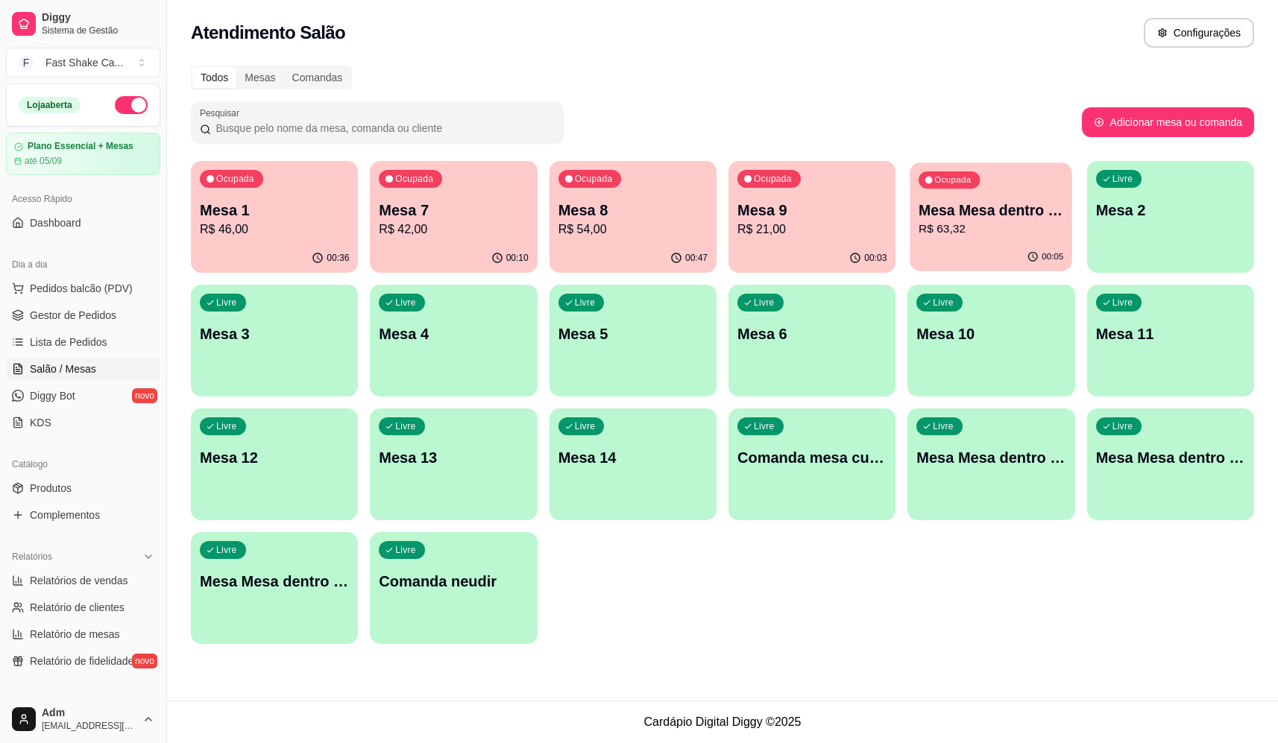
click at [962, 195] on div "Ocupada Mesa Mesa dentro verde R$ 63,32" at bounding box center [991, 203] width 163 height 81
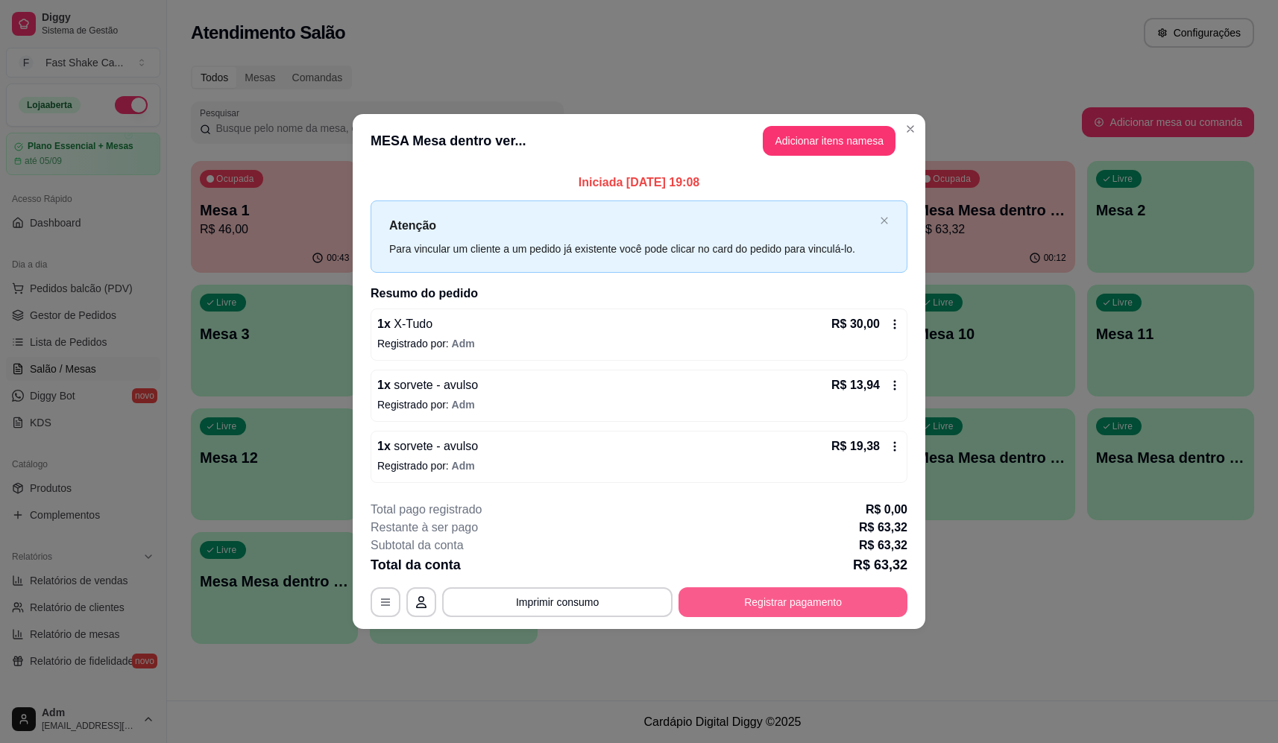
click at [754, 598] on button "Registrar pagamento" at bounding box center [792, 602] width 229 height 30
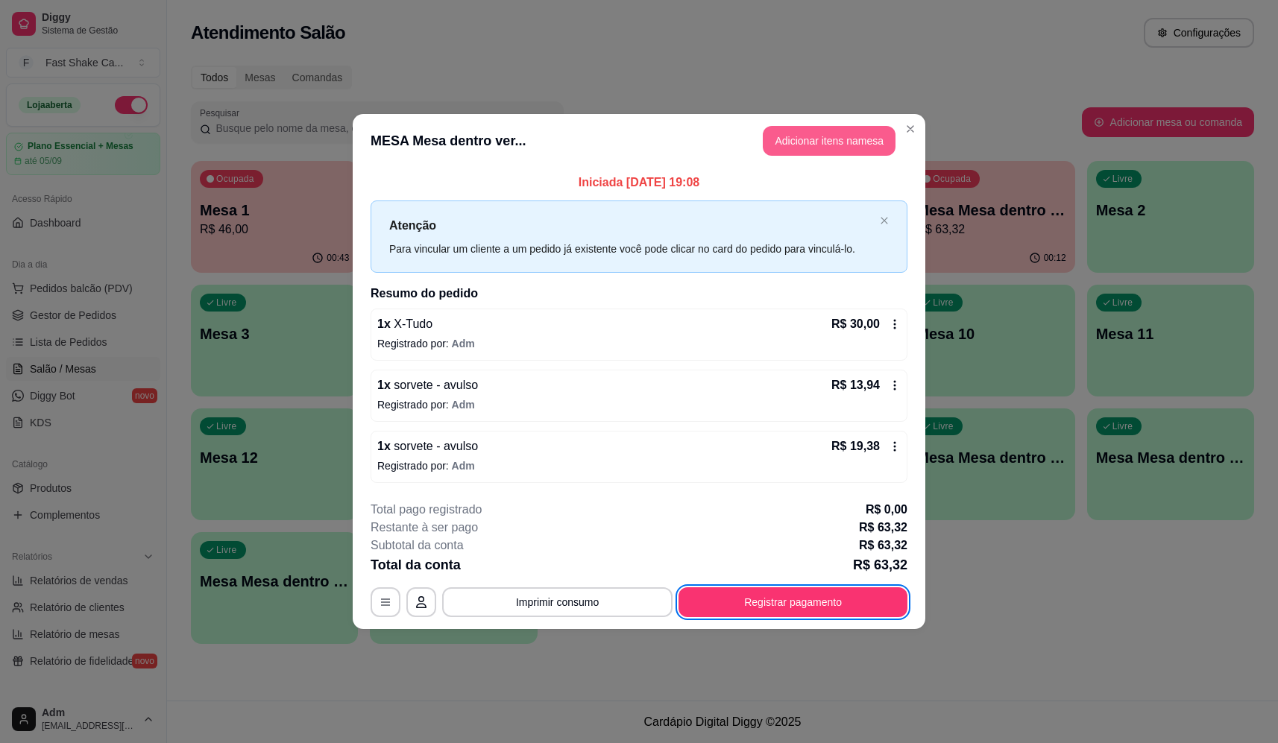
click at [786, 161] on header "MESA Mesa dentro ver... Adicionar itens na mesa" at bounding box center [639, 141] width 573 height 54
click at [797, 145] on button "Adicionar itens na mesa" at bounding box center [829, 141] width 133 height 30
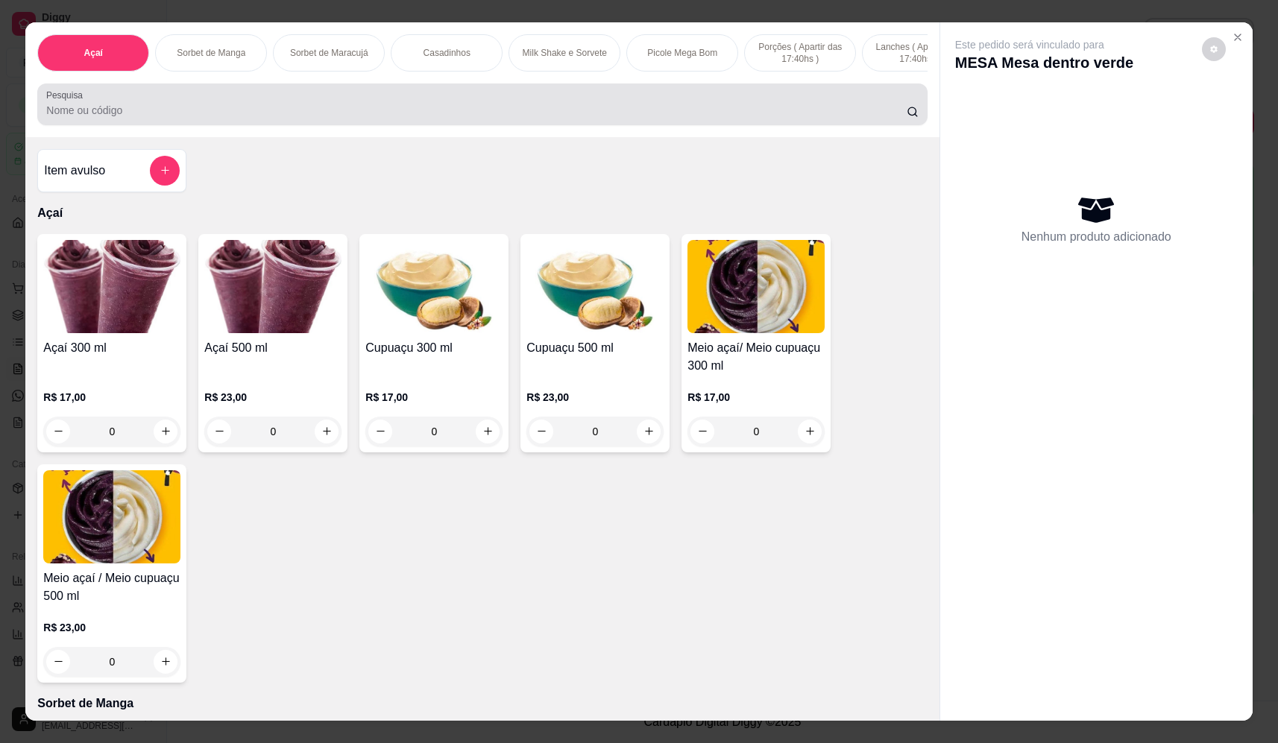
click at [384, 116] on input "Pesquisa" at bounding box center [476, 110] width 860 height 15
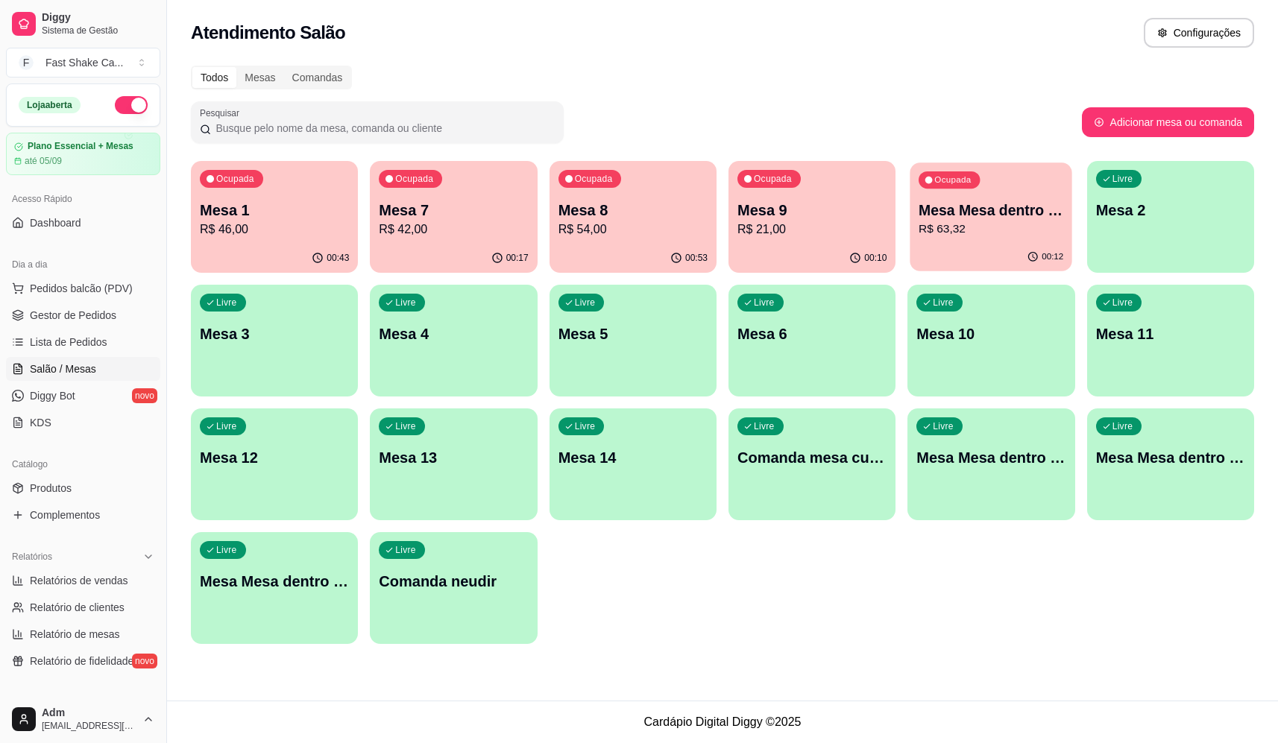
click at [967, 245] on div "00:12" at bounding box center [991, 257] width 163 height 28
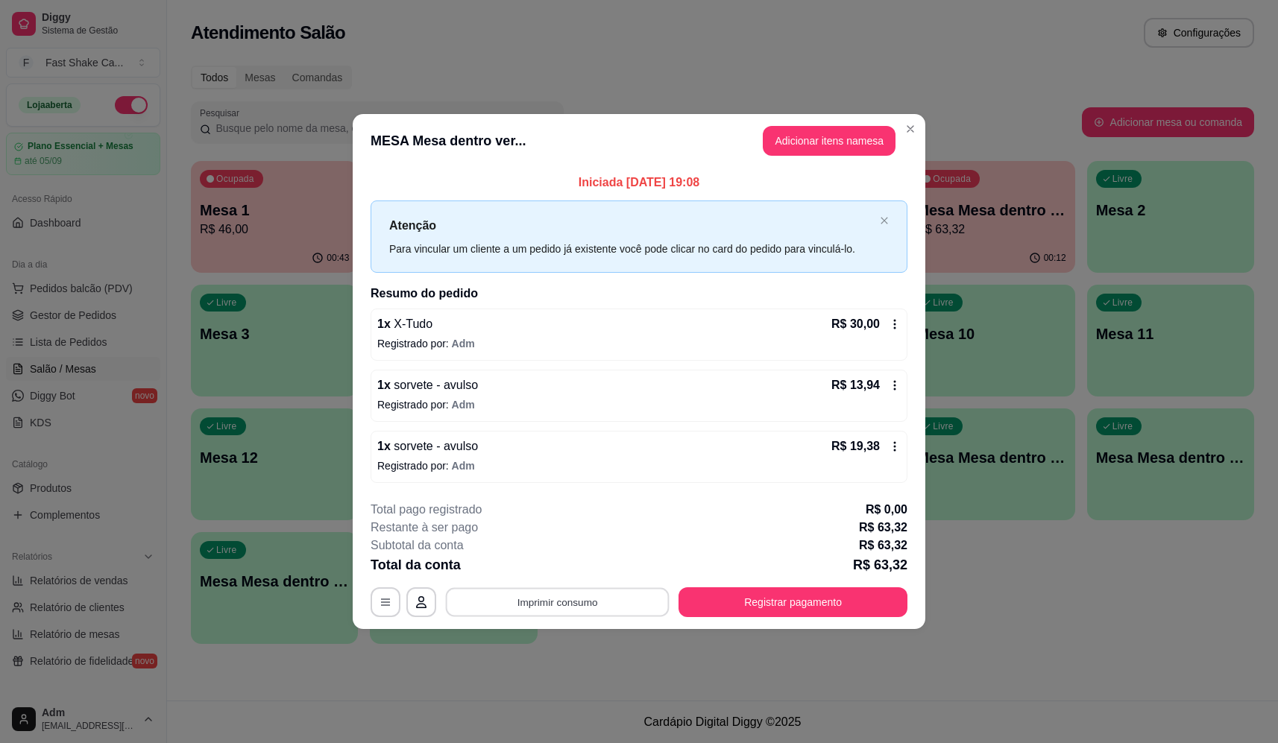
click at [625, 610] on button "Imprimir consumo" at bounding box center [558, 602] width 224 height 29
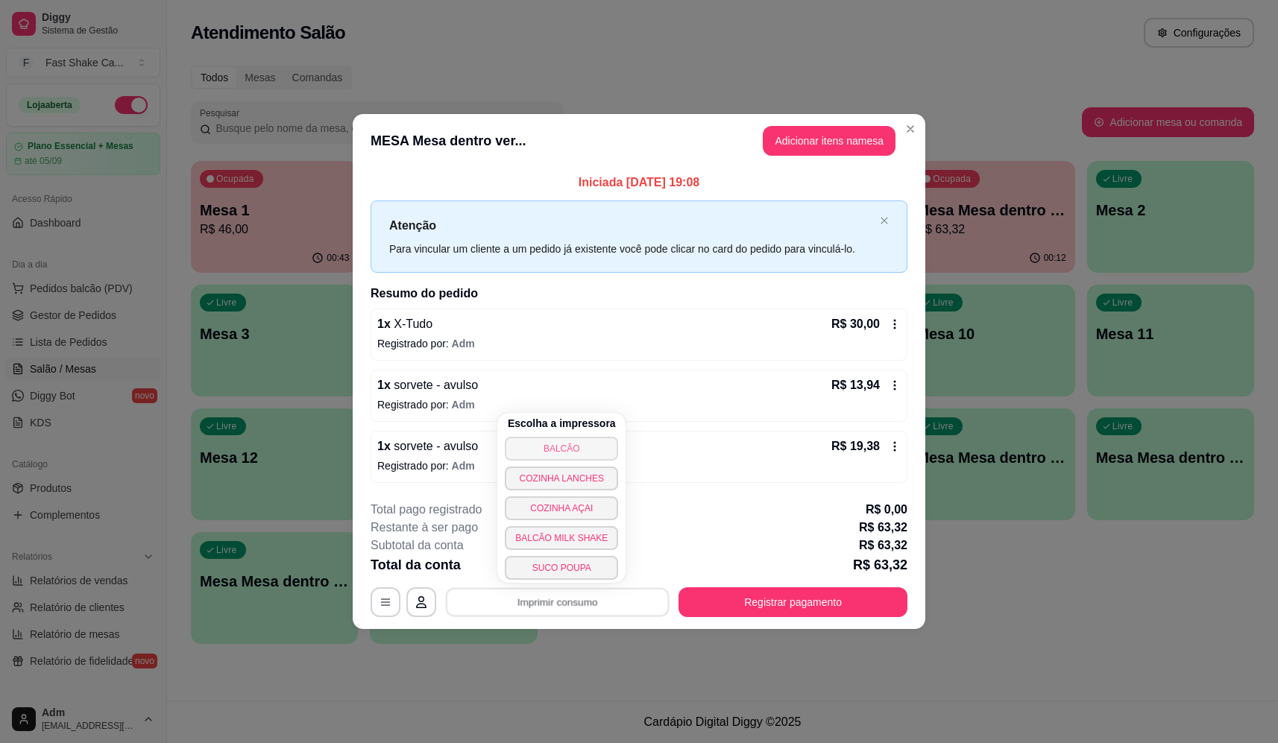
click at [588, 448] on button "BALCÃO" at bounding box center [561, 449] width 113 height 24
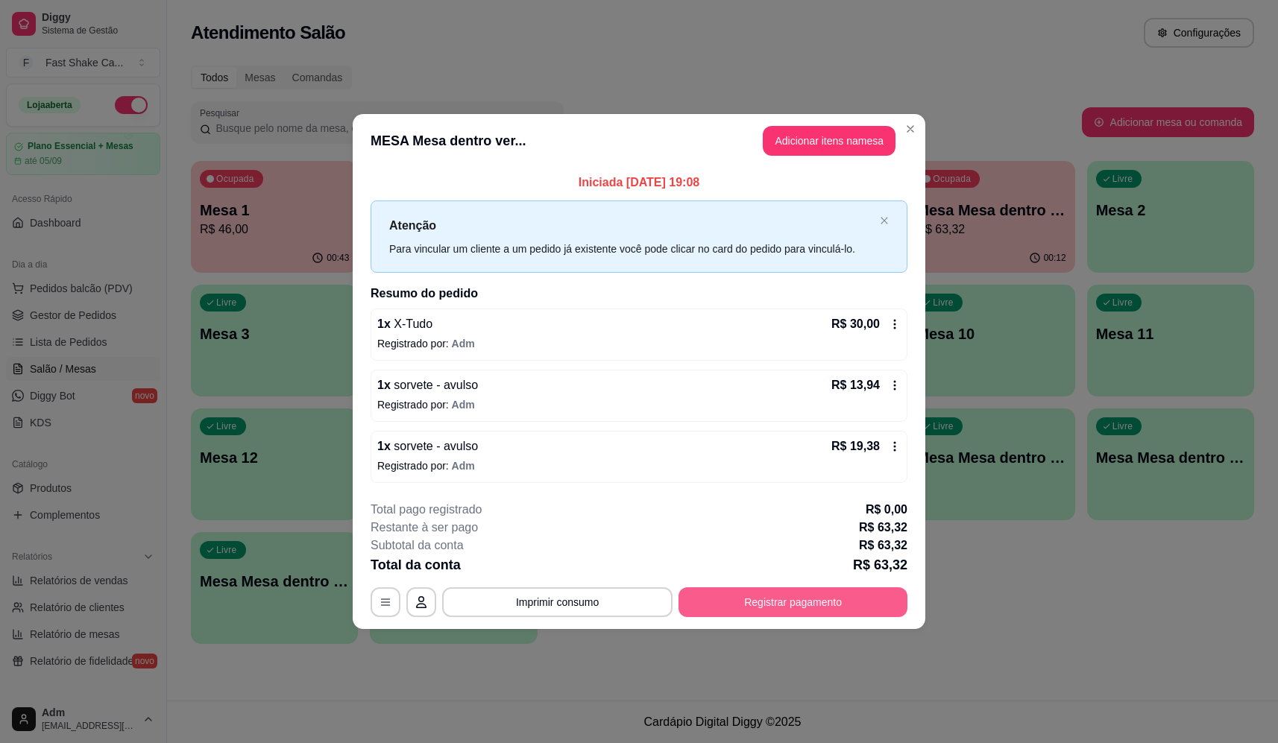
click at [783, 617] on div "**********" at bounding box center [639, 602] width 537 height 30
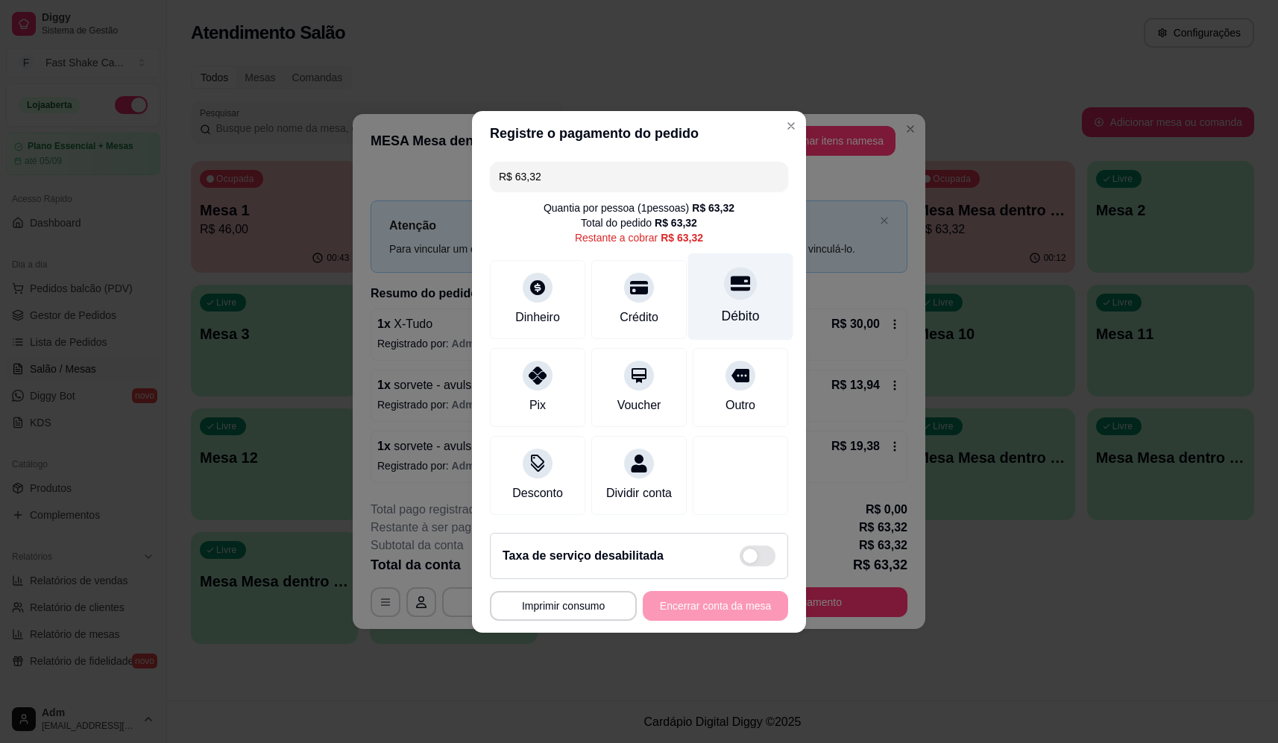
drag, startPoint x: 753, startPoint y: 295, endPoint x: 750, endPoint y: 305, distance: 10.1
click at [752, 294] on div "Débito" at bounding box center [740, 296] width 105 height 87
type input "R$ 0,00"
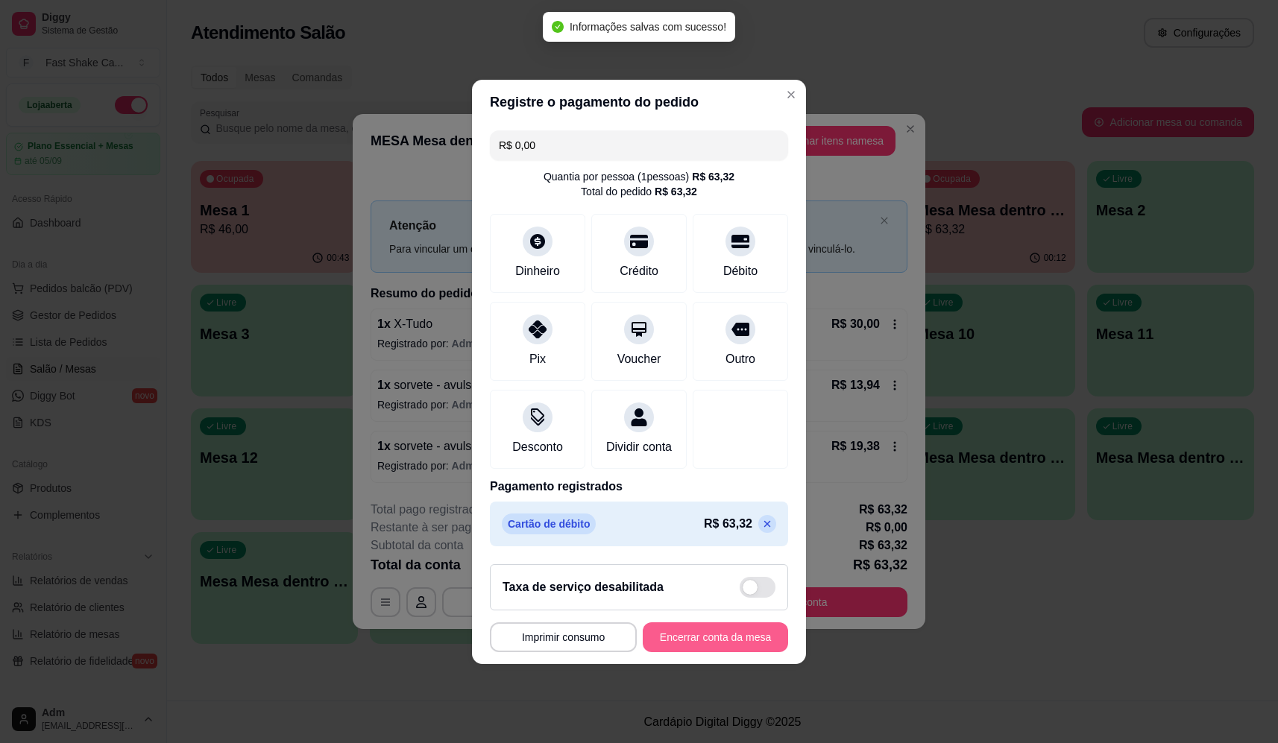
click at [706, 645] on button "Encerrar conta da mesa" at bounding box center [715, 637] width 145 height 30
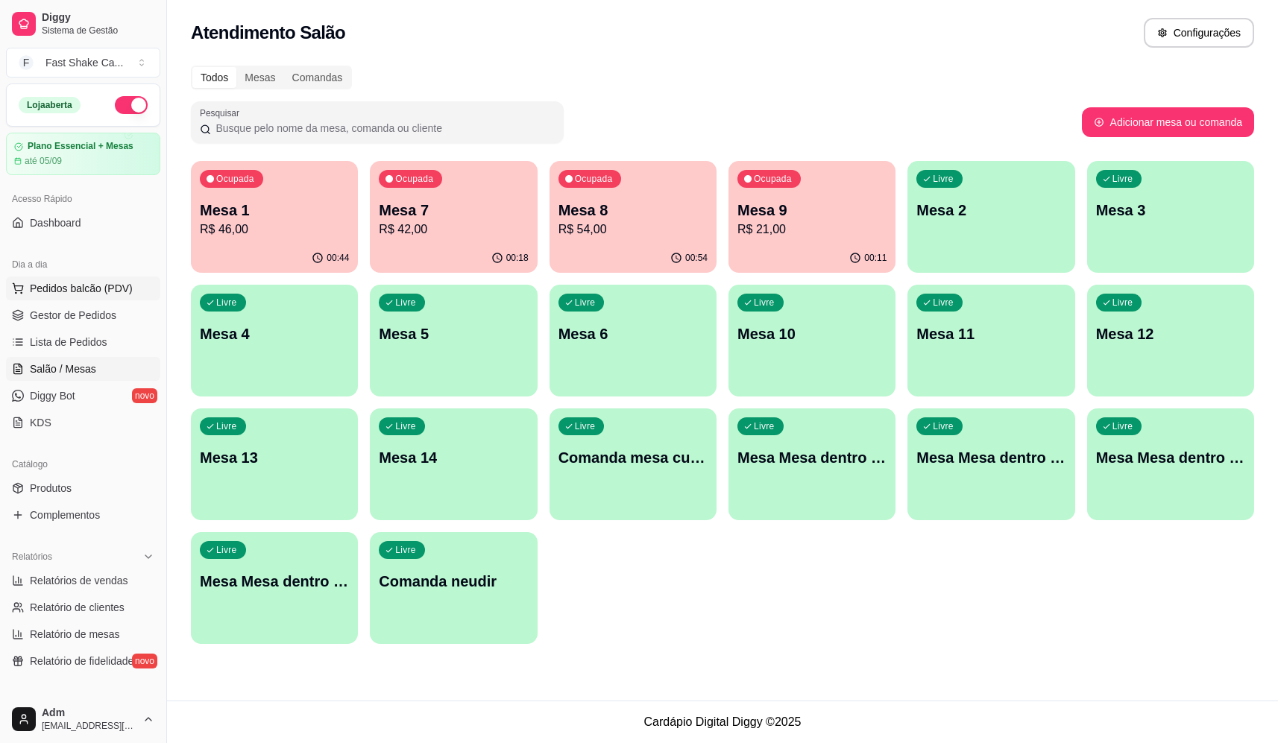
click at [113, 286] on span "Pedidos balcão (PDV)" at bounding box center [81, 288] width 103 height 15
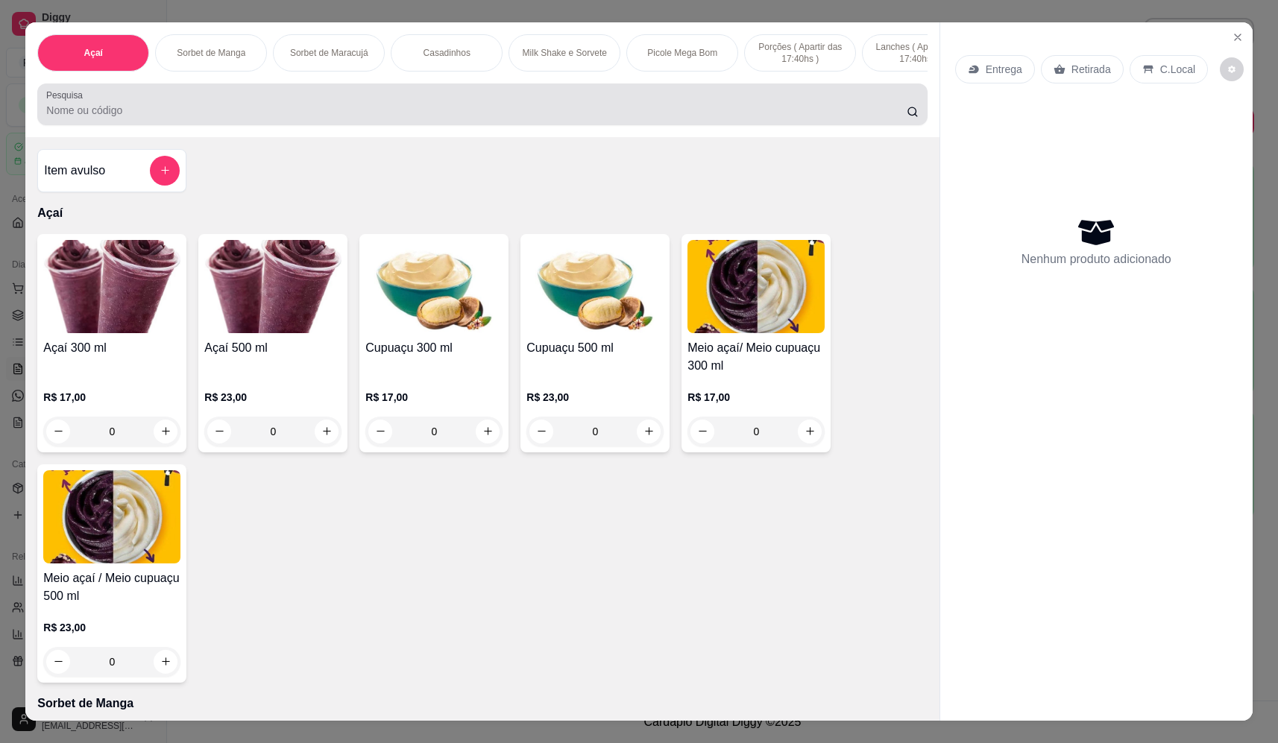
click at [804, 118] on input "Pesquisa" at bounding box center [476, 110] width 860 height 15
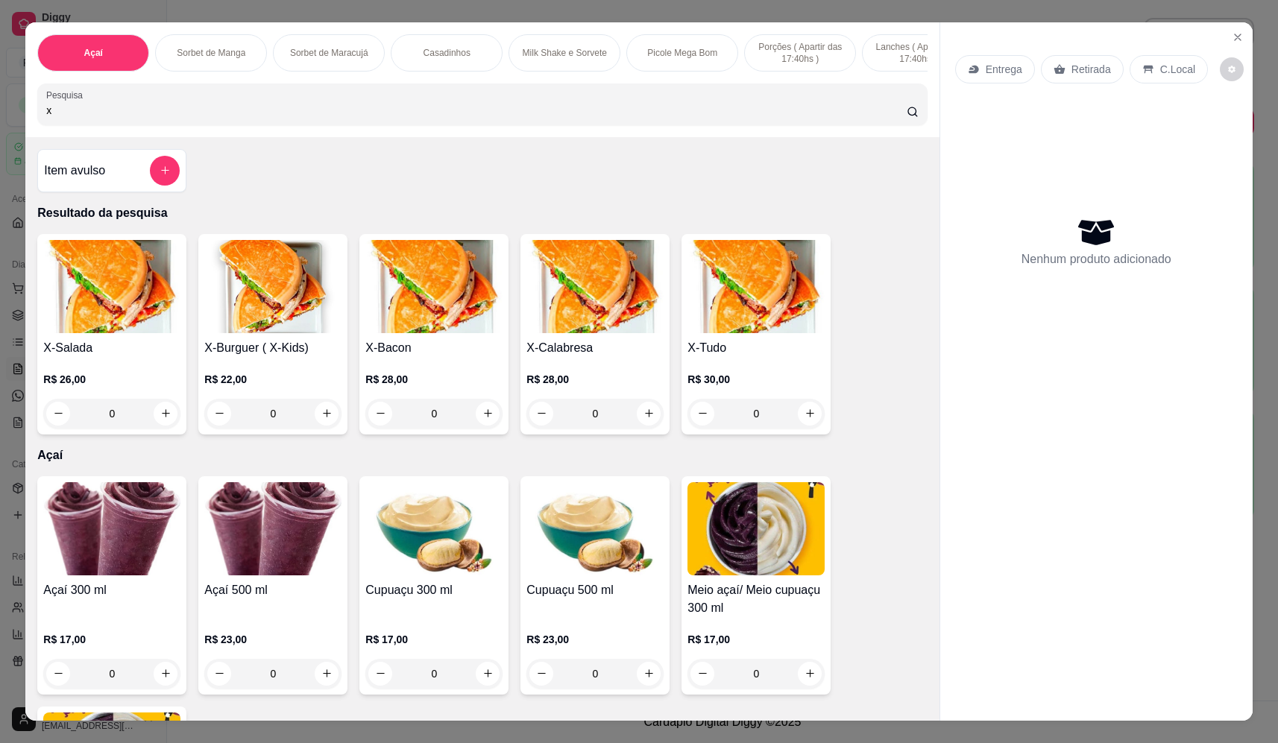
type input "x"
click at [810, 426] on div "0" at bounding box center [755, 414] width 137 height 30
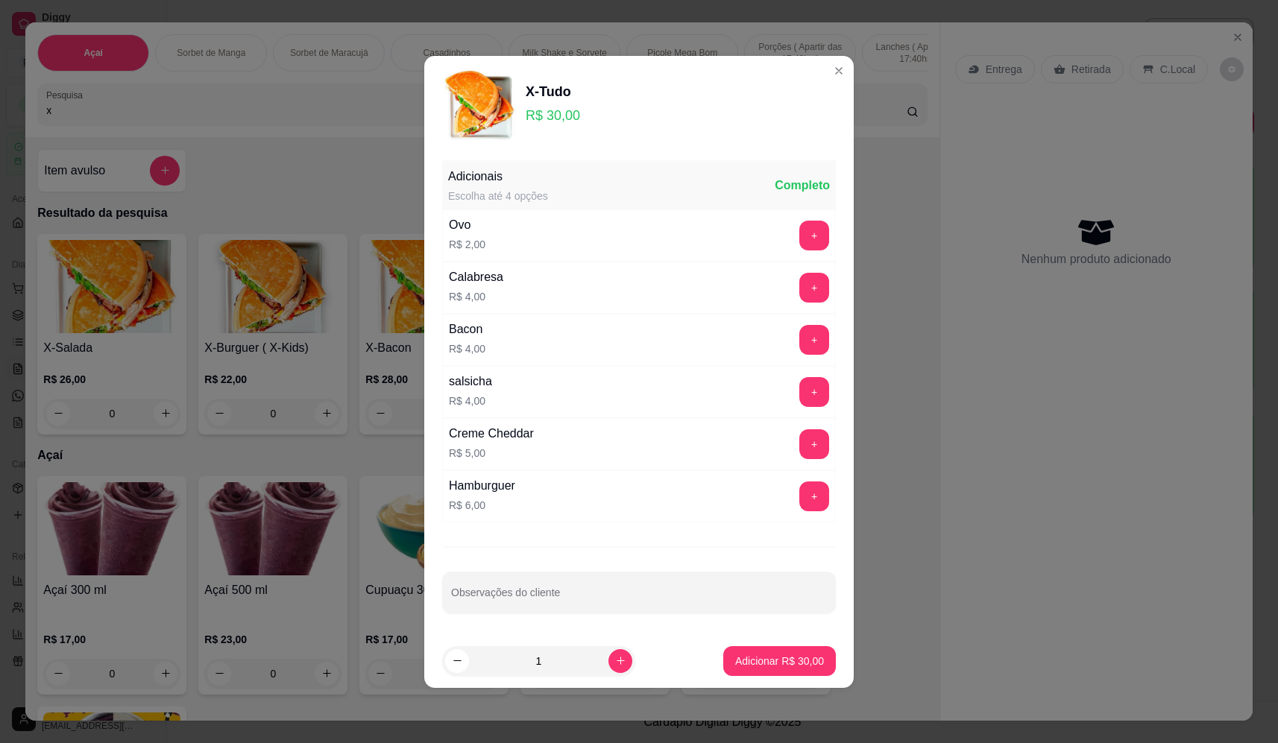
click at [804, 658] on p "Adicionar R$ 30,00" at bounding box center [779, 661] width 89 height 15
type input "1"
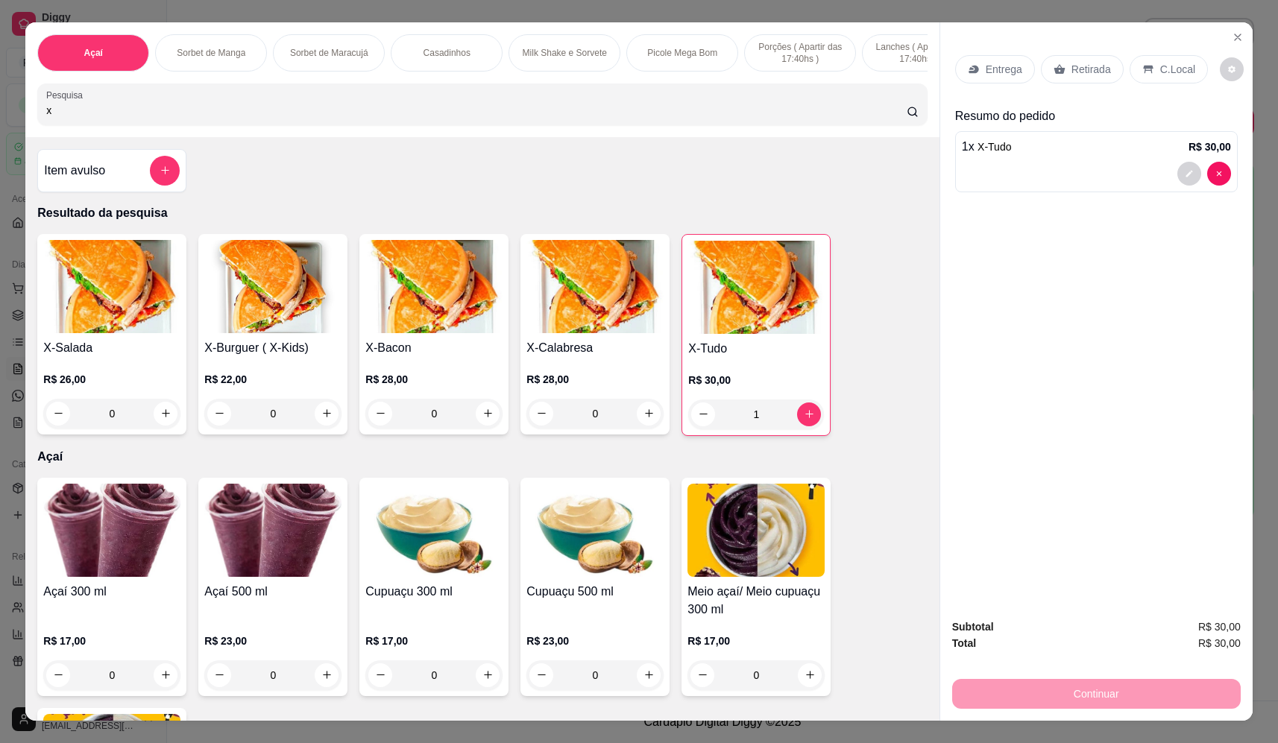
click at [1092, 63] on p "Retirada" at bounding box center [1091, 69] width 40 height 15
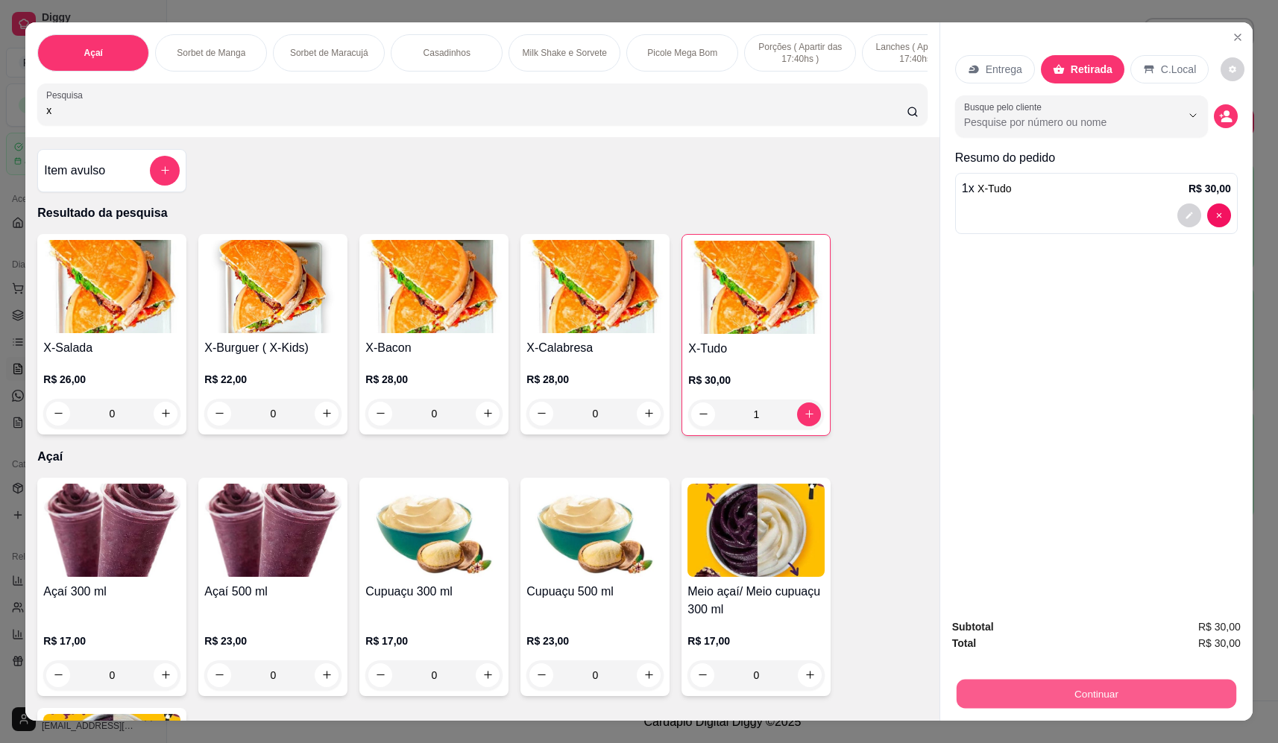
click at [1094, 693] on button "Continuar" at bounding box center [1096, 694] width 280 height 29
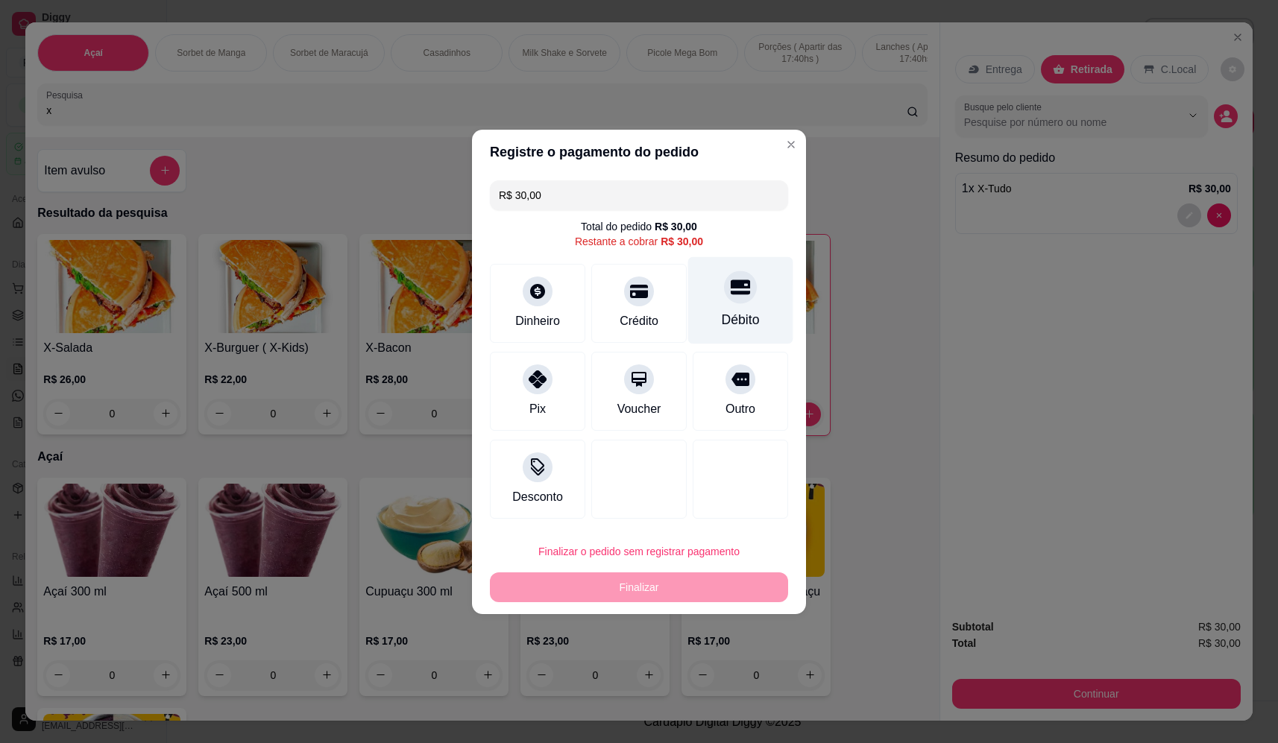
click at [713, 309] on div "Débito" at bounding box center [740, 299] width 105 height 87
type input "R$ 0,00"
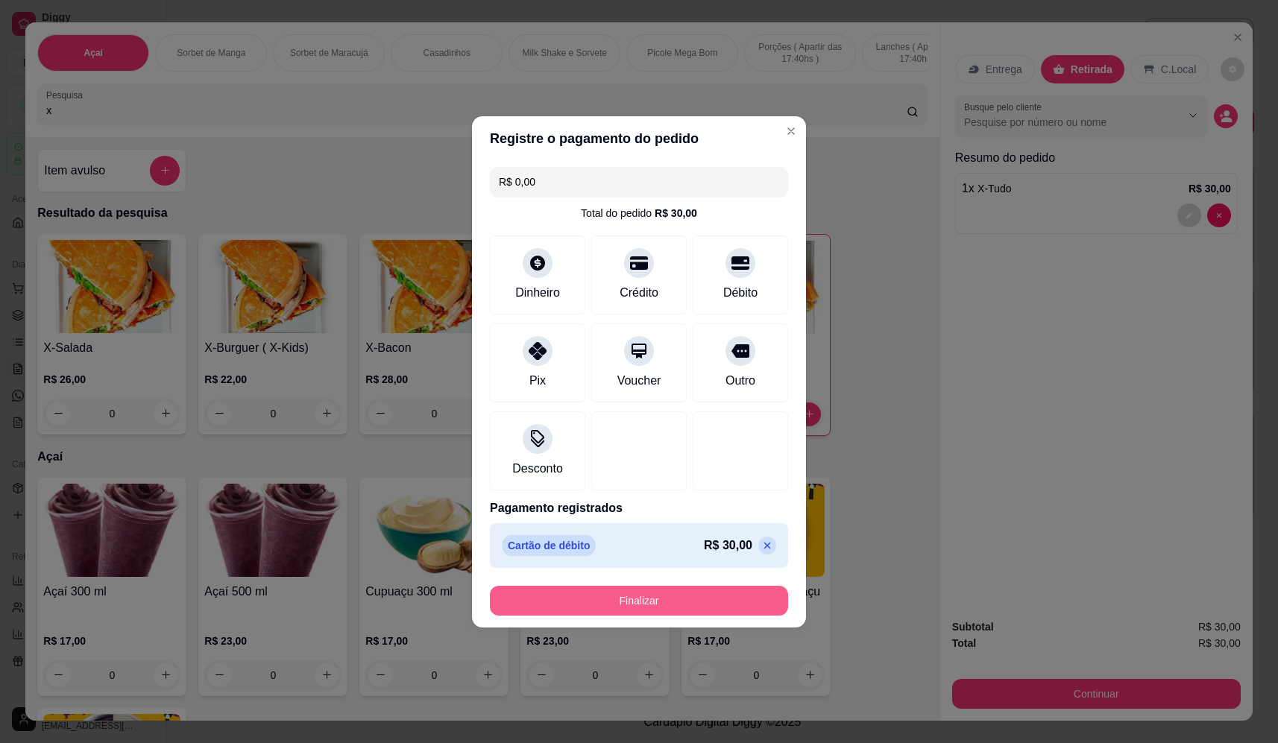
click at [643, 602] on button "Finalizar" at bounding box center [639, 601] width 298 height 30
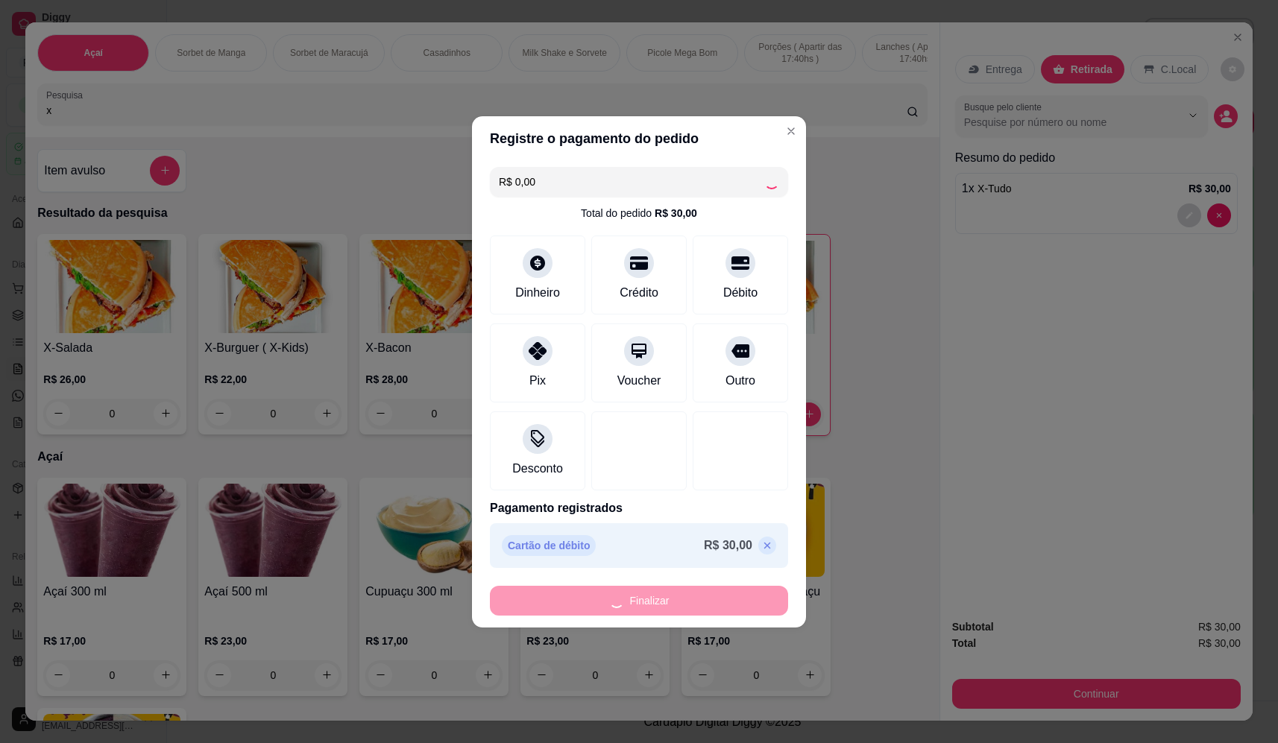
type input "0"
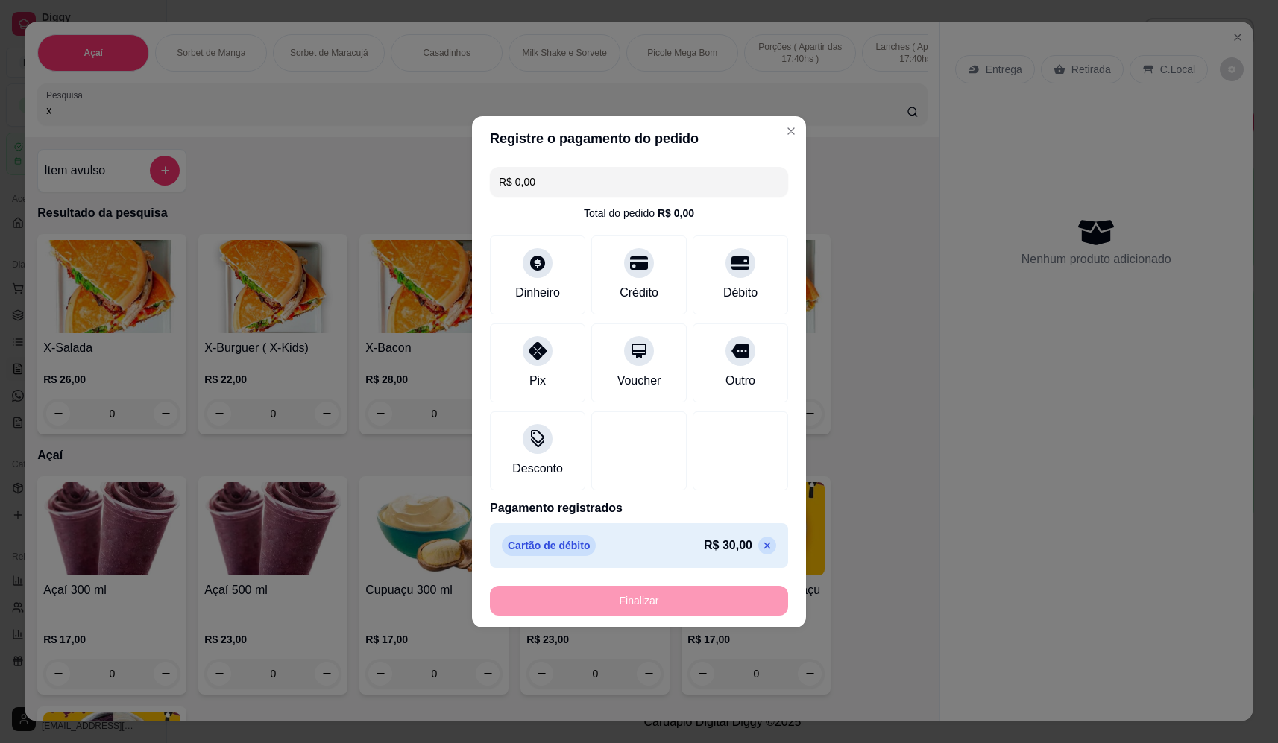
type input "-R$ 30,00"
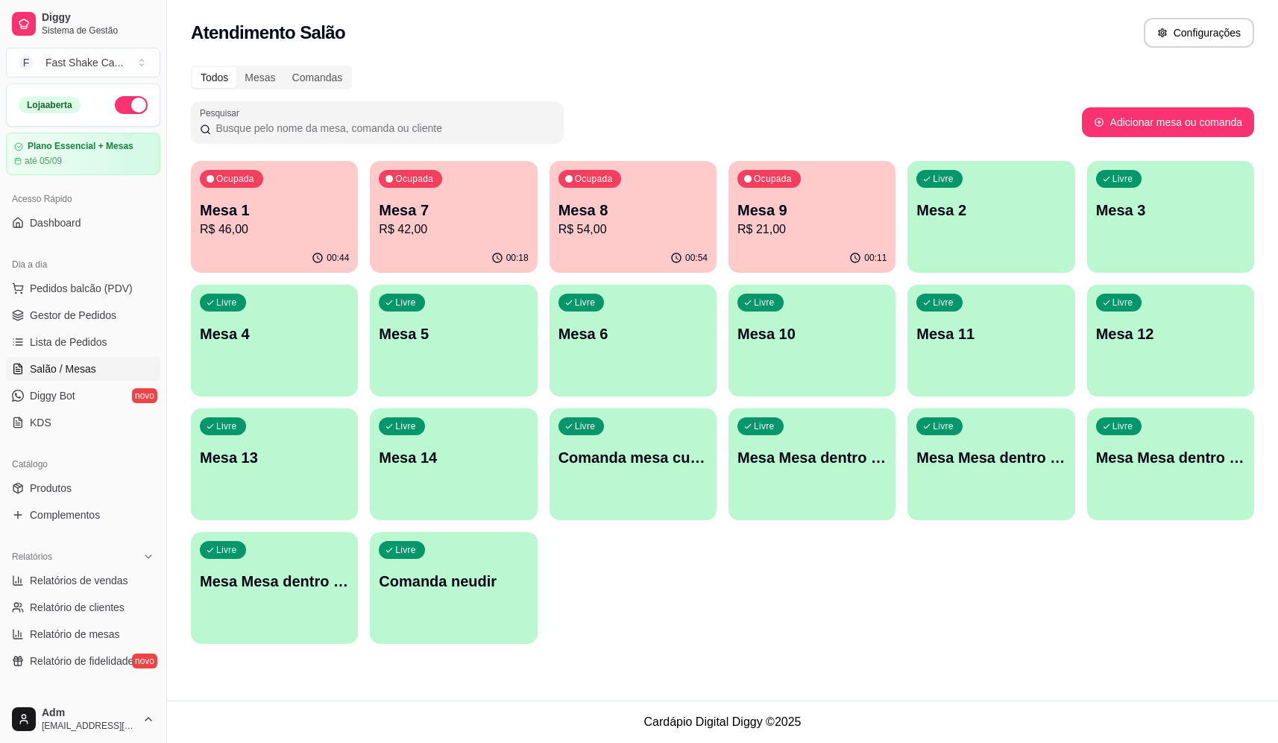
drag, startPoint x: 1001, startPoint y: 596, endPoint x: 969, endPoint y: 648, distance: 60.6
click at [1001, 599] on div "Ocupada Mesa 1 R$ 46,00 00:44 Ocupada Mesa 7 R$ 42,00 00:18 Ocupada Mesa 8 R$ 5…" at bounding box center [722, 402] width 1063 height 483
click at [795, 184] on div "Ocupada" at bounding box center [768, 179] width 63 height 18
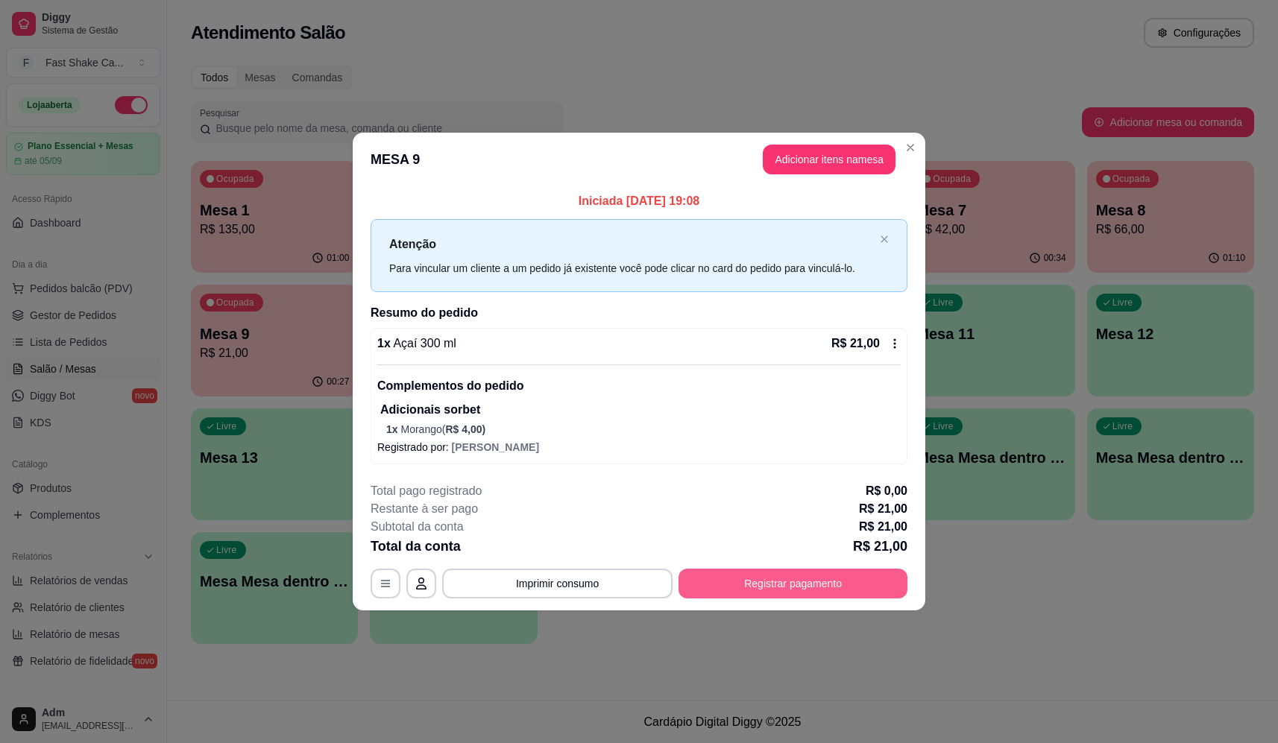
click at [830, 578] on button "Registrar pagamento" at bounding box center [792, 584] width 229 height 30
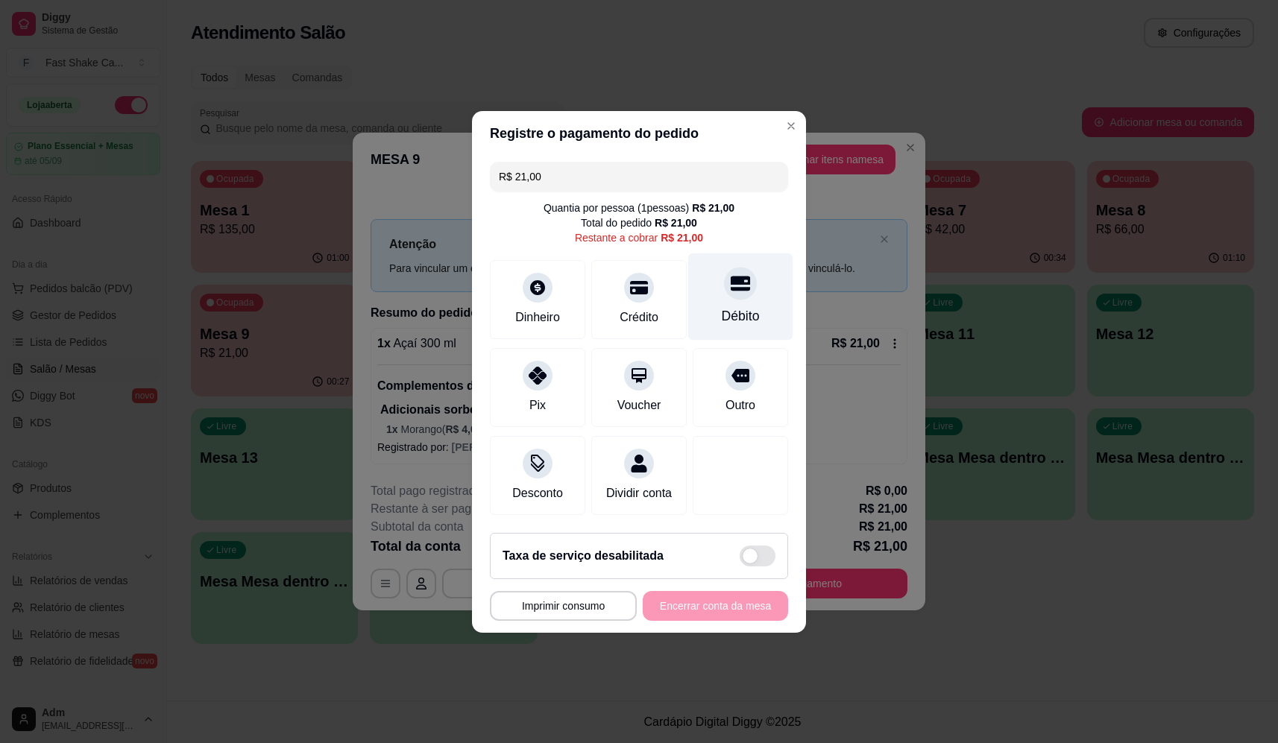
click at [756, 291] on div "Débito" at bounding box center [740, 296] width 105 height 87
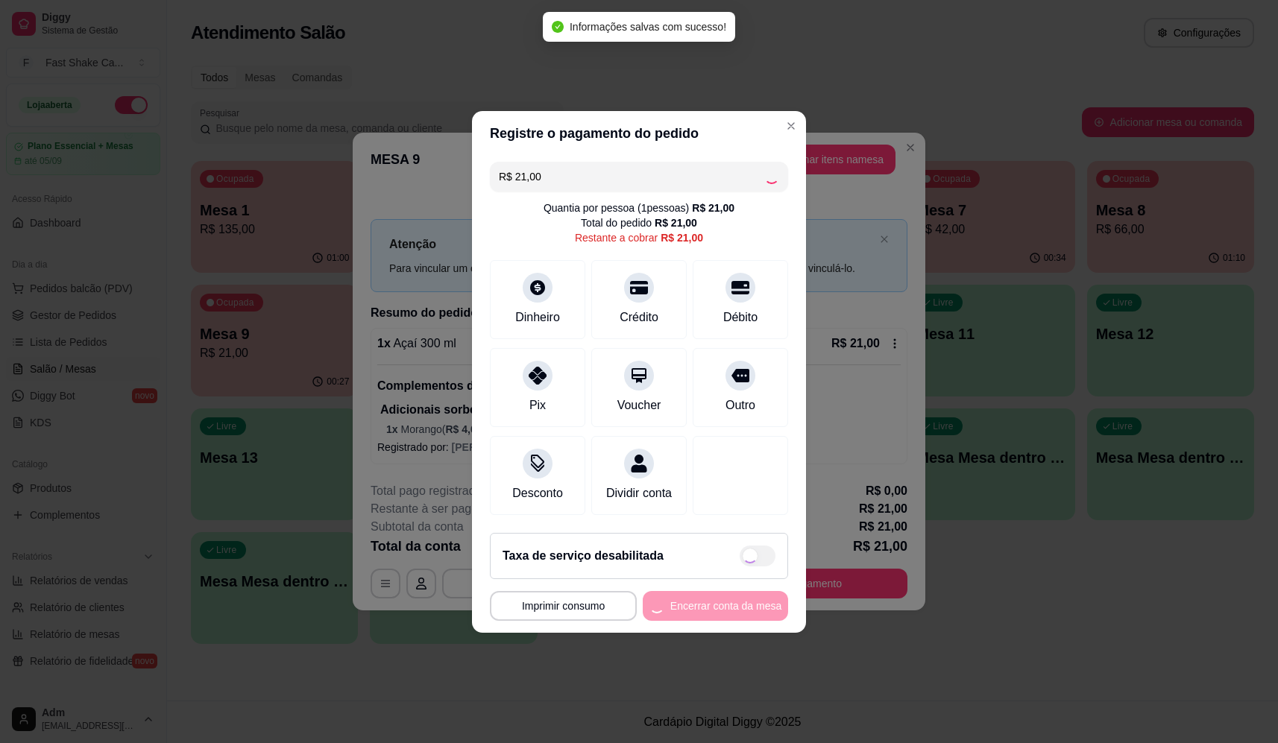
type input "R$ 0,00"
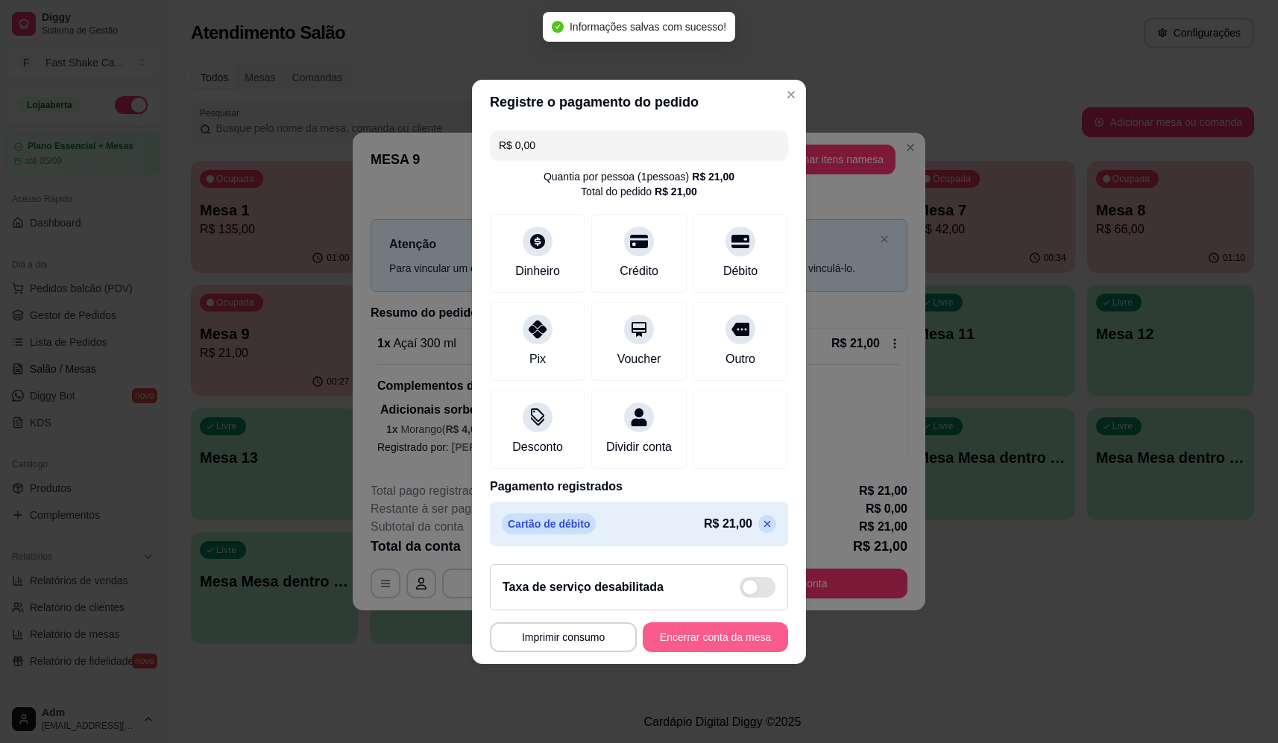
click at [737, 636] on button "Encerrar conta da mesa" at bounding box center [715, 637] width 145 height 30
